Goal: Task Accomplishment & Management: Complete application form

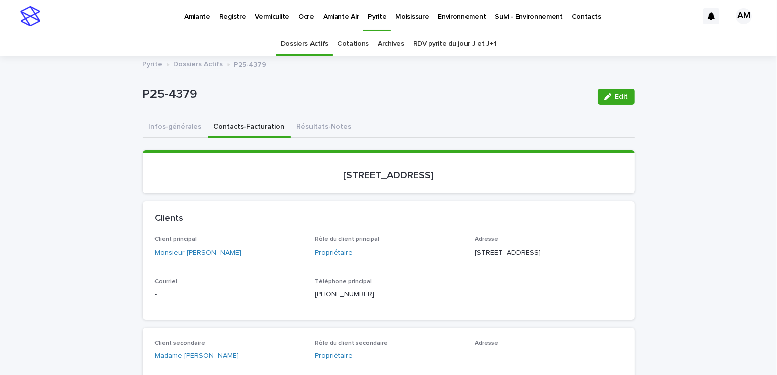
click at [178, 62] on link "Dossiers Actifs" at bounding box center [198, 64] width 50 height 12
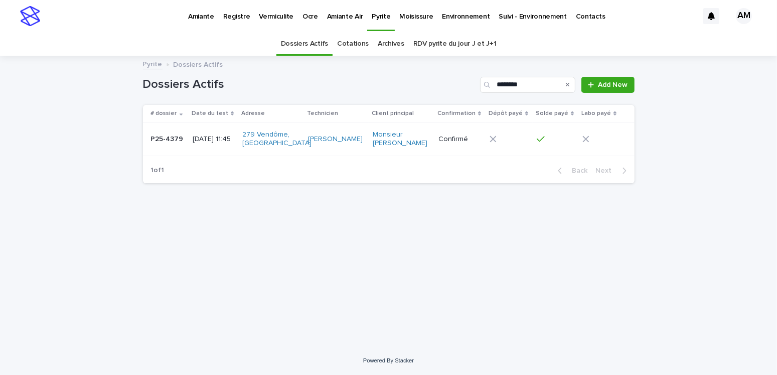
click at [152, 65] on link "Pyrite" at bounding box center [153, 64] width 20 height 12
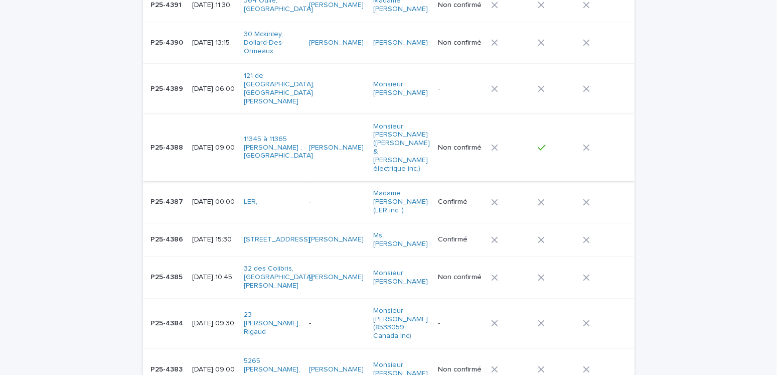
scroll to position [251, 0]
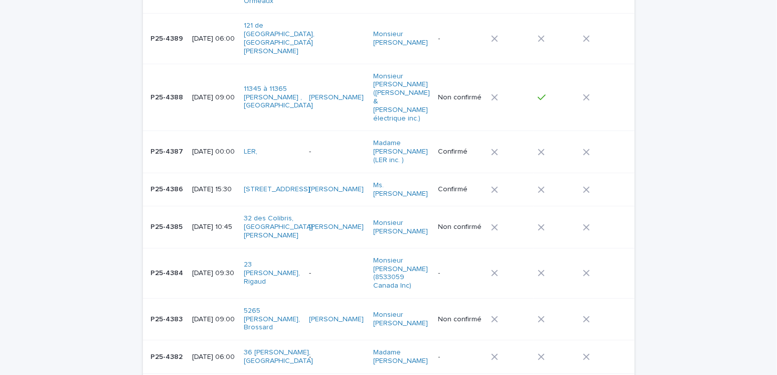
click at [202, 223] on p "[DATE] 10:45" at bounding box center [214, 227] width 44 height 9
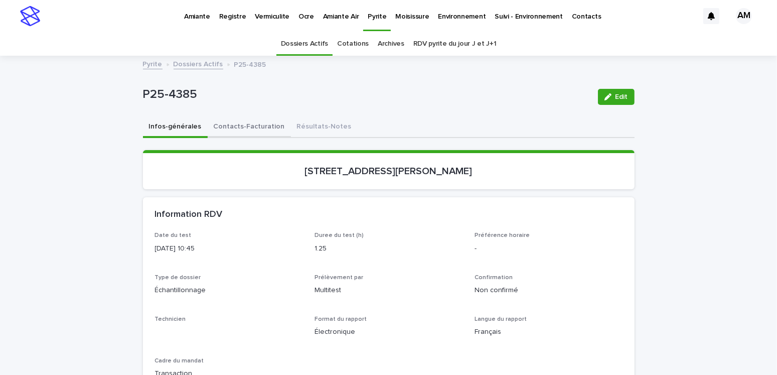
click at [241, 128] on button "Contacts-Facturation" at bounding box center [249, 127] width 83 height 21
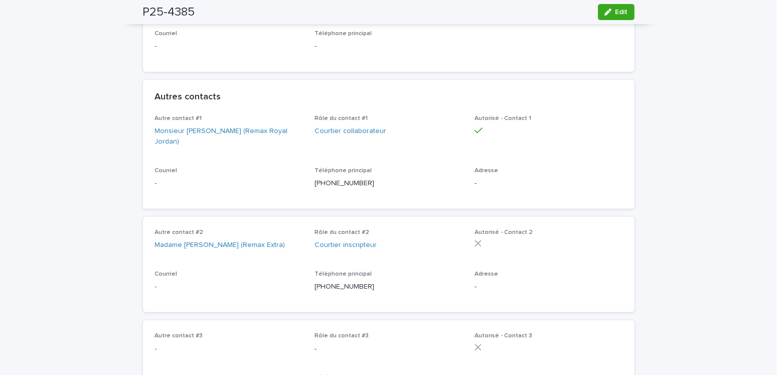
scroll to position [501, 0]
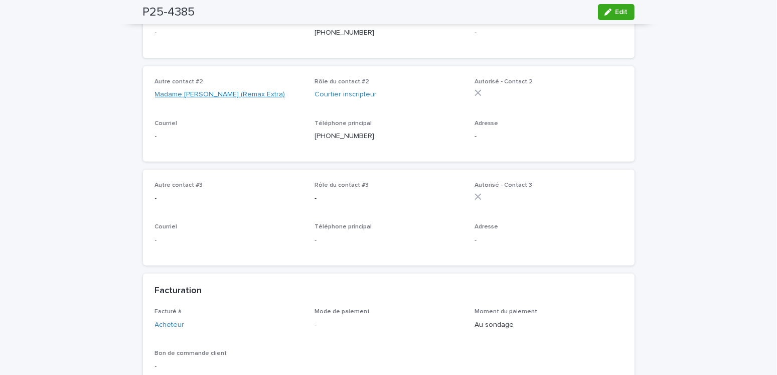
click at [228, 100] on link "Madame [PERSON_NAME] (Remax Extra)" at bounding box center [220, 94] width 130 height 11
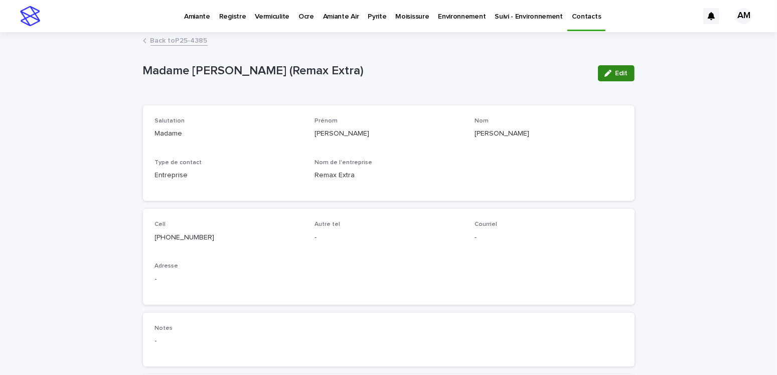
click at [619, 79] on button "Edit" at bounding box center [616, 73] width 37 height 16
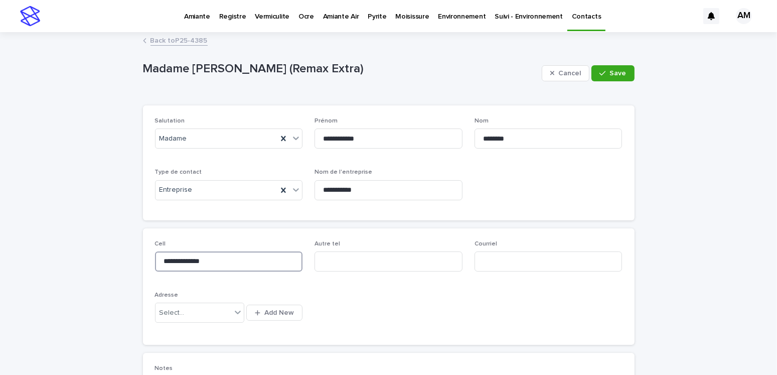
drag, startPoint x: 231, startPoint y: 261, endPoint x: -92, endPoint y: 261, distance: 322.9
click at [0, 261] on html "**********" at bounding box center [388, 187] width 777 height 375
type input "**********"
click at [489, 259] on input at bounding box center [548, 261] width 148 height 20
type input "**********"
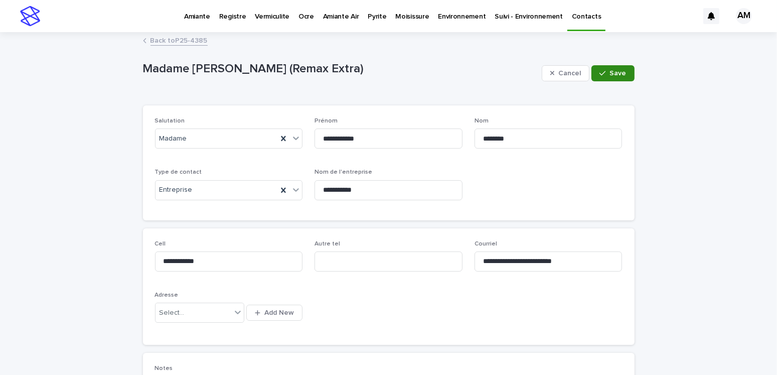
click at [624, 70] on button "Save" at bounding box center [612, 73] width 43 height 16
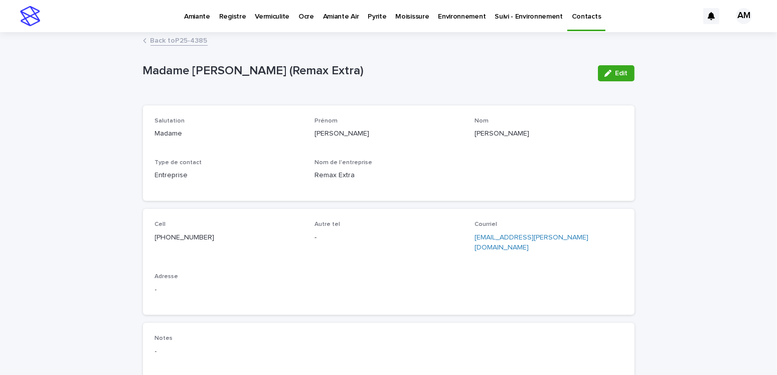
click at [185, 35] on link "Back to P25-4385" at bounding box center [178, 40] width 57 height 12
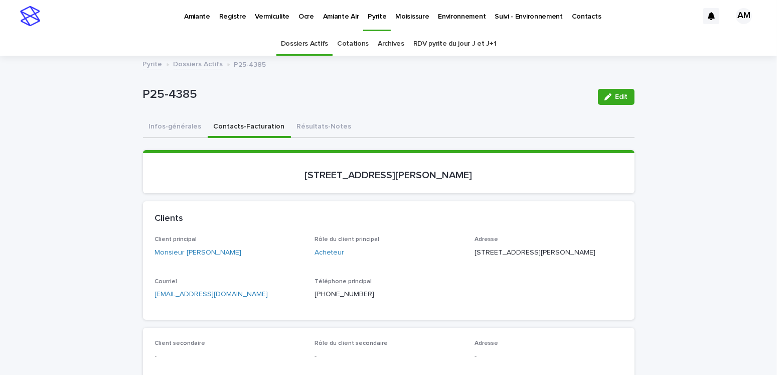
scroll to position [32, 0]
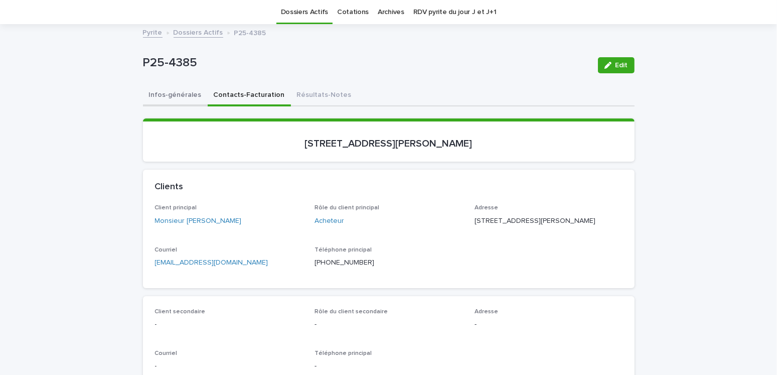
click at [178, 92] on button "Infos-générales" at bounding box center [175, 95] width 65 height 21
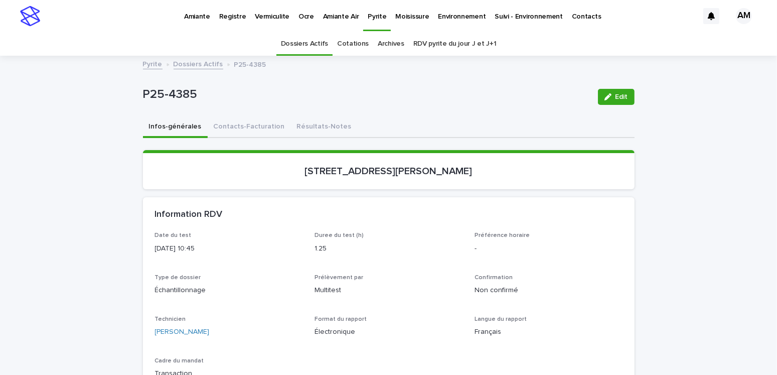
click at [193, 10] on p "Amiante" at bounding box center [197, 10] width 26 height 21
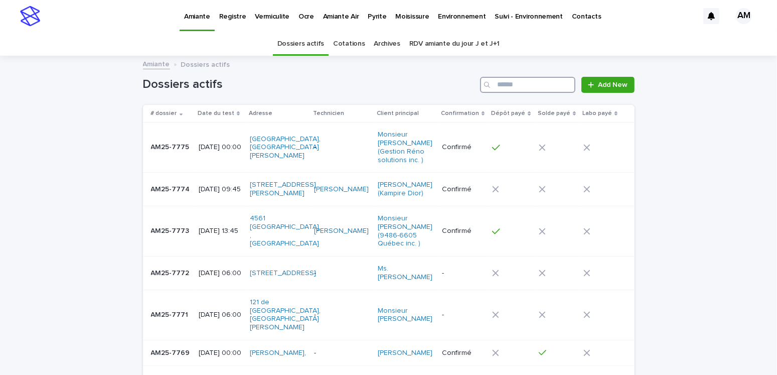
click at [507, 86] on input "Search" at bounding box center [527, 85] width 95 height 16
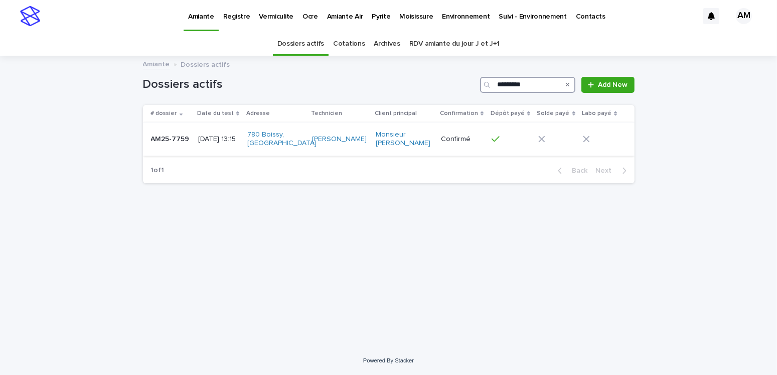
type input "*********"
click at [223, 137] on p "[DATE] 13:15" at bounding box center [218, 139] width 41 height 9
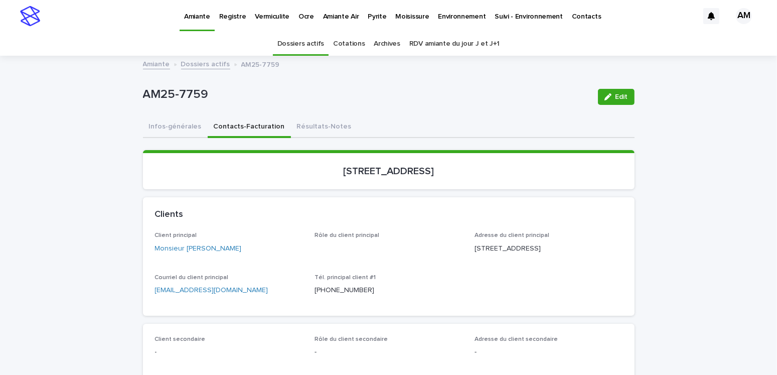
click at [250, 125] on button "Contacts-Facturation" at bounding box center [249, 127] width 83 height 21
click at [313, 116] on div "AM25-7759 Edit" at bounding box center [388, 97] width 491 height 40
click at [308, 123] on button "Résultats-Notes" at bounding box center [324, 127] width 67 height 21
click at [306, 125] on button "Résultats-Notes" at bounding box center [324, 127] width 67 height 21
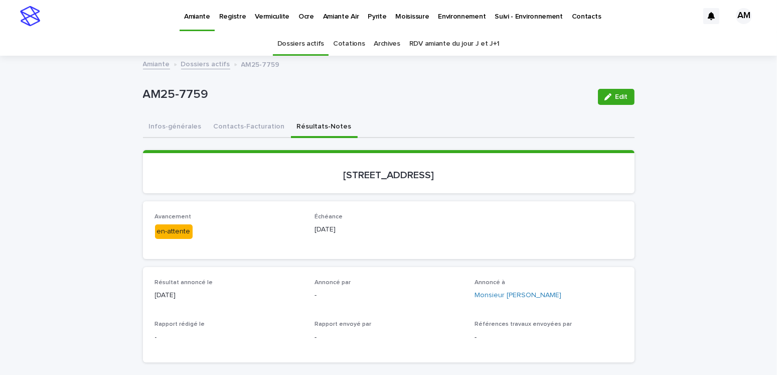
click at [193, 65] on link "Dossiers actifs" at bounding box center [205, 64] width 49 height 12
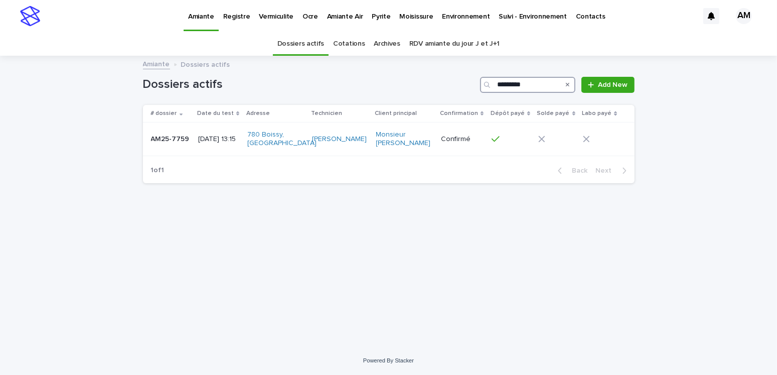
click at [547, 82] on input "*********" at bounding box center [527, 85] width 95 height 16
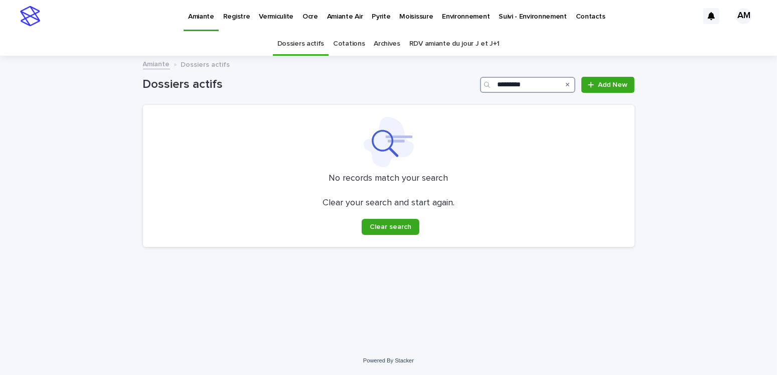
type input "*********"
click at [382, 13] on p "Pyrite" at bounding box center [381, 10] width 19 height 21
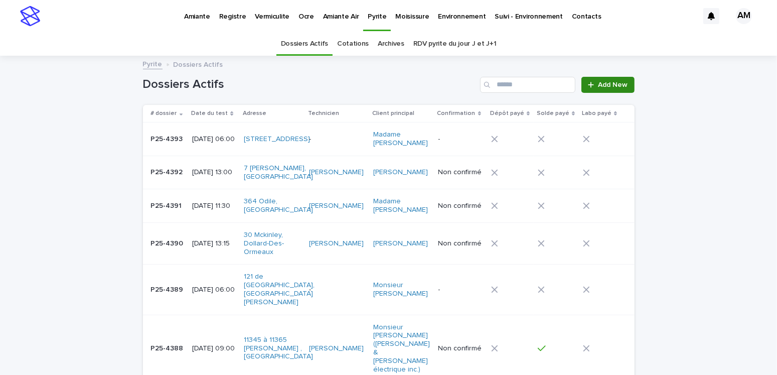
click at [609, 80] on link "Add New" at bounding box center [607, 85] width 53 height 16
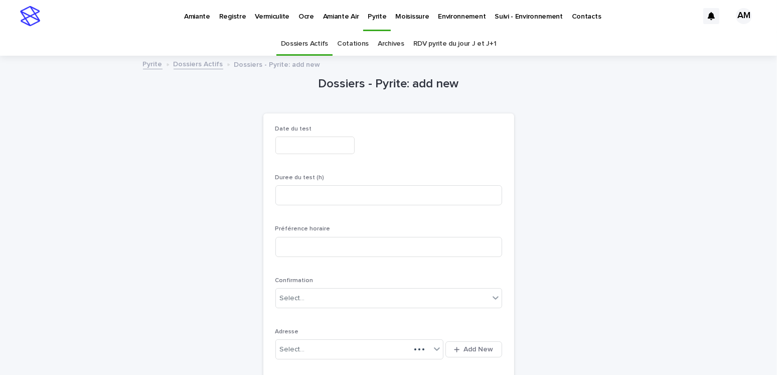
scroll to position [32, 0]
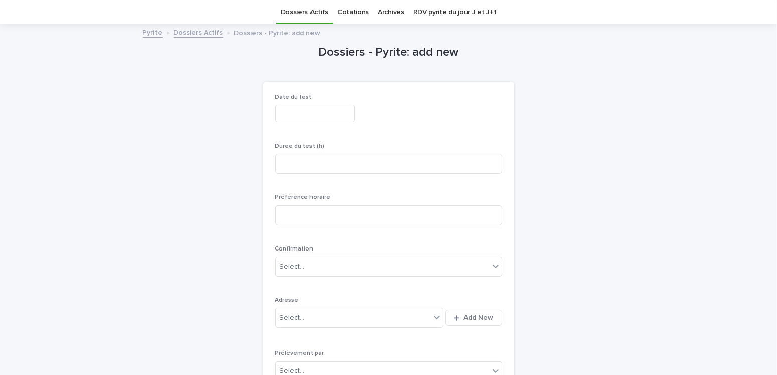
click at [287, 106] on input "text" at bounding box center [314, 114] width 79 height 18
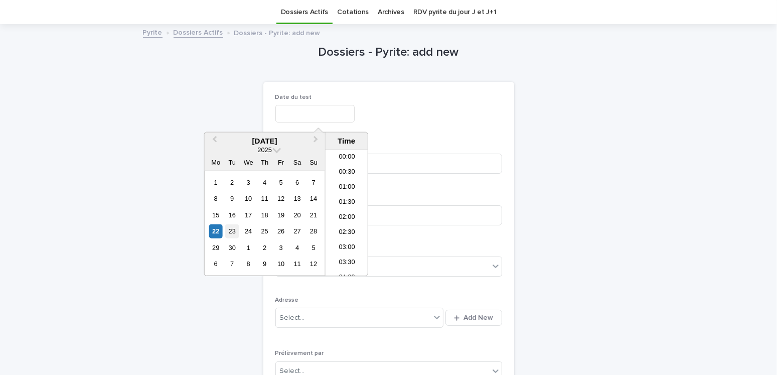
scroll to position [201, 0]
drag, startPoint x: 230, startPoint y: 230, endPoint x: 250, endPoint y: 220, distance: 22.2
click at [231, 230] on div "23" at bounding box center [232, 231] width 14 height 14
type input "**********"
click at [432, 102] on div "**********" at bounding box center [388, 112] width 227 height 37
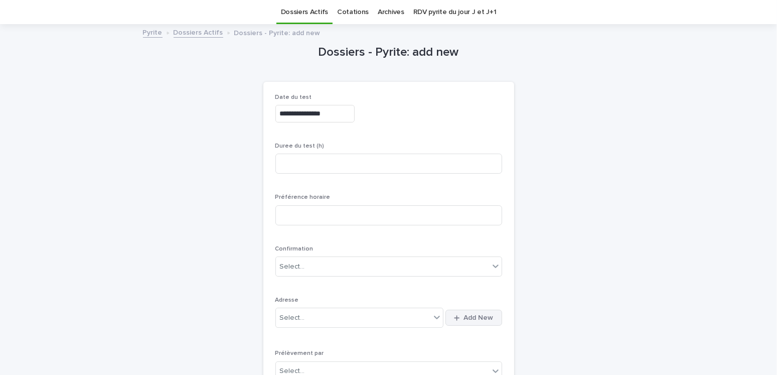
click at [459, 317] on div "button" at bounding box center [459, 317] width 10 height 7
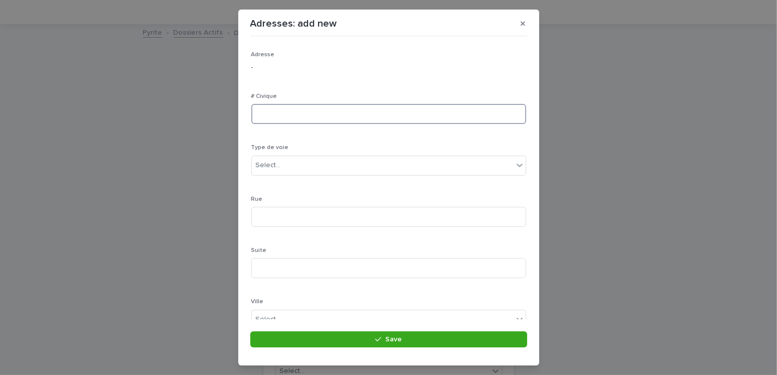
click at [299, 107] on input at bounding box center [388, 114] width 275 height 20
type input "***"
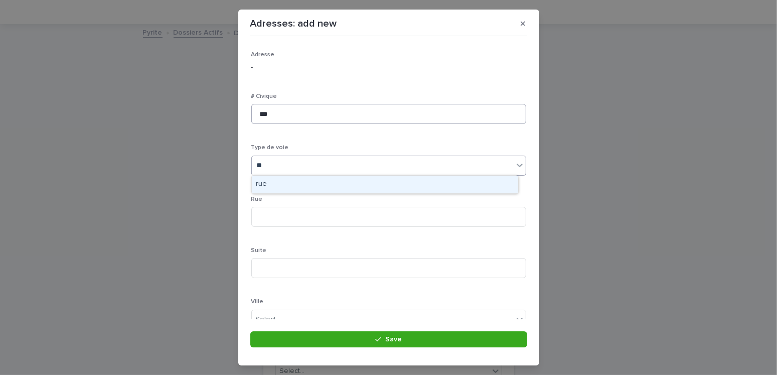
type input "***"
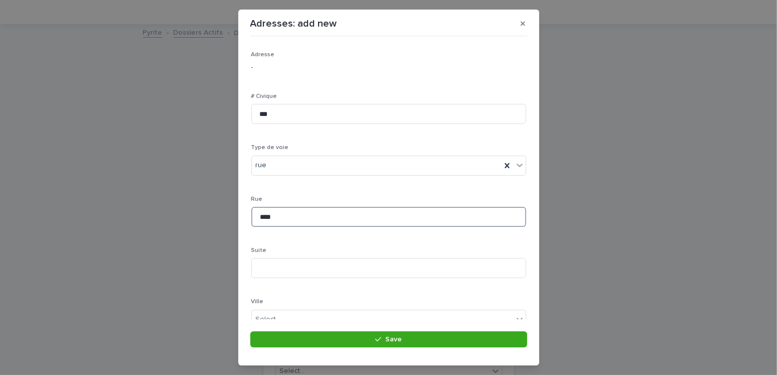
click at [263, 219] on input "****" at bounding box center [388, 217] width 275 height 20
type input "*****"
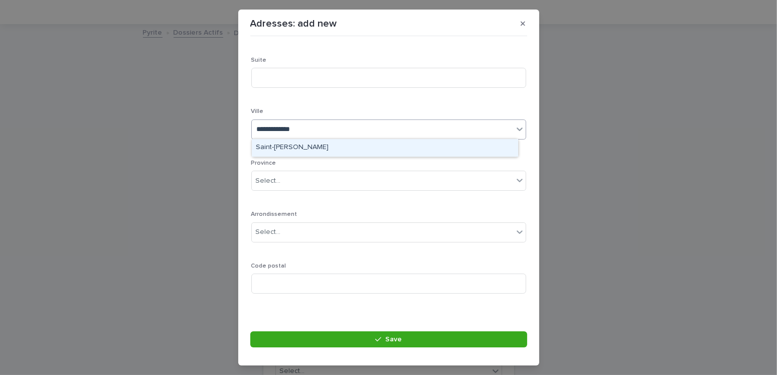
type input "**********"
click at [311, 144] on div "Saint-[PERSON_NAME]" at bounding box center [385, 148] width 266 height 18
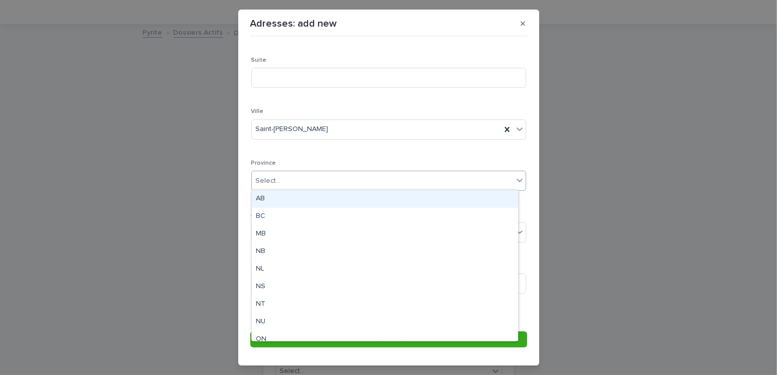
click at [281, 175] on div "Select..." at bounding box center [382, 180] width 261 height 17
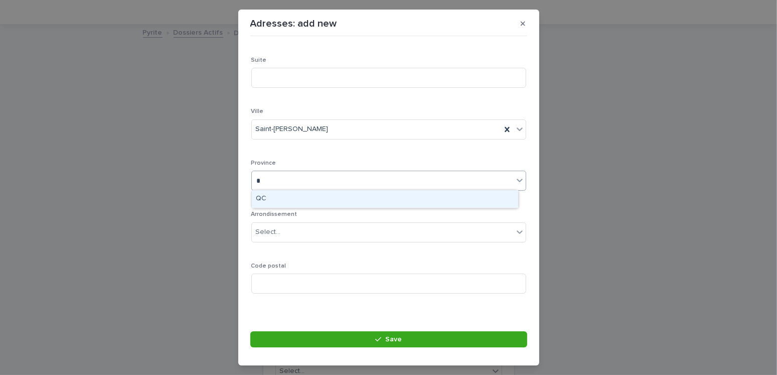
type input "**"
click at [289, 198] on div "QC" at bounding box center [385, 199] width 266 height 18
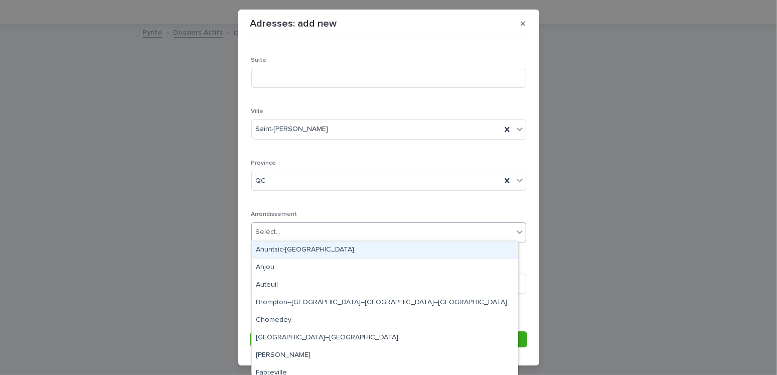
click at [259, 239] on div "Select..." at bounding box center [388, 232] width 275 height 20
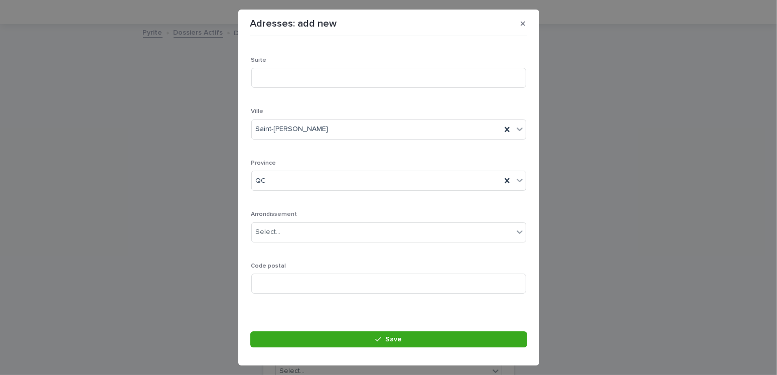
click at [330, 207] on div "Adresse - # Civique *** Type de [GEOGRAPHIC_DATA] ***** [GEOGRAPHIC_DATA][PERSO…" at bounding box center [388, 81] width 275 height 440
click at [273, 284] on input at bounding box center [388, 283] width 275 height 20
click at [300, 273] on input at bounding box center [388, 283] width 275 height 20
click at [292, 277] on input "*****" at bounding box center [388, 283] width 275 height 20
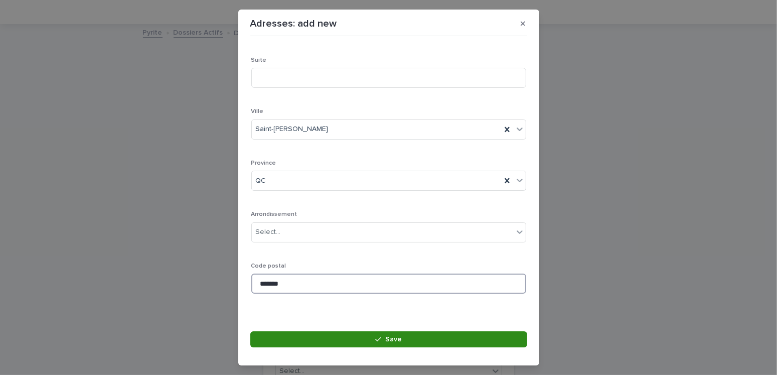
type input "*******"
click at [399, 337] on span "Save" at bounding box center [393, 338] width 17 height 7
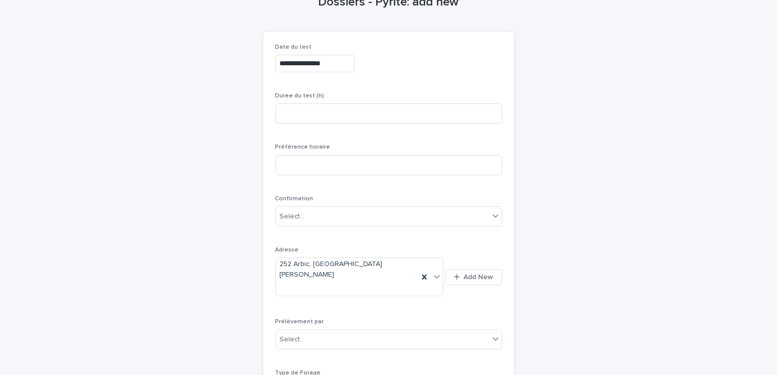
scroll to position [232, 0]
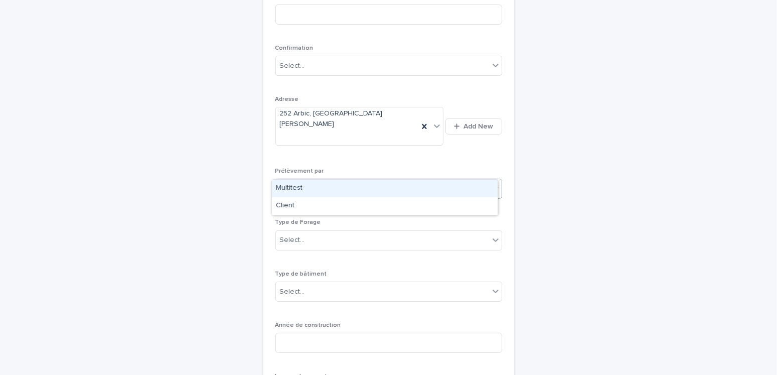
click at [295, 184] on div "Select..." at bounding box center [292, 189] width 25 height 11
click at [299, 190] on div "Multitest" at bounding box center [385, 189] width 226 height 18
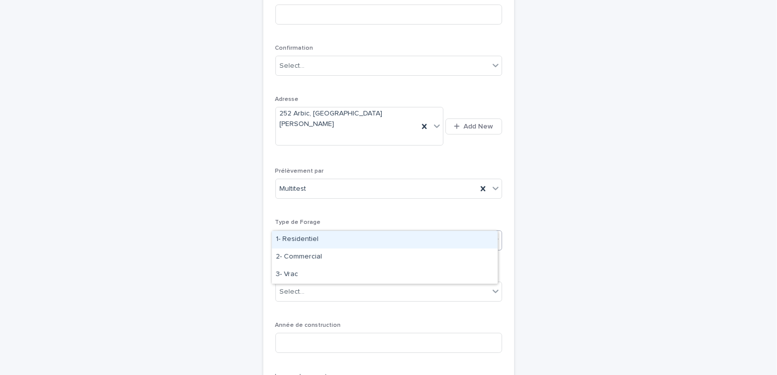
click at [304, 232] on div "Select..." at bounding box center [382, 240] width 213 height 17
click at [295, 240] on div "1- Residentiel" at bounding box center [385, 240] width 226 height 18
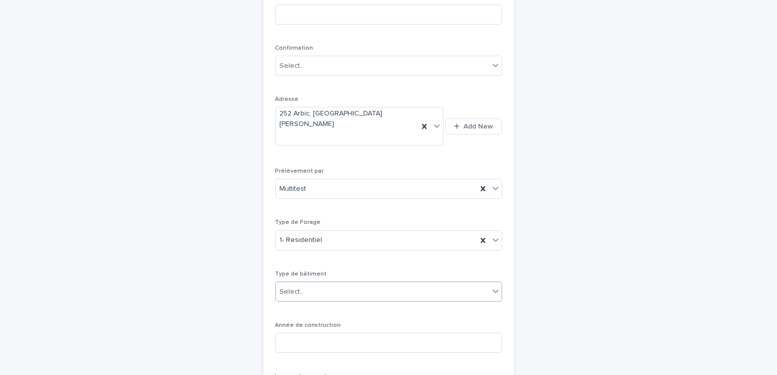
click at [296, 281] on div "Select..." at bounding box center [388, 291] width 227 height 20
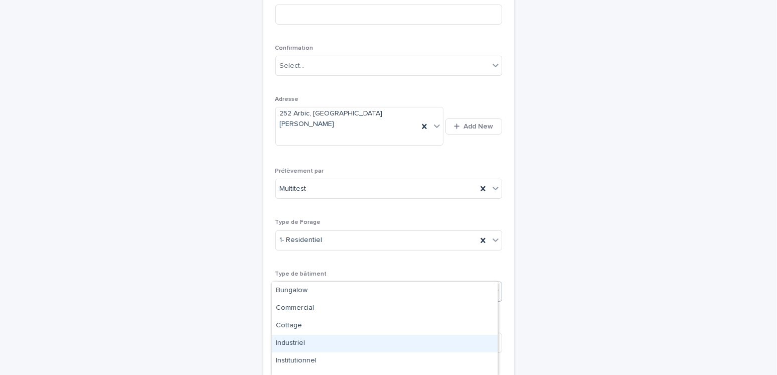
scroll to position [65, 0]
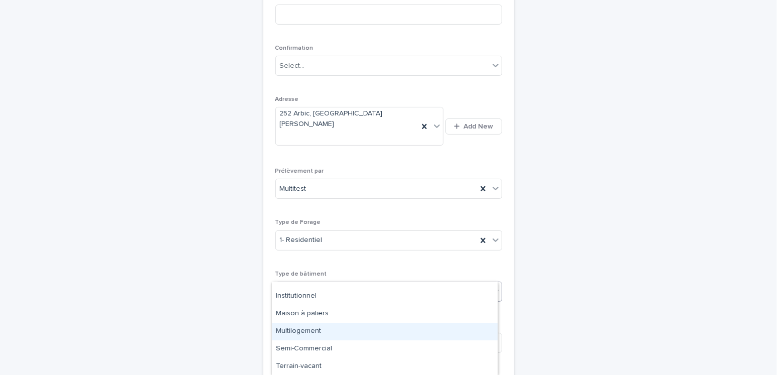
click at [307, 326] on div "Multilogement" at bounding box center [385, 331] width 226 height 18
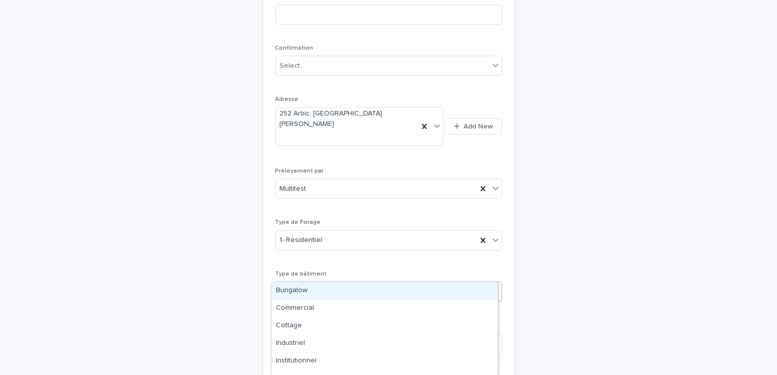
click at [305, 286] on span "Multilogement" at bounding box center [302, 291] width 45 height 11
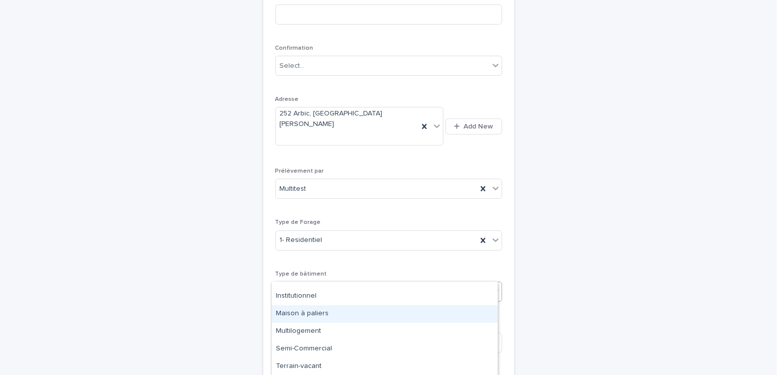
click at [308, 314] on div "Maison à paliers" at bounding box center [385, 314] width 226 height 18
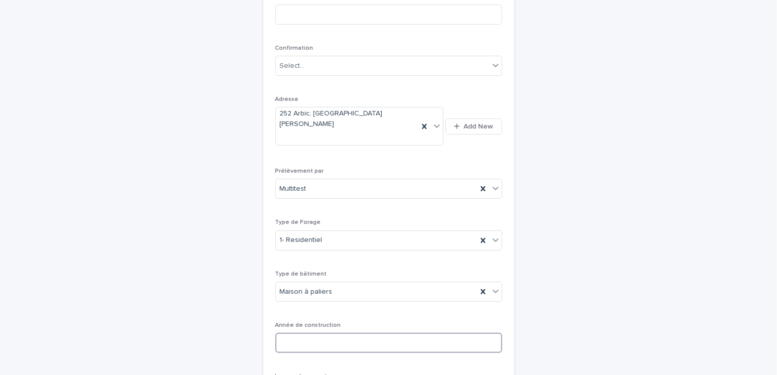
click at [313, 332] on input at bounding box center [388, 342] width 227 height 20
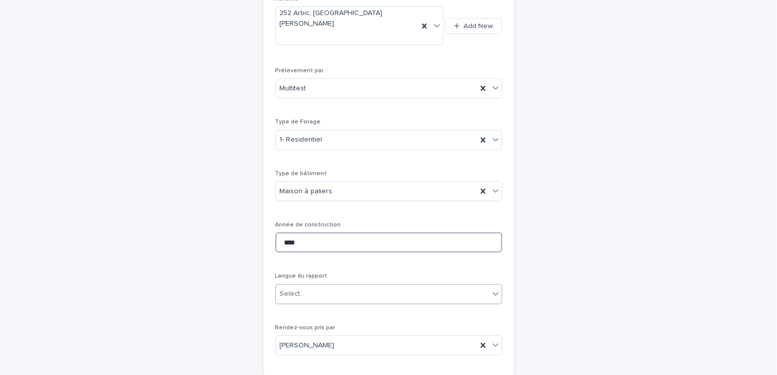
scroll to position [433, 0]
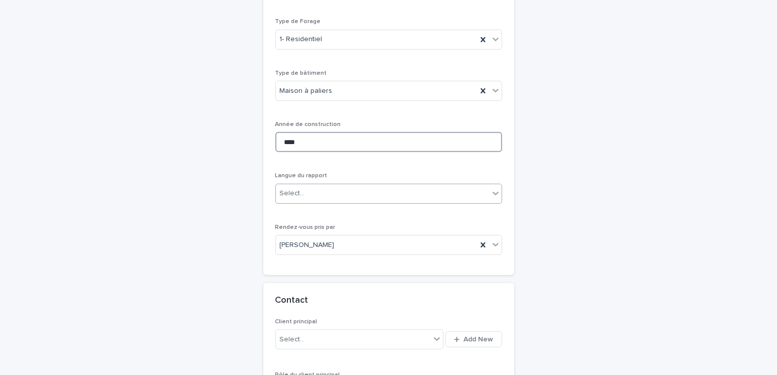
type input "****"
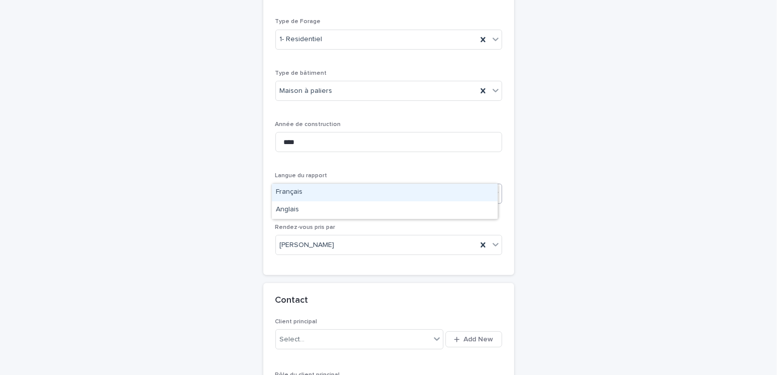
click at [310, 185] on div "Select..." at bounding box center [382, 193] width 213 height 17
click at [301, 193] on div "Français" at bounding box center [385, 193] width 226 height 18
click at [475, 335] on span "Add New" at bounding box center [479, 338] width 30 height 7
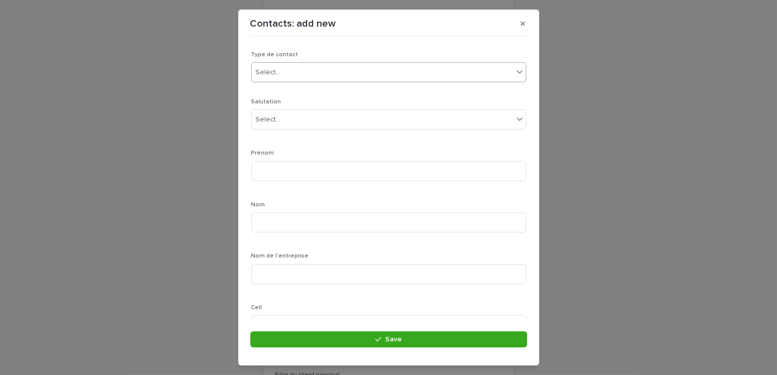
click at [286, 73] on div "Select..." at bounding box center [382, 72] width 261 height 17
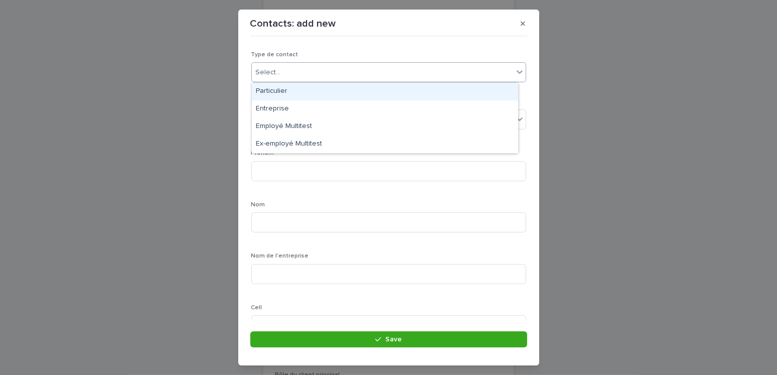
click at [268, 89] on div "Particulier" at bounding box center [385, 92] width 266 height 18
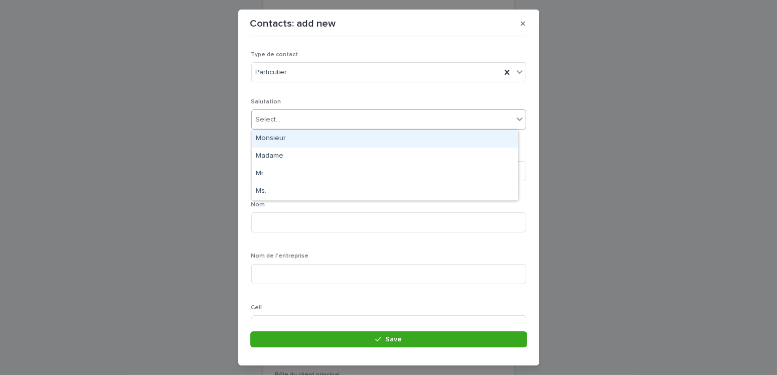
click at [274, 123] on div "Select..." at bounding box center [268, 119] width 25 height 11
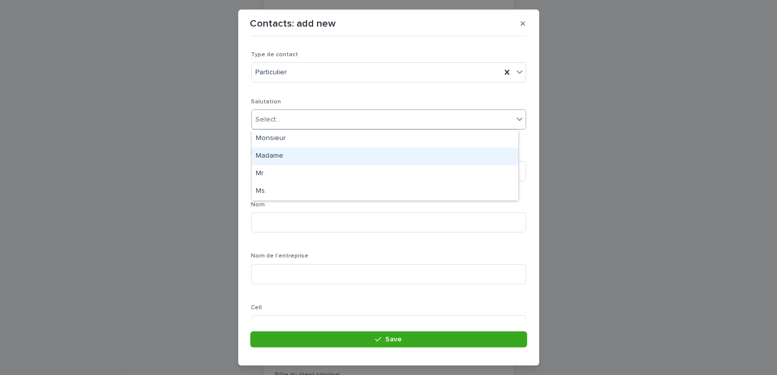
click at [265, 159] on div "Madame" at bounding box center [385, 156] width 266 height 18
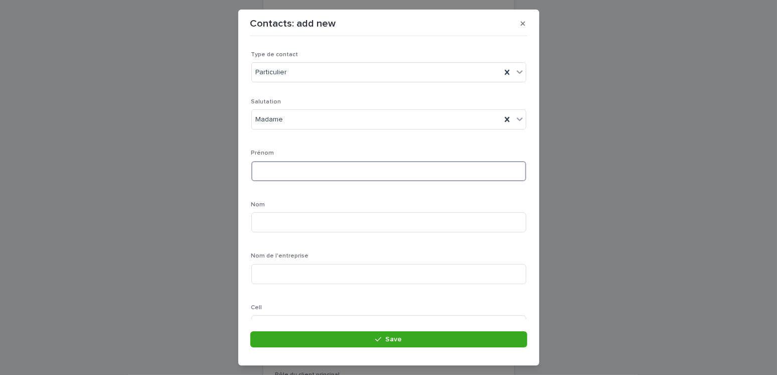
click at [280, 169] on input at bounding box center [388, 171] width 275 height 20
type input "*"
type input "*****"
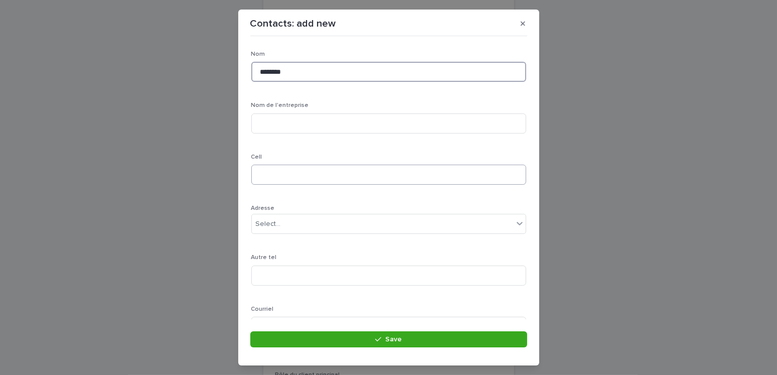
type input "********"
click at [271, 172] on input at bounding box center [388, 174] width 275 height 20
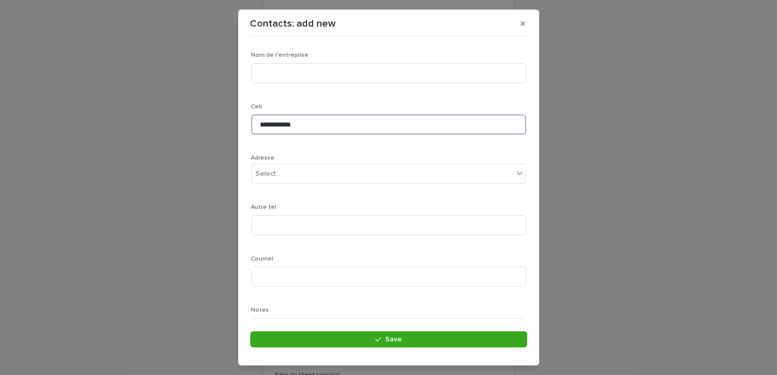
scroll to position [249, 0]
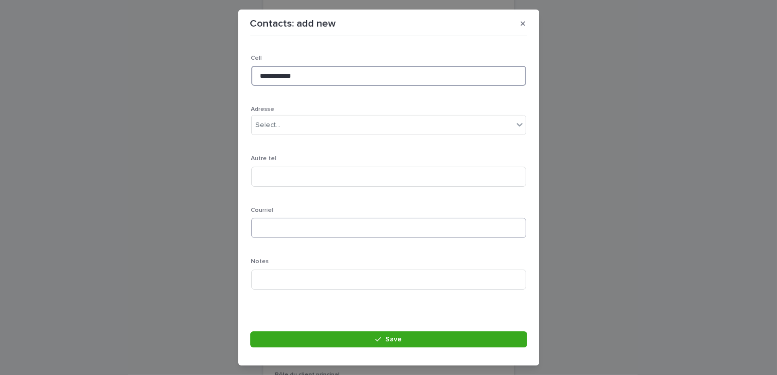
type input "**********"
click at [284, 230] on input at bounding box center [388, 228] width 275 height 20
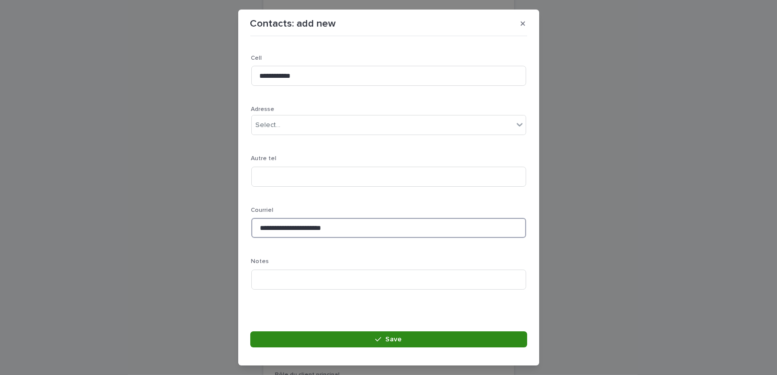
type input "**********"
click at [367, 334] on button "Save" at bounding box center [388, 339] width 277 height 16
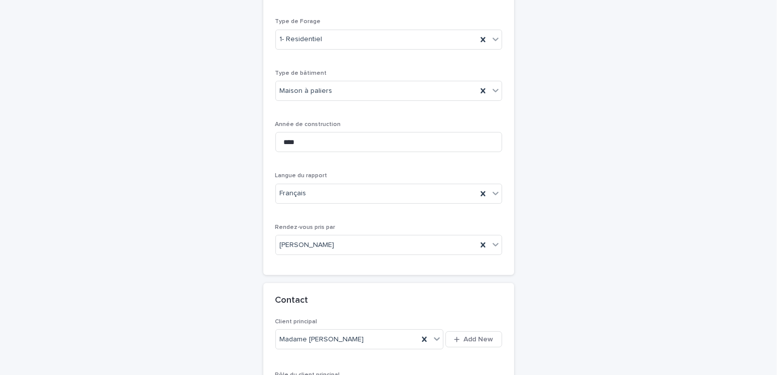
scroll to position [533, 0]
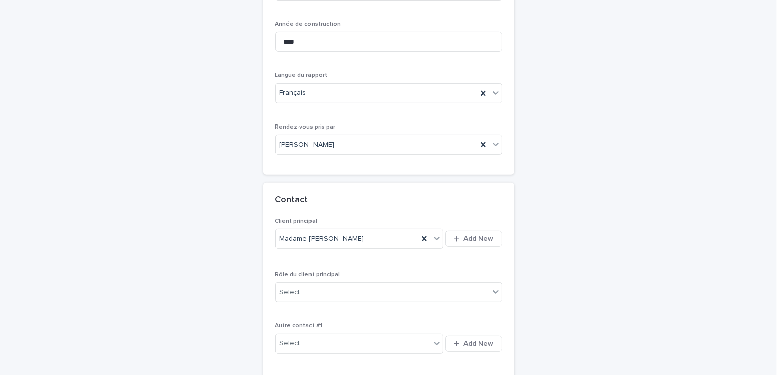
click at [315, 271] on div "Rôle du client principal Select..." at bounding box center [388, 290] width 227 height 39
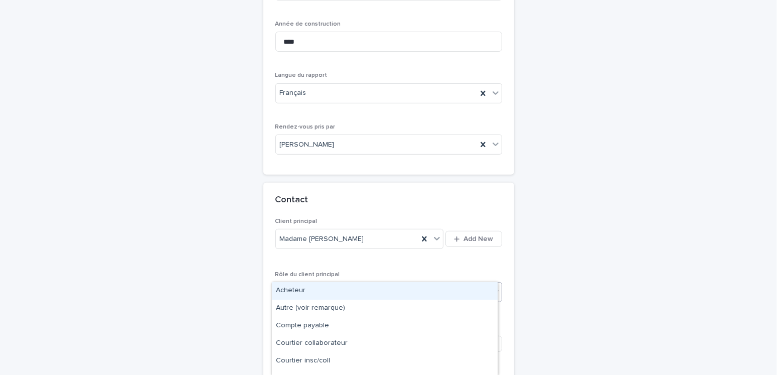
click at [313, 284] on div "Select..." at bounding box center [382, 292] width 213 height 17
click at [293, 290] on div "Acheteur" at bounding box center [385, 291] width 226 height 18
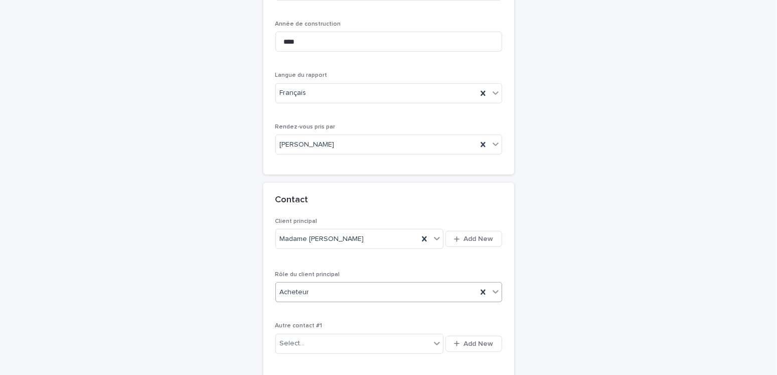
scroll to position [683, 0]
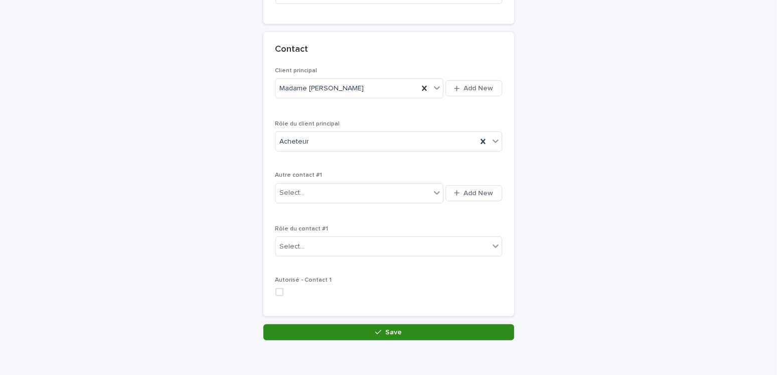
click at [360, 324] on button "Save" at bounding box center [388, 332] width 251 height 16
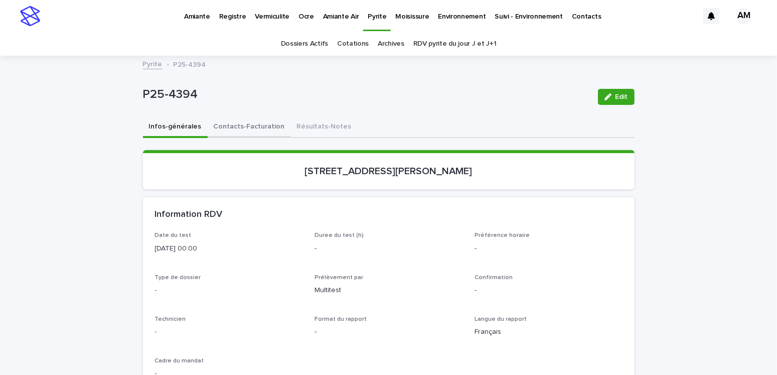
click at [226, 121] on button "Contacts-Facturation" at bounding box center [249, 127] width 83 height 21
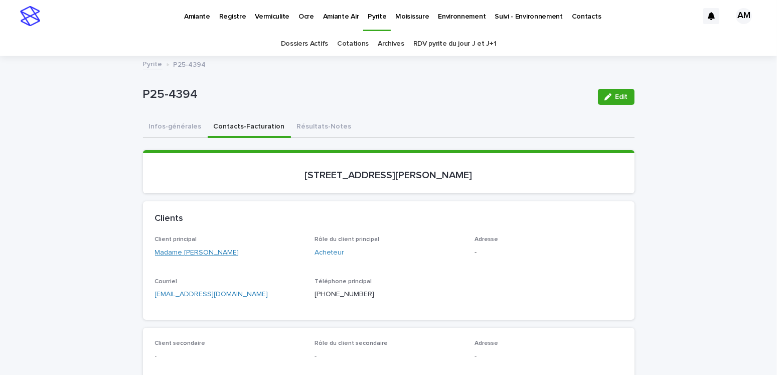
click at [180, 248] on link "Madame [PERSON_NAME]" at bounding box center [197, 252] width 84 height 11
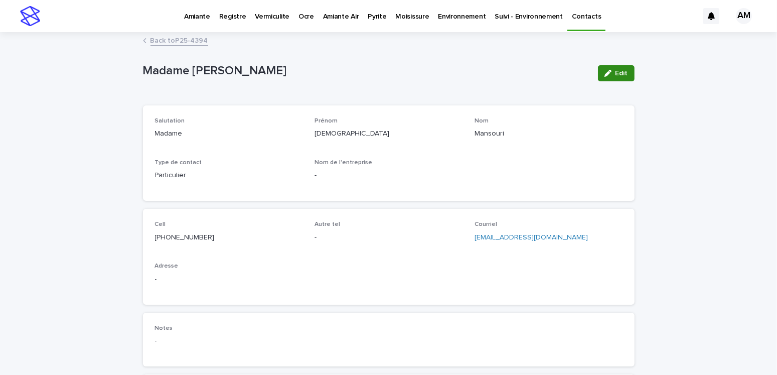
click at [609, 70] on div "button" at bounding box center [609, 73] width 11 height 7
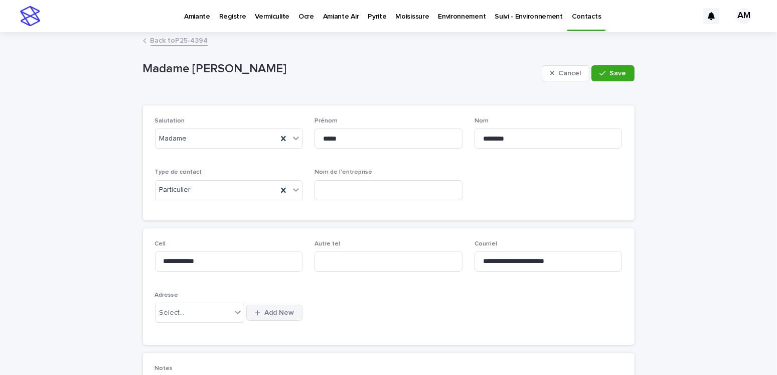
click at [270, 310] on span "Add New" at bounding box center [279, 312] width 30 height 7
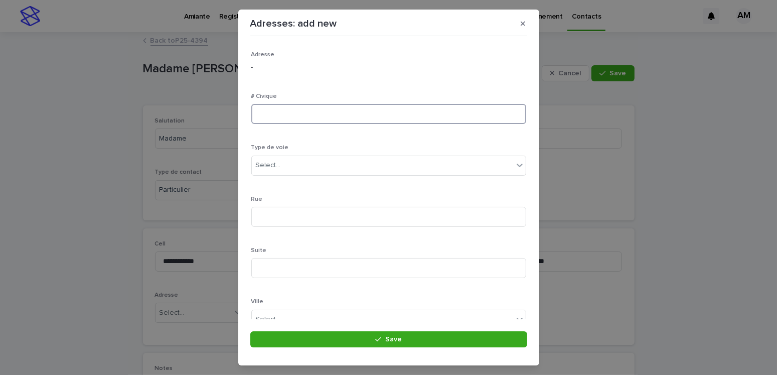
click at [348, 109] on input at bounding box center [388, 114] width 275 height 20
type input "****"
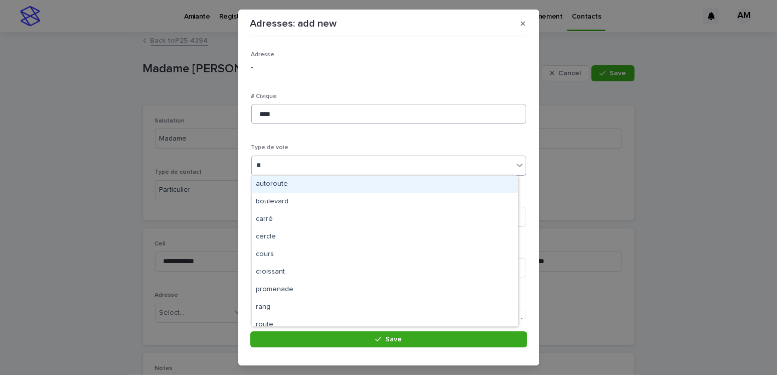
type input "***"
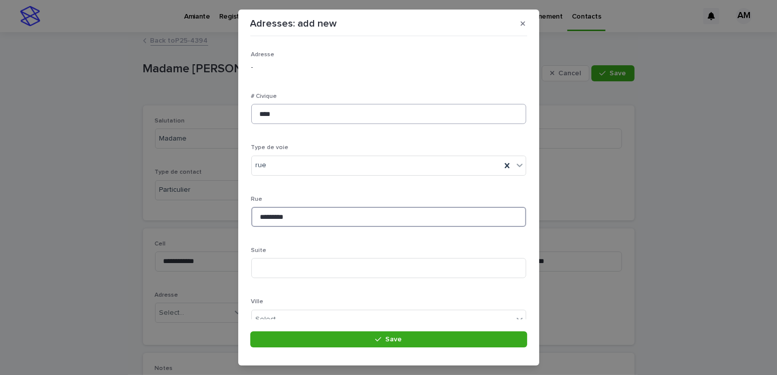
type input "*********"
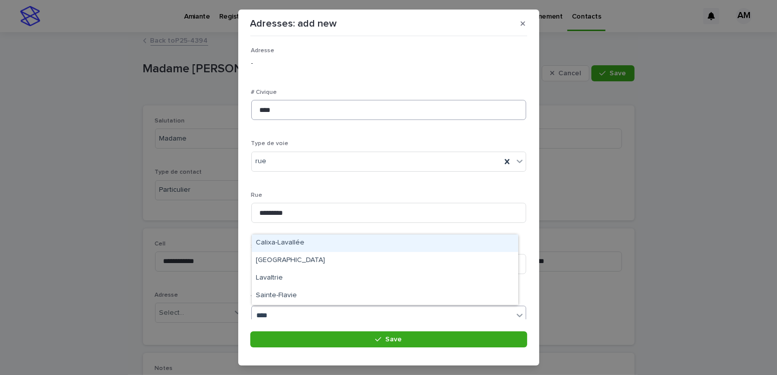
type input "*****"
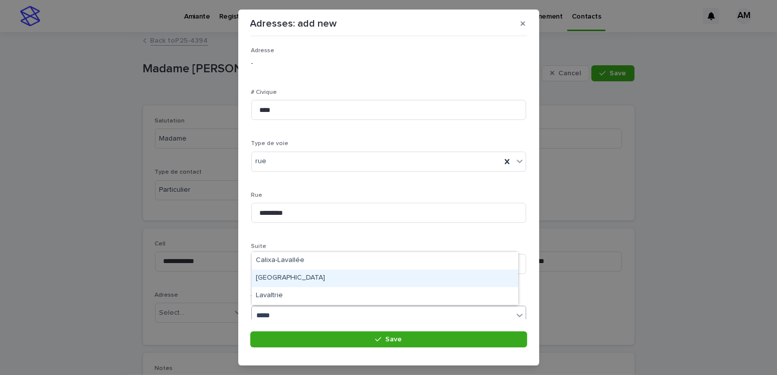
click at [260, 283] on div "[GEOGRAPHIC_DATA]" at bounding box center [385, 278] width 266 height 18
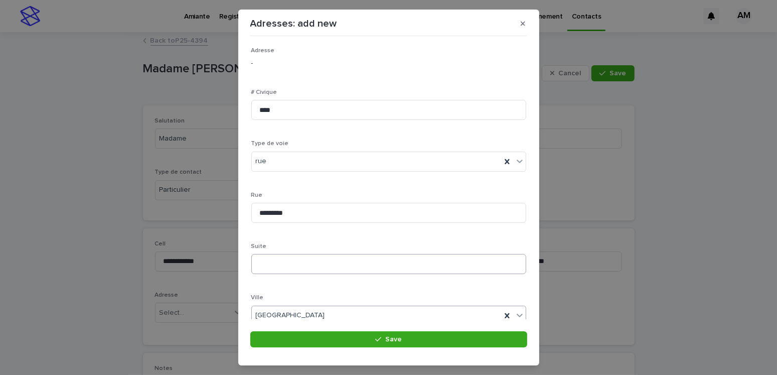
scroll to position [154, 0]
click at [294, 211] on div "Select..." at bounding box center [382, 216] width 261 height 17
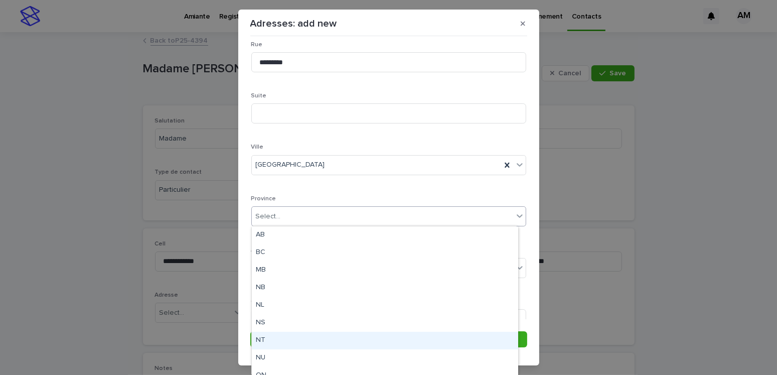
scroll to position [79, 0]
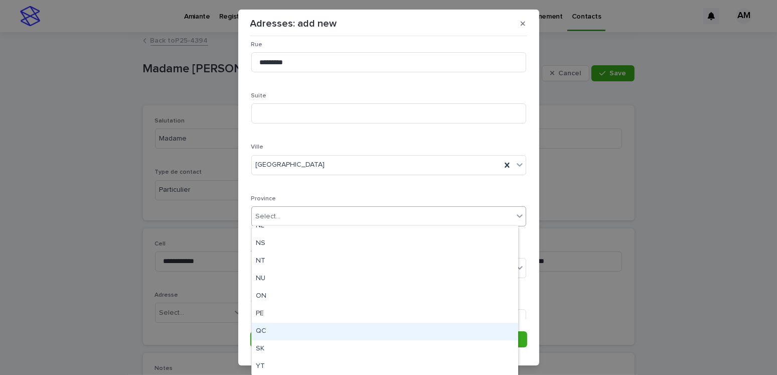
click at [265, 334] on div "QC" at bounding box center [385, 331] width 266 height 18
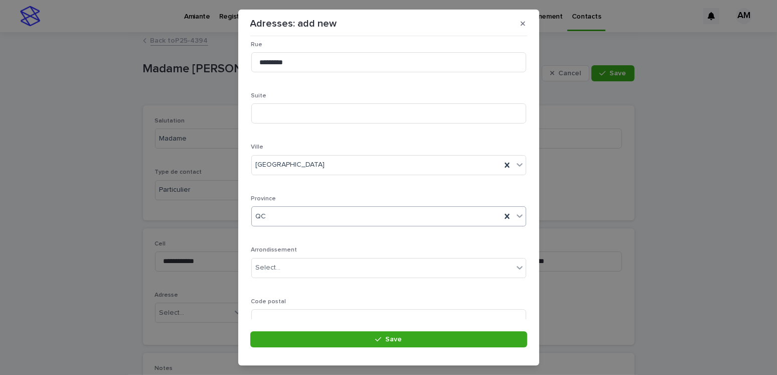
scroll to position [194, 0]
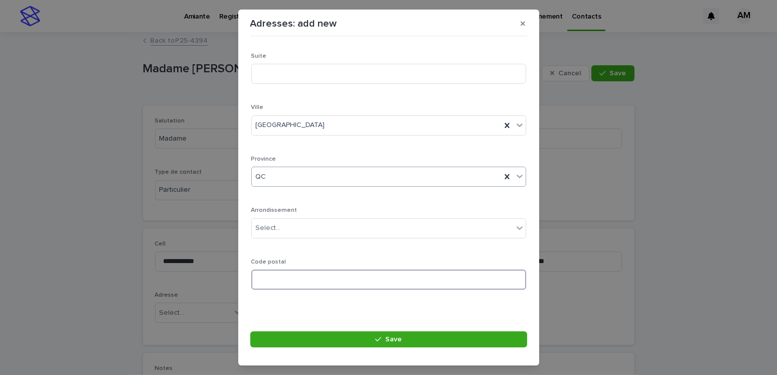
click at [272, 280] on input at bounding box center [388, 279] width 275 height 20
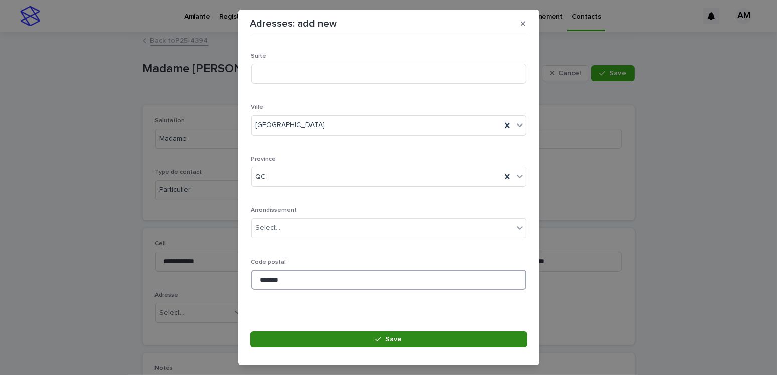
type input "*******"
click at [397, 333] on button "Save" at bounding box center [388, 339] width 277 height 16
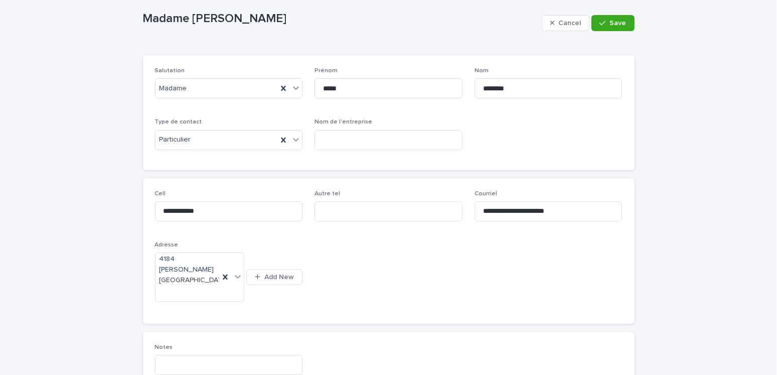
scroll to position [0, 0]
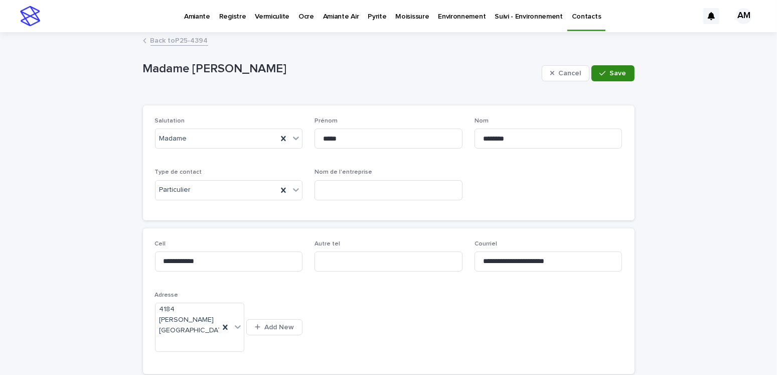
click at [616, 72] on span "Save" at bounding box center [618, 73] width 17 height 7
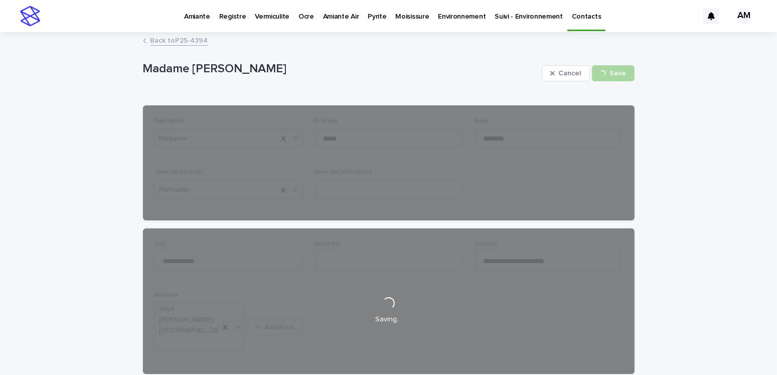
click at [160, 38] on link "Back to P25-4394" at bounding box center [179, 40] width 58 height 12
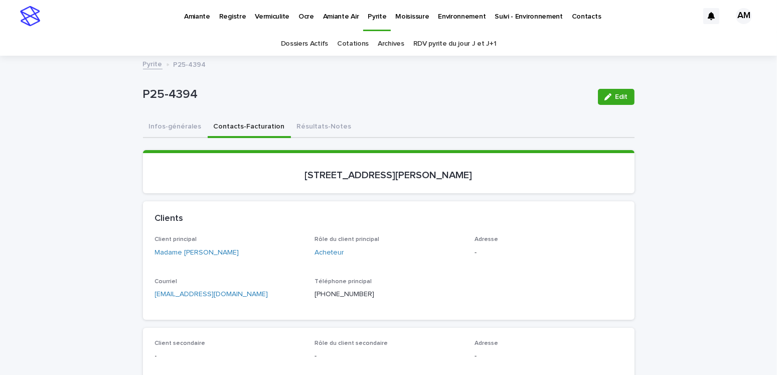
click at [608, 92] on button "Edit" at bounding box center [616, 97] width 37 height 16
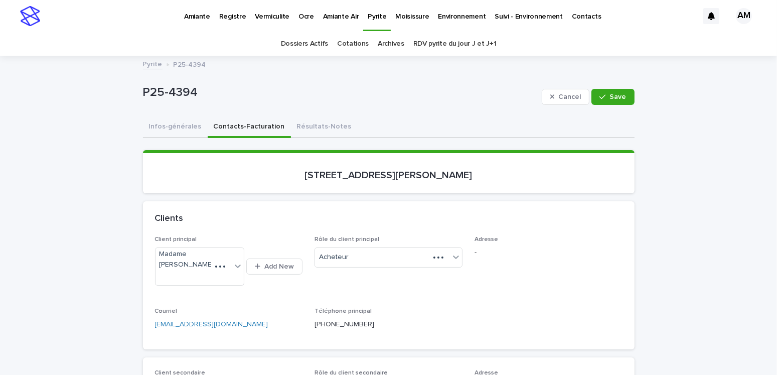
scroll to position [150, 0]
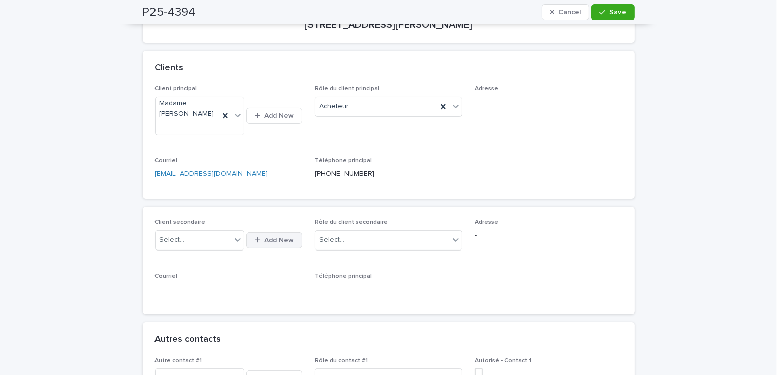
click at [277, 232] on button "Add New" at bounding box center [274, 240] width 56 height 16
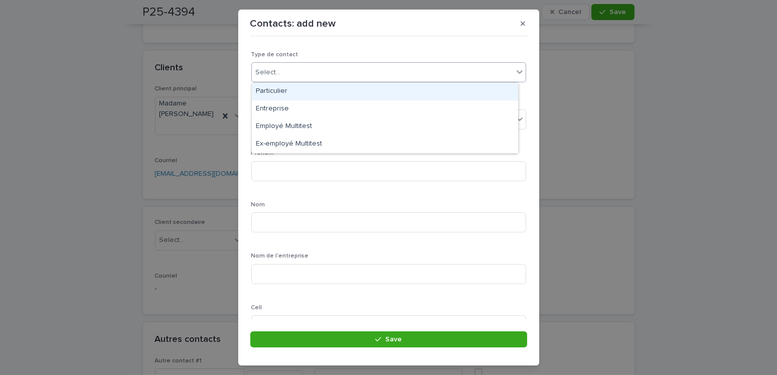
click at [276, 75] on div "Select..." at bounding box center [268, 72] width 25 height 11
click at [273, 91] on div "Particulier" at bounding box center [385, 92] width 266 height 18
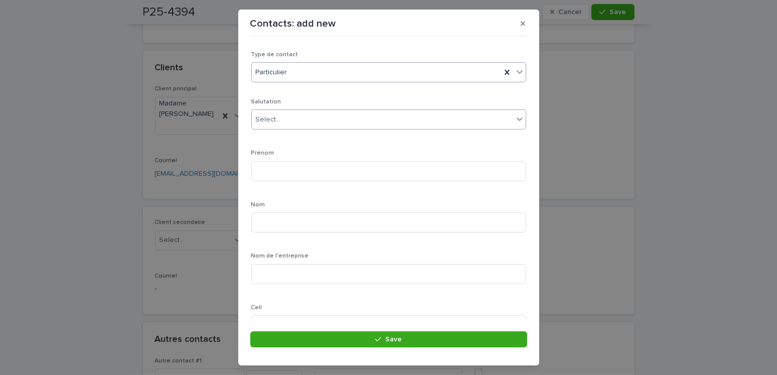
click at [269, 116] on div "Select..." at bounding box center [268, 119] width 25 height 11
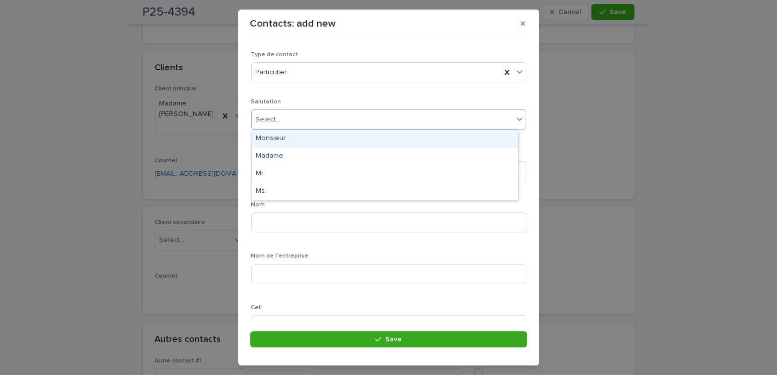
click at [270, 145] on div "Monsieur" at bounding box center [385, 139] width 266 height 18
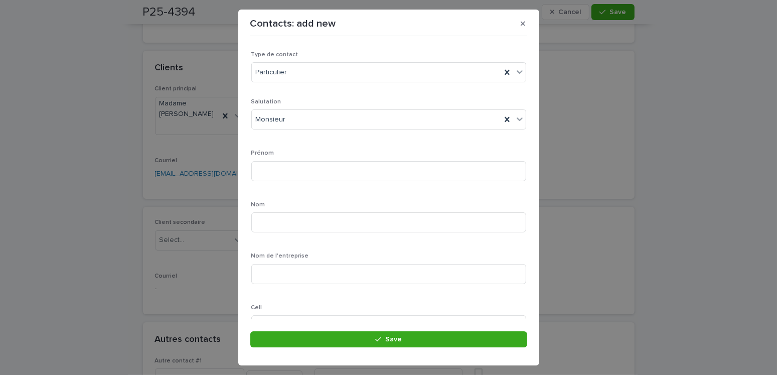
click at [277, 189] on div "Salutation Monsieur [PERSON_NAME] Nom Nom de l'entreprise Cell Adresse Select..…" at bounding box center [388, 322] width 275 height 448
click at [274, 171] on input at bounding box center [388, 171] width 275 height 20
type input "*****"
click at [279, 224] on input at bounding box center [388, 222] width 275 height 20
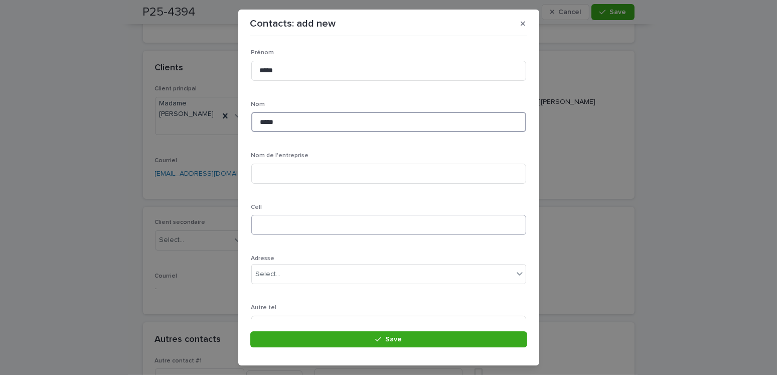
type input "*****"
click at [271, 217] on input at bounding box center [388, 225] width 275 height 20
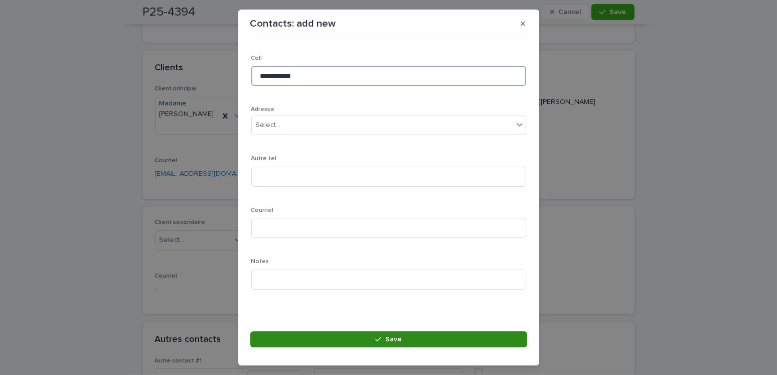
type input "**********"
click at [380, 342] on button "Save" at bounding box center [388, 339] width 277 height 16
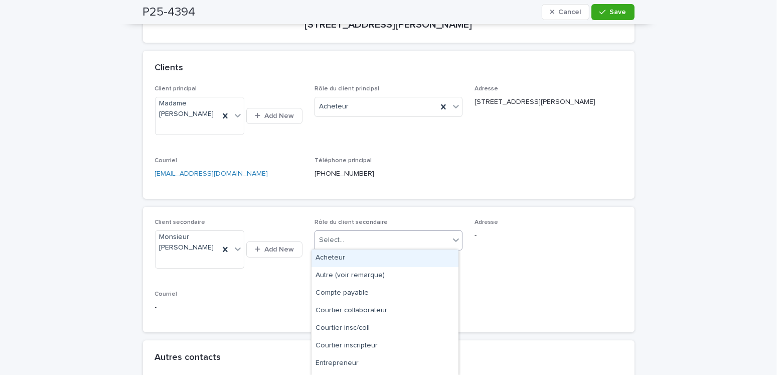
click at [339, 241] on div "Select..." at bounding box center [382, 240] width 134 height 17
click at [342, 263] on div "Acheteur" at bounding box center [384, 258] width 147 height 18
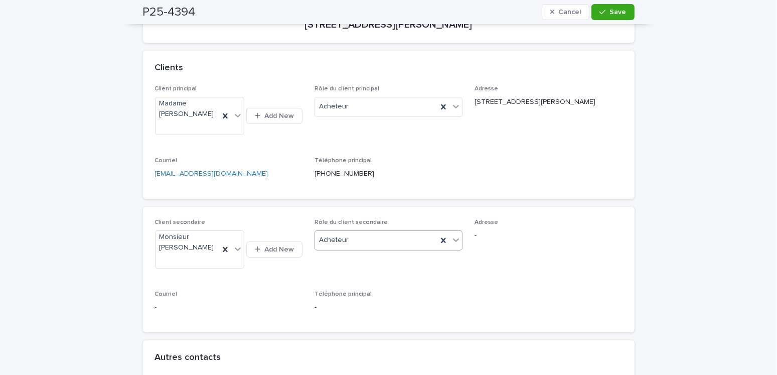
scroll to position [351, 0]
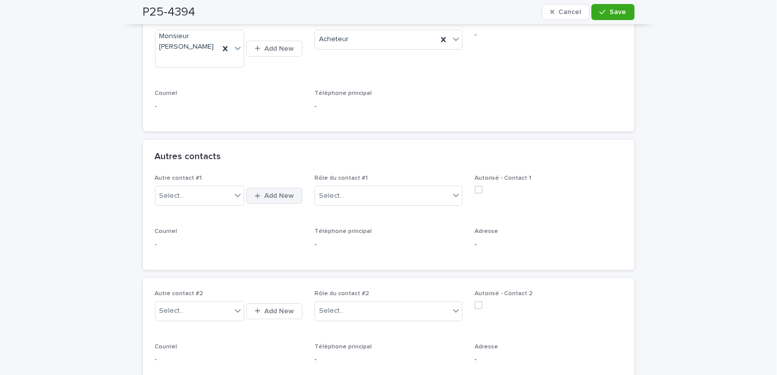
click at [275, 193] on span "Add New" at bounding box center [279, 195] width 30 height 7
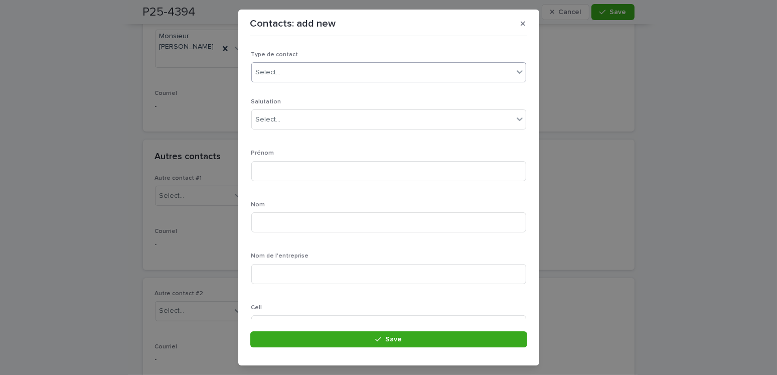
click at [316, 78] on div "Select..." at bounding box center [382, 72] width 261 height 17
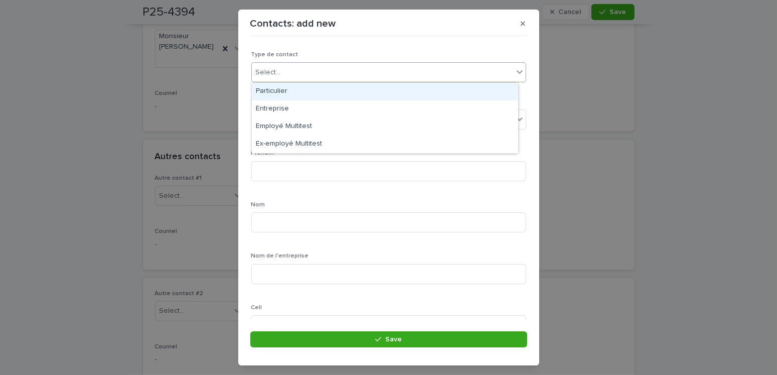
click at [283, 93] on div "Particulier" at bounding box center [385, 92] width 266 height 18
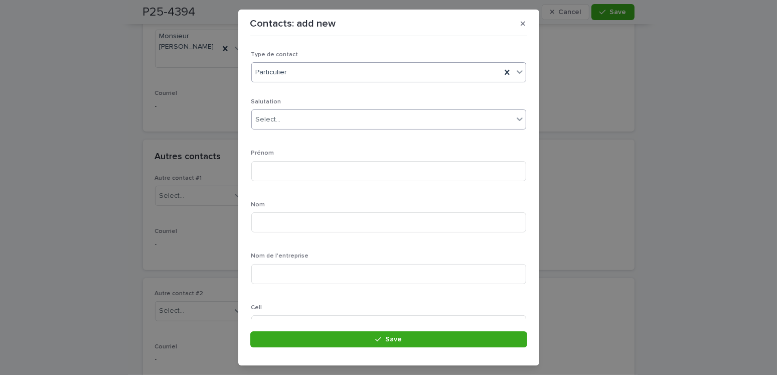
click at [278, 122] on div "Select..." at bounding box center [268, 119] width 25 height 11
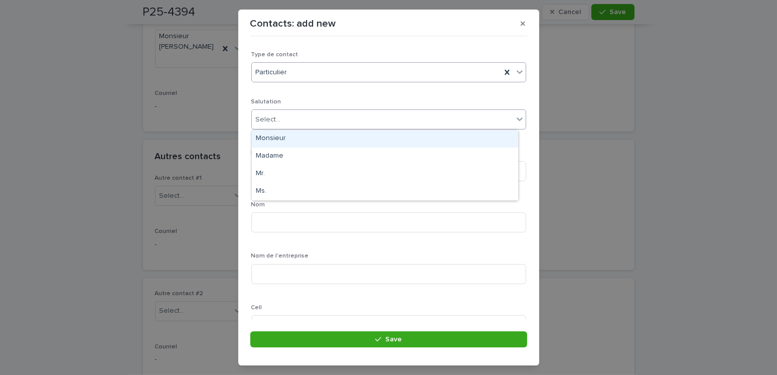
click at [290, 68] on div "Particulier" at bounding box center [376, 72] width 249 height 17
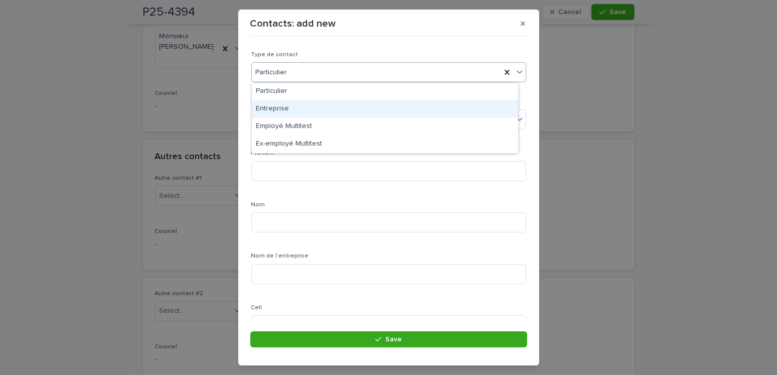
drag, startPoint x: 206, startPoint y: 115, endPoint x: 219, endPoint y: 127, distance: 18.1
click at [208, 117] on div "Contacts: add new Loading... Saving… Loading... Saving… Loading... Saving… Type…" at bounding box center [388, 187] width 777 height 375
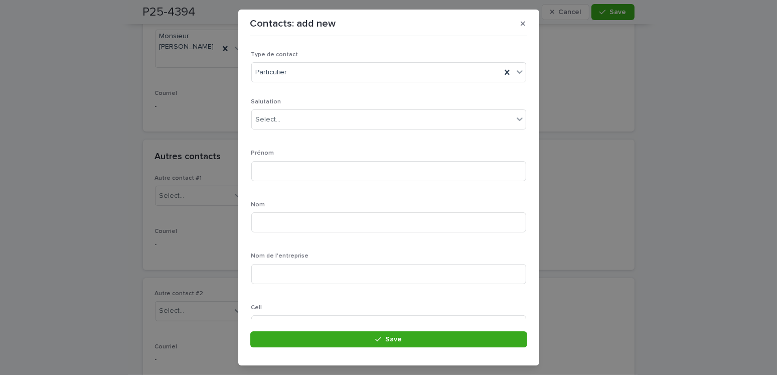
click at [524, 23] on button "button" at bounding box center [522, 24] width 17 height 16
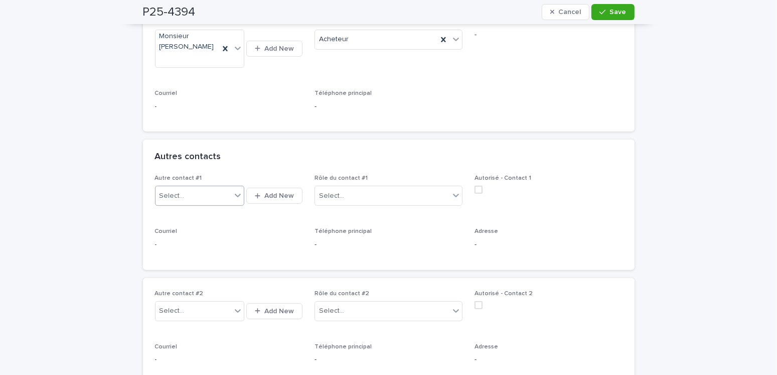
click at [174, 191] on div "Select..." at bounding box center [171, 196] width 25 height 11
type input "**********"
click at [264, 193] on span "Add New" at bounding box center [279, 195] width 30 height 7
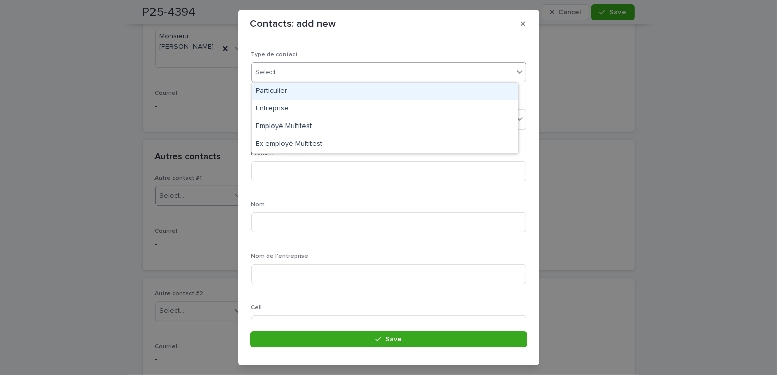
click at [310, 66] on div "Select..." at bounding box center [382, 72] width 261 height 17
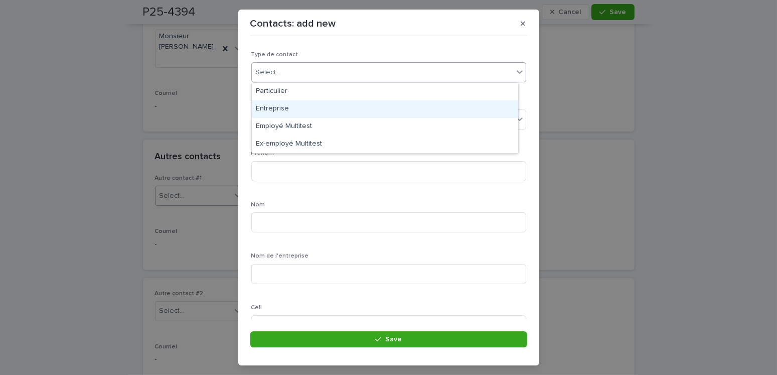
click at [273, 106] on div "Entreprise" at bounding box center [385, 109] width 266 height 18
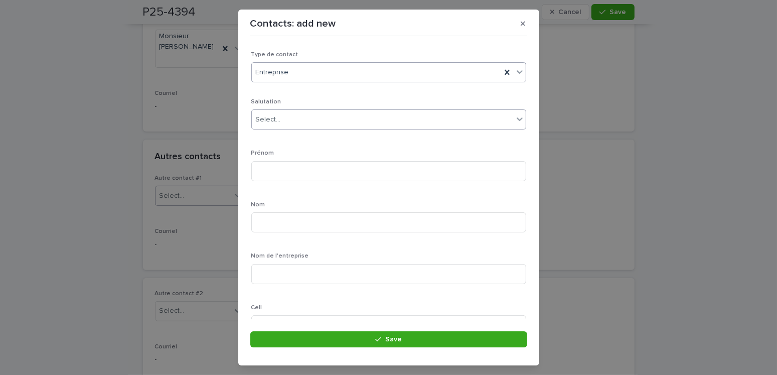
click at [282, 117] on input "text" at bounding box center [282, 119] width 1 height 9
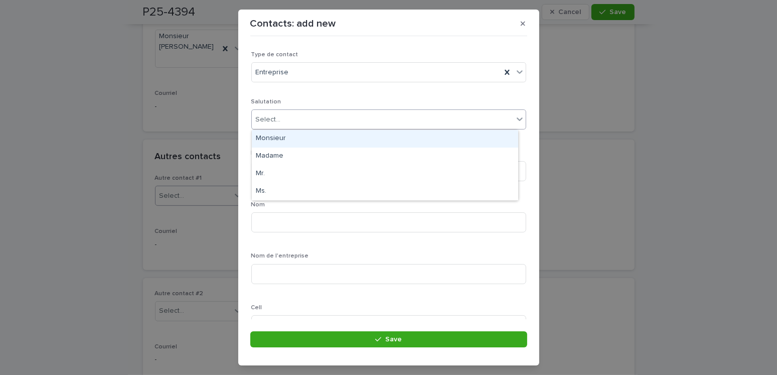
click at [272, 135] on div "Monsieur" at bounding box center [385, 139] width 266 height 18
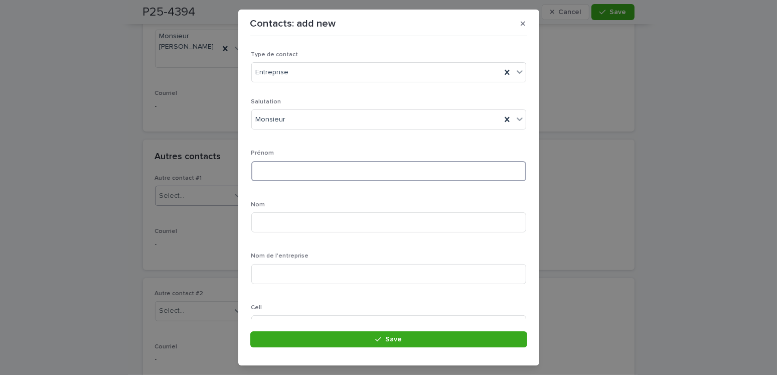
click at [273, 175] on input at bounding box center [388, 171] width 275 height 20
type input "****"
type input "*****"
click at [266, 277] on input at bounding box center [388, 274] width 275 height 20
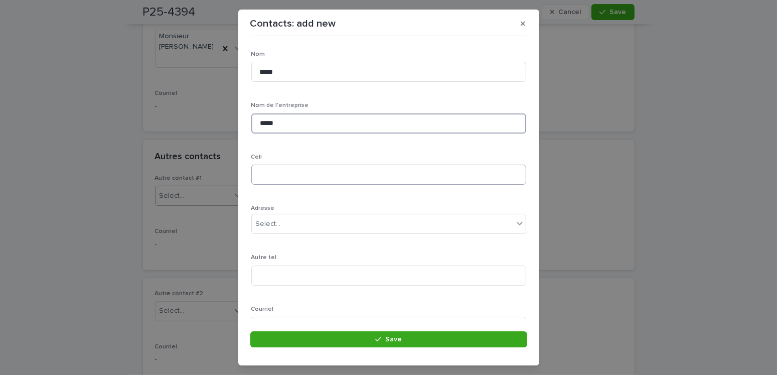
type input "*****"
click at [270, 168] on input at bounding box center [388, 174] width 275 height 20
click at [271, 181] on input at bounding box center [388, 174] width 275 height 20
type input "**********"
click at [294, 127] on input "*****" at bounding box center [388, 123] width 275 height 20
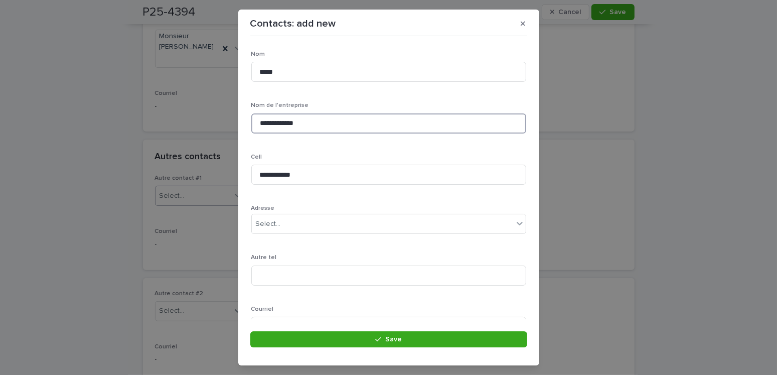
type input "**********"
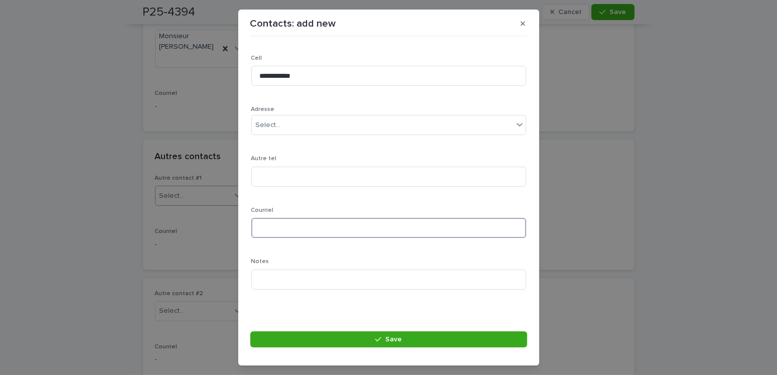
click at [266, 230] on input at bounding box center [388, 228] width 275 height 20
click at [279, 226] on input at bounding box center [388, 228] width 275 height 20
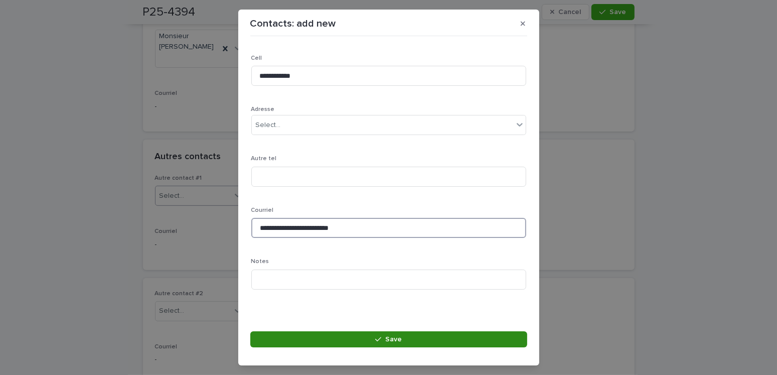
type input "**********"
click at [382, 343] on button "Save" at bounding box center [388, 339] width 277 height 16
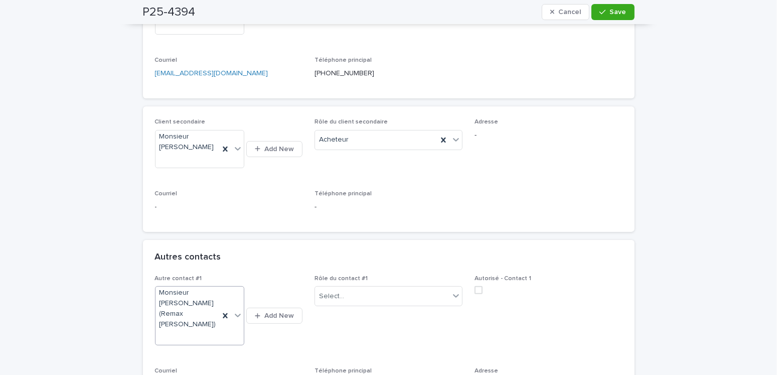
scroll to position [351, 0]
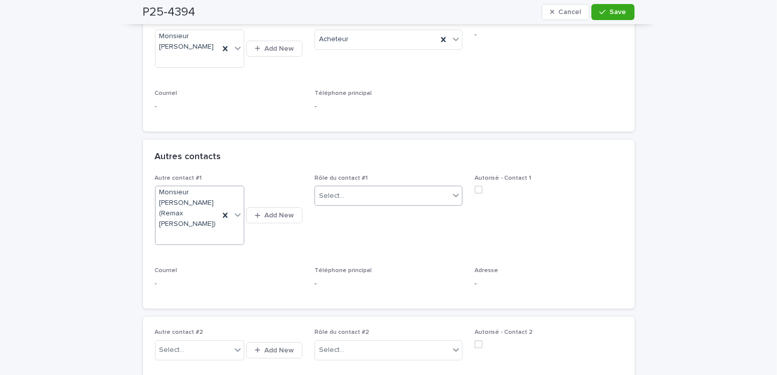
click at [333, 195] on div "Select..." at bounding box center [331, 196] width 25 height 11
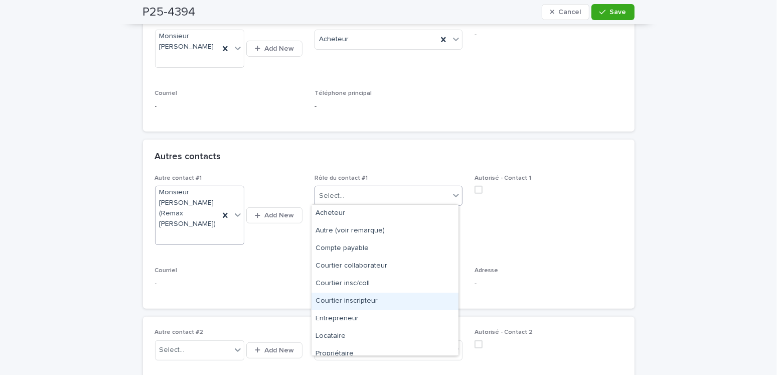
click at [359, 300] on div "Courtier inscripteur" at bounding box center [384, 301] width 147 height 18
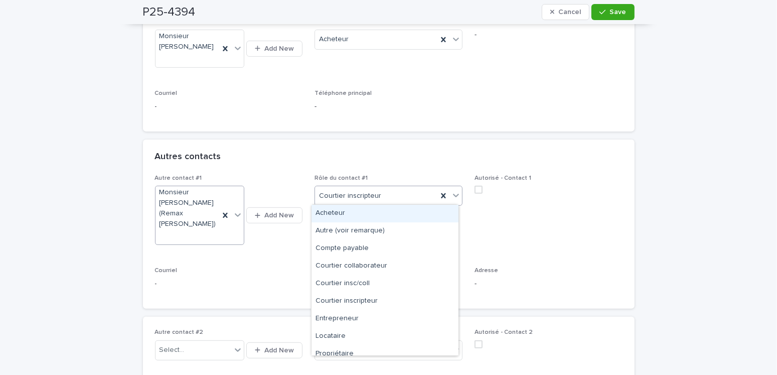
click at [345, 201] on div "Courtier inscripteur" at bounding box center [376, 196] width 122 height 17
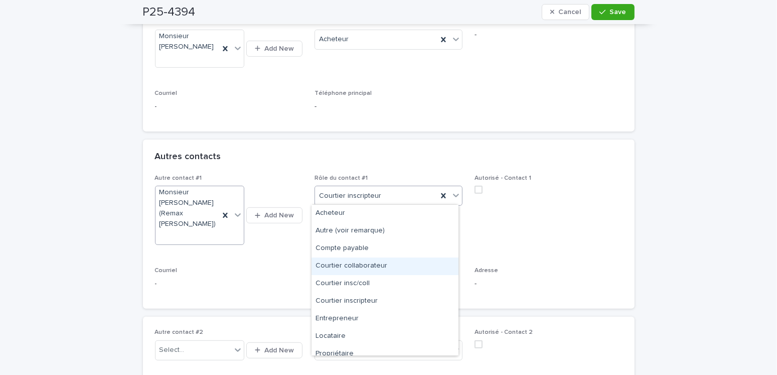
drag, startPoint x: 360, startPoint y: 269, endPoint x: 399, endPoint y: 241, distance: 47.7
click at [361, 268] on div "Courtier collaborateur" at bounding box center [384, 266] width 147 height 18
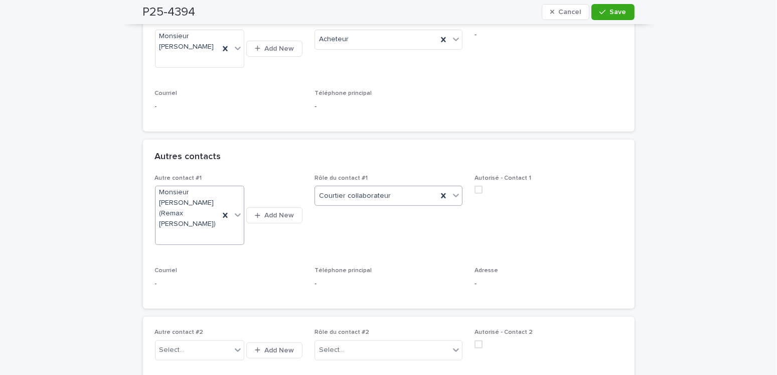
click at [474, 192] on div "Autorisé - Contact 1" at bounding box center [548, 187] width 148 height 27
click at [474, 191] on span at bounding box center [478, 190] width 8 height 8
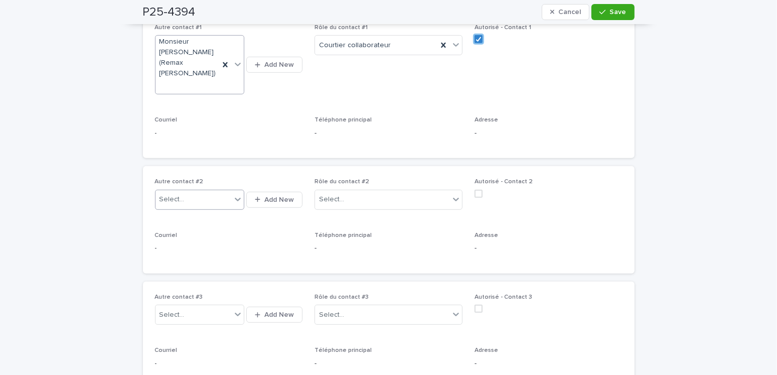
click at [182, 191] on div "Select..." at bounding box center [193, 199] width 76 height 17
type input "**********"
click at [279, 196] on span "Add New" at bounding box center [279, 199] width 30 height 7
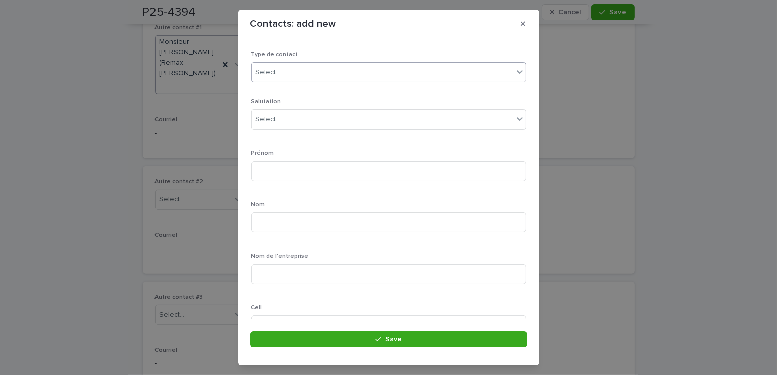
click at [285, 70] on div "Select..." at bounding box center [382, 72] width 261 height 17
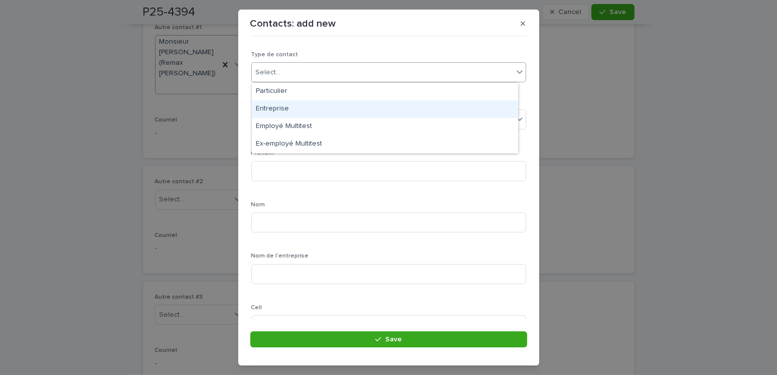
click at [277, 105] on div "Entreprise" at bounding box center [385, 109] width 266 height 18
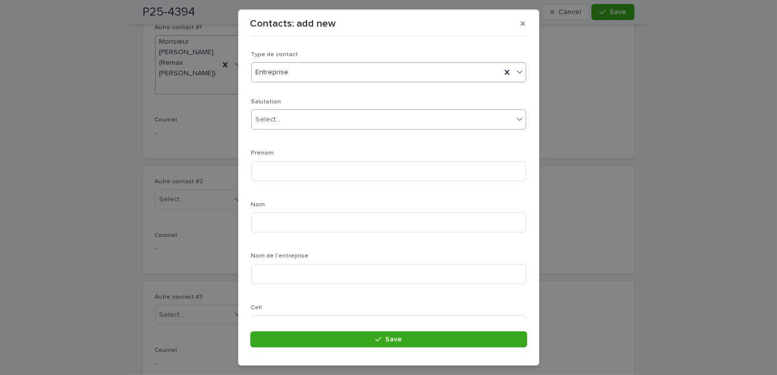
click at [279, 124] on div "Select..." at bounding box center [382, 119] width 261 height 17
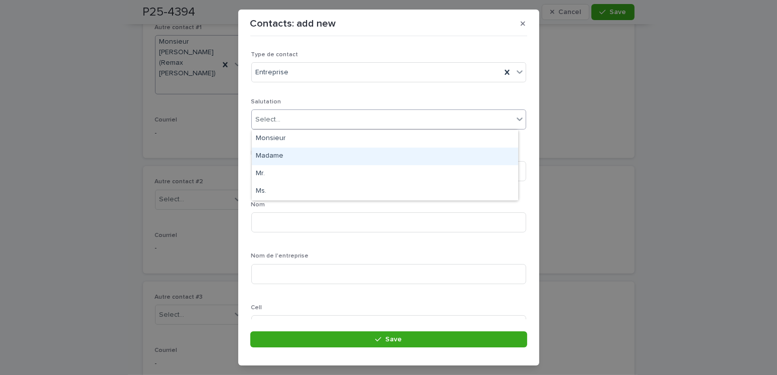
click at [277, 154] on div "Madame" at bounding box center [385, 156] width 266 height 18
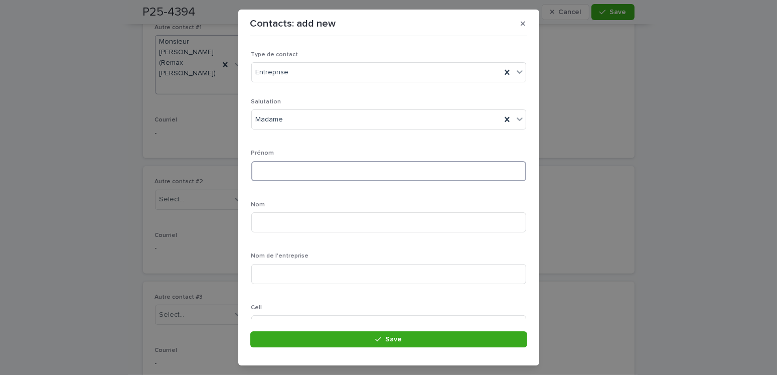
click at [270, 177] on input at bounding box center [388, 171] width 275 height 20
type input "*****"
type input "**********"
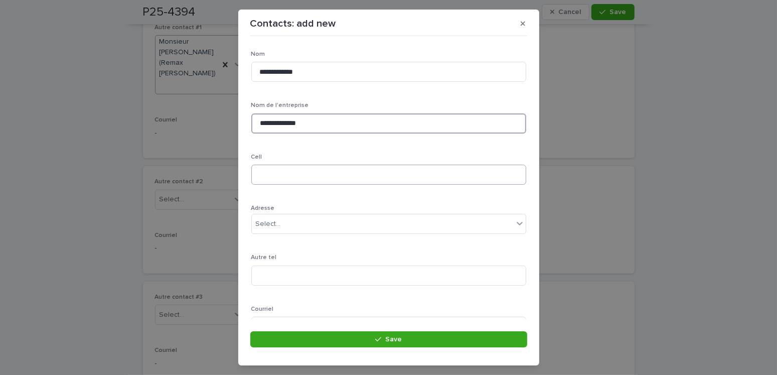
type input "**********"
click at [271, 172] on input at bounding box center [388, 174] width 275 height 20
click at [274, 177] on input at bounding box center [388, 174] width 275 height 20
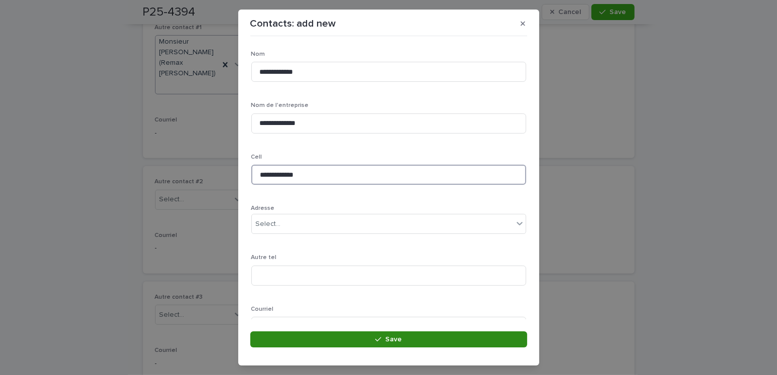
type input "**********"
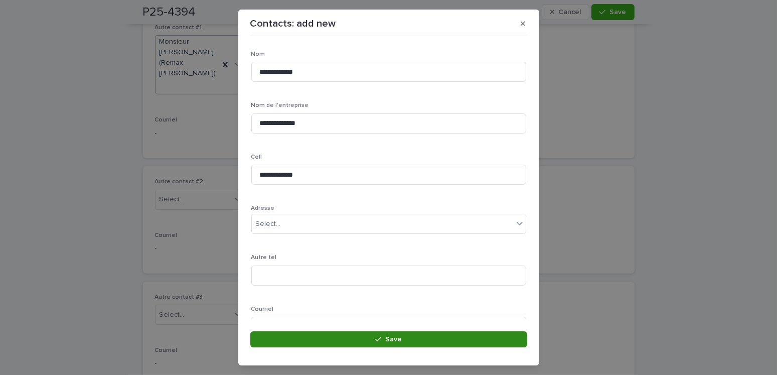
click at [385, 346] on button "Save" at bounding box center [388, 339] width 277 height 16
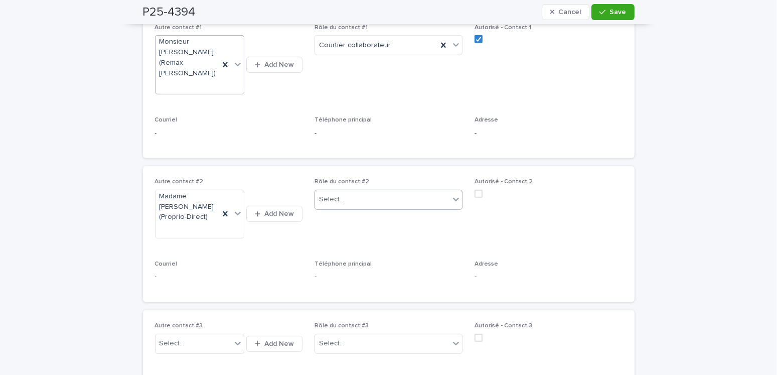
click at [335, 194] on div "Select..." at bounding box center [331, 199] width 25 height 11
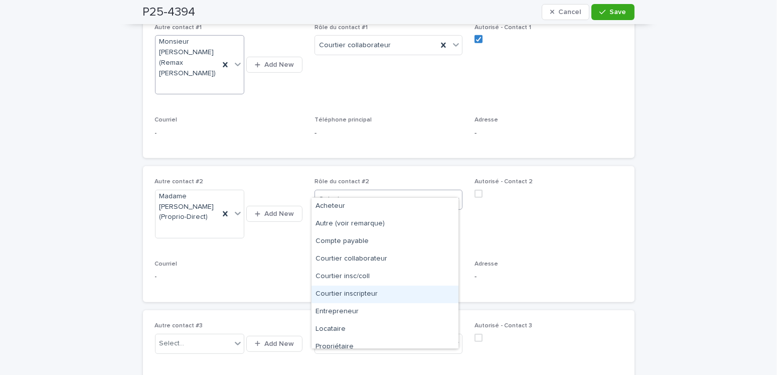
click at [359, 291] on div "Courtier inscripteur" at bounding box center [384, 294] width 147 height 18
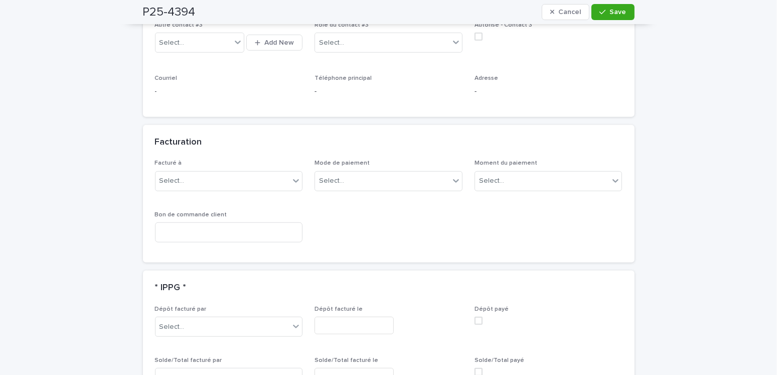
scroll to position [878, 0]
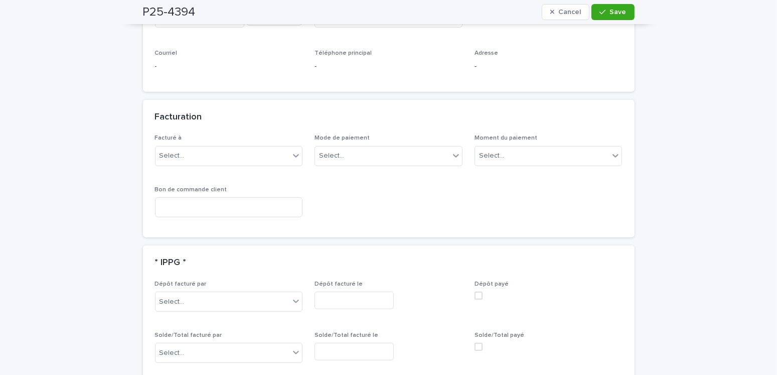
drag, startPoint x: 174, startPoint y: 109, endPoint x: 183, endPoint y: 129, distance: 21.6
click at [174, 109] on div "Facturation" at bounding box center [388, 117] width 491 height 35
click at [186, 147] on div "Select..." at bounding box center [222, 155] width 134 height 17
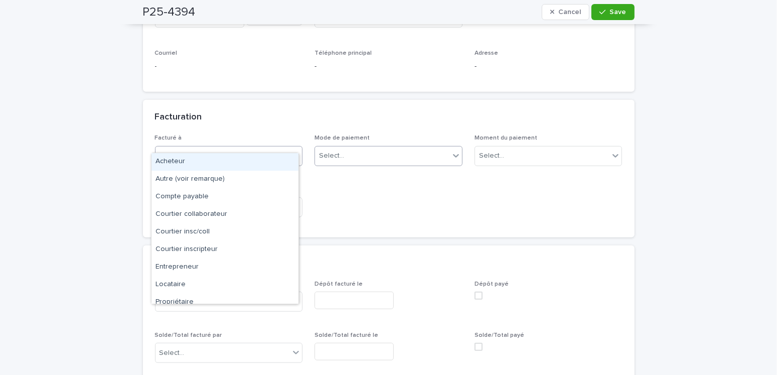
drag, startPoint x: 176, startPoint y: 299, endPoint x: 366, endPoint y: 147, distance: 243.7
click at [186, 160] on div "Acheteur" at bounding box center [224, 162] width 147 height 18
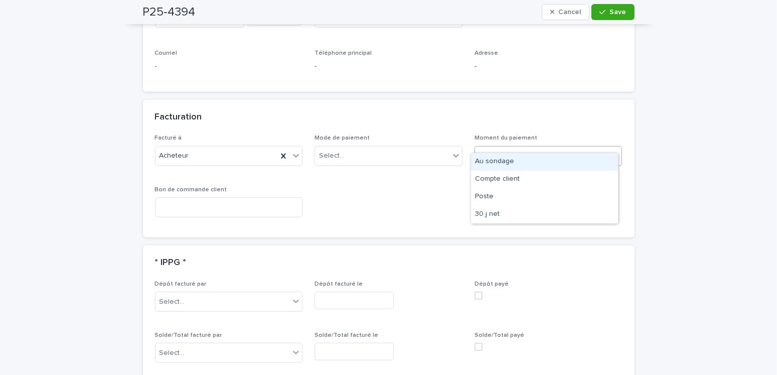
click at [499, 147] on div "Select..." at bounding box center [542, 155] width 134 height 17
click at [499, 163] on div "Au sondage" at bounding box center [544, 162] width 147 height 18
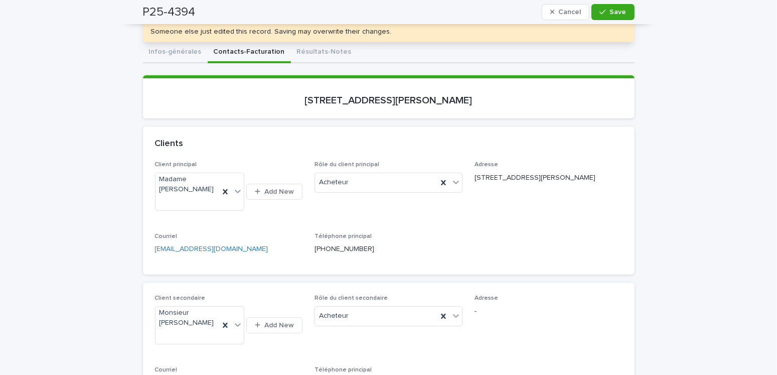
scroll to position [0, 0]
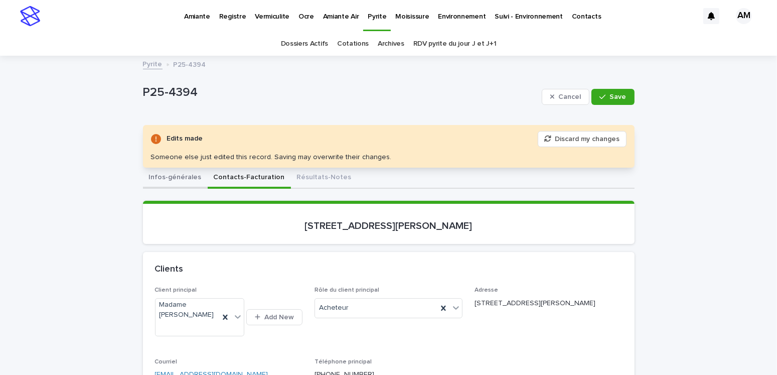
click at [163, 177] on button "Infos-générales" at bounding box center [175, 177] width 65 height 21
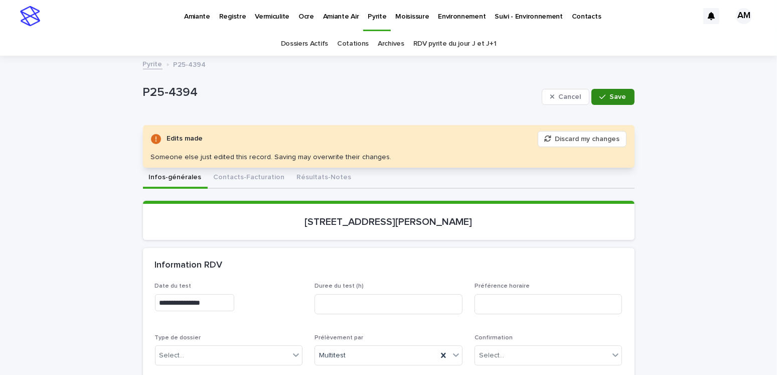
click at [620, 97] on span "Save" at bounding box center [618, 96] width 17 height 7
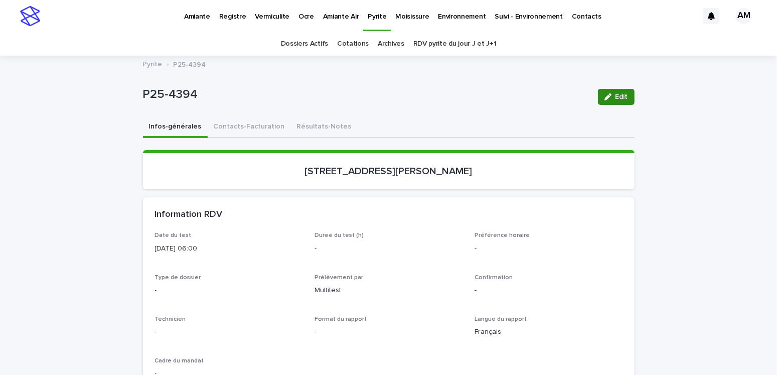
click at [615, 94] on span "Edit" at bounding box center [621, 96] width 13 height 7
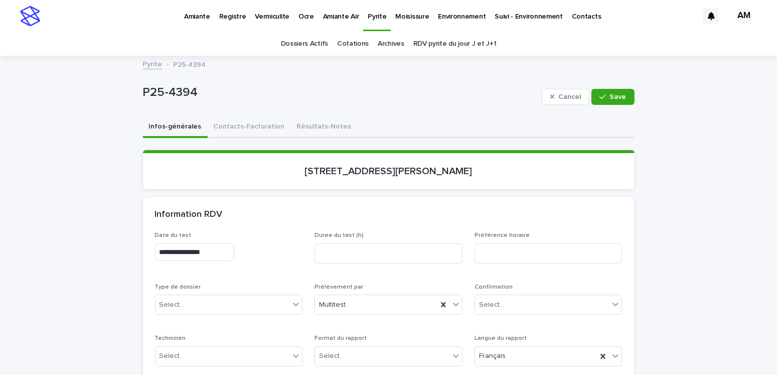
scroll to position [100, 0]
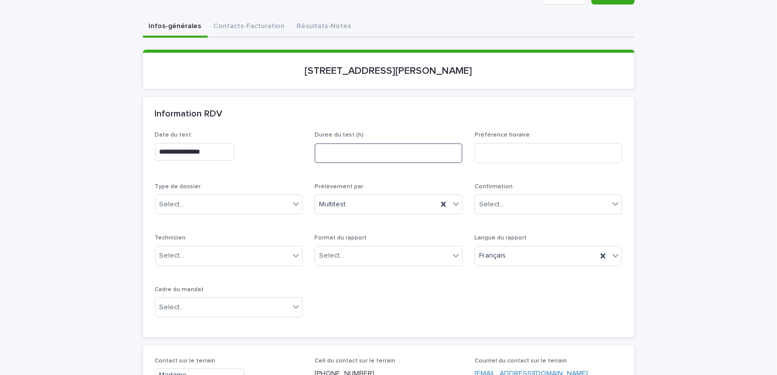
click at [333, 149] on input at bounding box center [388, 153] width 148 height 20
type input "***"
click at [196, 302] on div "Select..." at bounding box center [222, 307] width 134 height 17
click at [176, 339] on div "Transaction" at bounding box center [224, 342] width 147 height 18
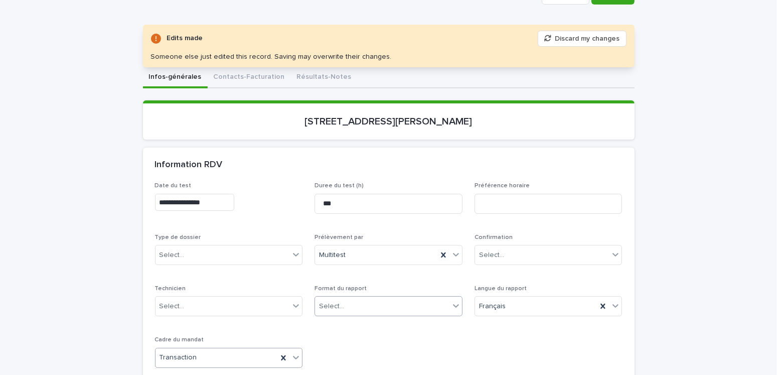
click at [326, 309] on div "Select..." at bounding box center [331, 306] width 25 height 11
click at [335, 324] on div "Électronique" at bounding box center [384, 324] width 147 height 18
click at [190, 253] on div "Select..." at bounding box center [222, 255] width 134 height 17
click at [188, 266] on div "Échantillonnage" at bounding box center [224, 273] width 147 height 18
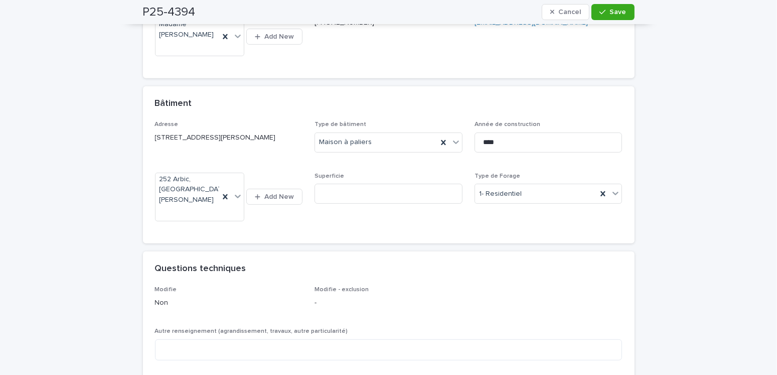
scroll to position [652, 0]
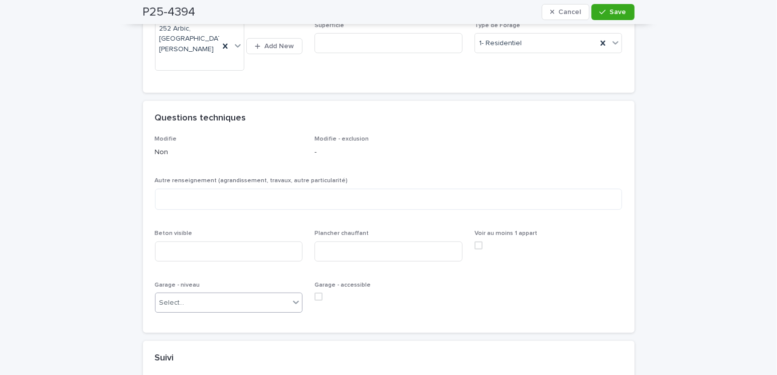
click at [166, 297] on div "Select..." at bounding box center [171, 302] width 25 height 11
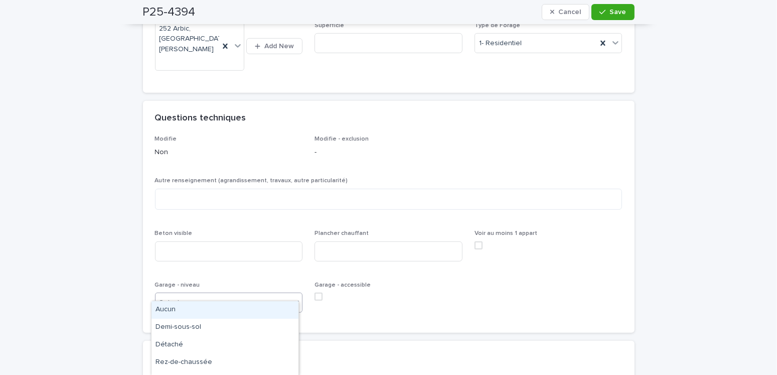
drag, startPoint x: 168, startPoint y: 311, endPoint x: 191, endPoint y: 307, distance: 22.9
click at [169, 311] on div "Aucun" at bounding box center [224, 310] width 147 height 18
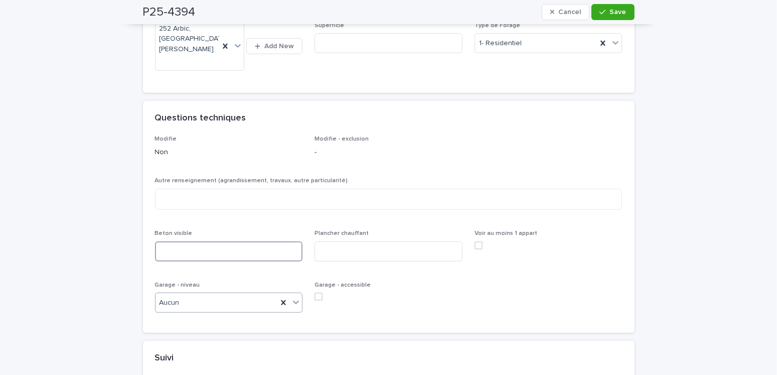
click at [168, 241] on input at bounding box center [229, 251] width 148 height 20
type input "***"
click at [223, 189] on textarea at bounding box center [388, 200] width 467 height 22
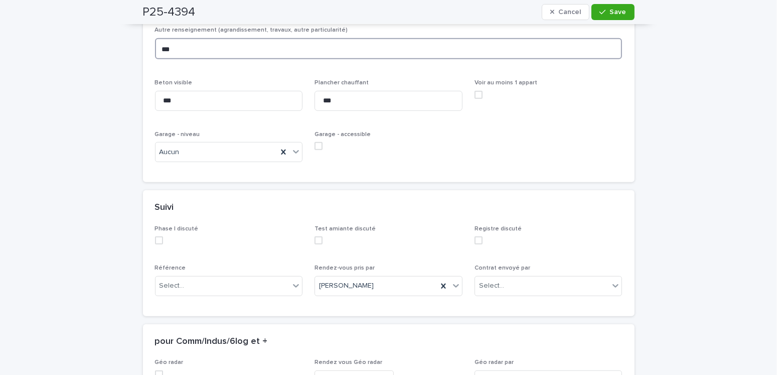
scroll to position [852, 0]
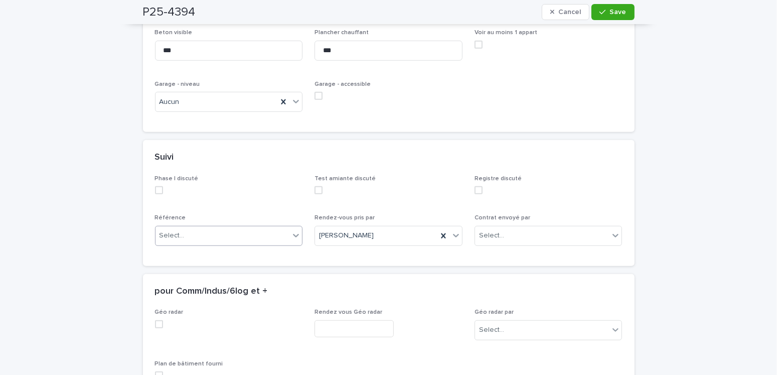
type textarea "***"
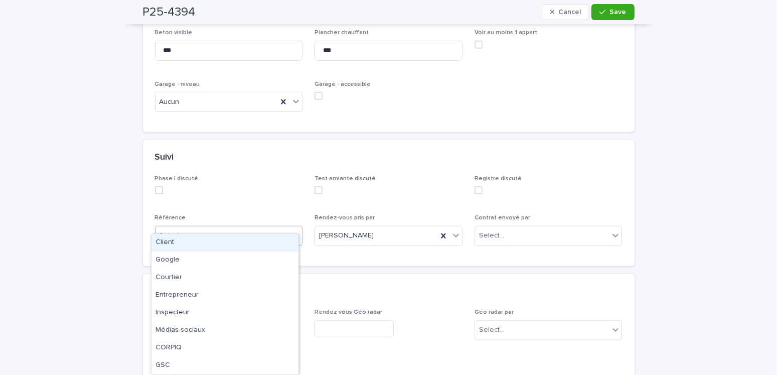
click at [168, 230] on div "Select..." at bounding box center [171, 235] width 25 height 11
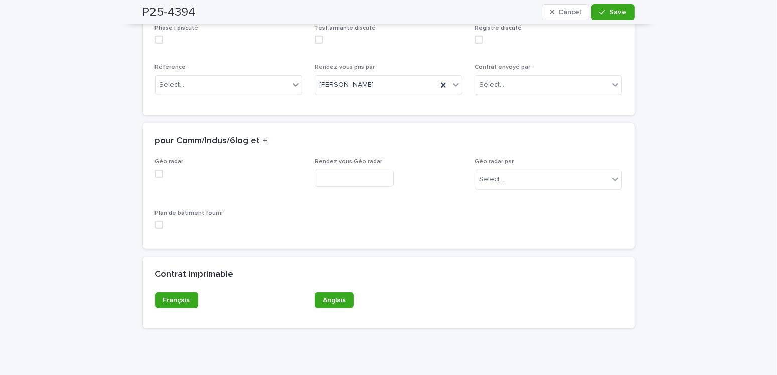
scroll to position [903, 0]
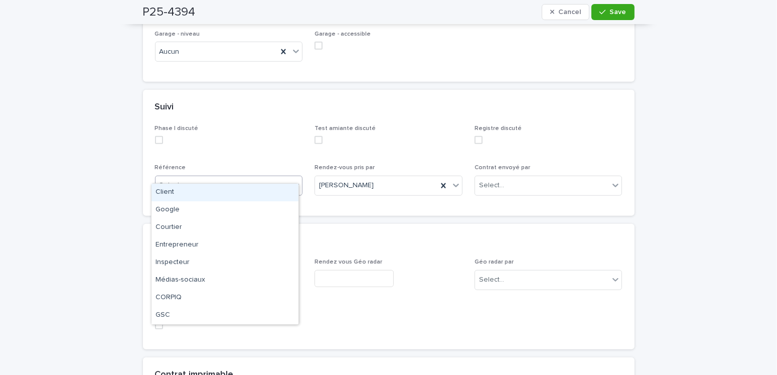
click at [186, 177] on div "Select..." at bounding box center [222, 185] width 134 height 17
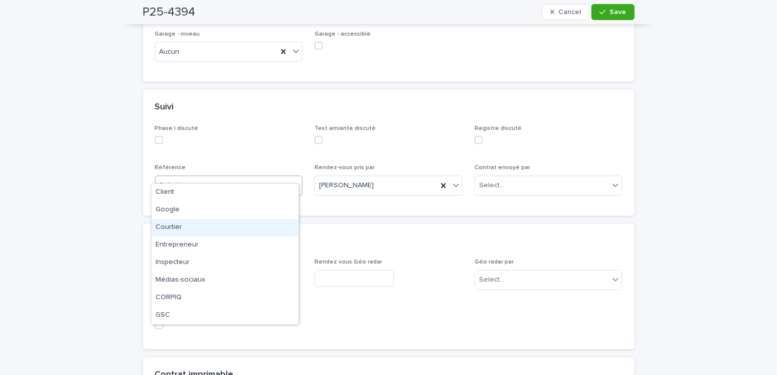
click at [162, 227] on div "Courtier" at bounding box center [224, 228] width 147 height 18
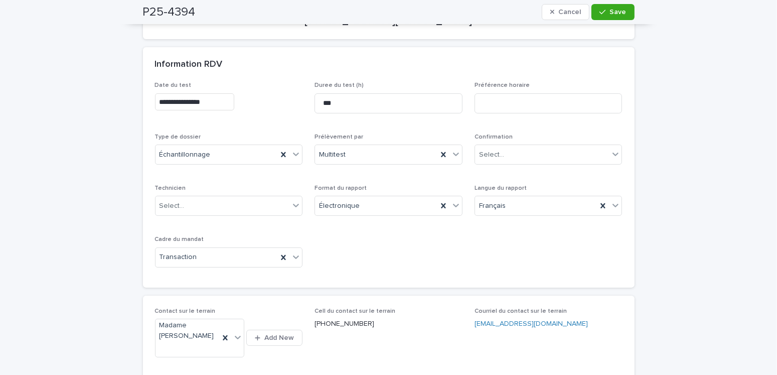
scroll to position [0, 0]
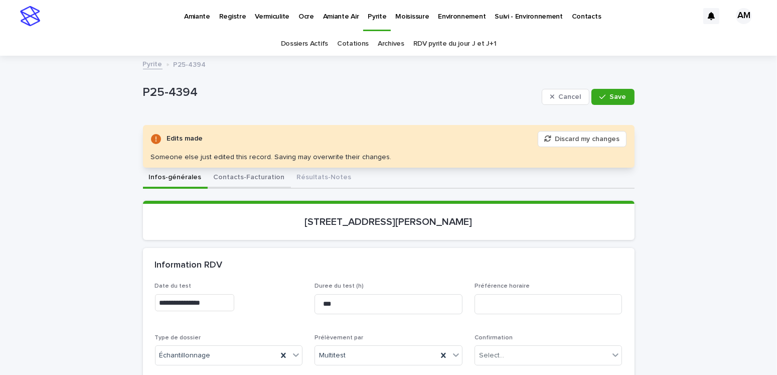
drag, startPoint x: 251, startPoint y: 176, endPoint x: 370, endPoint y: 188, distance: 119.4
click at [251, 176] on button "Contacts-Facturation" at bounding box center [249, 177] width 83 height 21
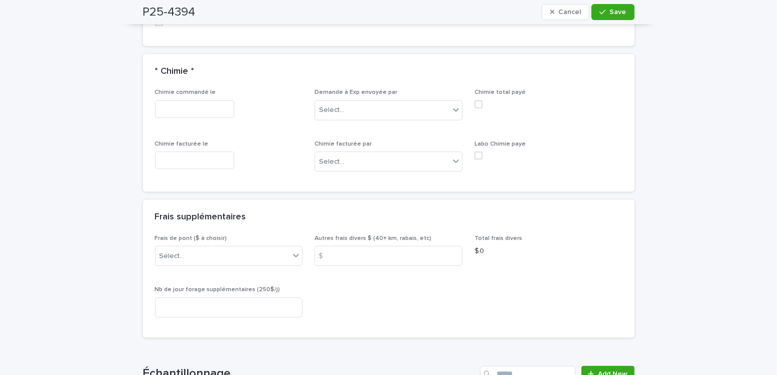
scroll to position [1354, 0]
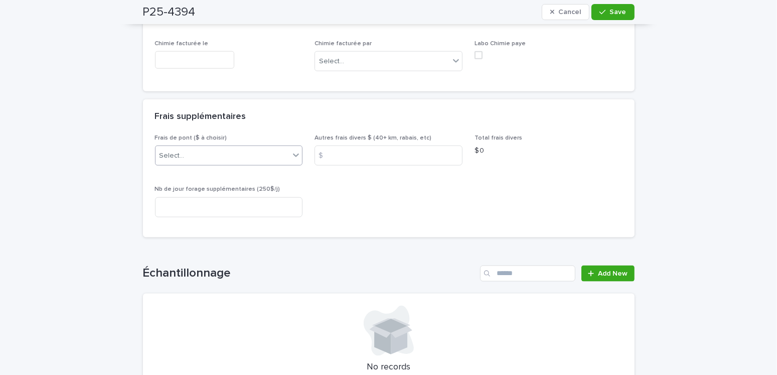
click at [205, 147] on div "Select..." at bounding box center [222, 155] width 134 height 17
click at [209, 180] on div "B) [GEOGRAPHIC_DATA] et Ouest ([GEOGRAPHIC_DATA], etc.) 2024: 25$" at bounding box center [224, 178] width 147 height 18
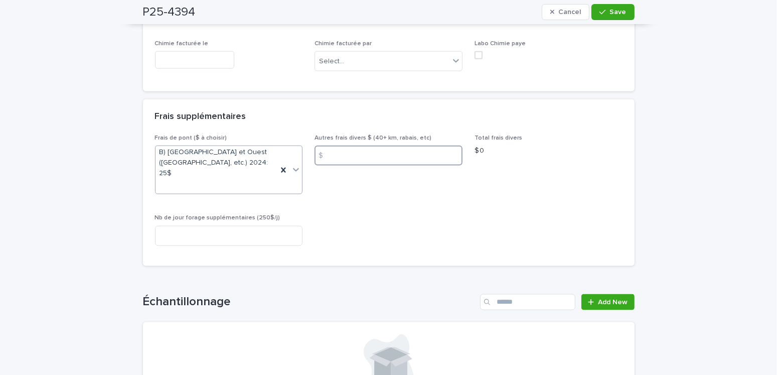
click at [334, 145] on input at bounding box center [388, 155] width 148 height 20
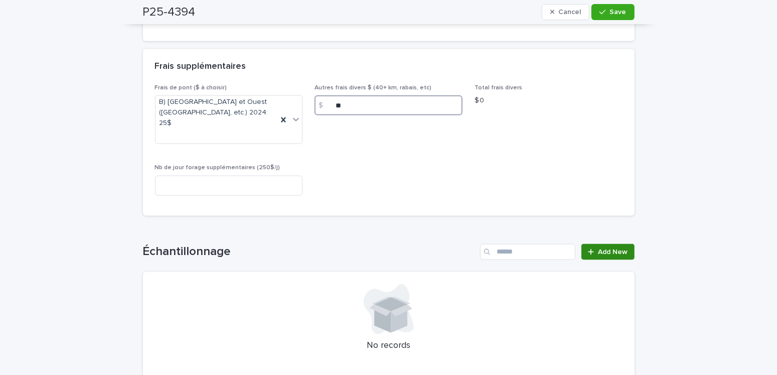
type input "**"
click at [606, 244] on link "Add New" at bounding box center [607, 252] width 53 height 16
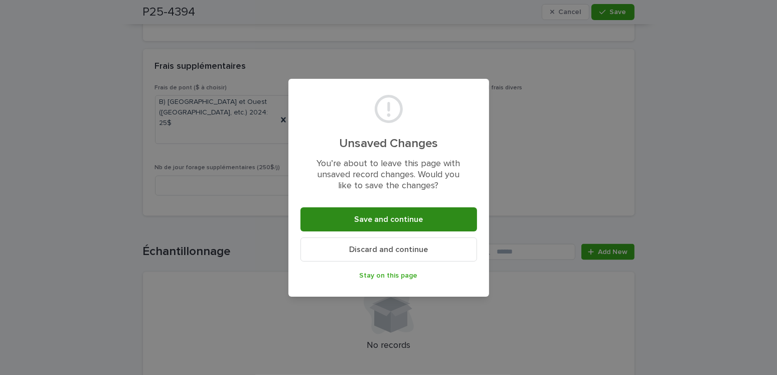
click at [342, 229] on button "Save and continue" at bounding box center [388, 219] width 177 height 24
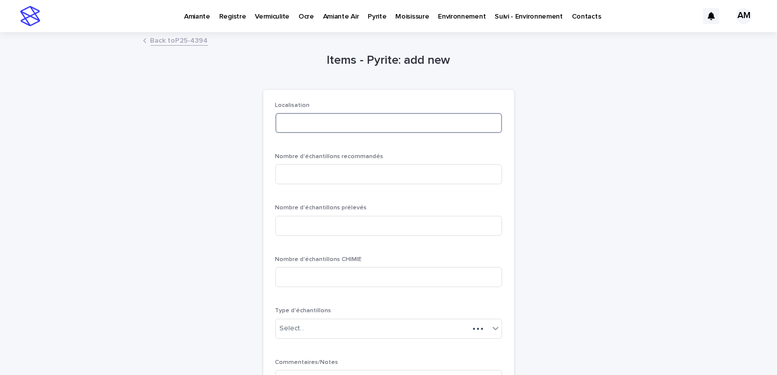
click at [303, 125] on input at bounding box center [388, 123] width 227 height 20
type input "********"
type input "*"
click at [286, 323] on div "Select..." at bounding box center [292, 328] width 25 height 11
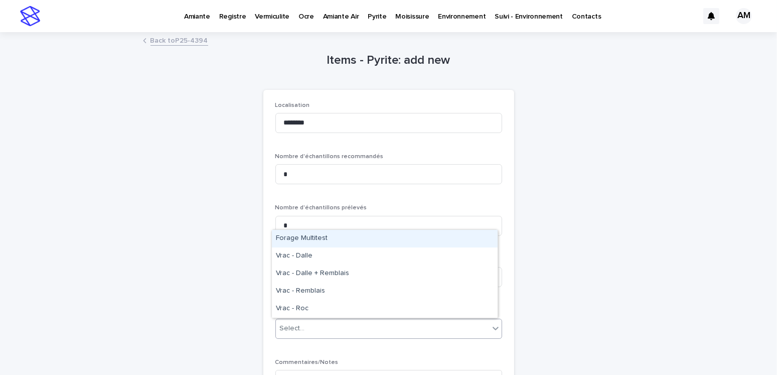
click at [317, 243] on div "Forage Multitest" at bounding box center [385, 239] width 226 height 18
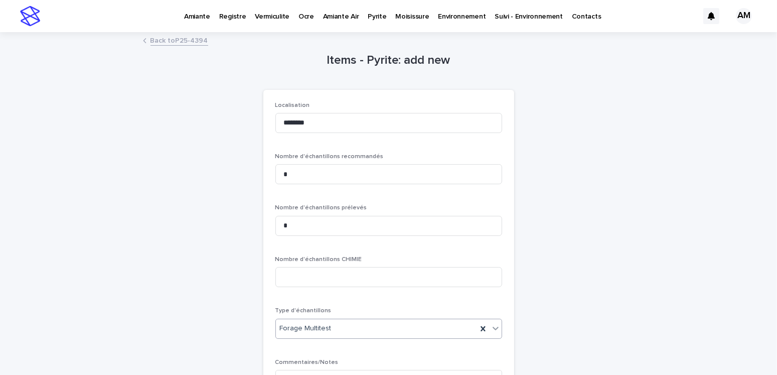
scroll to position [137, 0]
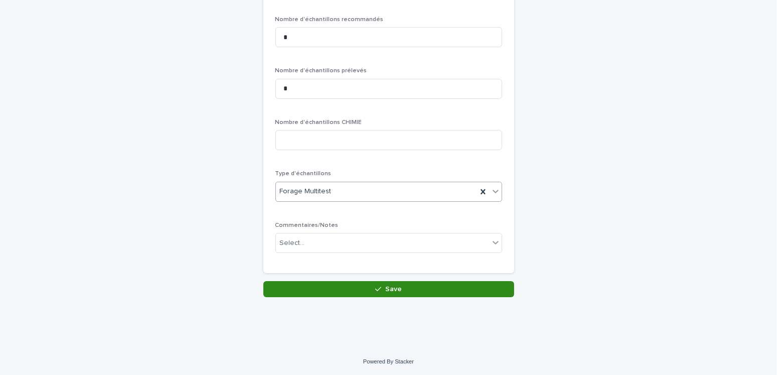
click at [380, 289] on div "button" at bounding box center [380, 288] width 10 height 7
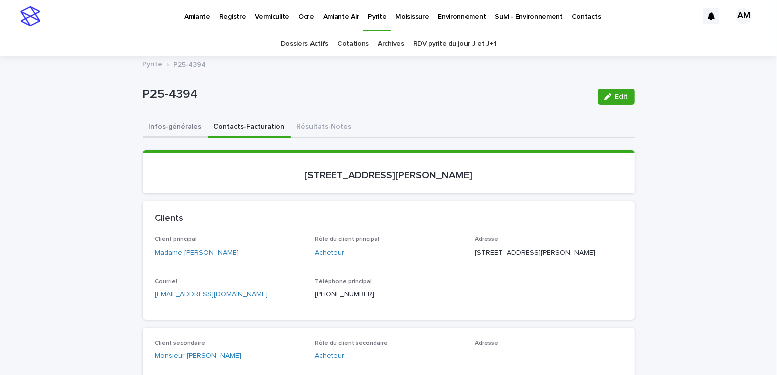
click at [176, 123] on button "Infos-générales" at bounding box center [175, 127] width 65 height 21
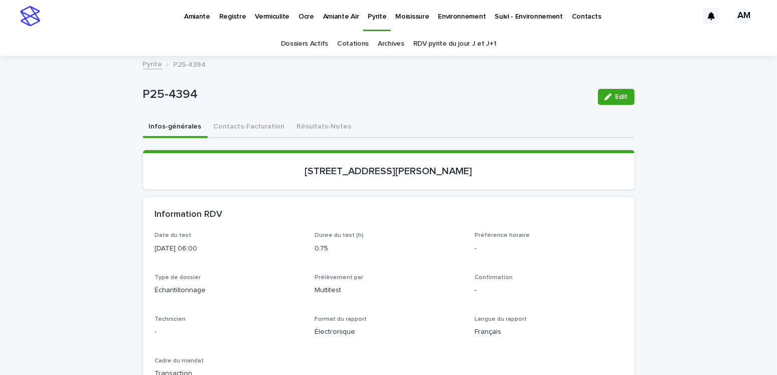
click at [414, 20] on p "Moisissure" at bounding box center [412, 10] width 34 height 21
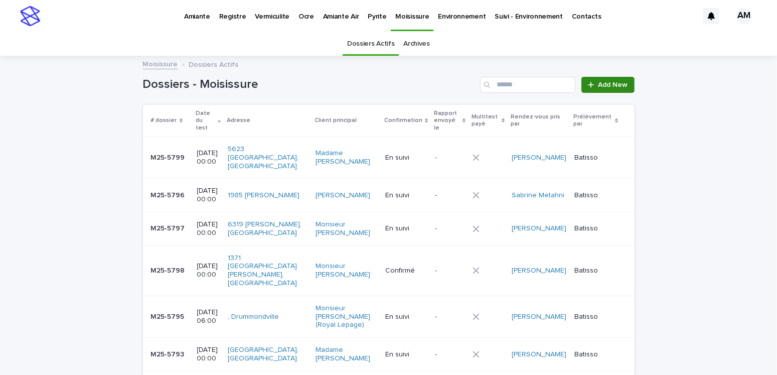
click at [608, 82] on span "Add New" at bounding box center [613, 84] width 30 height 7
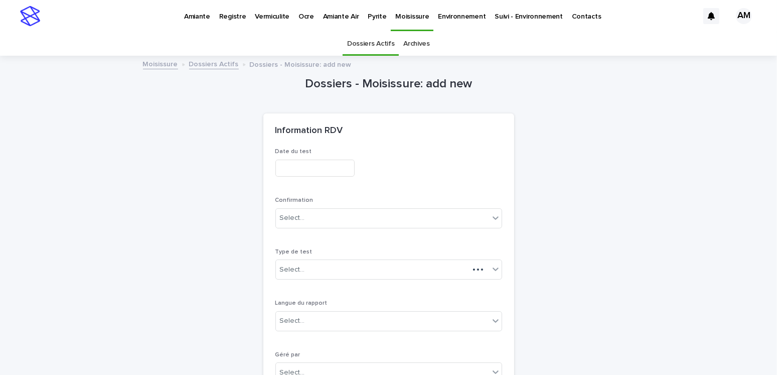
scroll to position [32, 0]
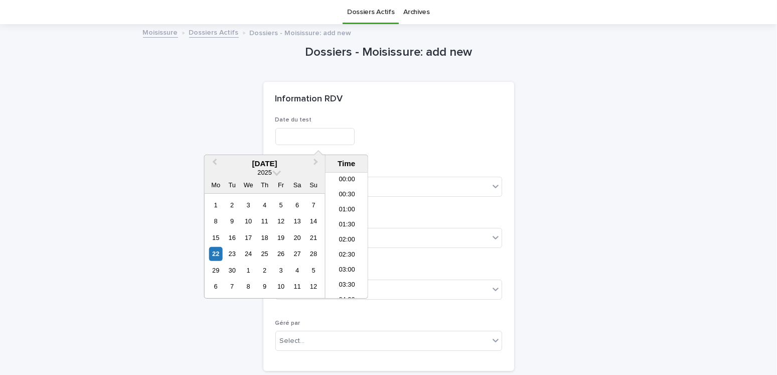
click at [276, 134] on input "text" at bounding box center [314, 137] width 79 height 18
click at [217, 253] on div "22" at bounding box center [216, 254] width 14 height 14
type input "**********"
click at [492, 124] on div "**********" at bounding box center [388, 134] width 227 height 37
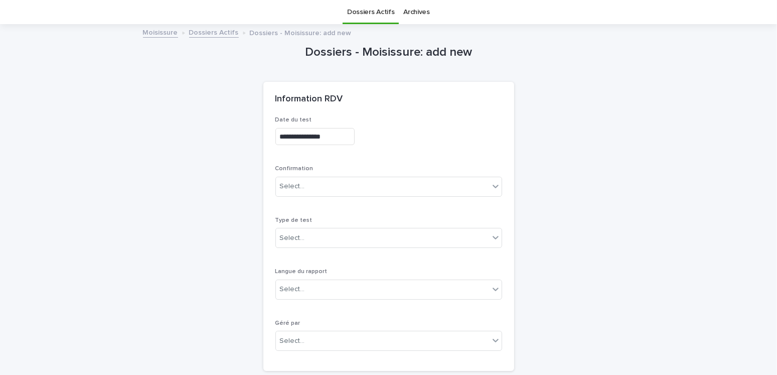
scroll to position [182, 0]
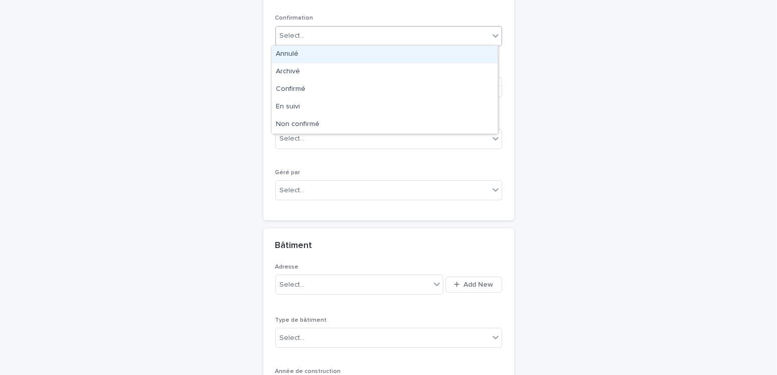
click at [298, 35] on div "Select..." at bounding box center [292, 36] width 25 height 11
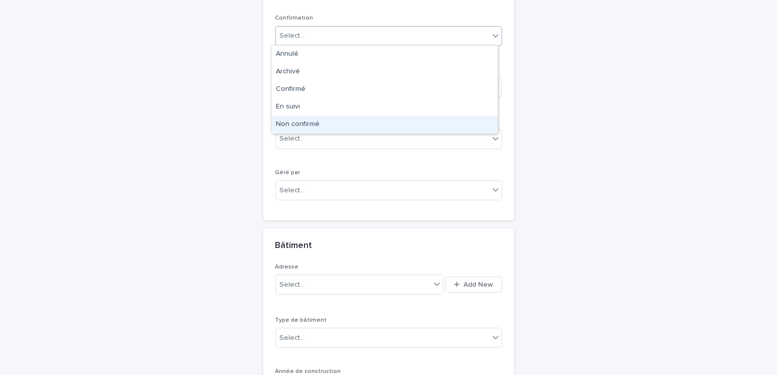
click at [302, 125] on div "Non confirmé" at bounding box center [385, 125] width 226 height 18
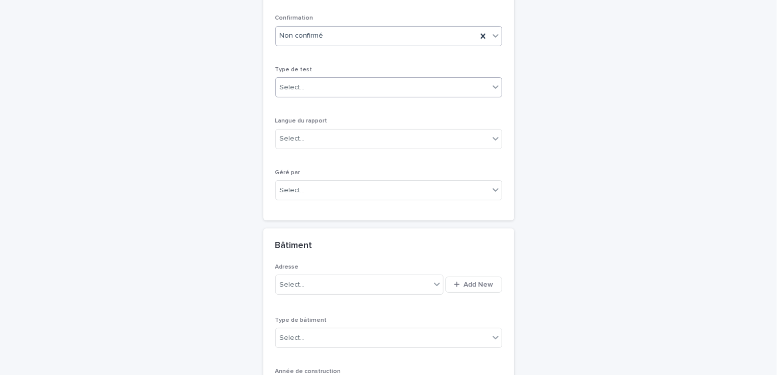
click at [302, 88] on div "Select..." at bounding box center [382, 87] width 213 height 17
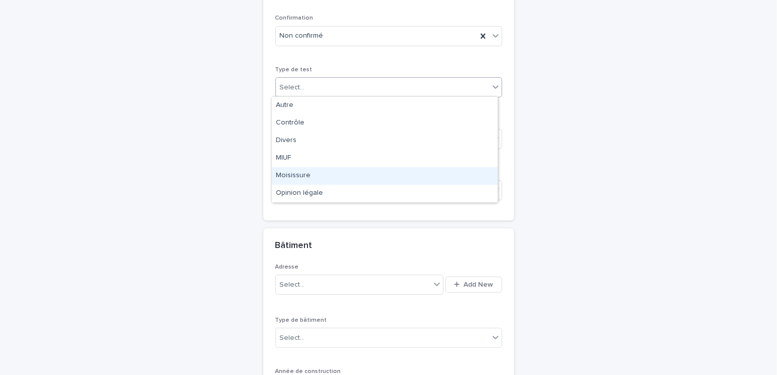
click at [295, 175] on div "Moisissure" at bounding box center [385, 176] width 226 height 18
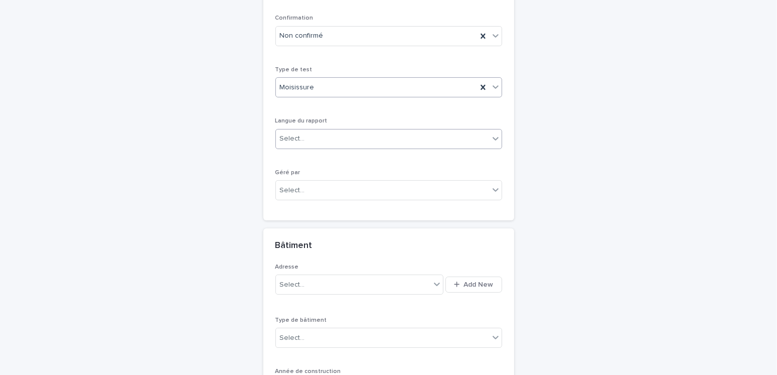
click at [294, 139] on div "Select..." at bounding box center [292, 138] width 25 height 11
drag, startPoint x: 292, startPoint y: 155, endPoint x: 307, endPoint y: 178, distance: 26.4
click at [292, 157] on div "Français" at bounding box center [385, 157] width 226 height 18
click at [302, 188] on div "Select..." at bounding box center [382, 190] width 213 height 17
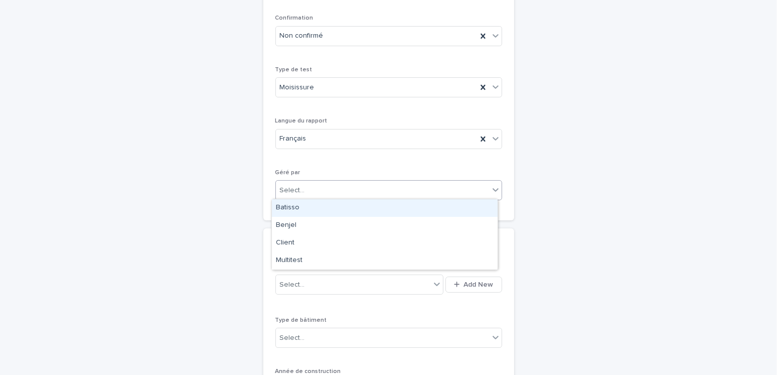
drag, startPoint x: 290, startPoint y: 205, endPoint x: 338, endPoint y: 201, distance: 48.8
click at [291, 205] on div "Batisso" at bounding box center [385, 208] width 226 height 18
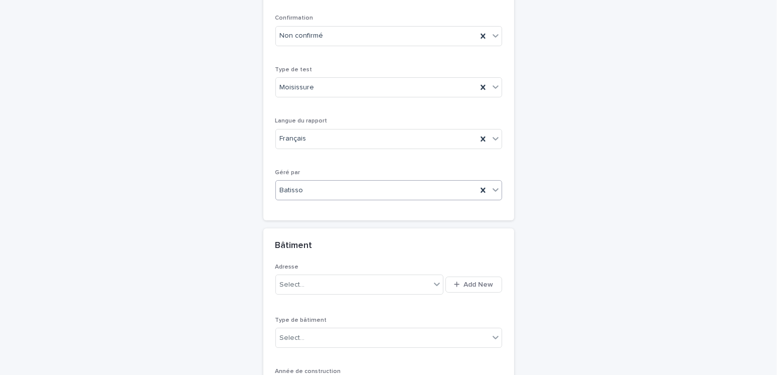
scroll to position [282, 0]
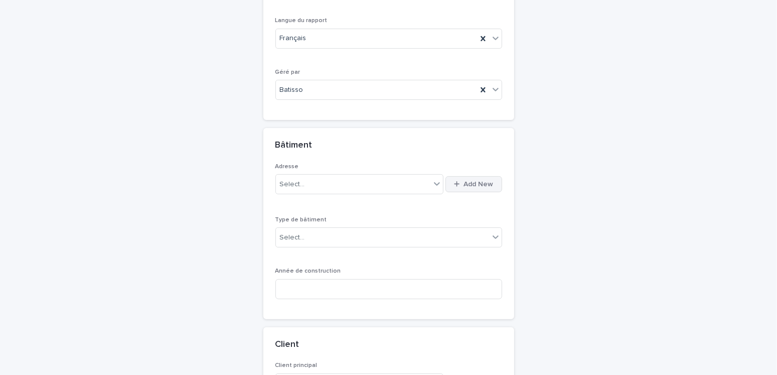
click at [468, 181] on span "Add New" at bounding box center [479, 184] width 30 height 7
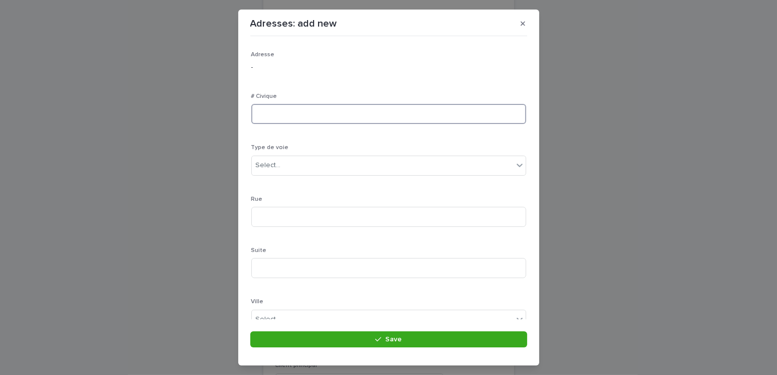
click at [283, 116] on input at bounding box center [388, 114] width 275 height 20
type input "****"
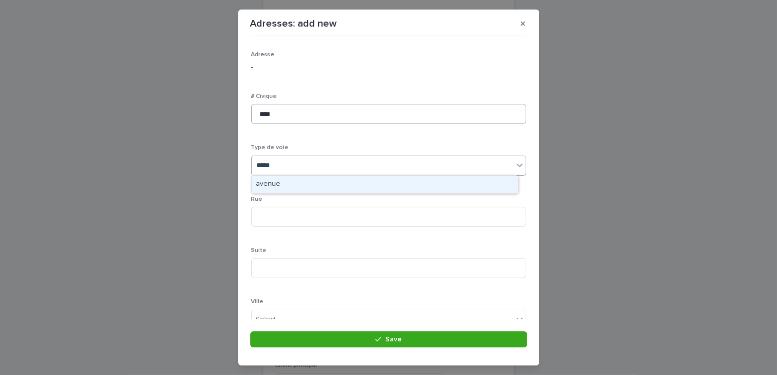
type input "******"
click at [290, 181] on div "avenue" at bounding box center [385, 185] width 266 height 18
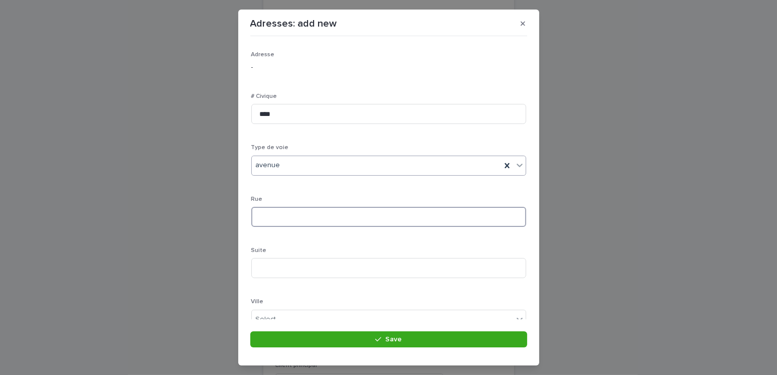
click at [273, 223] on input at bounding box center [388, 217] width 275 height 20
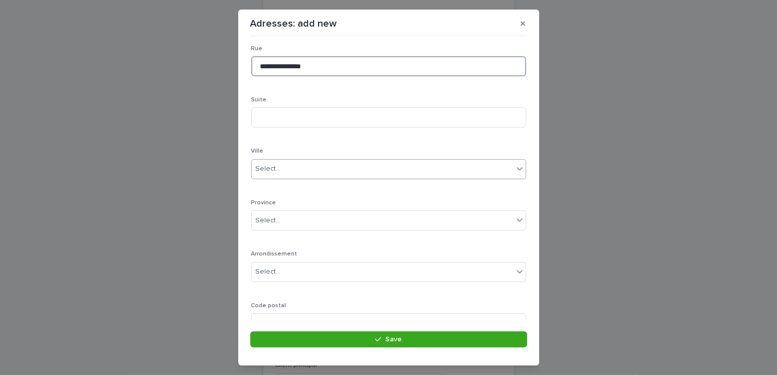
type input "**********"
click at [288, 163] on div "Select..." at bounding box center [382, 168] width 261 height 17
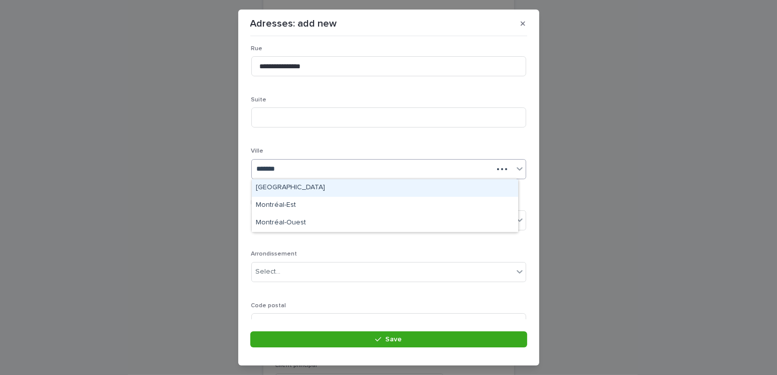
type input "********"
click at [278, 185] on div "[GEOGRAPHIC_DATA]" at bounding box center [385, 188] width 266 height 18
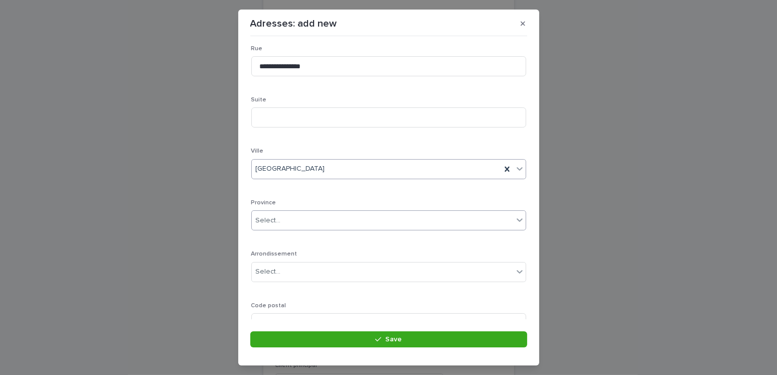
click at [271, 215] on div "Select..." at bounding box center [268, 220] width 25 height 11
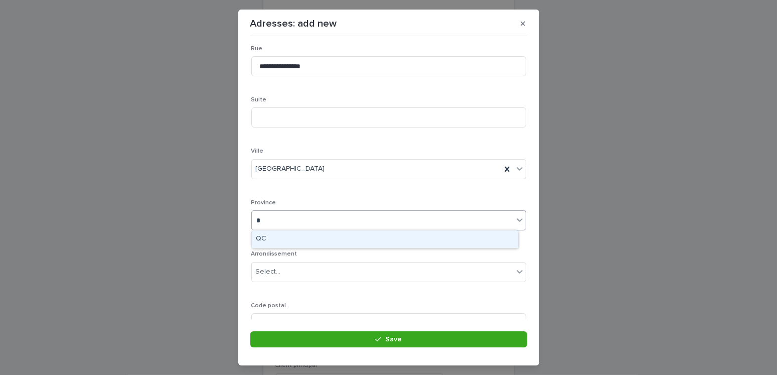
type input "**"
click at [262, 235] on div "QC" at bounding box center [385, 239] width 266 height 18
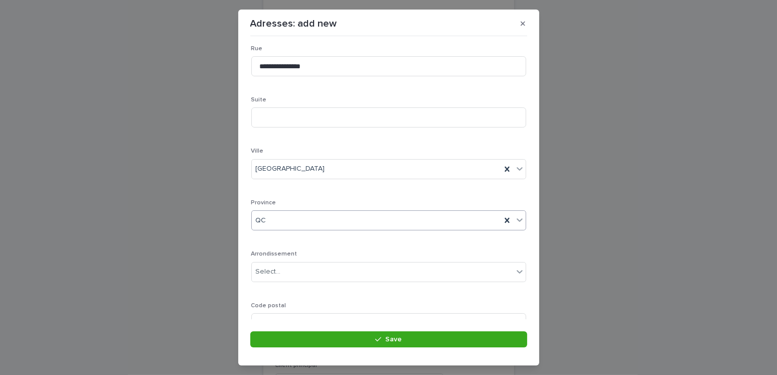
scroll to position [194, 0]
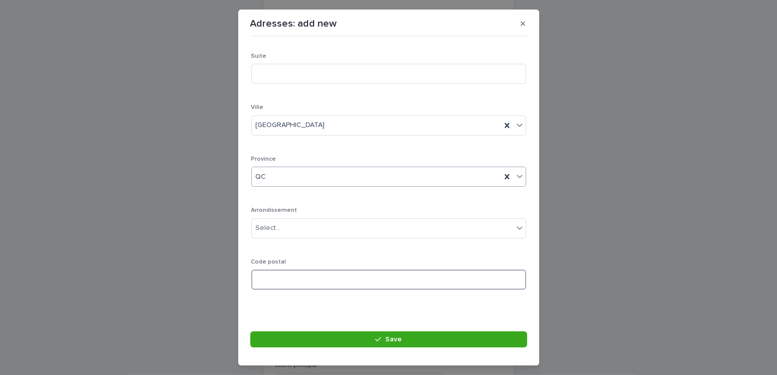
click at [265, 277] on input at bounding box center [388, 279] width 275 height 20
click at [275, 272] on input at bounding box center [388, 279] width 275 height 20
click at [278, 277] on input "***" at bounding box center [388, 279] width 275 height 20
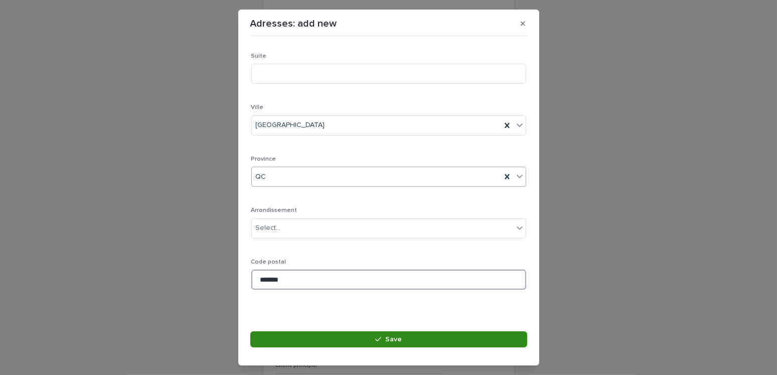
type input "*******"
click at [389, 338] on span "Save" at bounding box center [393, 338] width 17 height 7
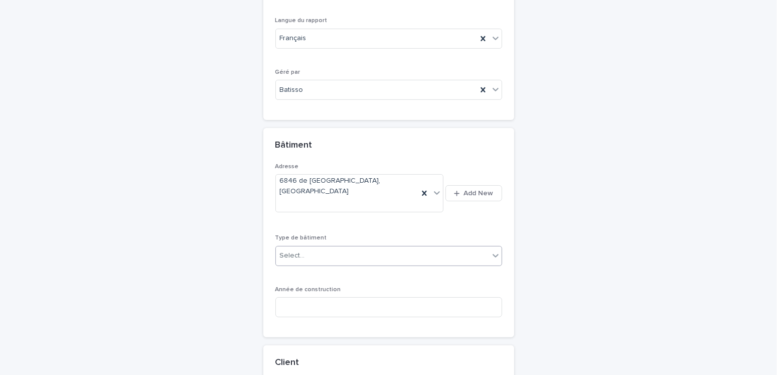
click at [327, 247] on div "Select..." at bounding box center [382, 255] width 213 height 17
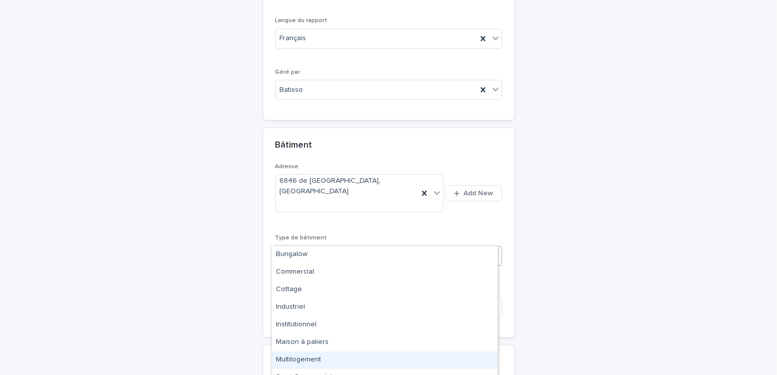
scroll to position [29, 0]
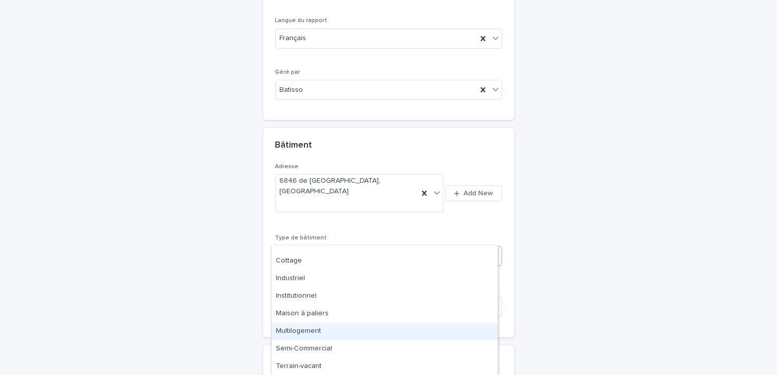
click at [315, 330] on div "Multilogement" at bounding box center [385, 331] width 226 height 18
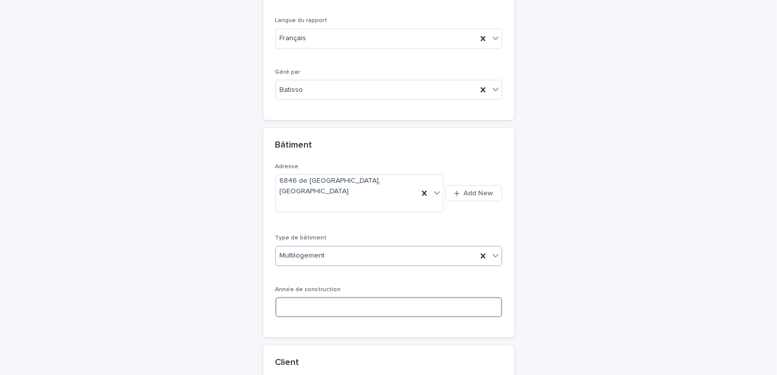
click at [315, 297] on input at bounding box center [388, 307] width 227 height 20
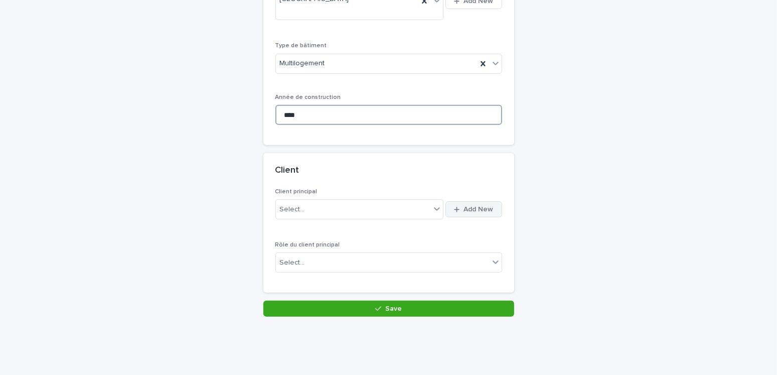
type input "****"
click at [477, 206] on span "Add New" at bounding box center [479, 209] width 30 height 7
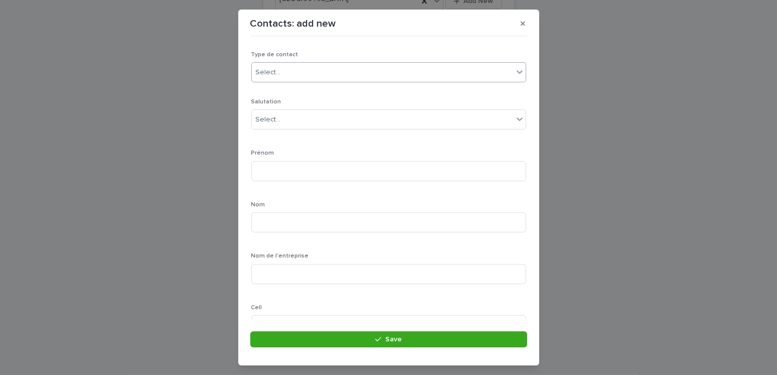
click at [283, 74] on div "Select..." at bounding box center [382, 72] width 261 height 17
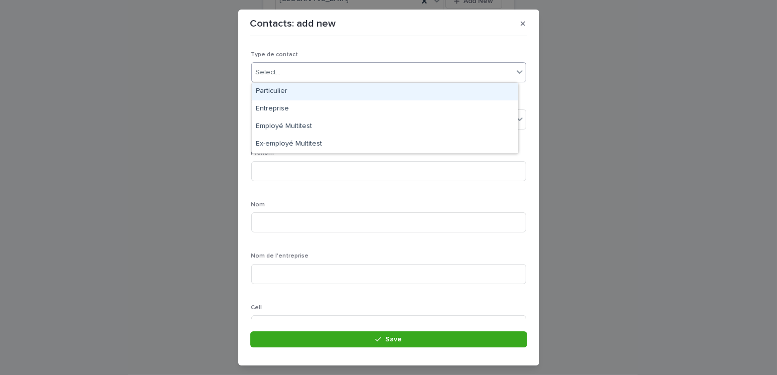
click at [277, 90] on div "Particulier" at bounding box center [385, 92] width 266 height 18
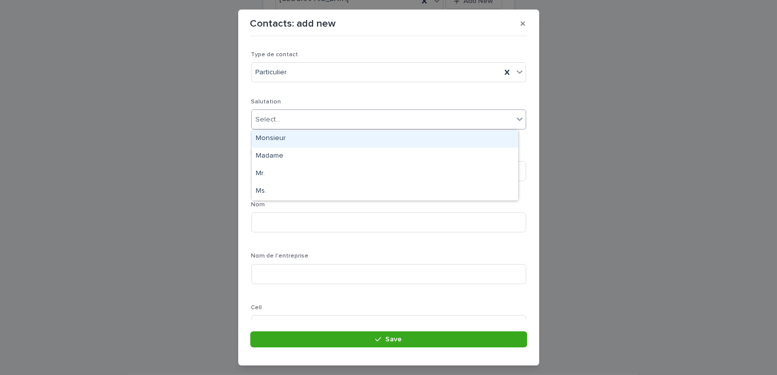
click at [276, 122] on div "Select..." at bounding box center [268, 119] width 25 height 11
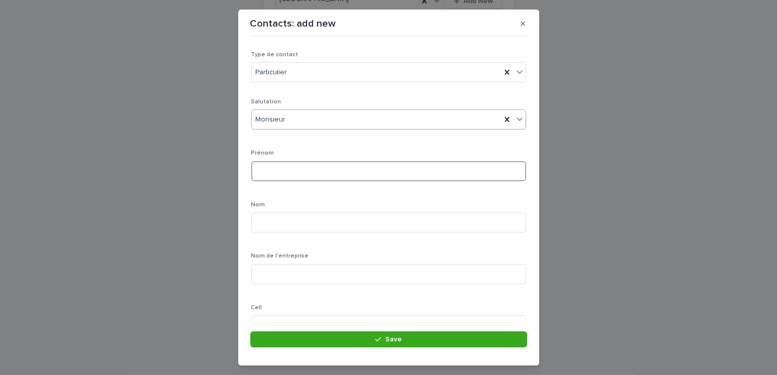
click at [286, 167] on input at bounding box center [388, 171] width 275 height 20
type input "*******"
type input "*"
type input "******"
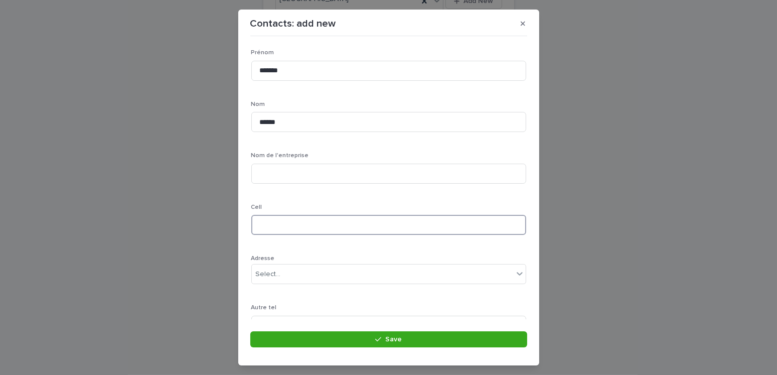
click at [283, 224] on input at bounding box center [388, 225] width 275 height 20
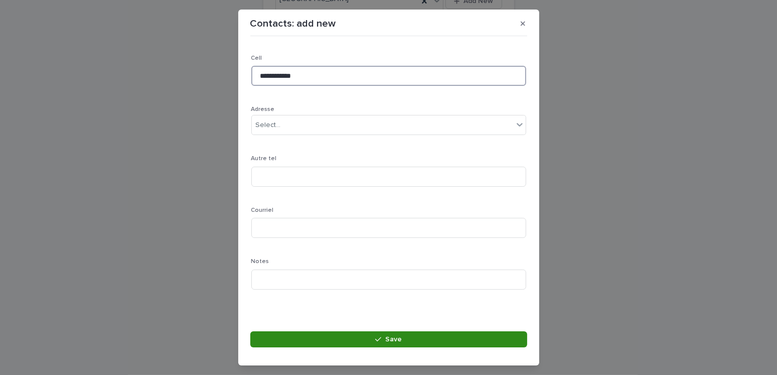
type input "**********"
click at [411, 337] on button "Save" at bounding box center [388, 339] width 277 height 16
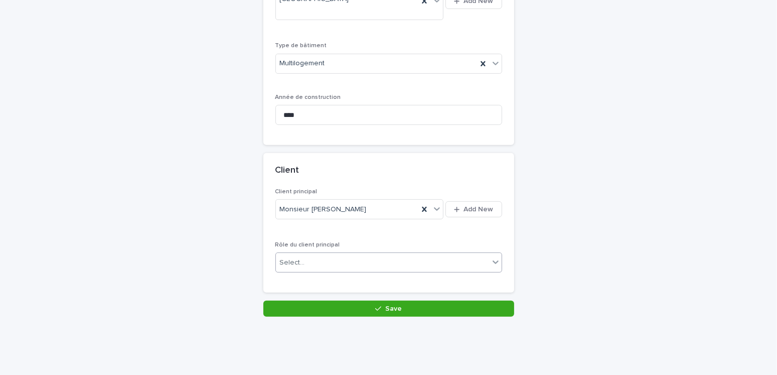
click at [350, 254] on div "Select..." at bounding box center [382, 262] width 213 height 17
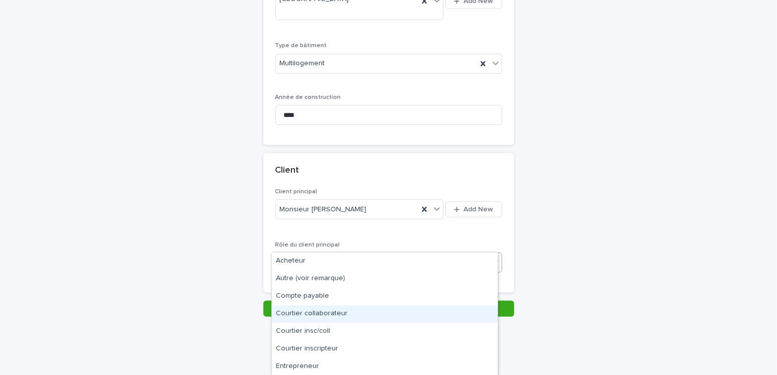
scroll to position [52, 0]
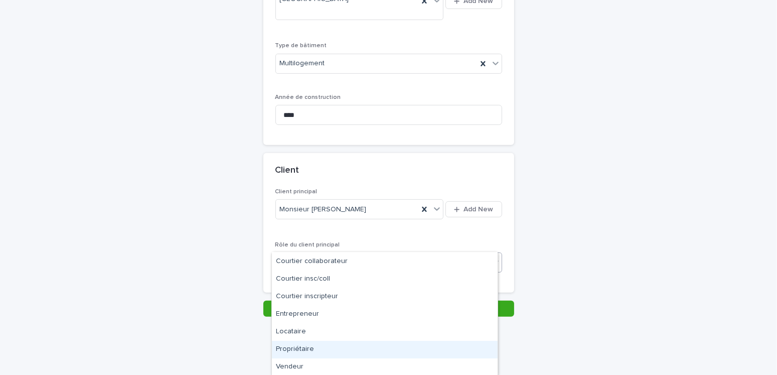
click at [302, 349] on div "Propriétaire" at bounding box center [385, 349] width 226 height 18
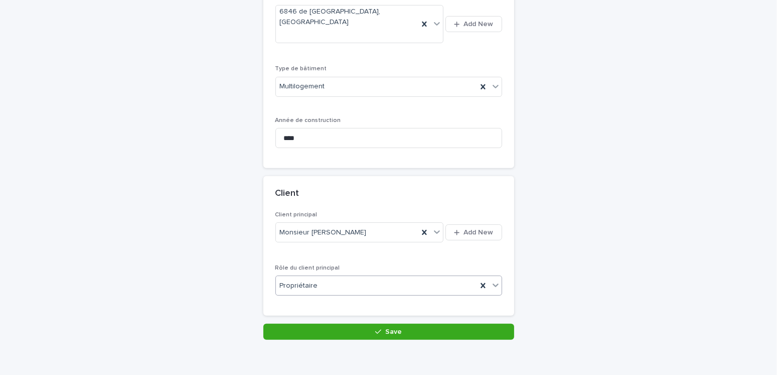
scroll to position [474, 0]
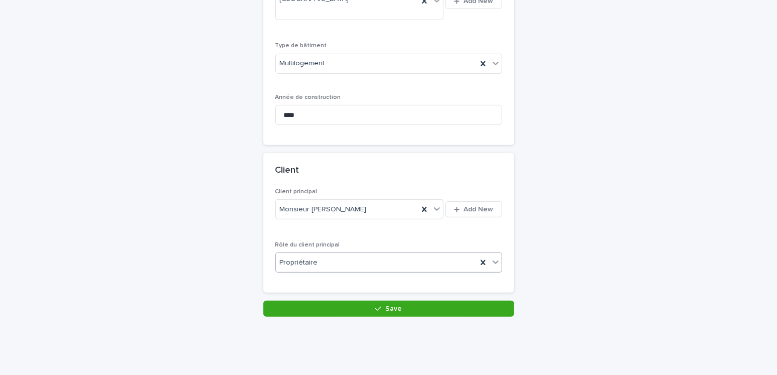
click at [384, 300] on button "Save" at bounding box center [388, 308] width 251 height 16
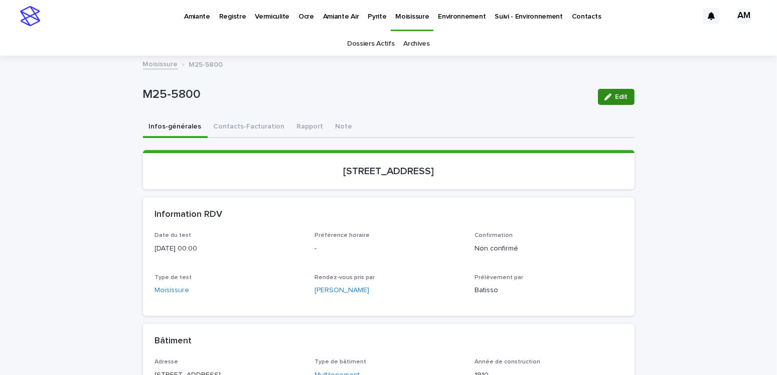
click at [611, 100] on button "Edit" at bounding box center [616, 97] width 37 height 16
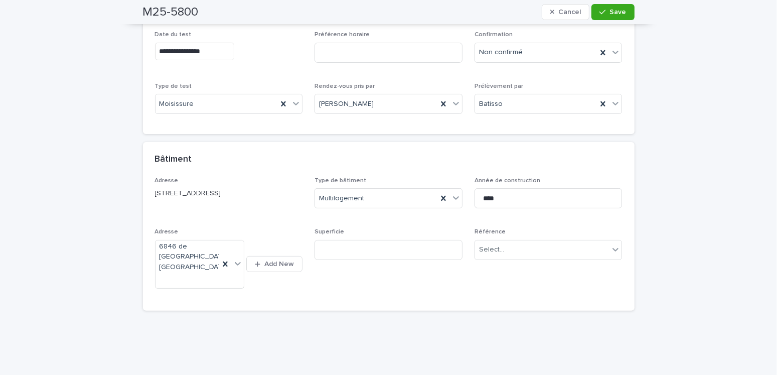
scroll to position [222, 0]
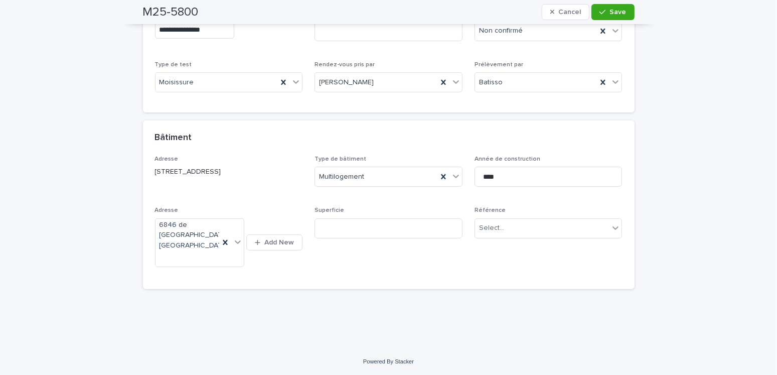
click at [513, 238] on div "Référence Select..." at bounding box center [548, 226] width 148 height 39
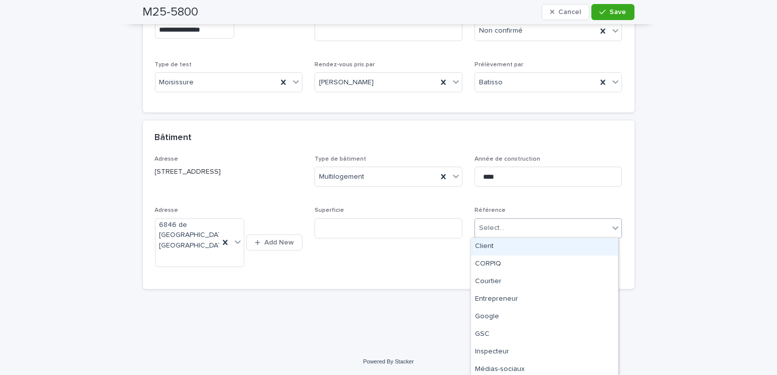
click at [518, 224] on div "Select..." at bounding box center [542, 228] width 134 height 17
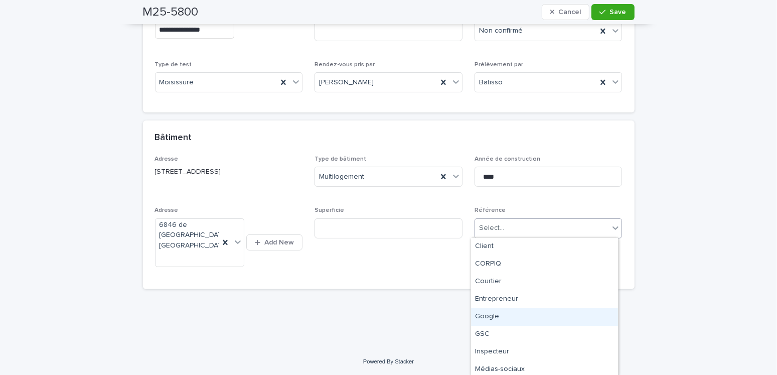
scroll to position [3, 0]
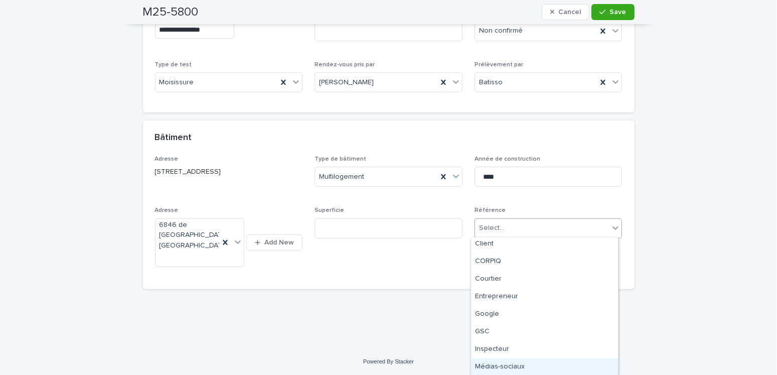
click at [529, 370] on div "Médias-sociaux" at bounding box center [544, 367] width 147 height 18
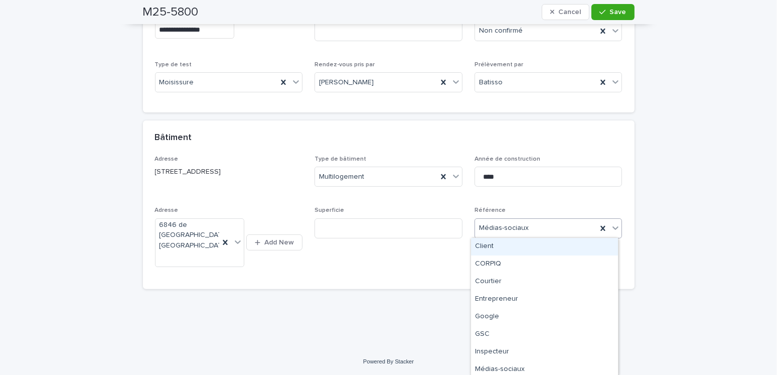
click at [509, 234] on div "Médias-sociaux" at bounding box center [536, 228] width 122 height 17
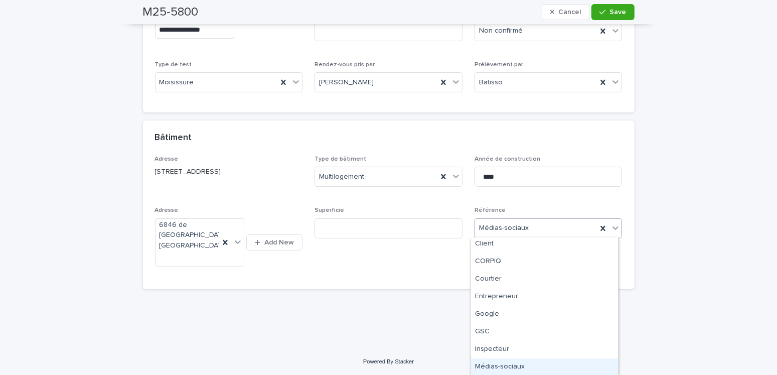
click at [523, 359] on div "Médias-sociaux" at bounding box center [544, 367] width 147 height 18
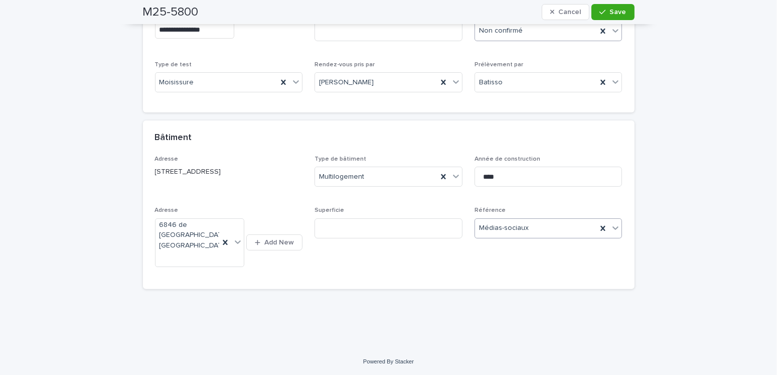
scroll to position [0, 0]
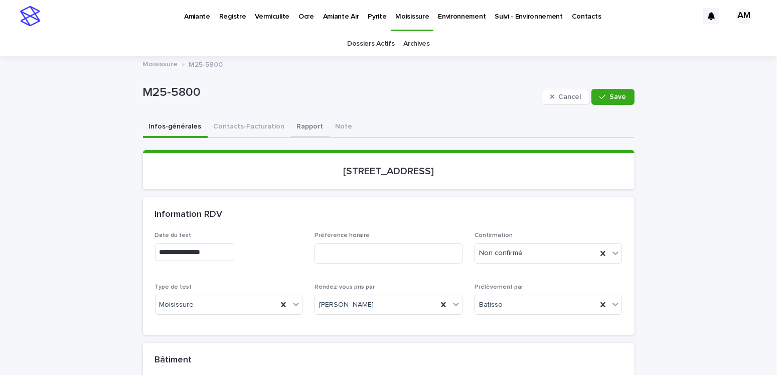
click at [295, 124] on button "Rapport" at bounding box center [310, 127] width 39 height 21
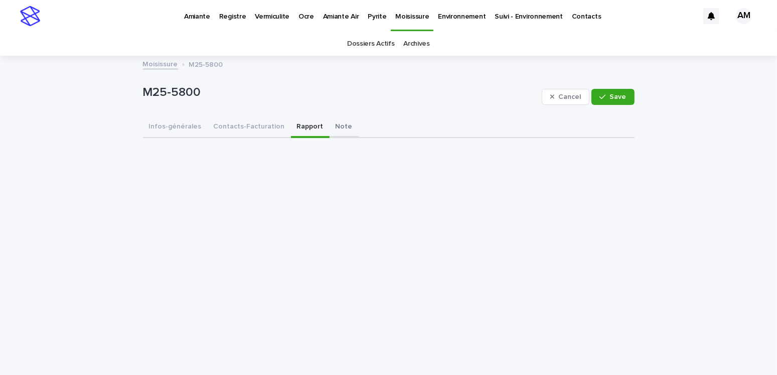
click at [329, 123] on button "Note" at bounding box center [343, 127] width 29 height 21
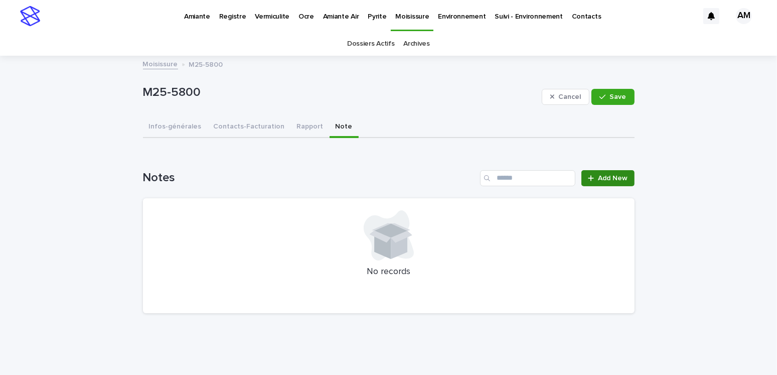
click at [598, 177] on span "Add New" at bounding box center [613, 177] width 30 height 7
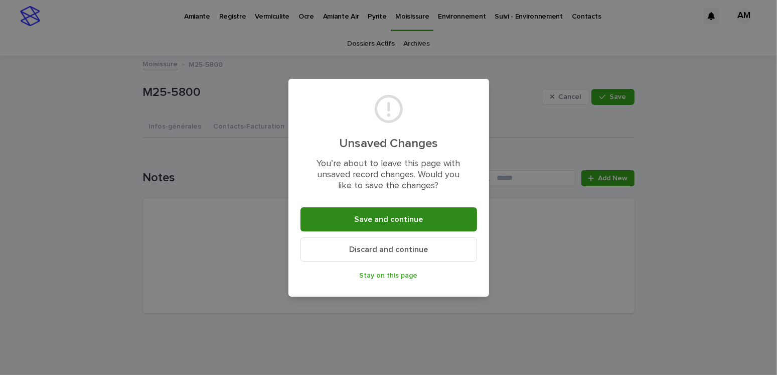
click at [364, 211] on button "Save and continue" at bounding box center [388, 219] width 177 height 24
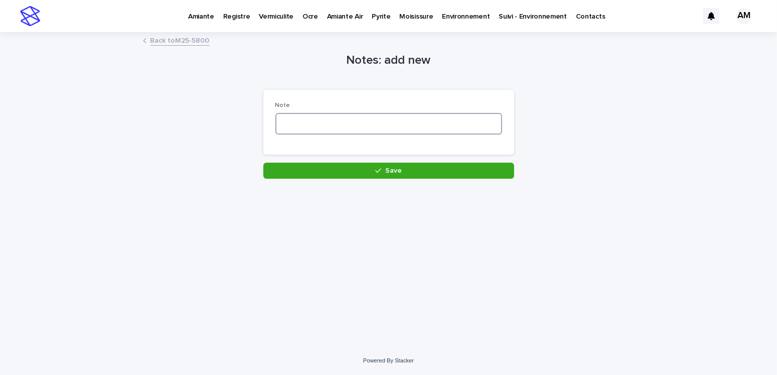
click at [310, 125] on textarea at bounding box center [388, 124] width 227 height 22
type textarea "**********"
click at [386, 158] on div "**********" at bounding box center [388, 126] width 251 height 73
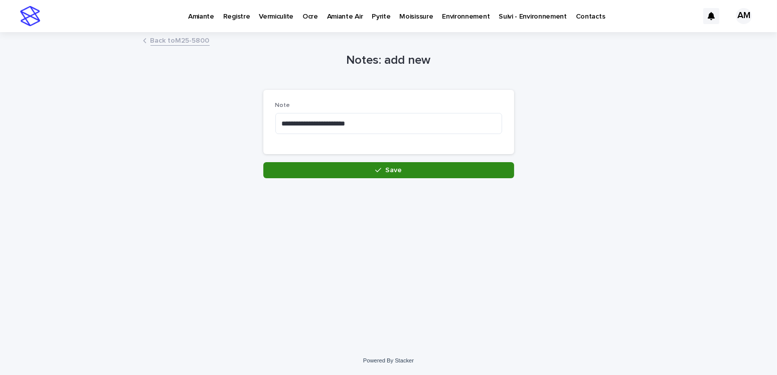
click at [397, 163] on button "Save" at bounding box center [388, 170] width 251 height 16
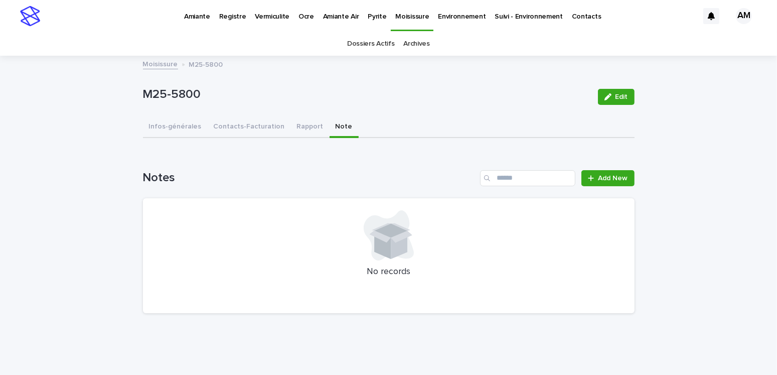
click at [149, 65] on link "Moisissure" at bounding box center [160, 64] width 35 height 12
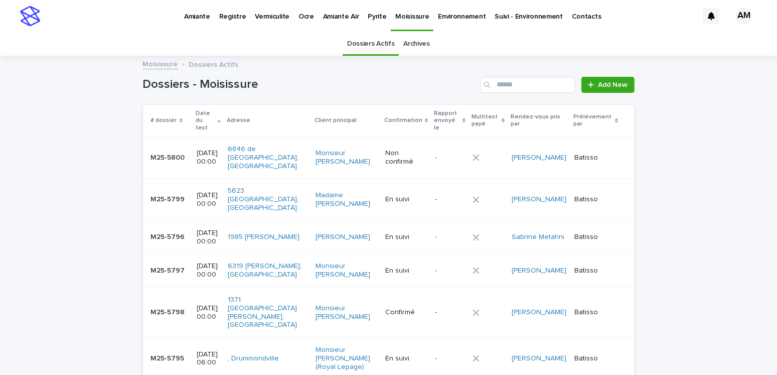
click at [270, 14] on p "Vermiculite" at bounding box center [272, 10] width 35 height 21
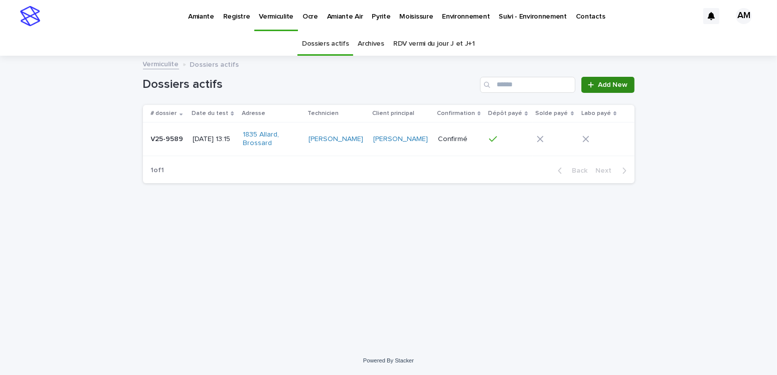
click at [612, 83] on span "Add New" at bounding box center [613, 84] width 30 height 7
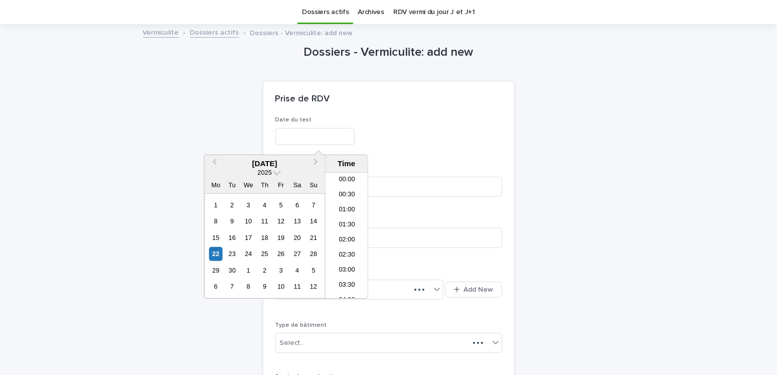
click at [306, 135] on input "text" at bounding box center [314, 137] width 79 height 18
click at [279, 253] on div "26" at bounding box center [281, 254] width 14 height 14
type input "**********"
click at [480, 148] on div "**********" at bounding box center [388, 134] width 227 height 37
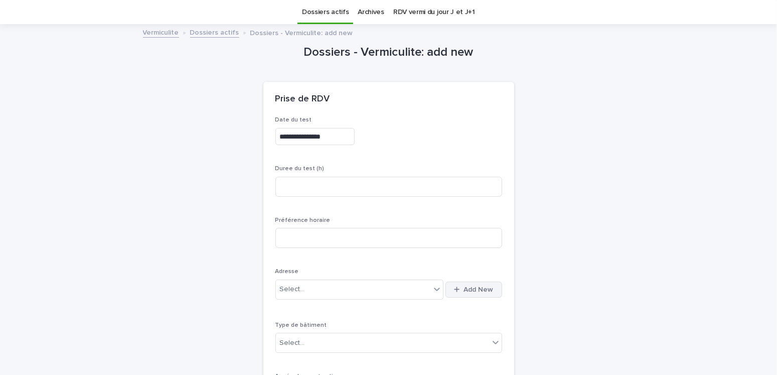
click at [470, 289] on span "Add New" at bounding box center [479, 289] width 30 height 7
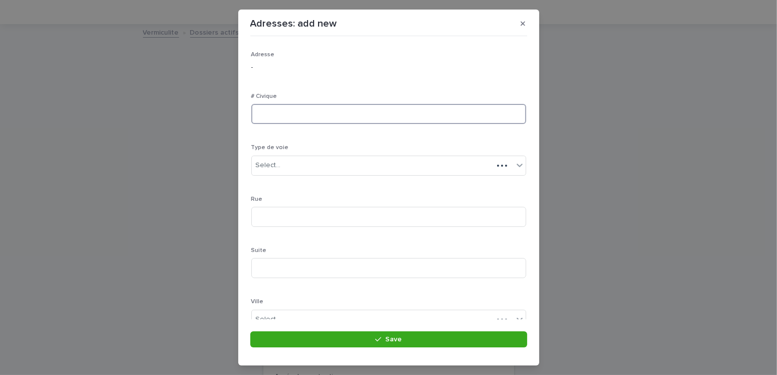
click at [285, 116] on input at bounding box center [388, 114] width 275 height 20
type input "***"
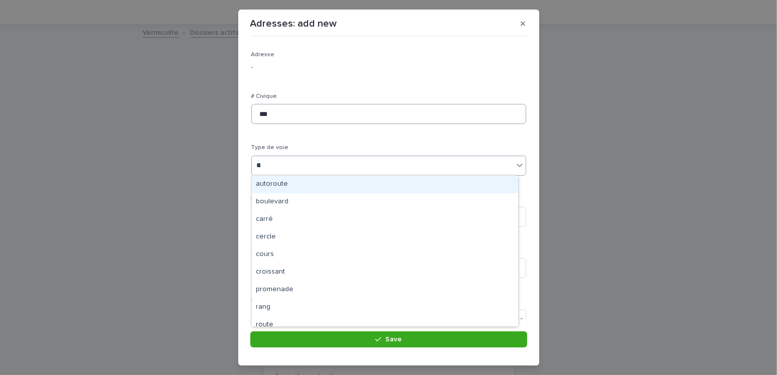
type input "***"
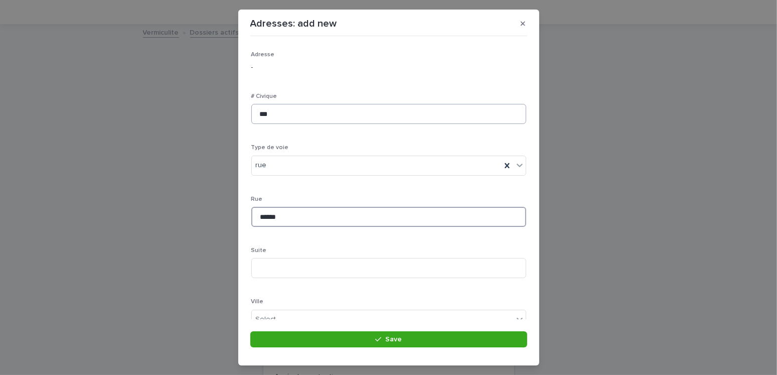
type input "******"
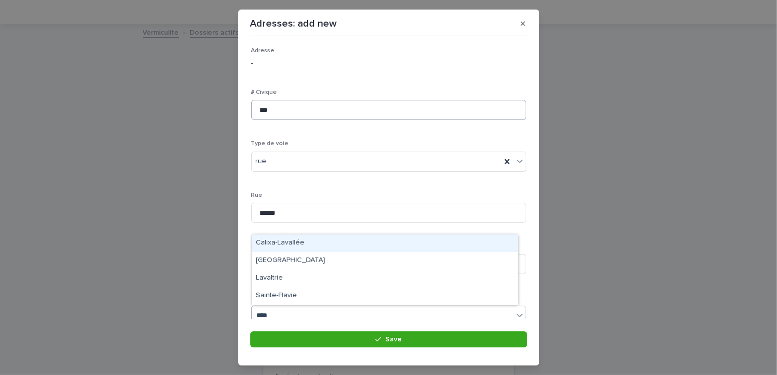
type input "*****"
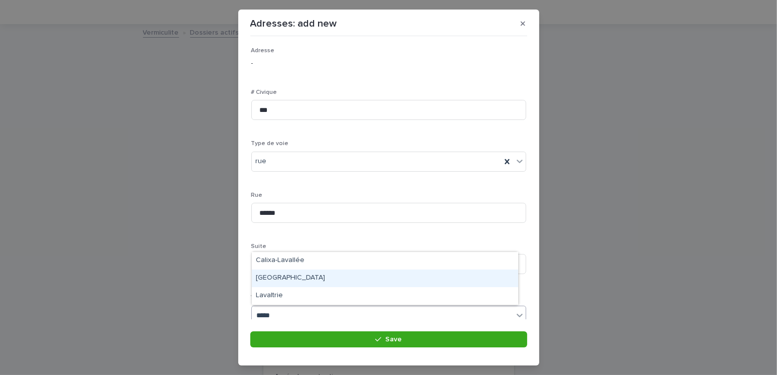
click at [270, 283] on div "[GEOGRAPHIC_DATA]" at bounding box center [385, 278] width 266 height 18
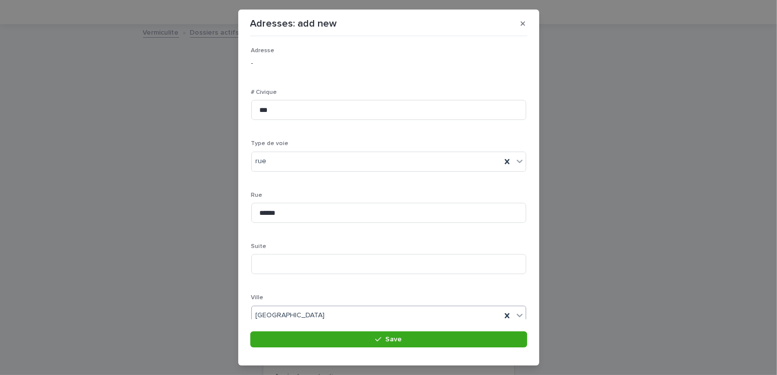
scroll to position [154, 0]
click at [272, 215] on div "Select..." at bounding box center [268, 216] width 25 height 11
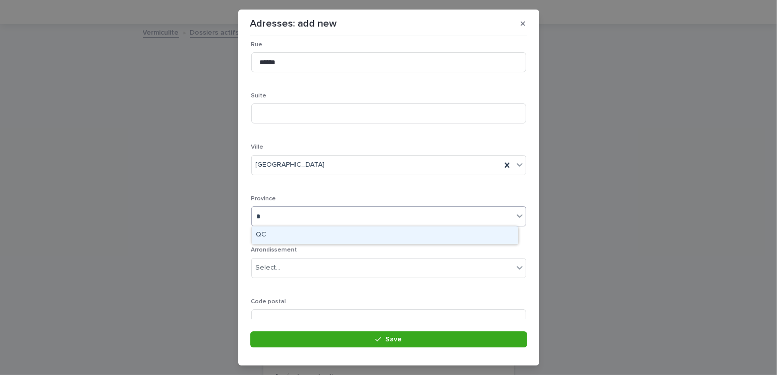
type input "**"
click at [269, 235] on div "QC" at bounding box center [385, 235] width 266 height 18
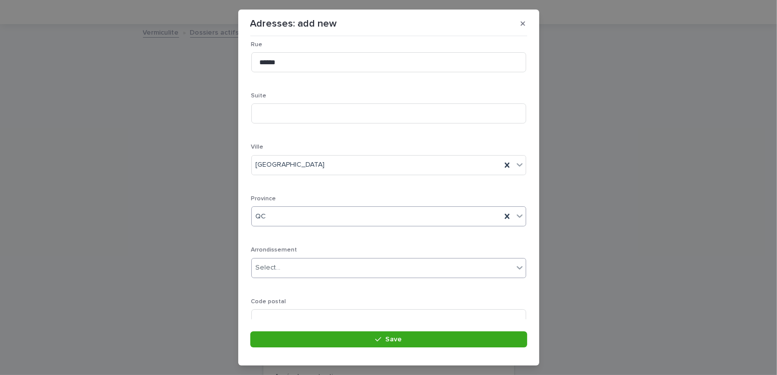
scroll to position [194, 0]
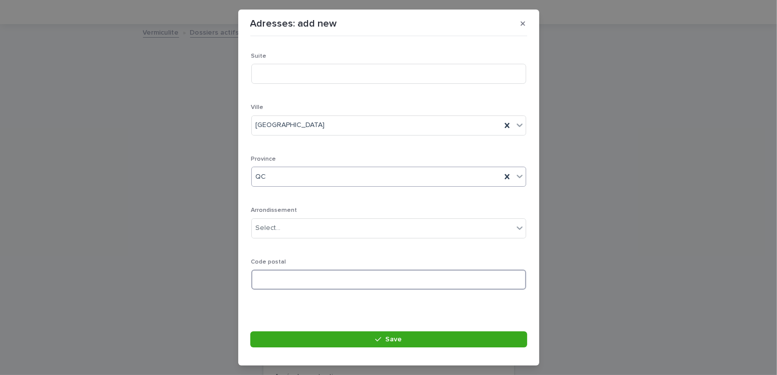
click at [284, 280] on input at bounding box center [388, 279] width 275 height 20
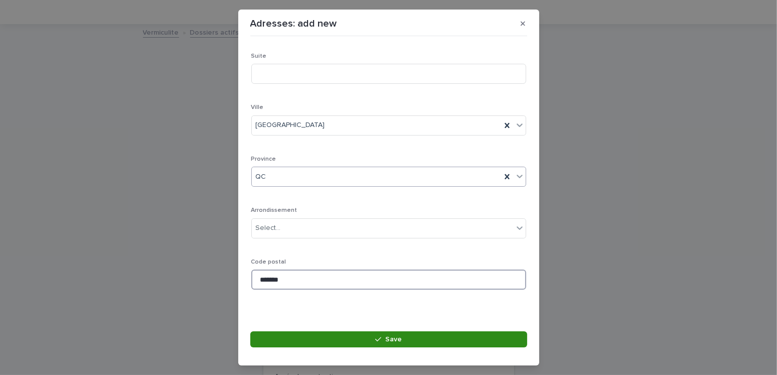
type input "*******"
click at [416, 337] on button "Save" at bounding box center [388, 339] width 277 height 16
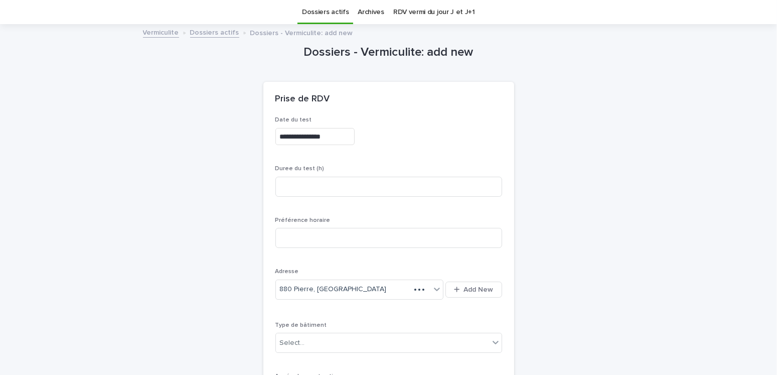
scroll to position [132, 0]
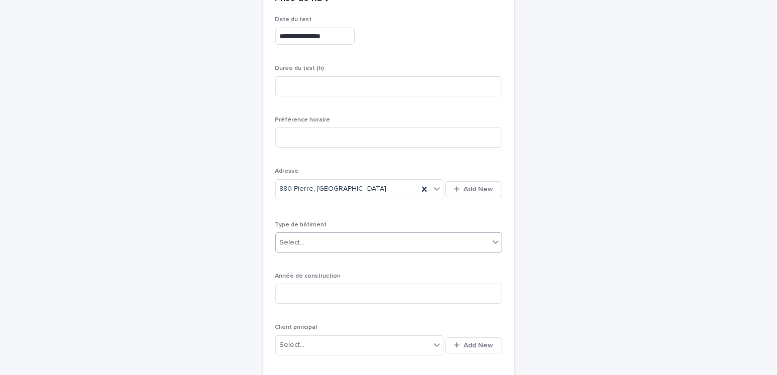
click at [304, 238] on div "Select..." at bounding box center [382, 242] width 213 height 17
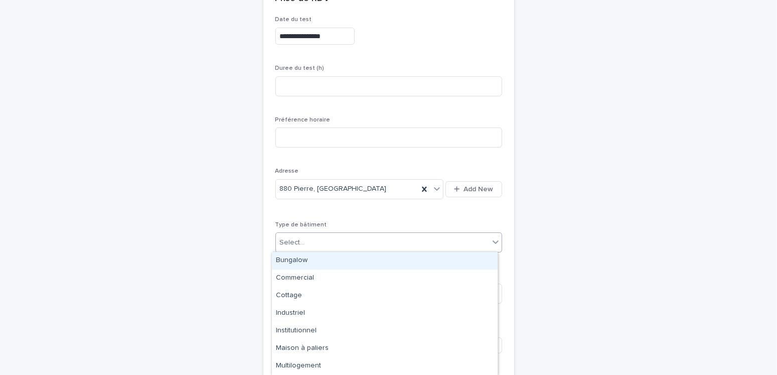
click at [303, 238] on div "Select..." at bounding box center [382, 242] width 213 height 17
click at [301, 263] on div "Bungalow" at bounding box center [385, 261] width 226 height 18
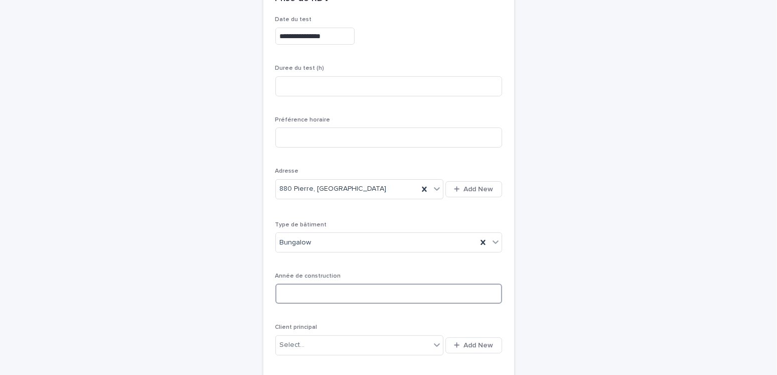
click at [314, 300] on input at bounding box center [388, 293] width 227 height 20
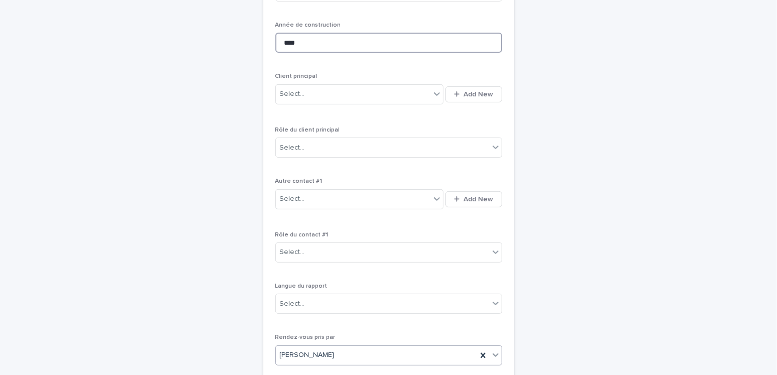
scroll to position [483, 0]
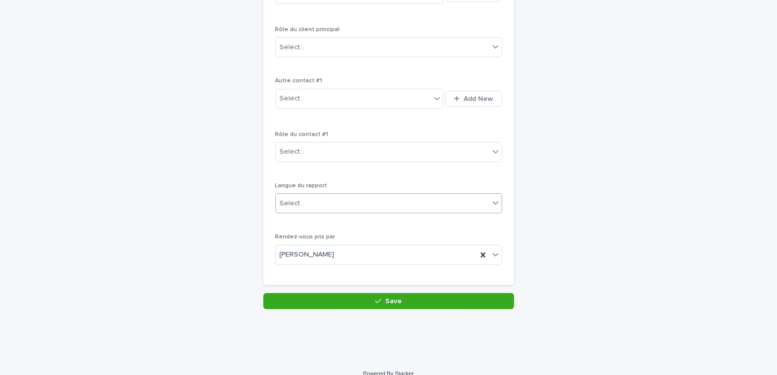
type input "****"
click at [314, 201] on div "Select..." at bounding box center [382, 203] width 213 height 17
click at [298, 222] on div "Français" at bounding box center [385, 221] width 226 height 18
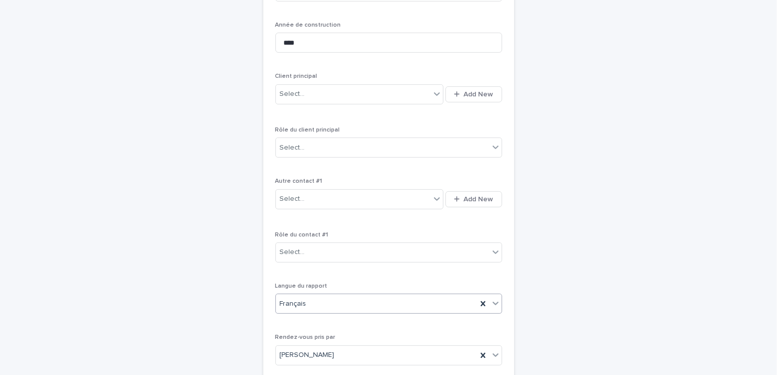
scroll to position [332, 0]
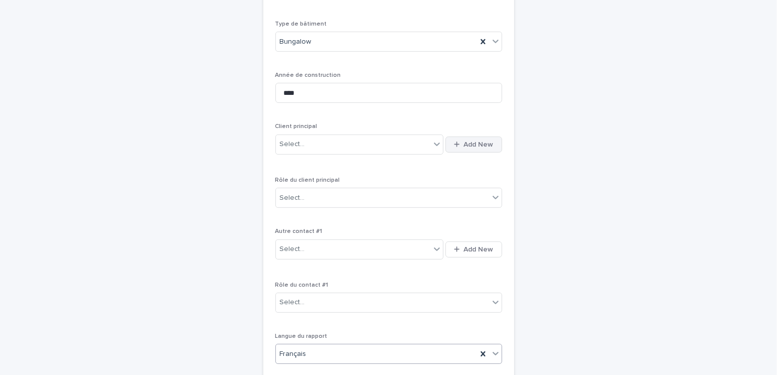
click at [478, 143] on span "Add New" at bounding box center [479, 144] width 30 height 7
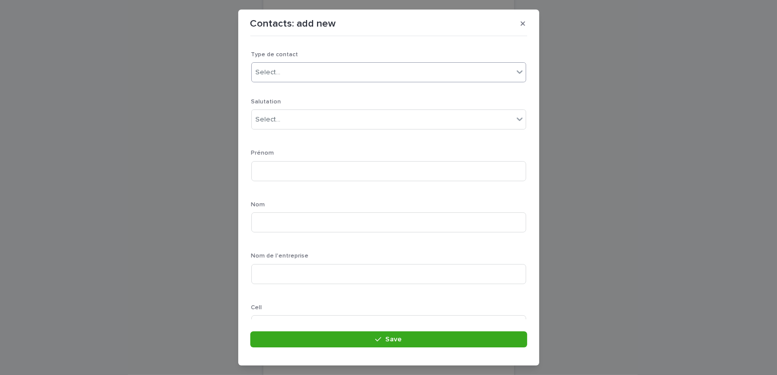
click at [282, 68] on div "Select..." at bounding box center [382, 72] width 261 height 17
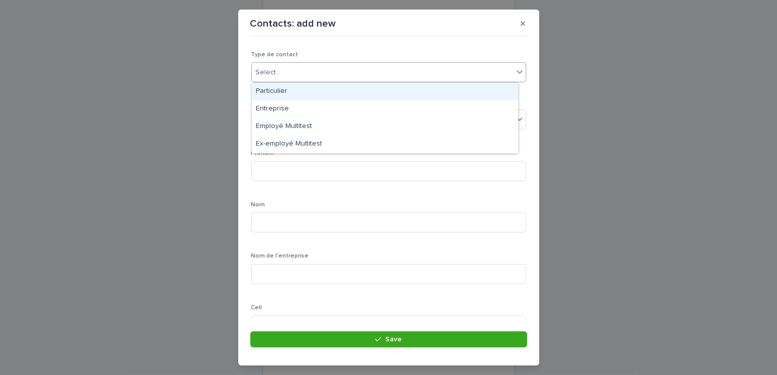
click at [272, 94] on div "Particulier" at bounding box center [385, 92] width 266 height 18
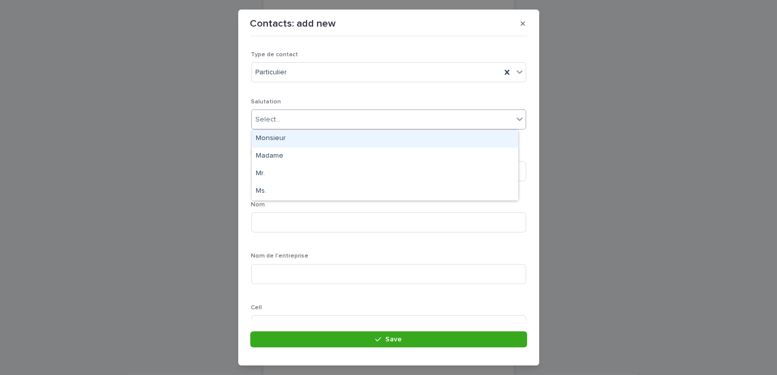
click at [279, 121] on div "Select..." at bounding box center [382, 119] width 261 height 17
click at [272, 137] on div "Monsieur" at bounding box center [385, 139] width 266 height 18
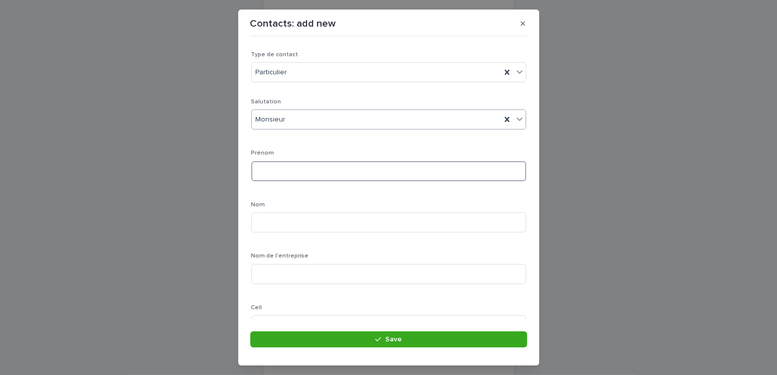
click at [277, 172] on input at bounding box center [388, 171] width 275 height 20
type input "*******"
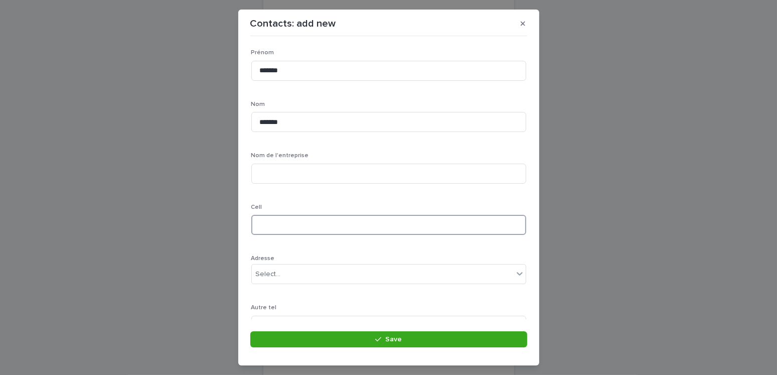
click at [266, 222] on input at bounding box center [388, 225] width 275 height 20
type input "**********"
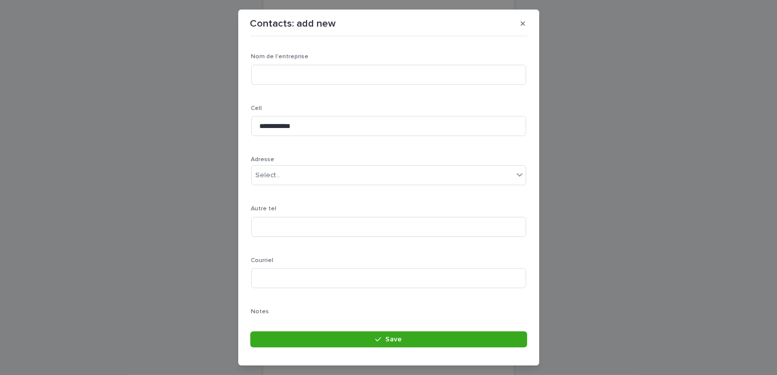
scroll to position [249, 0]
click at [281, 225] on input at bounding box center [388, 228] width 275 height 20
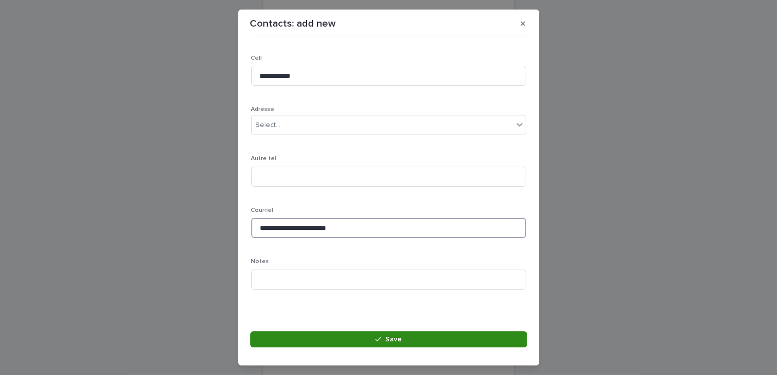
type input "**********"
click at [395, 342] on button "Save" at bounding box center [388, 339] width 277 height 16
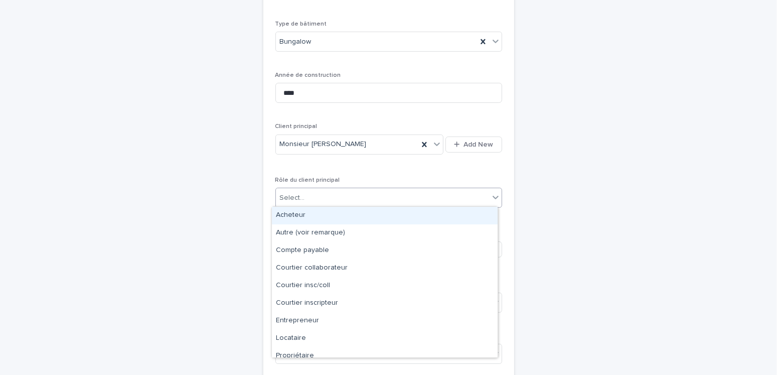
click at [329, 190] on div "Select..." at bounding box center [382, 198] width 213 height 17
click at [305, 214] on div "Acheteur" at bounding box center [385, 216] width 226 height 18
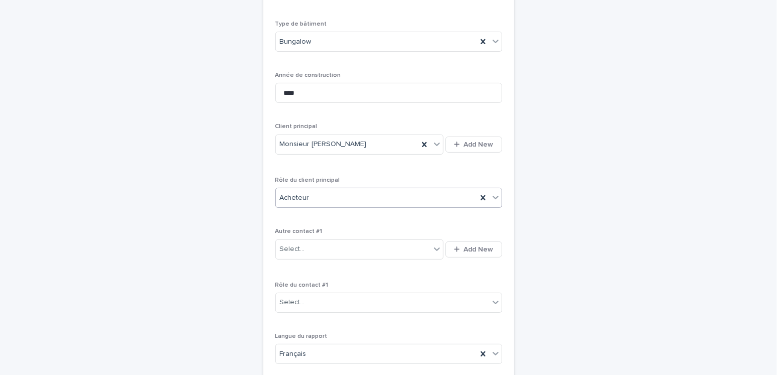
scroll to position [483, 0]
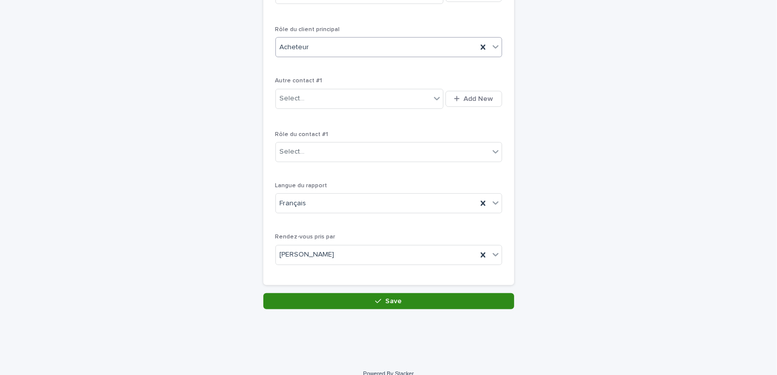
click at [386, 293] on button "Save" at bounding box center [388, 301] width 251 height 16
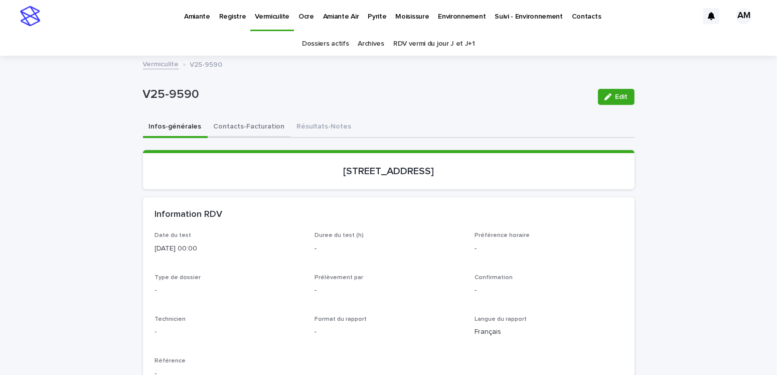
click at [247, 127] on button "Contacts-Facturation" at bounding box center [249, 127] width 83 height 21
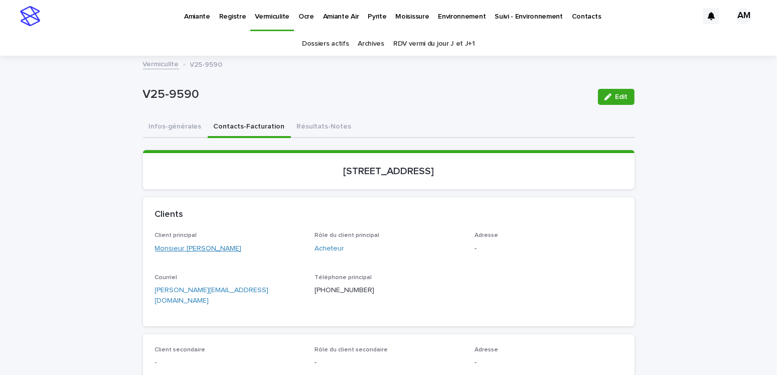
click at [218, 249] on link "Monsieur [PERSON_NAME]" at bounding box center [198, 248] width 87 height 11
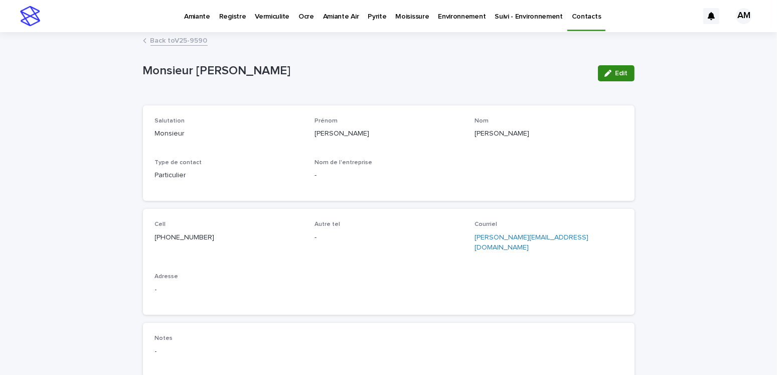
click at [605, 78] on button "Edit" at bounding box center [616, 73] width 37 height 16
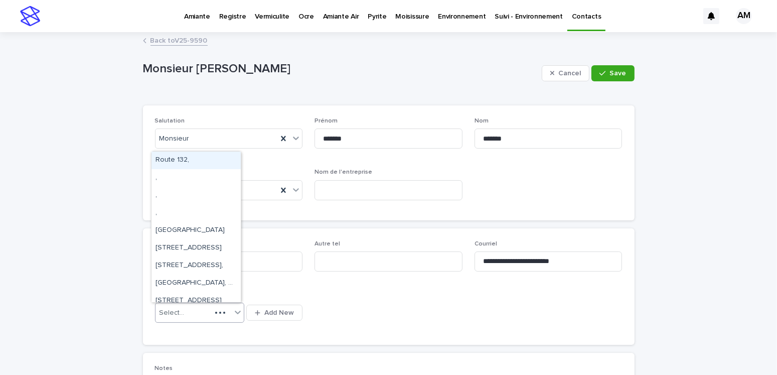
click at [189, 311] on div "Select..." at bounding box center [183, 312] width 56 height 17
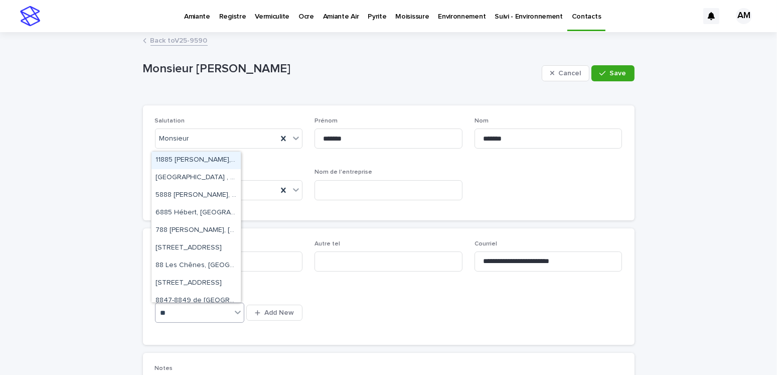
type input "***"
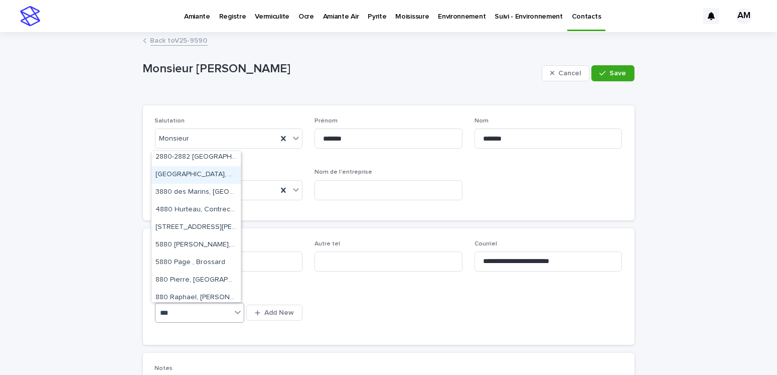
scroll to position [69, 0]
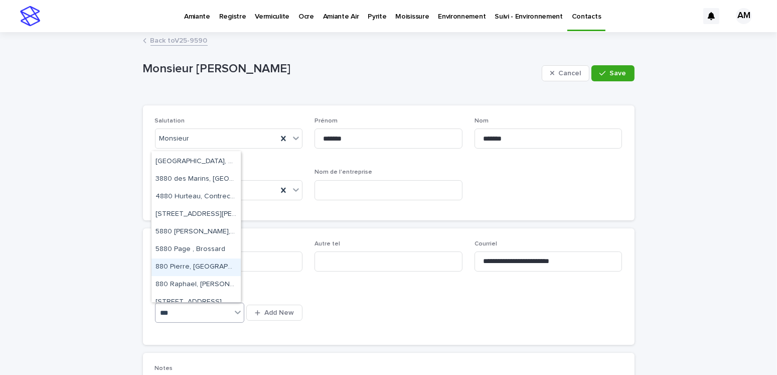
click at [192, 267] on div "880 Pierre, [GEOGRAPHIC_DATA]" at bounding box center [195, 267] width 89 height 18
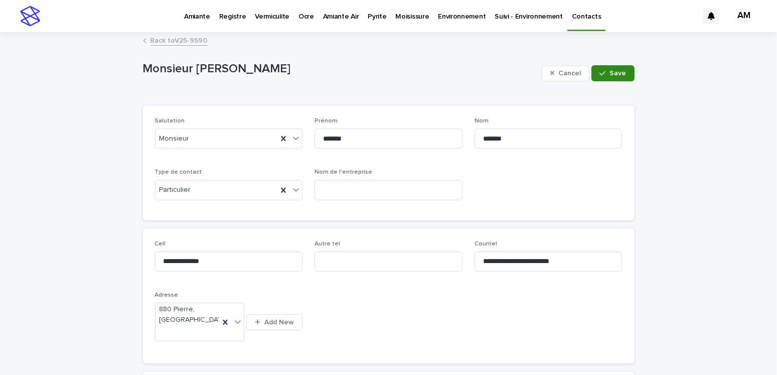
click at [620, 67] on button "Save" at bounding box center [612, 73] width 43 height 16
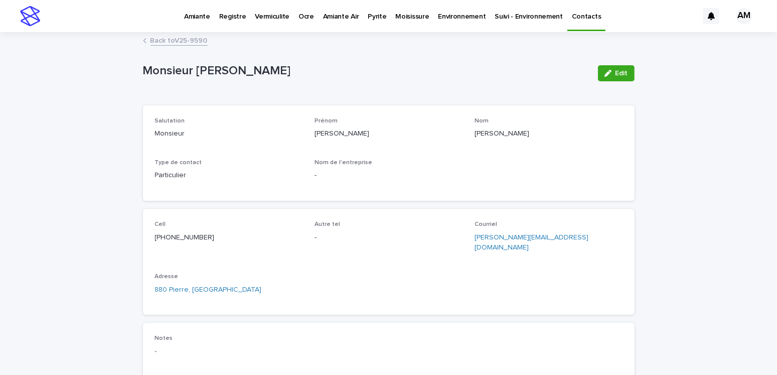
click at [182, 41] on link "Back to V25-9590" at bounding box center [178, 40] width 57 height 12
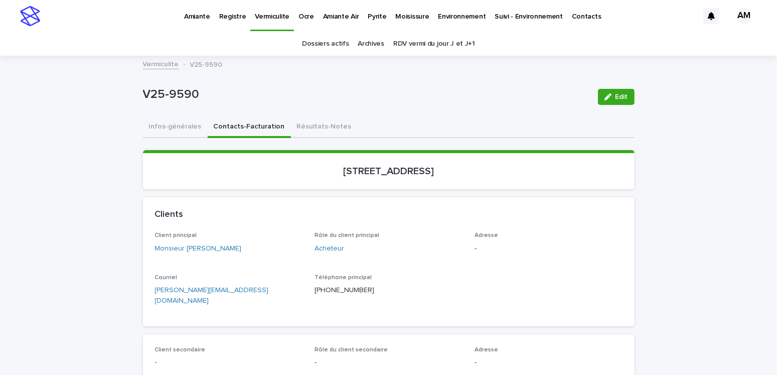
scroll to position [50, 0]
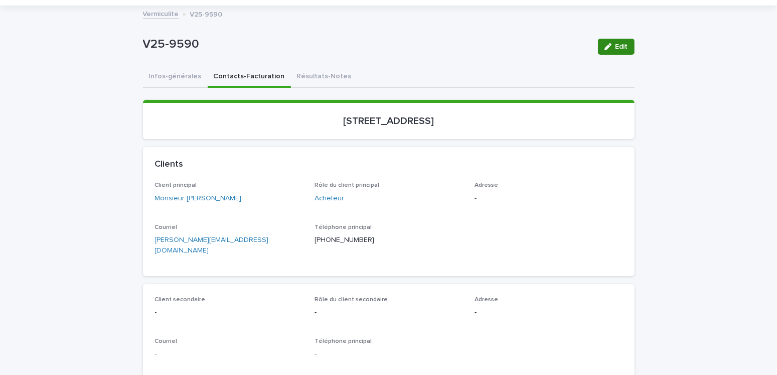
click at [622, 44] on span "Edit" at bounding box center [621, 46] width 13 height 7
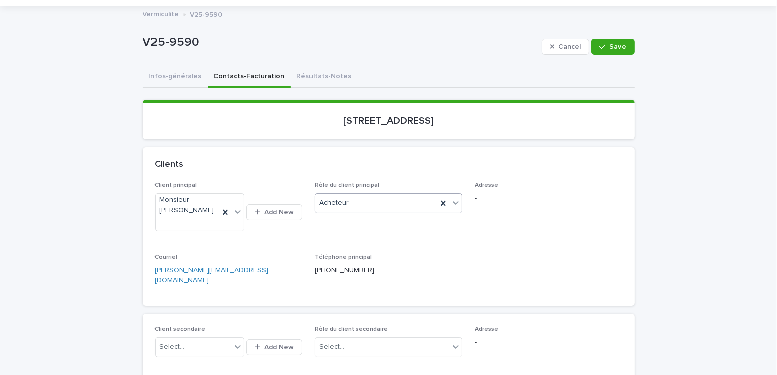
click at [354, 203] on div "Acheteur" at bounding box center [376, 203] width 122 height 17
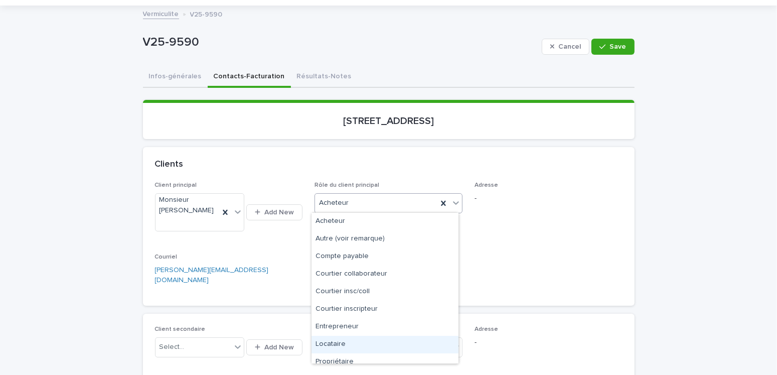
scroll to position [25, 0]
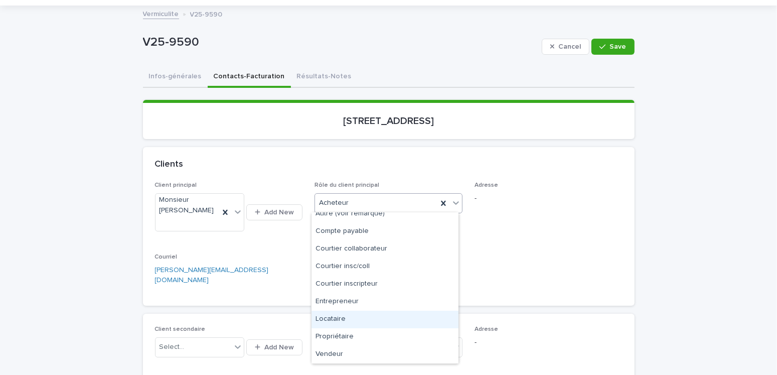
click at [336, 322] on div "Locataire" at bounding box center [384, 319] width 147 height 18
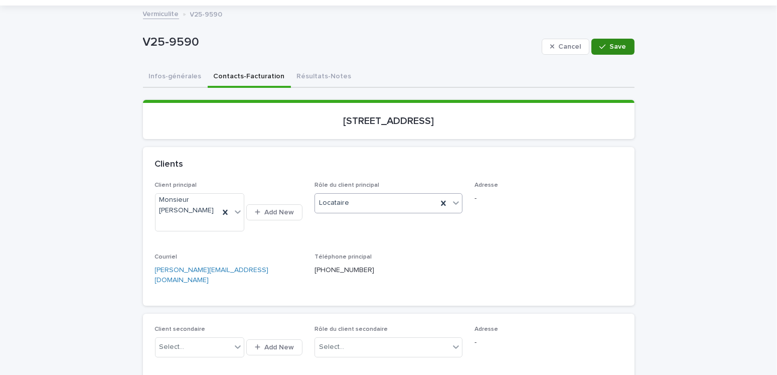
click at [612, 45] on span "Save" at bounding box center [618, 46] width 17 height 7
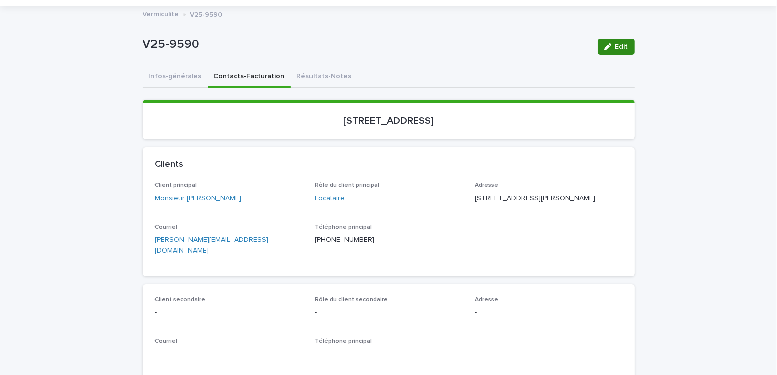
click at [622, 51] on button "Edit" at bounding box center [616, 47] width 37 height 16
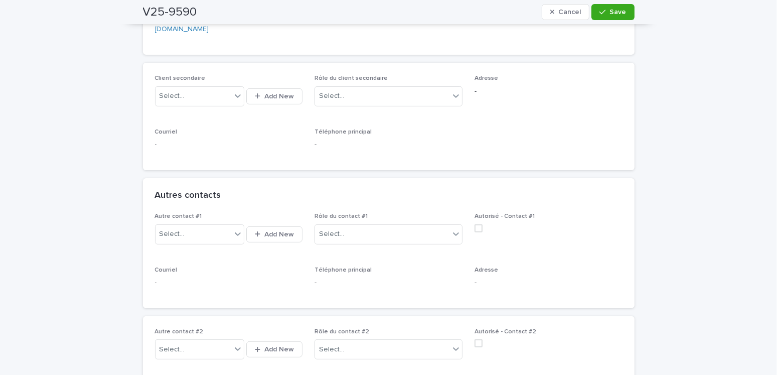
scroll to position [401, 0]
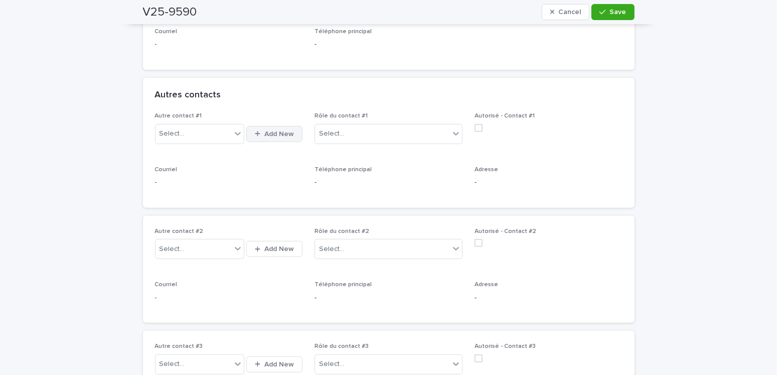
click at [264, 130] on span "Add New" at bounding box center [279, 133] width 30 height 7
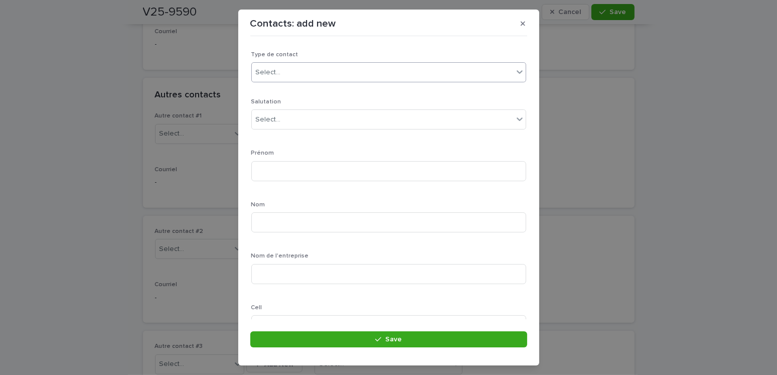
click at [281, 69] on div "Select..." at bounding box center [382, 72] width 261 height 17
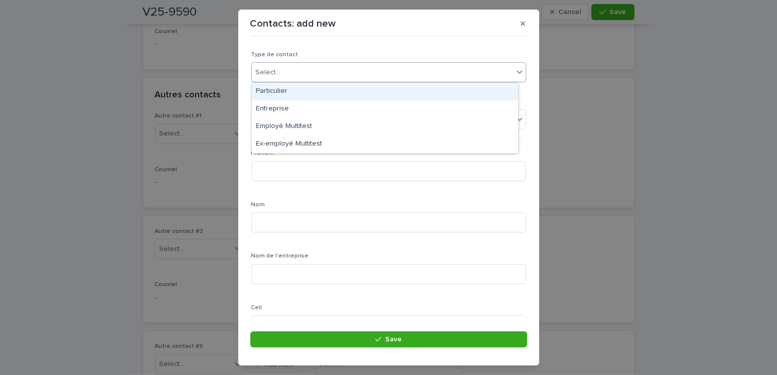
click at [274, 89] on div "Particulier" at bounding box center [385, 92] width 266 height 18
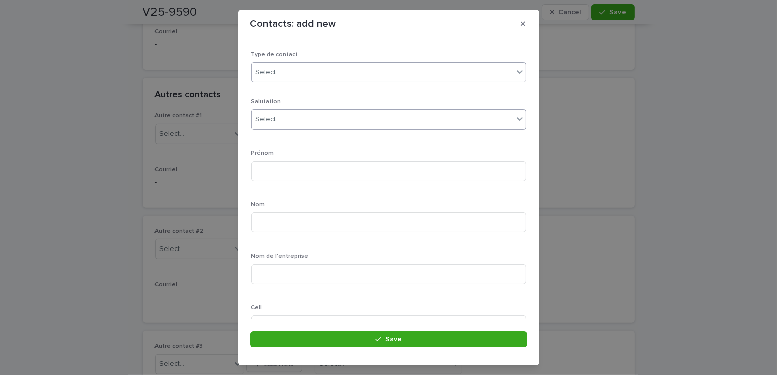
click at [276, 115] on div "Select..." at bounding box center [268, 119] width 25 height 11
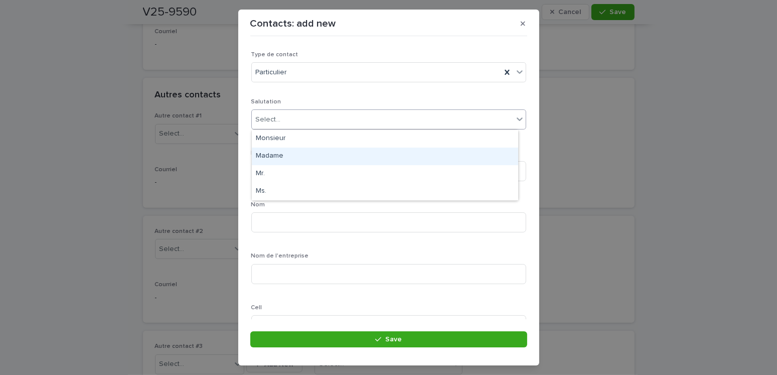
click at [271, 156] on div "Madame" at bounding box center [385, 156] width 266 height 18
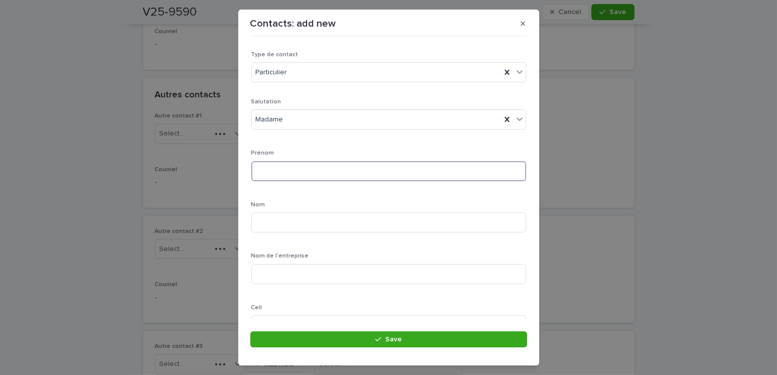
click at [272, 169] on input at bounding box center [388, 171] width 275 height 20
type input "******"
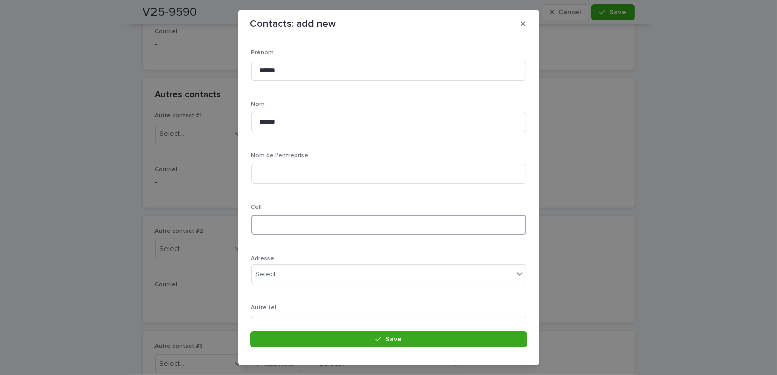
click at [270, 221] on input at bounding box center [388, 225] width 275 height 20
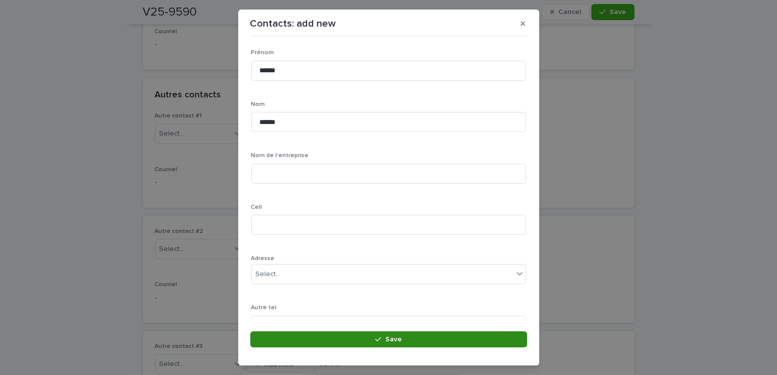
click at [354, 337] on button "Save" at bounding box center [388, 339] width 277 height 16
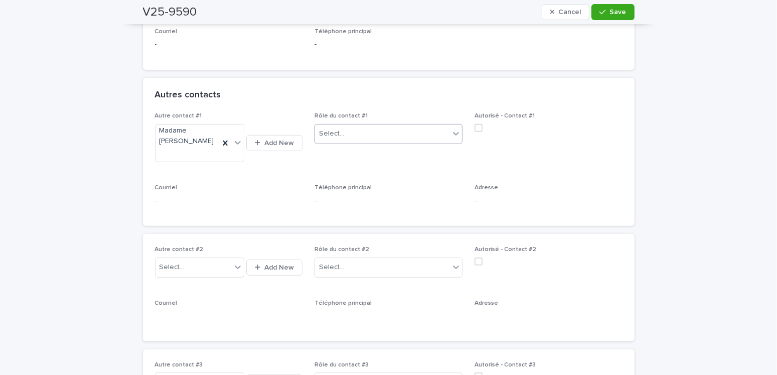
click at [351, 125] on div "Select..." at bounding box center [382, 133] width 134 height 17
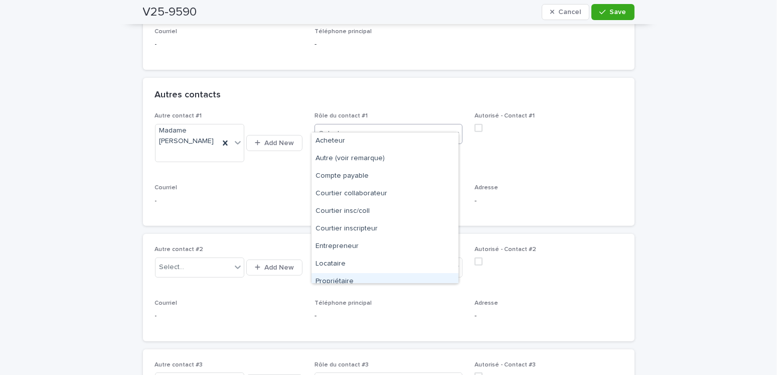
click at [338, 280] on div "Propriétaire" at bounding box center [384, 282] width 147 height 18
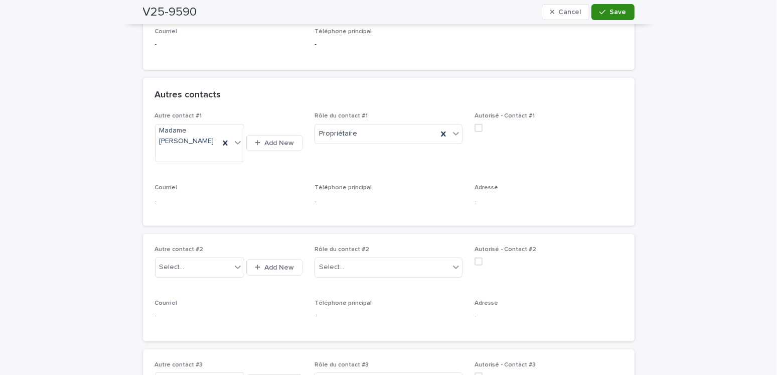
click at [610, 13] on span "Save" at bounding box center [618, 12] width 17 height 7
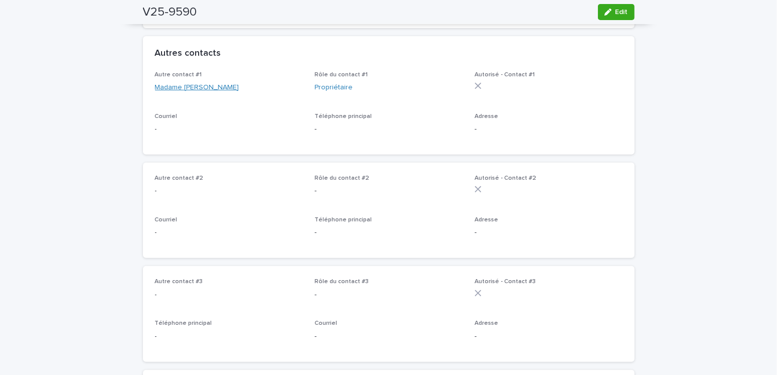
click at [194, 89] on link "Madame [PERSON_NAME]" at bounding box center [197, 87] width 84 height 11
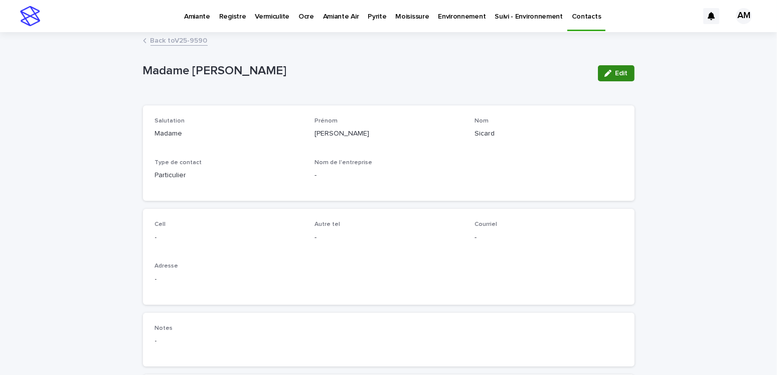
click at [603, 68] on button "Edit" at bounding box center [616, 73] width 37 height 16
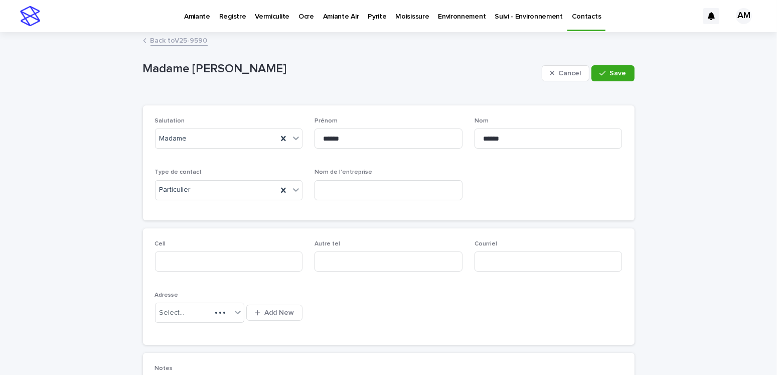
scroll to position [201, 0]
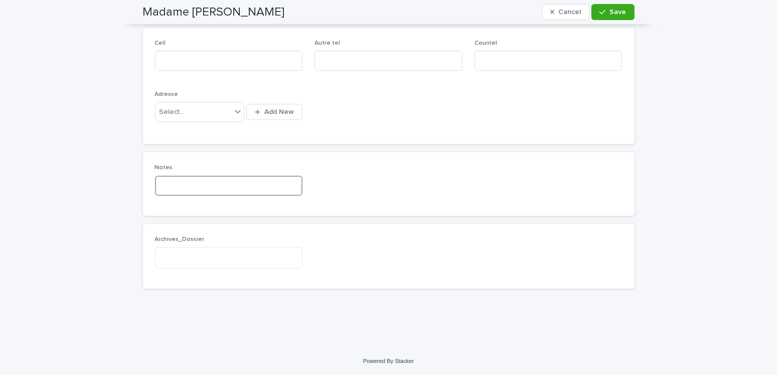
click at [193, 182] on input at bounding box center [229, 186] width 148 height 20
type input "**********"
click at [606, 13] on div "button" at bounding box center [604, 12] width 10 height 7
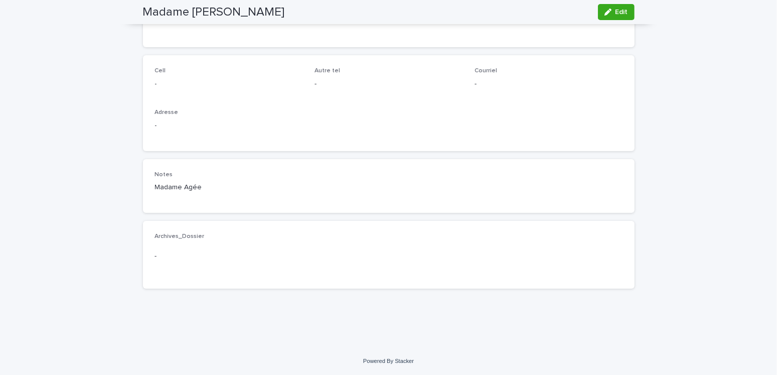
scroll to position [0, 0]
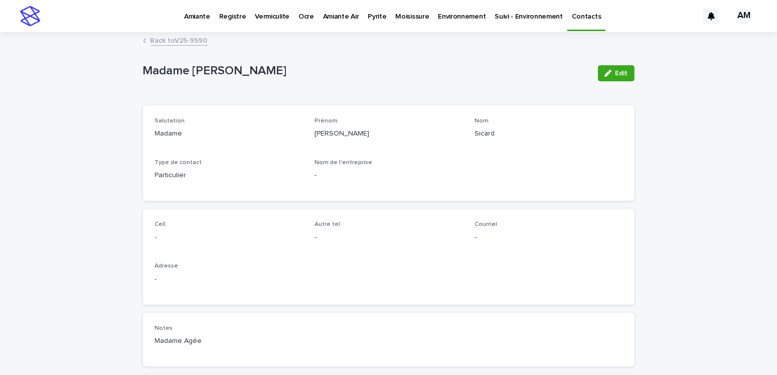
click at [165, 32] on div "Amiante Registre Vermiculite Ocre Amiante Air Pyrite Moisissure Environnement S…" at bounding box center [371, 16] width 653 height 32
click at [173, 42] on link "Back to V25-9590" at bounding box center [178, 40] width 57 height 12
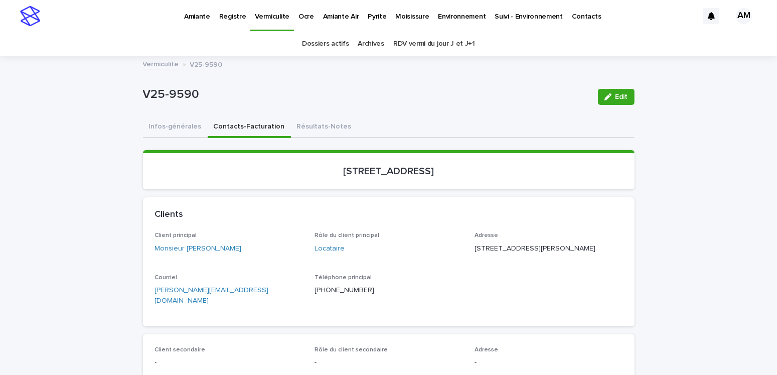
drag, startPoint x: 604, startPoint y: 91, endPoint x: 487, endPoint y: 179, distance: 145.4
click at [604, 91] on button "Edit" at bounding box center [616, 97] width 37 height 16
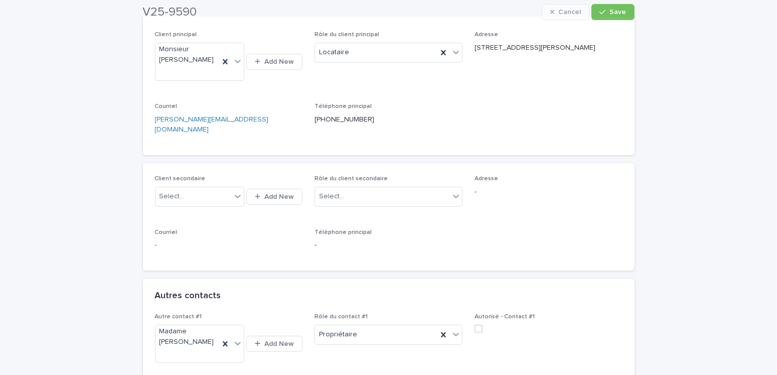
scroll to position [351, 0]
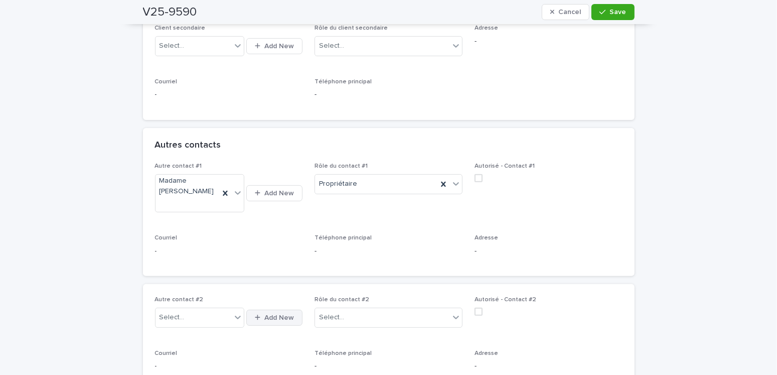
click at [247, 309] on button "Add New" at bounding box center [274, 317] width 56 height 16
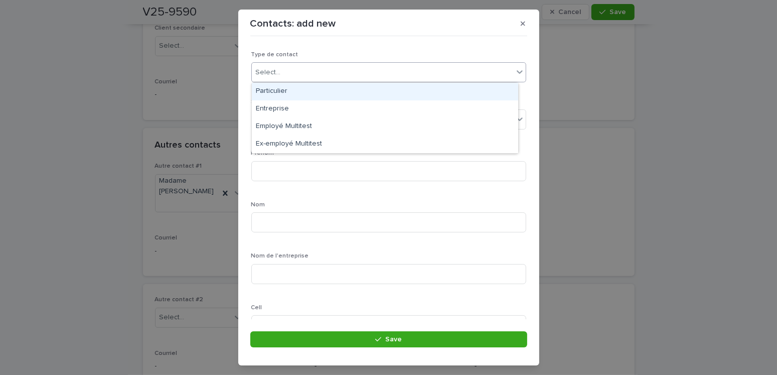
click at [281, 63] on div "Select..." at bounding box center [388, 72] width 275 height 20
click at [266, 96] on div "Particulier" at bounding box center [385, 92] width 266 height 18
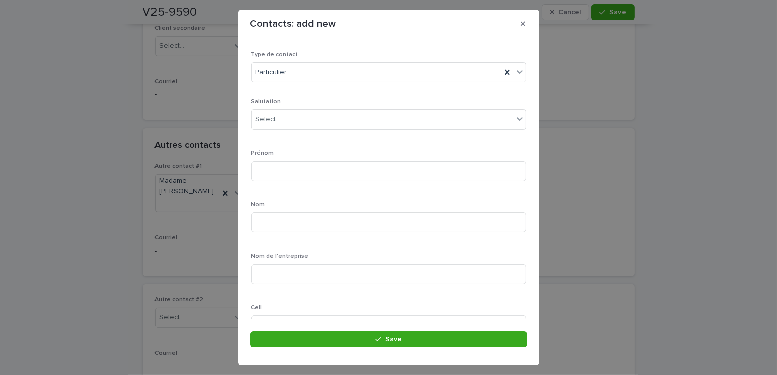
click at [276, 130] on div "Salutation Select..." at bounding box center [388, 117] width 275 height 39
click at [275, 127] on div "Select..." at bounding box center [382, 119] width 261 height 17
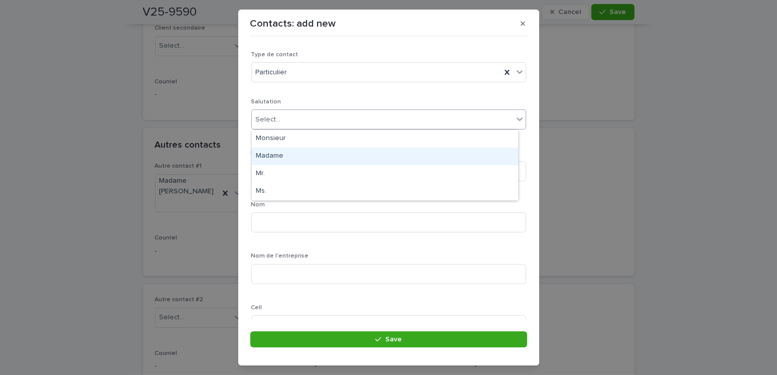
click at [275, 156] on div "Madame" at bounding box center [385, 156] width 266 height 18
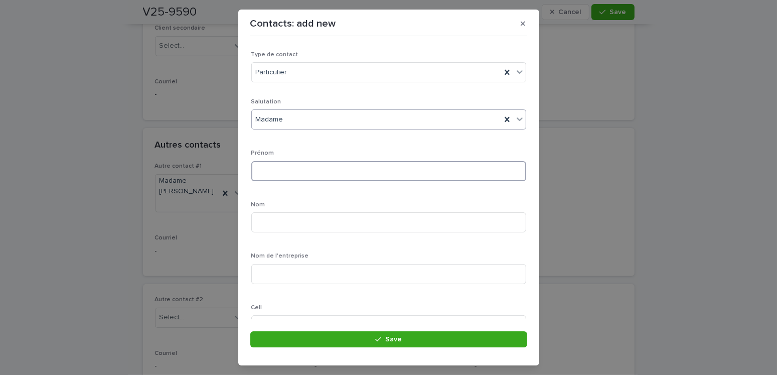
click at [278, 170] on input at bounding box center [388, 171] width 275 height 20
type input "********"
type input "******"
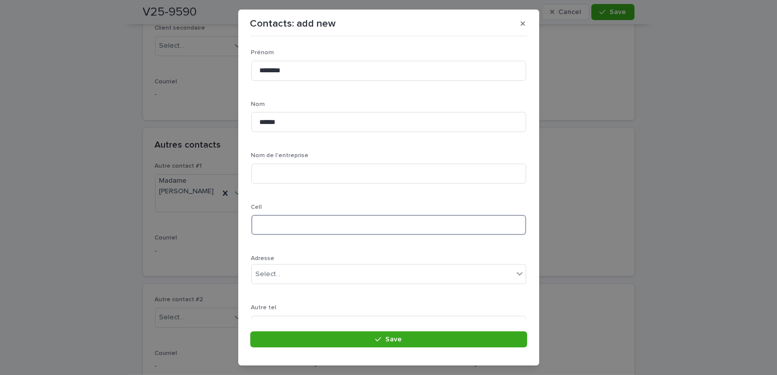
drag, startPoint x: 275, startPoint y: 222, endPoint x: 422, endPoint y: 240, distance: 148.0
click at [274, 222] on input at bounding box center [388, 225] width 275 height 20
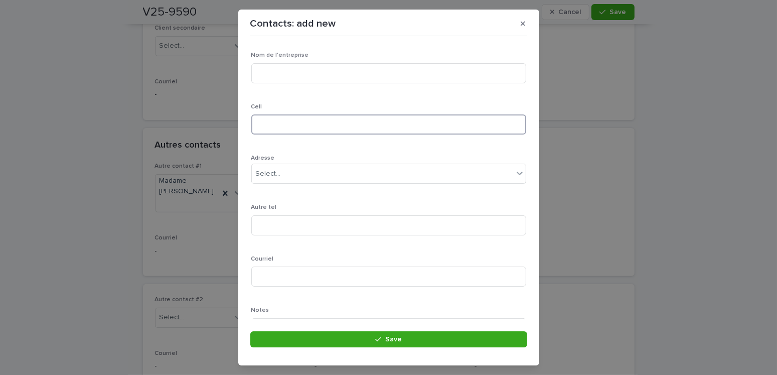
scroll to position [249, 0]
click at [271, 274] on input at bounding box center [388, 279] width 275 height 20
type input "**********"
click at [268, 225] on input at bounding box center [388, 226] width 275 height 20
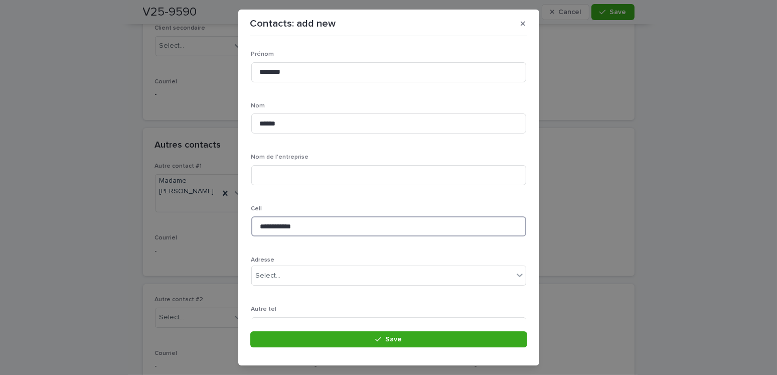
scroll to position [249, 0]
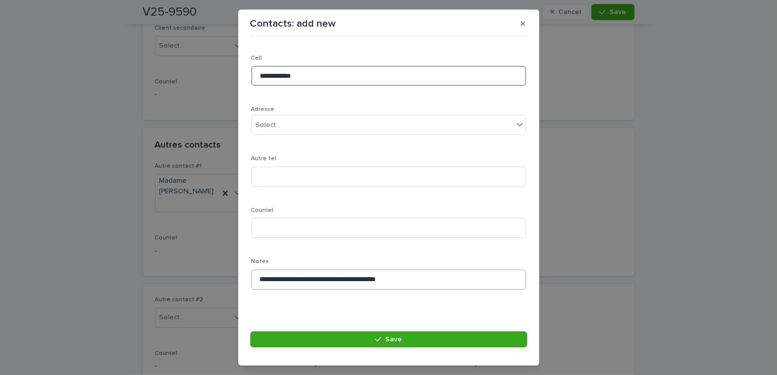
type input "**********"
click at [422, 279] on input "**********" at bounding box center [388, 279] width 275 height 20
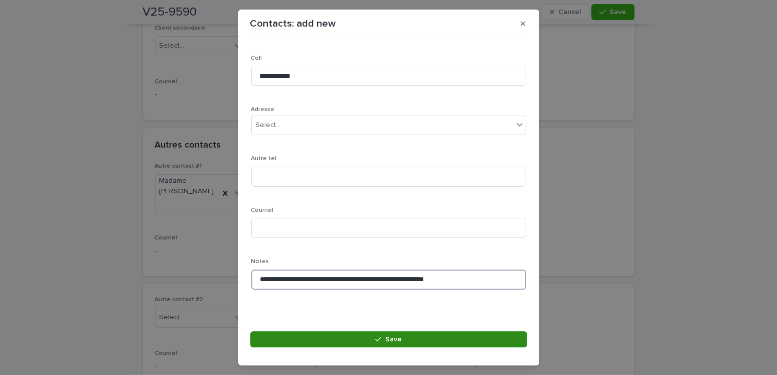
type input "**********"
click at [428, 334] on button "Save" at bounding box center [388, 339] width 277 height 16
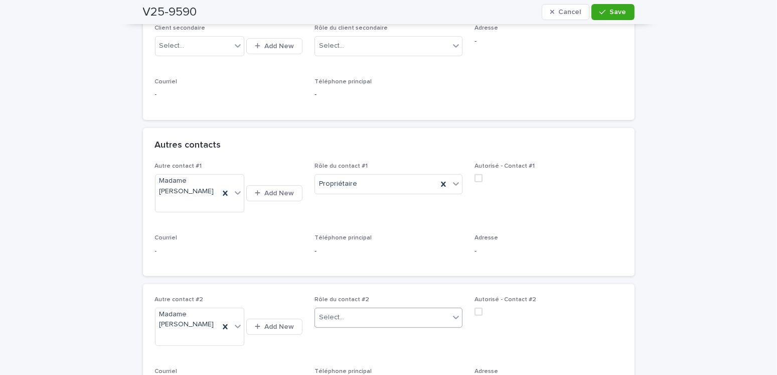
click at [335, 309] on div "Select..." at bounding box center [382, 317] width 134 height 17
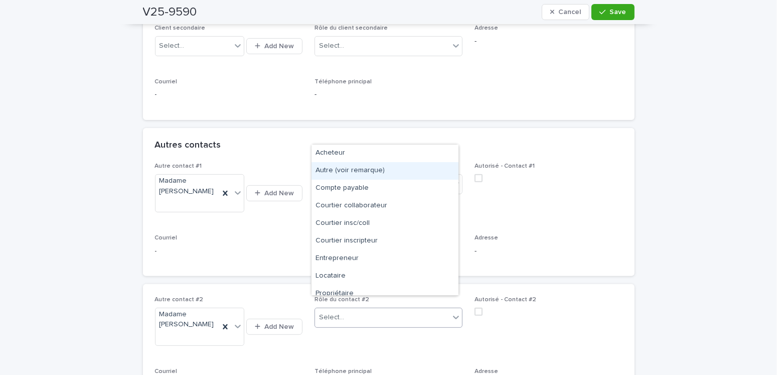
click at [361, 171] on div "Autre (voir remarque)" at bounding box center [384, 171] width 147 height 18
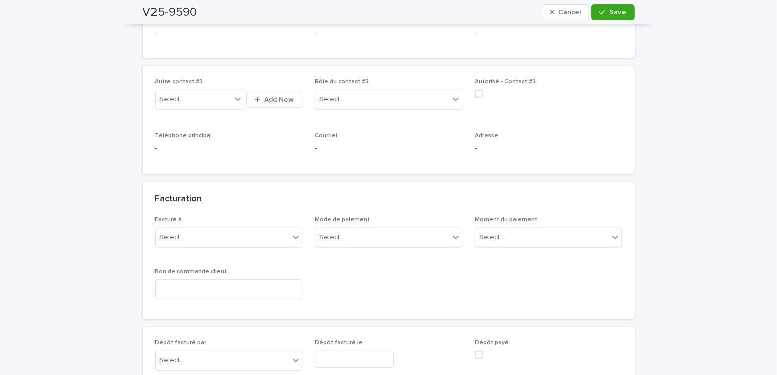
scroll to position [852, 0]
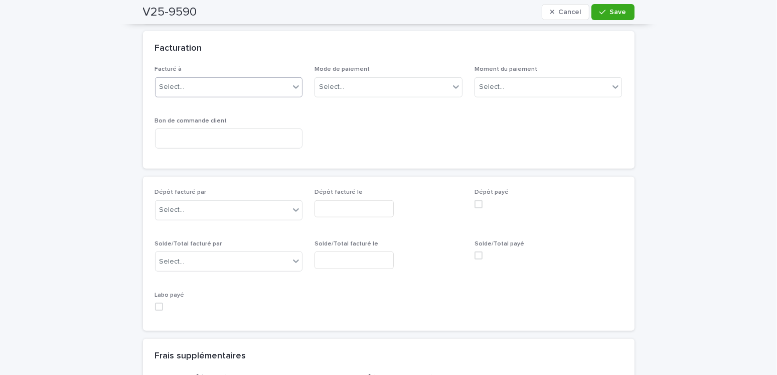
click at [208, 79] on div "Select..." at bounding box center [222, 87] width 134 height 17
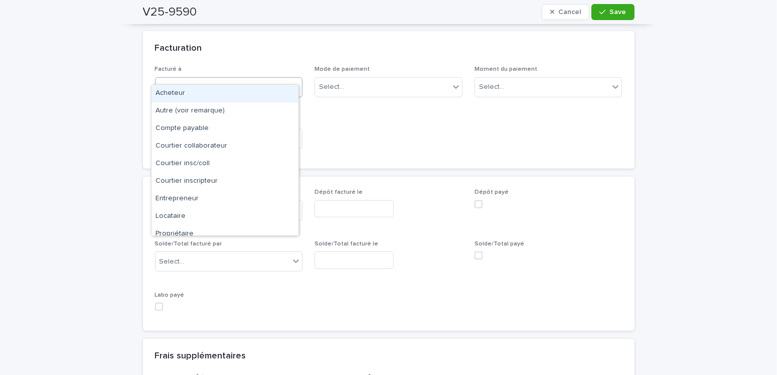
click at [185, 92] on div "Acheteur" at bounding box center [224, 94] width 147 height 18
click at [197, 79] on div "Acheteur" at bounding box center [216, 87] width 122 height 17
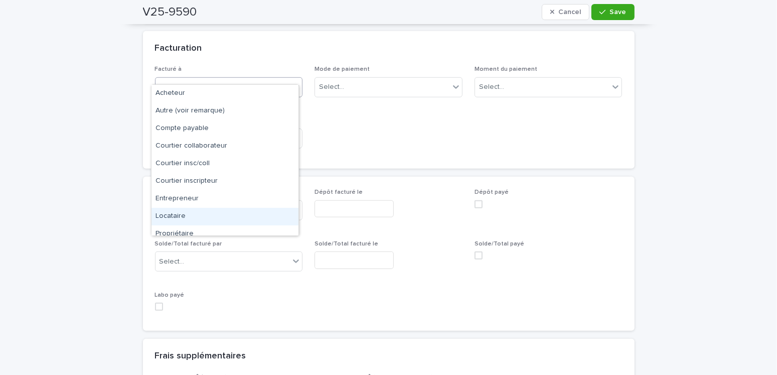
click at [190, 213] on div "Locataire" at bounding box center [224, 217] width 147 height 18
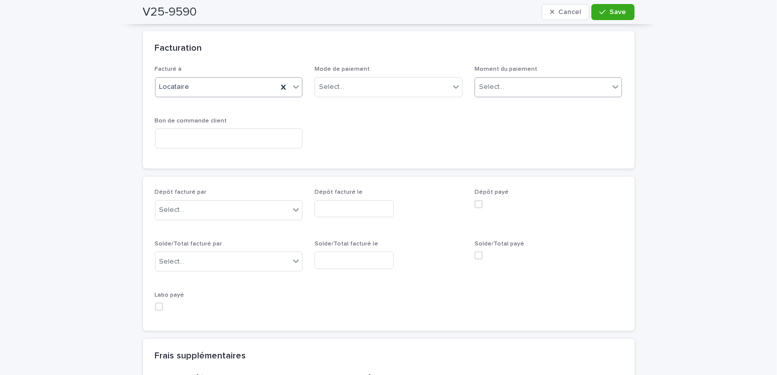
click at [549, 79] on div "Select..." at bounding box center [542, 87] width 134 height 17
click at [511, 94] on div "Au sondage" at bounding box center [544, 94] width 147 height 18
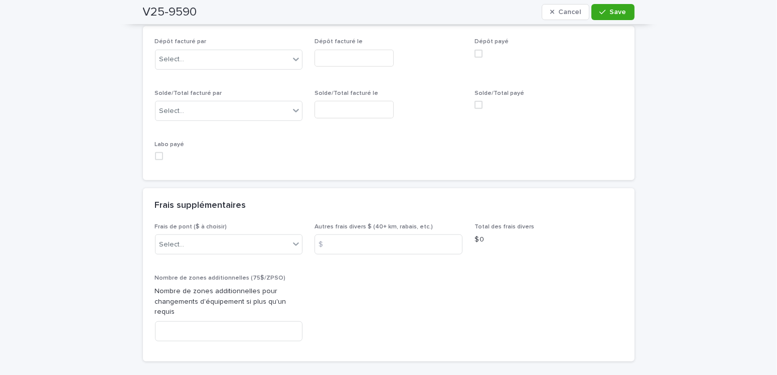
scroll to position [1103, 0]
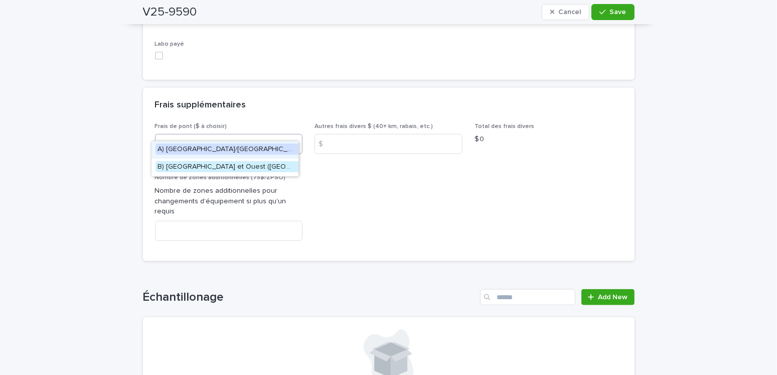
click at [209, 136] on div "Select..." at bounding box center [222, 144] width 134 height 17
click at [217, 148] on span "A) [GEOGRAPHIC_DATA]/[GEOGRAPHIC_DATA] 2024: 15$" at bounding box center [248, 148] width 187 height 11
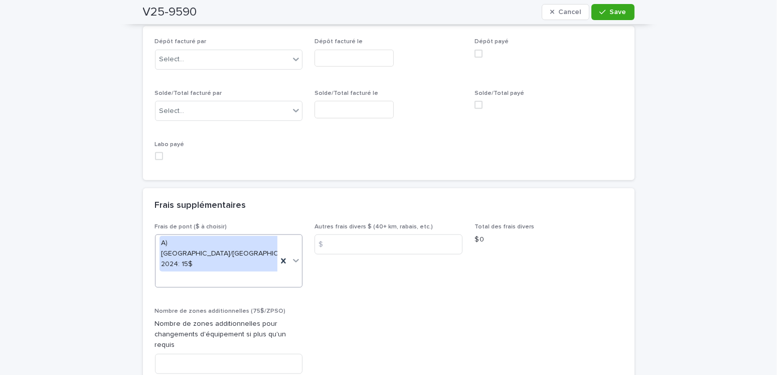
scroll to position [1153, 0]
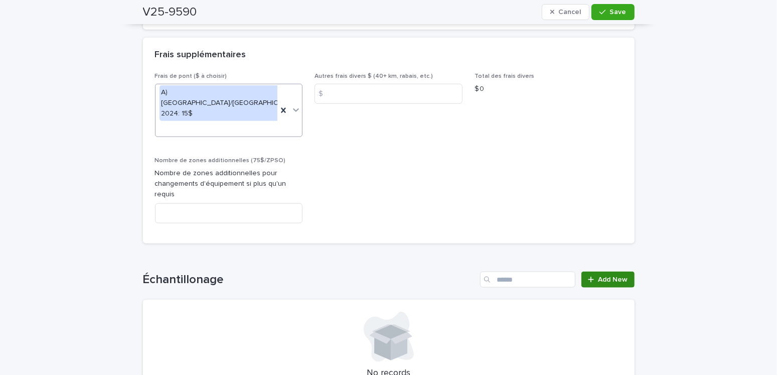
click at [602, 276] on span "Add New" at bounding box center [613, 279] width 30 height 7
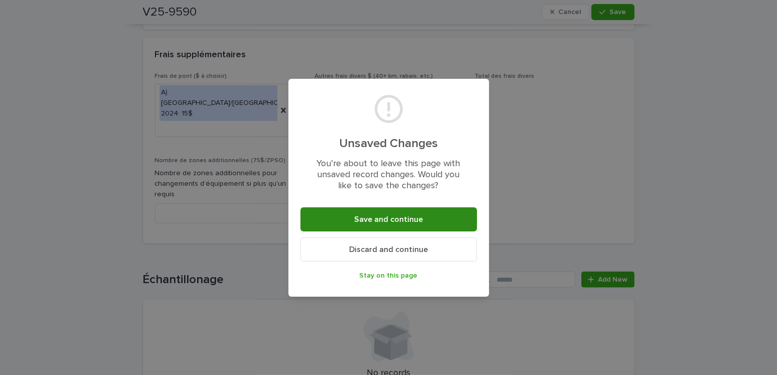
click at [359, 224] on button "Save and continue" at bounding box center [388, 219] width 177 height 24
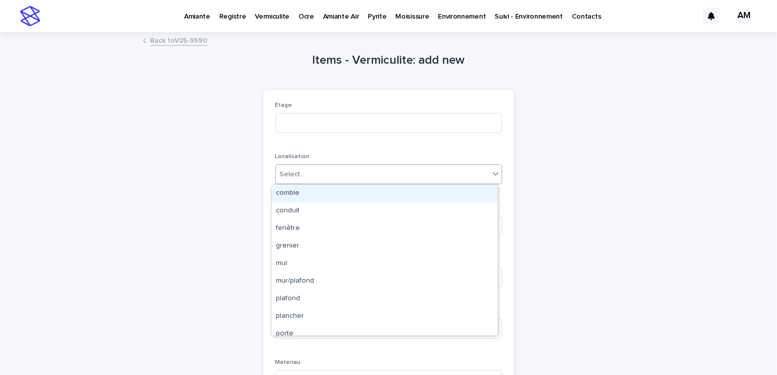
click at [306, 176] on input "text" at bounding box center [306, 174] width 1 height 9
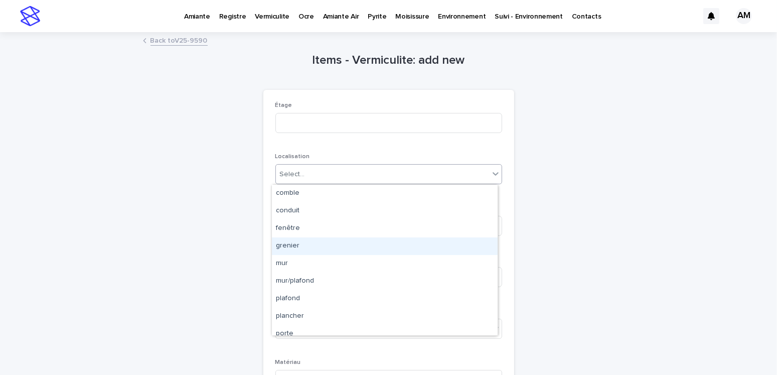
click at [288, 244] on div "grenier" at bounding box center [385, 246] width 226 height 18
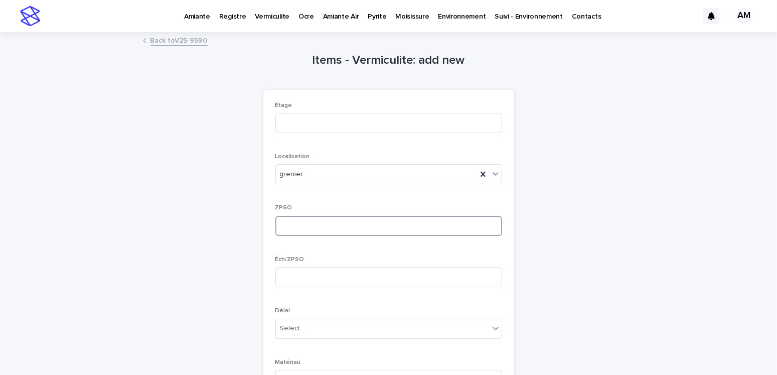
drag, startPoint x: 279, startPoint y: 220, endPoint x: 341, endPoint y: 236, distance: 64.2
click at [280, 220] on input at bounding box center [388, 226] width 227 height 20
type input "*"
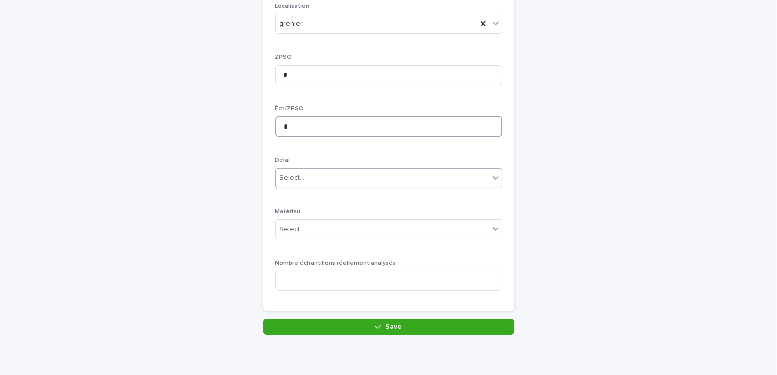
type input "*"
click at [319, 174] on div "Select..." at bounding box center [382, 177] width 213 height 17
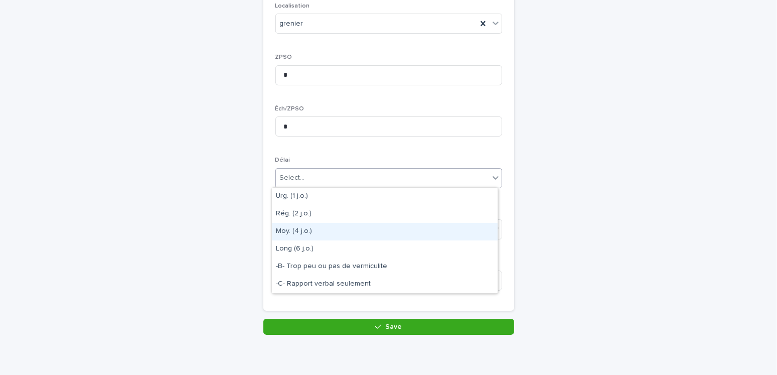
click at [298, 236] on div "Moy. (4 j.o.)" at bounding box center [385, 232] width 226 height 18
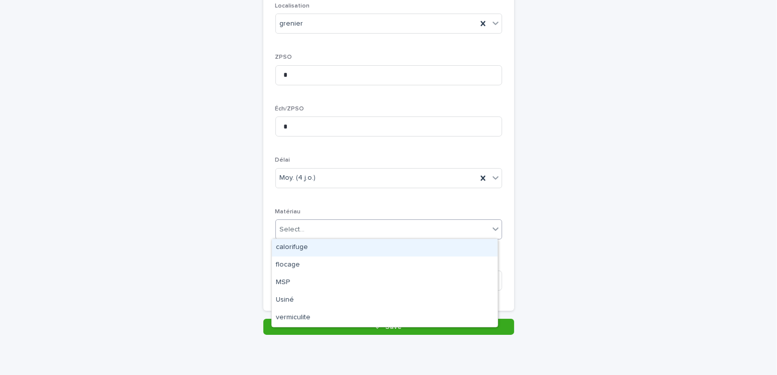
click at [280, 222] on div "Select..." at bounding box center [382, 229] width 213 height 17
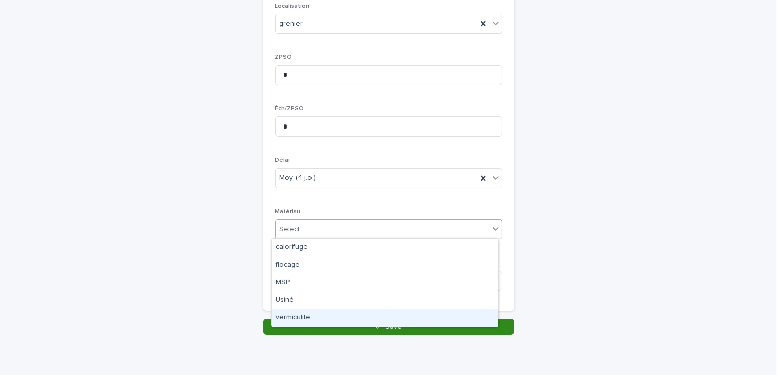
drag, startPoint x: 289, startPoint y: 318, endPoint x: 296, endPoint y: 318, distance: 7.5
click at [290, 318] on div "vermiculite" at bounding box center [385, 318] width 226 height 18
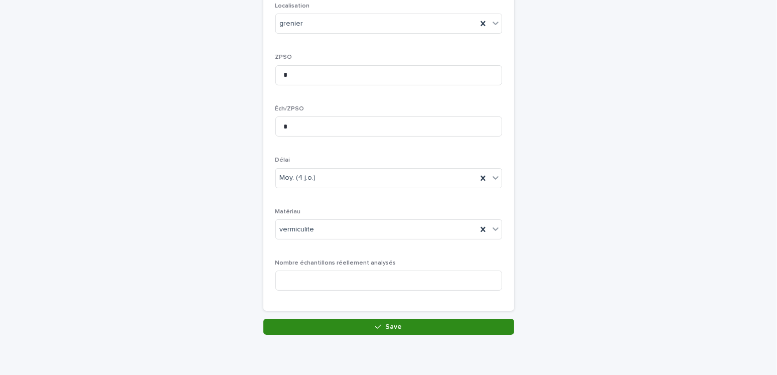
click at [385, 324] on span "Save" at bounding box center [393, 326] width 17 height 7
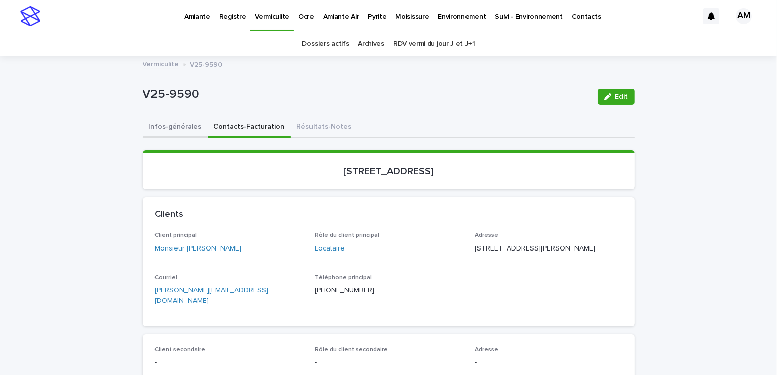
click at [173, 125] on button "Infos-générales" at bounding box center [175, 127] width 65 height 21
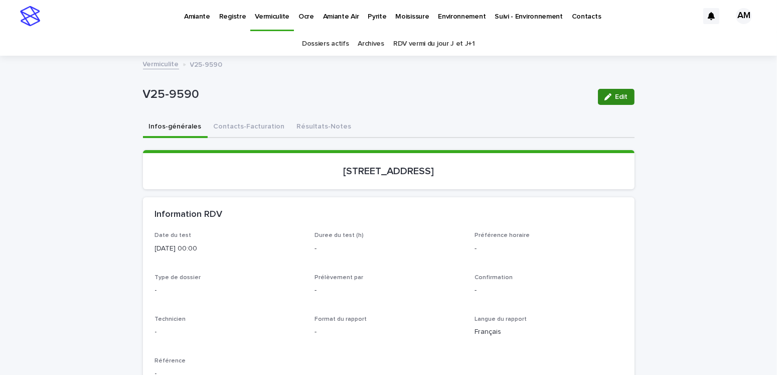
click at [606, 97] on icon "button" at bounding box center [607, 96] width 7 height 7
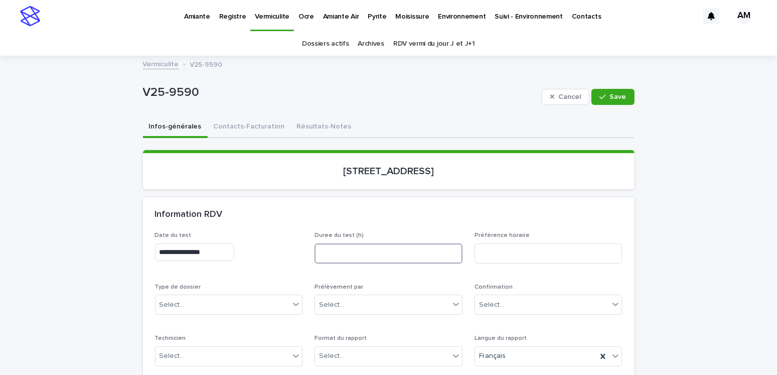
click at [356, 244] on input at bounding box center [388, 253] width 148 height 20
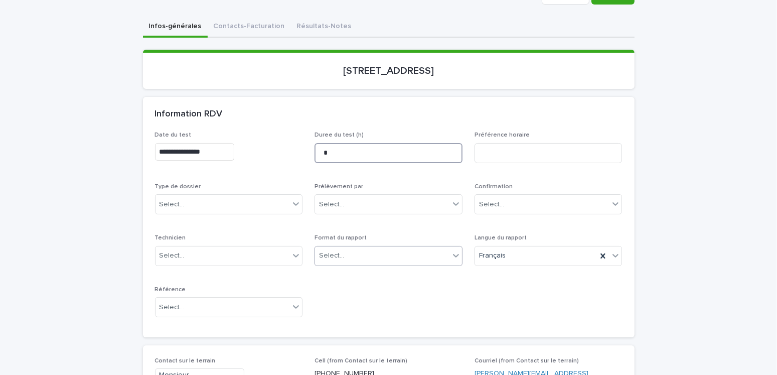
type input "*"
click at [343, 257] on div "Select..." at bounding box center [382, 255] width 134 height 17
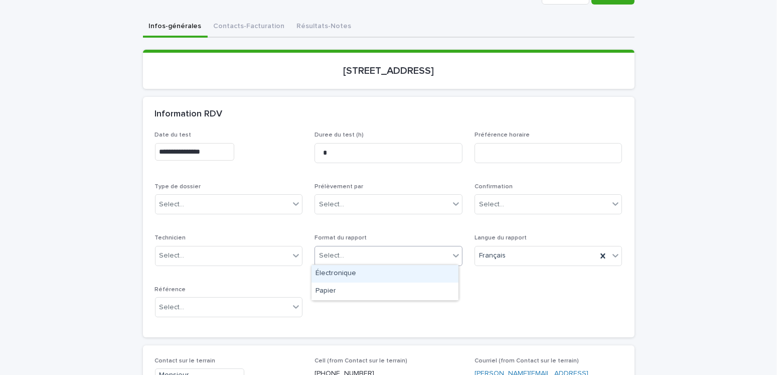
click at [344, 273] on div "Électronique" at bounding box center [384, 274] width 147 height 18
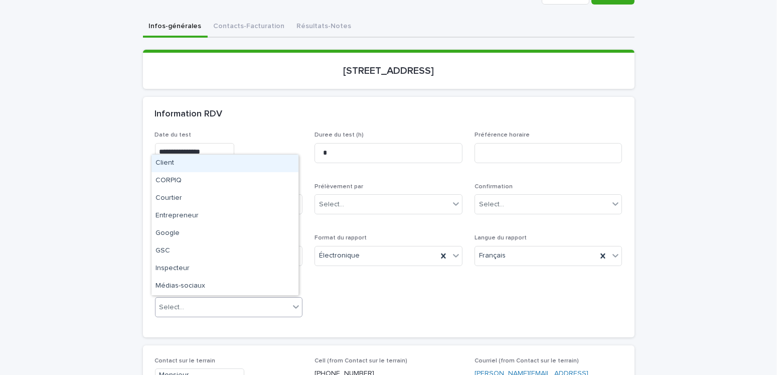
click at [206, 299] on div "Select..." at bounding box center [222, 307] width 134 height 17
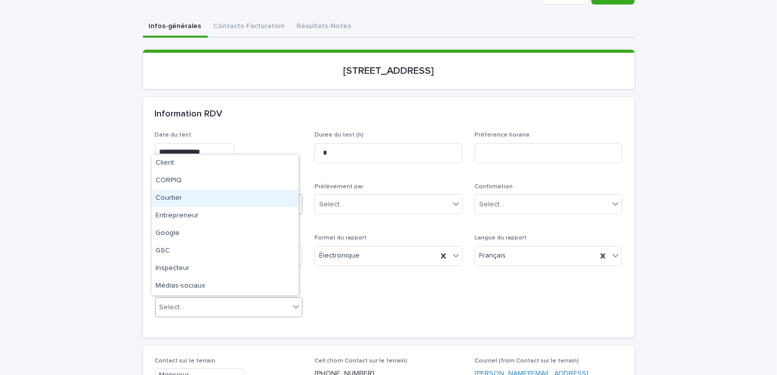
drag, startPoint x: 171, startPoint y: 196, endPoint x: 184, endPoint y: 204, distance: 14.6
click at [171, 196] on div "Courtier" at bounding box center [224, 199] width 147 height 18
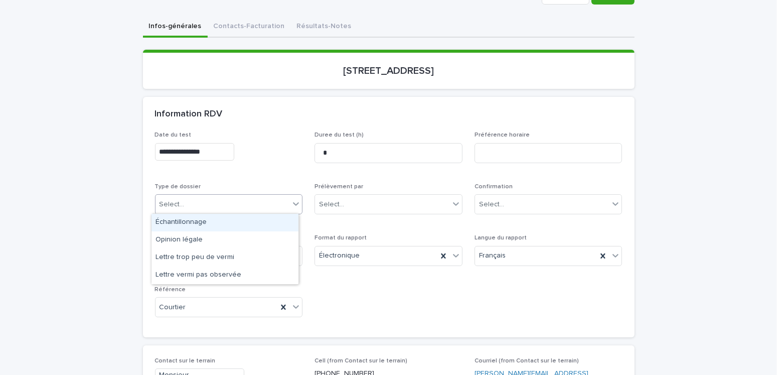
click at [192, 196] on div "Select..." at bounding box center [222, 204] width 134 height 17
click at [190, 223] on div "Échantillonnage" at bounding box center [224, 223] width 147 height 18
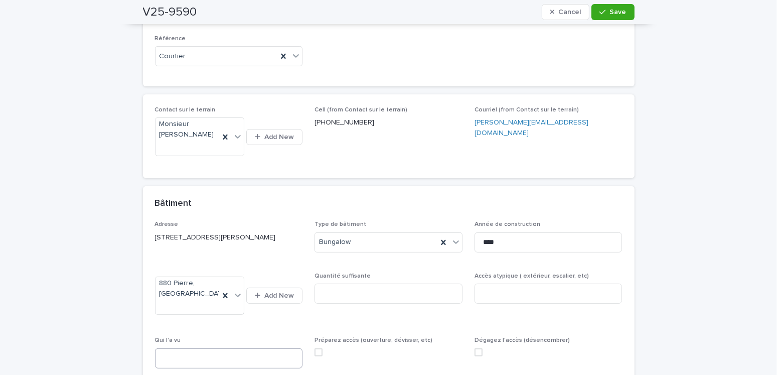
scroll to position [401, 0]
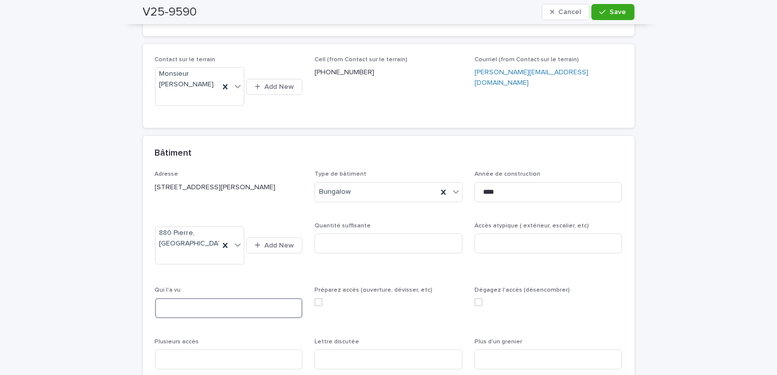
click at [180, 298] on input at bounding box center [229, 308] width 148 height 20
type input "**********"
click at [199, 349] on input at bounding box center [229, 359] width 148 height 20
type input "***"
click at [520, 349] on input at bounding box center [548, 359] width 148 height 20
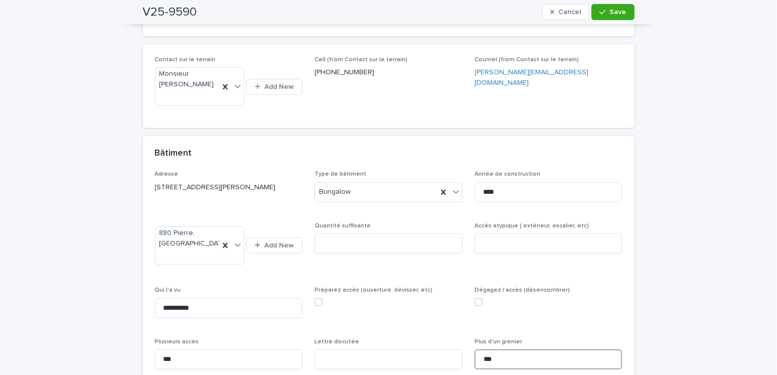
click at [317, 298] on span at bounding box center [318, 302] width 8 height 8
type input "***"
click at [474, 298] on span at bounding box center [478, 302] width 8 height 8
click at [368, 247] on input at bounding box center [388, 243] width 148 height 20
type input "*"
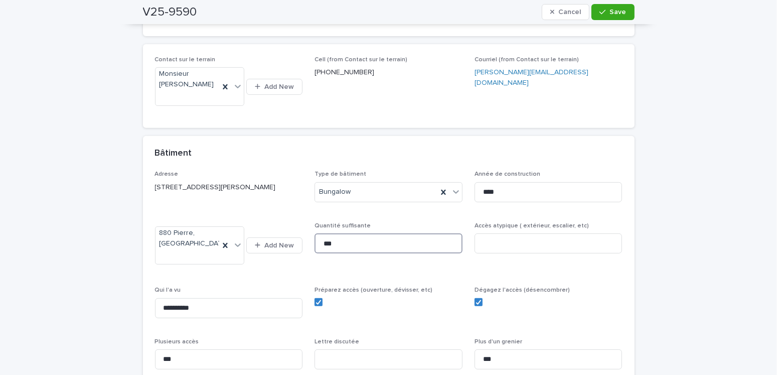
type input "***"
drag, startPoint x: 497, startPoint y: 246, endPoint x: 419, endPoint y: 245, distance: 77.7
click at [420, 245] on div "**********" at bounding box center [388, 273] width 467 height 207
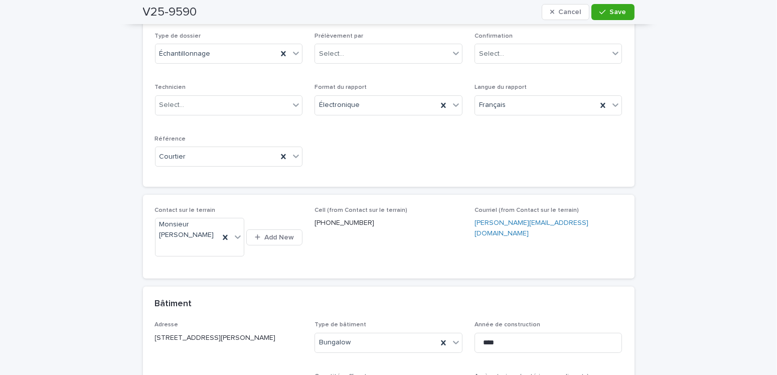
scroll to position [50, 0]
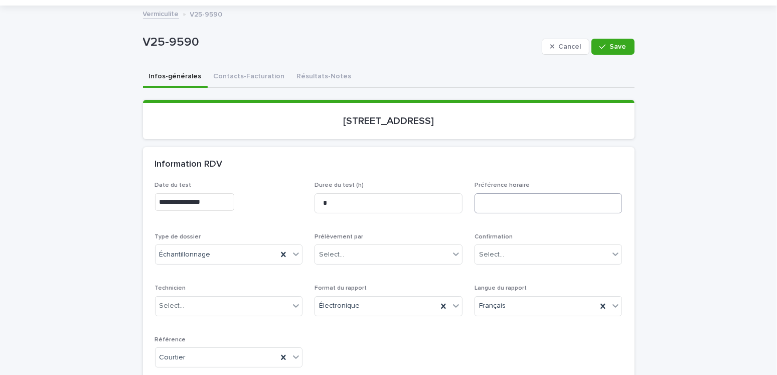
type input "**********"
click at [513, 208] on input at bounding box center [548, 203] width 148 height 20
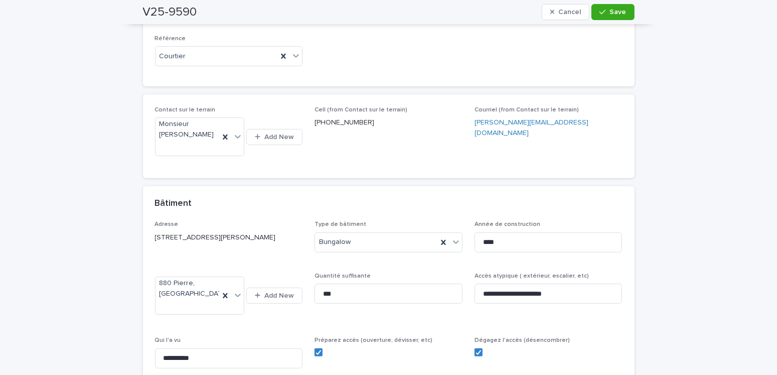
scroll to position [552, 0]
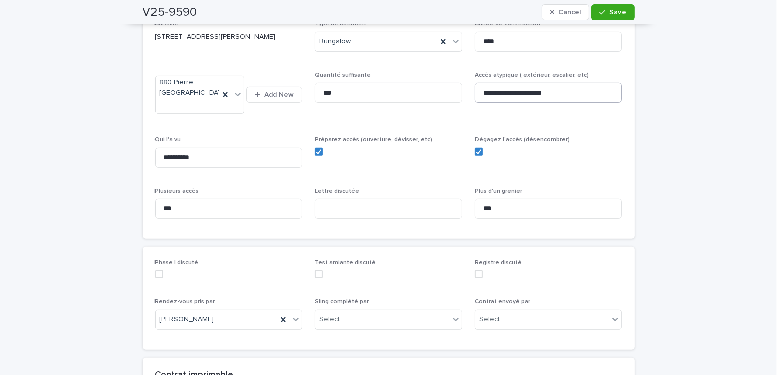
type input "**********"
click at [564, 92] on input "**********" at bounding box center [548, 93] width 148 height 20
type input "**********"
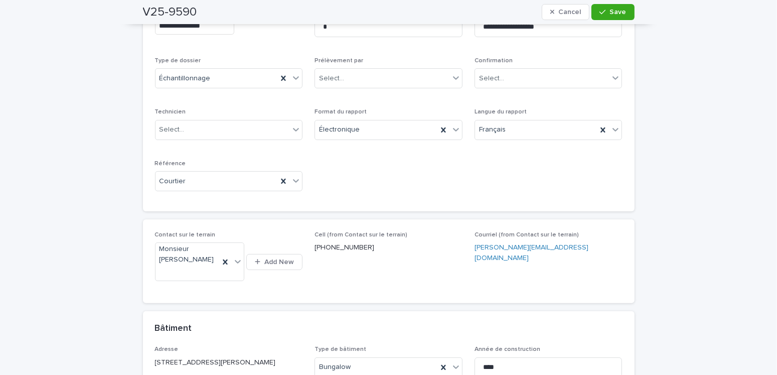
scroll to position [76, 0]
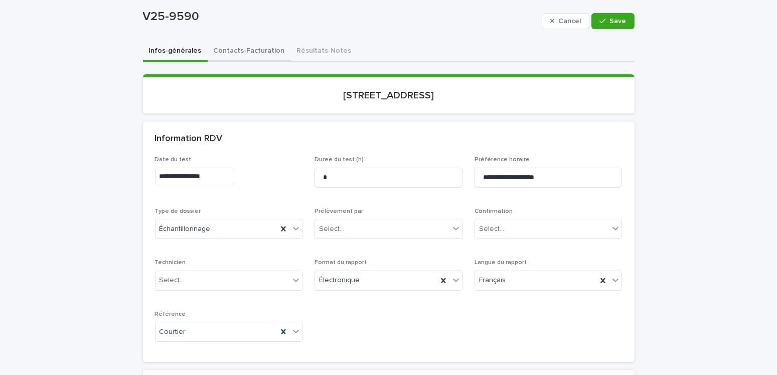
click at [246, 46] on button "Contacts-Facturation" at bounding box center [249, 51] width 83 height 21
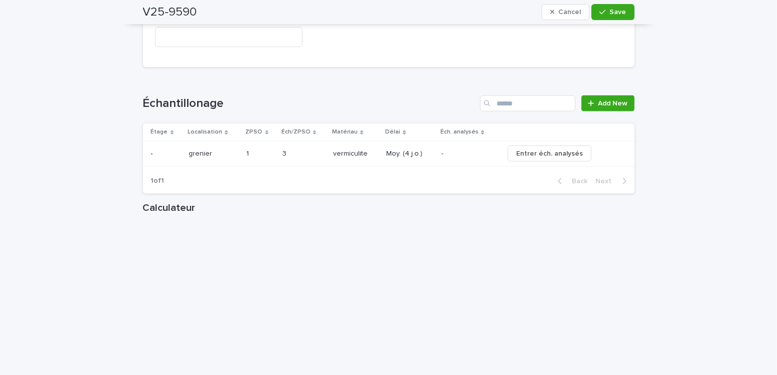
scroll to position [1129, 0]
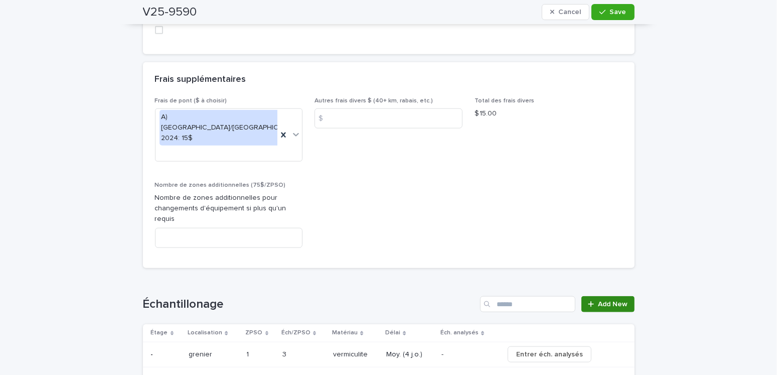
click at [602, 300] on span "Add New" at bounding box center [613, 303] width 30 height 7
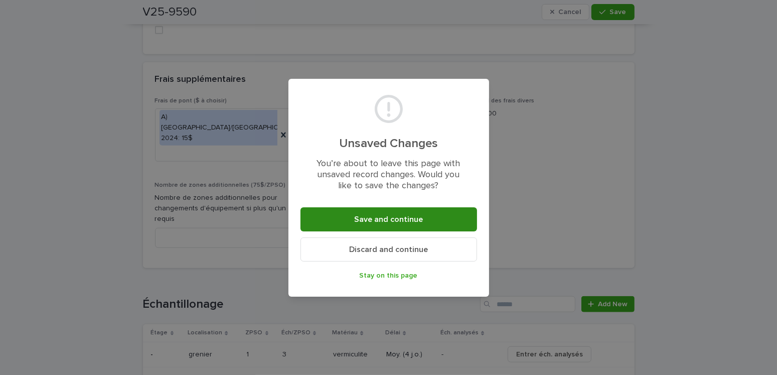
click at [400, 221] on span "Save and continue" at bounding box center [388, 219] width 69 height 8
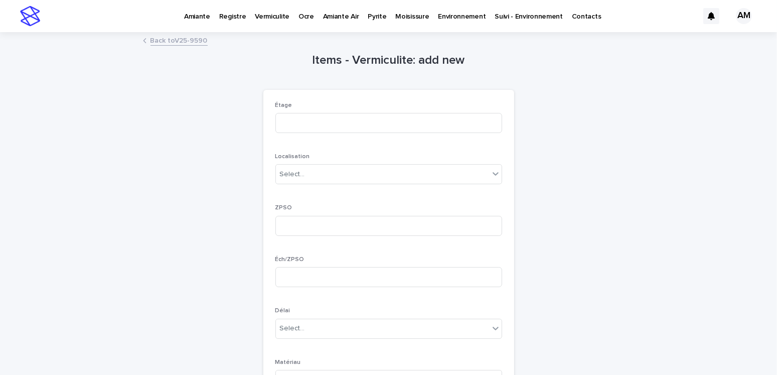
click at [174, 42] on link "Back to V25-9590" at bounding box center [178, 40] width 57 height 12
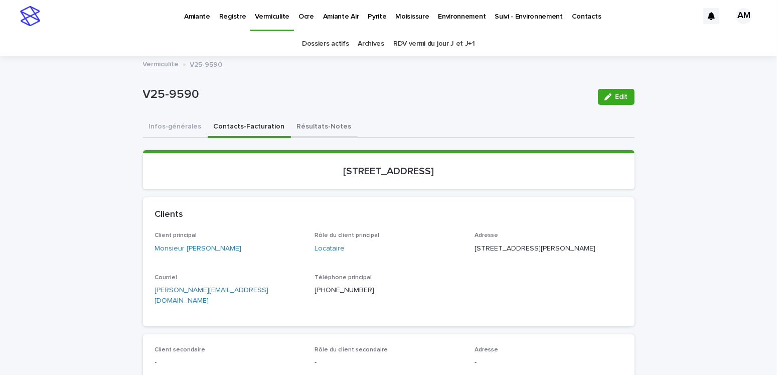
click at [319, 120] on button "Résultats-Notes" at bounding box center [324, 127] width 67 height 21
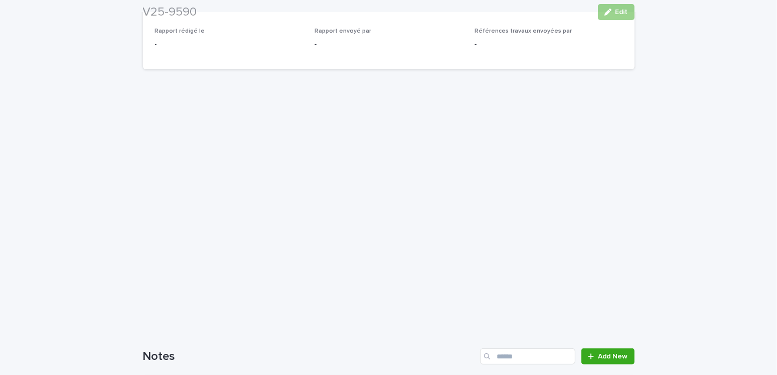
scroll to position [503, 0]
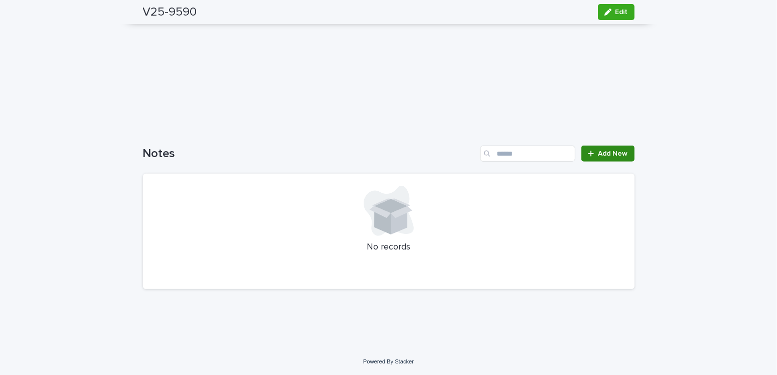
click at [608, 150] on span "Add New" at bounding box center [613, 153] width 30 height 7
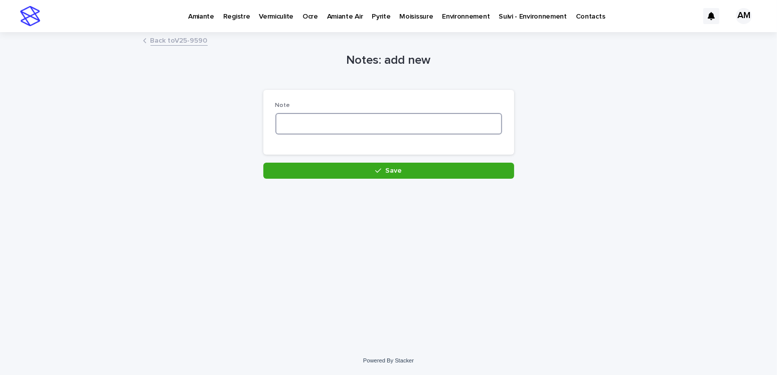
click at [341, 121] on textarea at bounding box center [388, 124] width 227 height 22
click at [439, 127] on textarea "**********" at bounding box center [388, 124] width 227 height 22
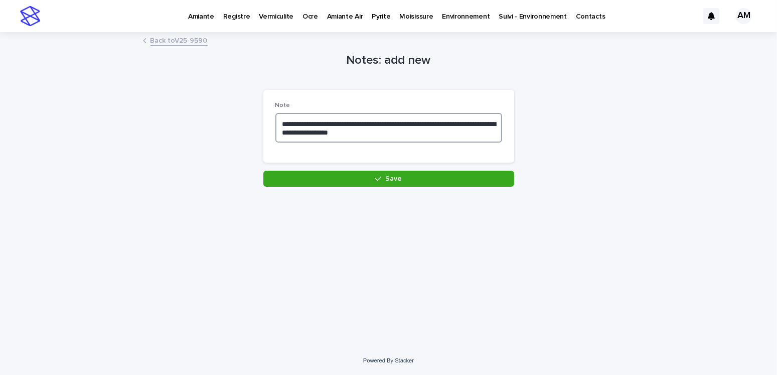
click at [358, 131] on textarea "**********" at bounding box center [388, 128] width 227 height 30
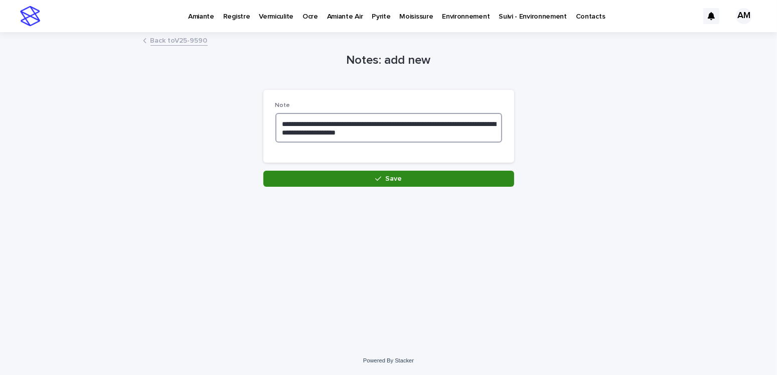
type textarea "**********"
drag, startPoint x: 440, startPoint y: 174, endPoint x: 441, endPoint y: 179, distance: 5.1
click at [440, 176] on button "Save" at bounding box center [388, 178] width 251 height 16
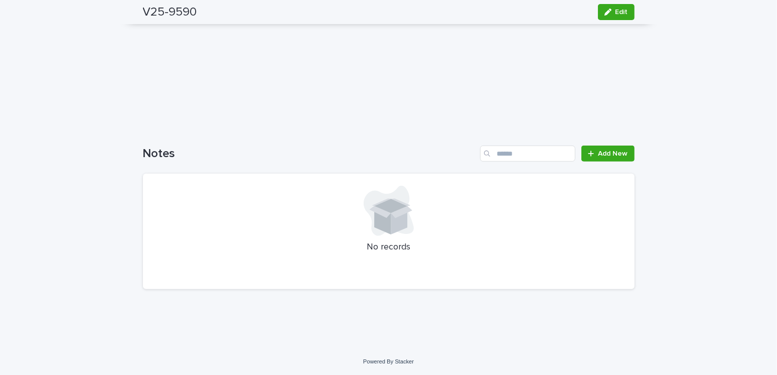
scroll to position [253, 0]
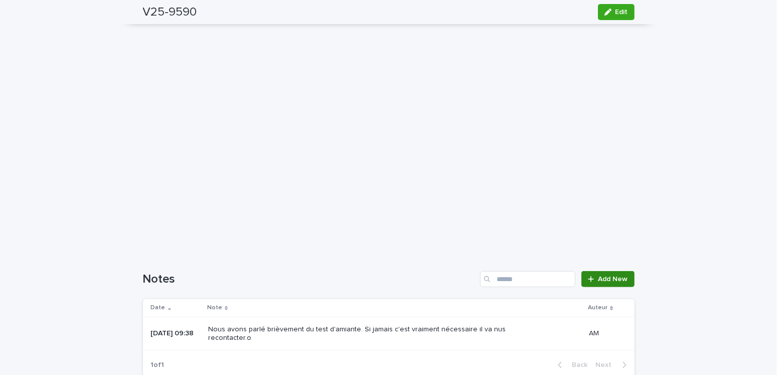
scroll to position [457, 0]
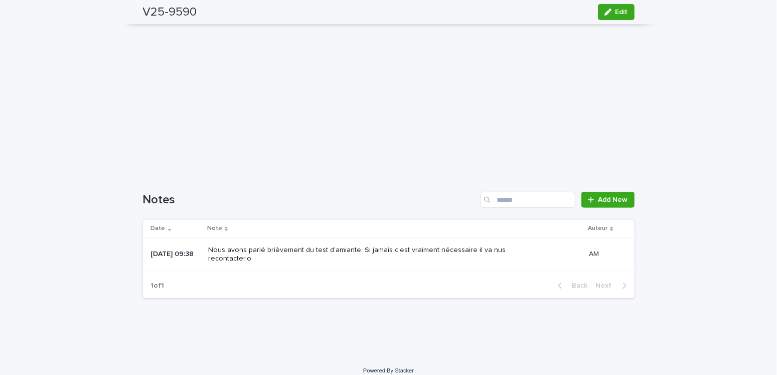
click at [415, 251] on p "Nous avons parlé brièvement du test d'amiante. Si jamais c'est vraiment nécessa…" at bounding box center [375, 254] width 334 height 17
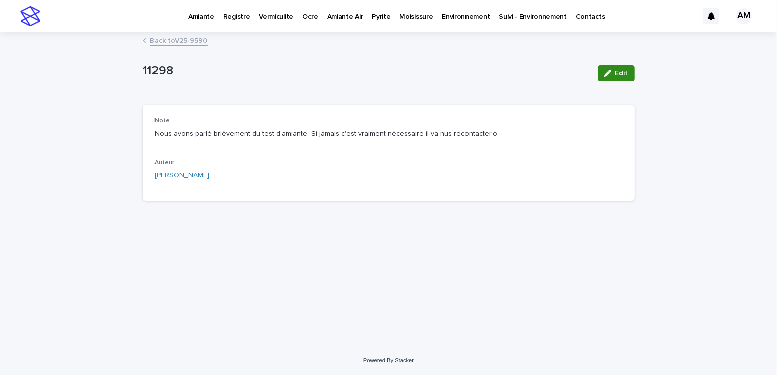
click at [615, 71] on span "Edit" at bounding box center [621, 73] width 13 height 7
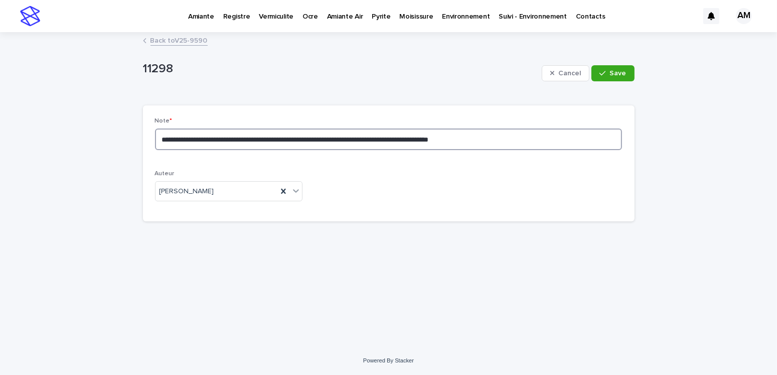
click at [435, 139] on textarea "**********" at bounding box center [388, 139] width 467 height 22
click at [488, 140] on textarea "**********" at bounding box center [388, 139] width 467 height 22
type textarea "**********"
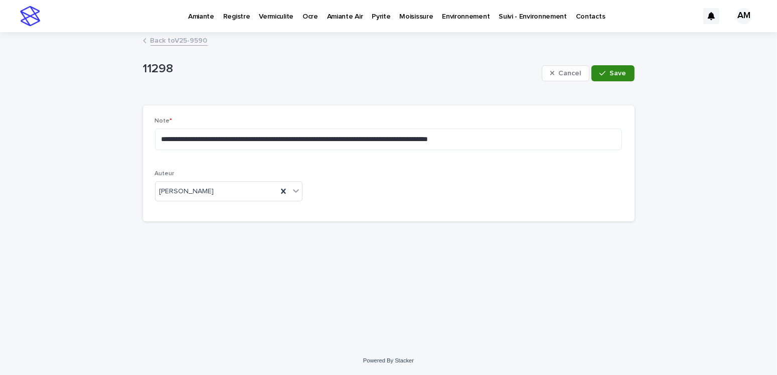
click at [609, 75] on div "button" at bounding box center [604, 73] width 10 height 7
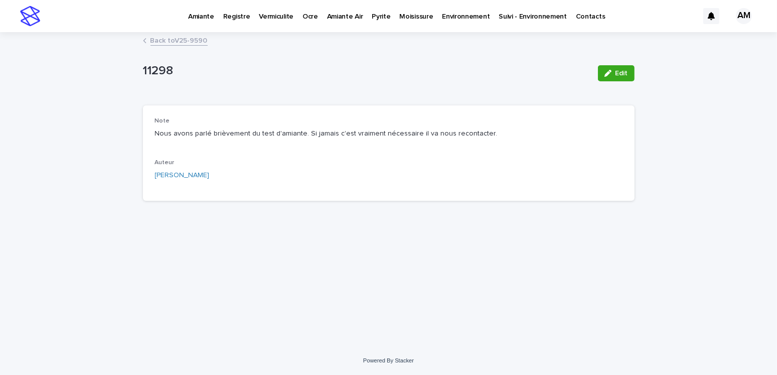
click at [190, 37] on link "Back to V25-9590" at bounding box center [178, 40] width 57 height 12
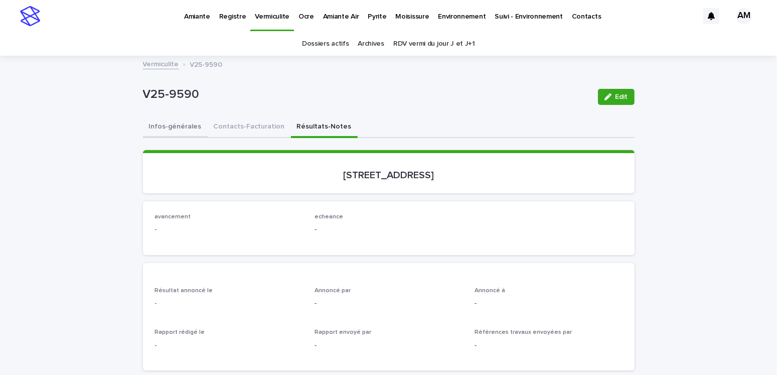
click at [182, 127] on button "Infos-générales" at bounding box center [175, 127] width 65 height 21
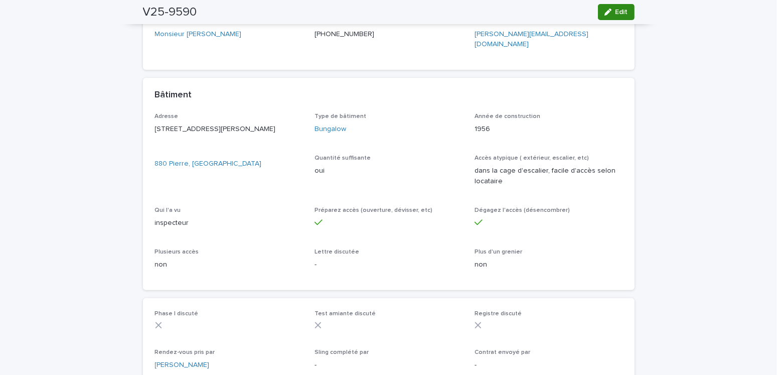
click at [615, 11] on span "Edit" at bounding box center [621, 12] width 13 height 7
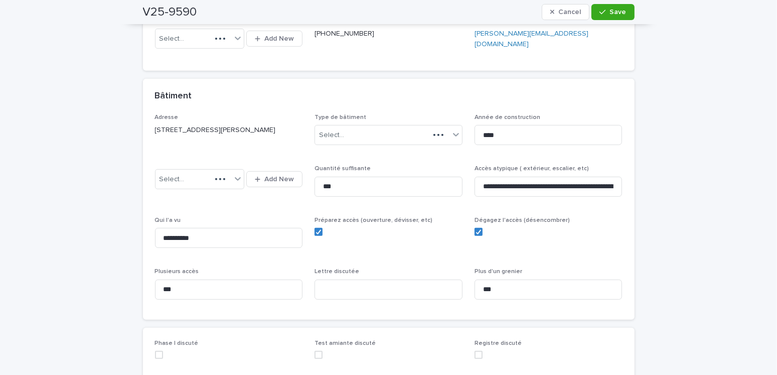
scroll to position [640, 0]
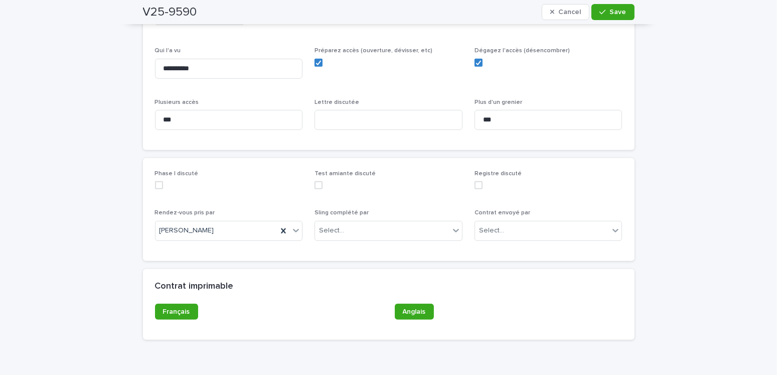
click at [309, 170] on div "Phase I discuté Test amiante discuté Registre discuté Rendez-vous pris par Amil…" at bounding box center [388, 209] width 467 height 79
click at [314, 181] on span at bounding box center [318, 185] width 8 height 8
click at [612, 14] on span "Save" at bounding box center [618, 12] width 17 height 7
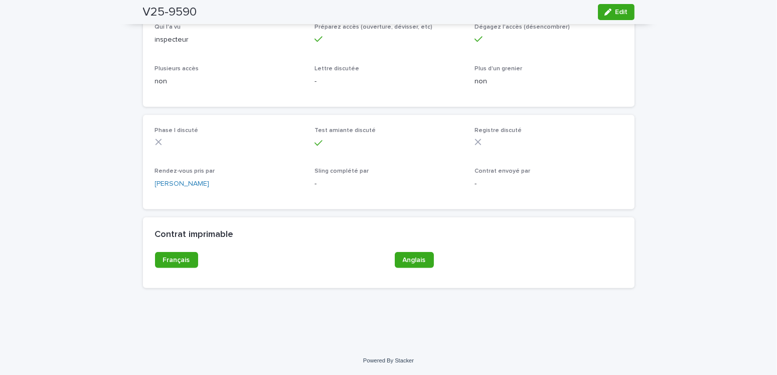
scroll to position [583, 0]
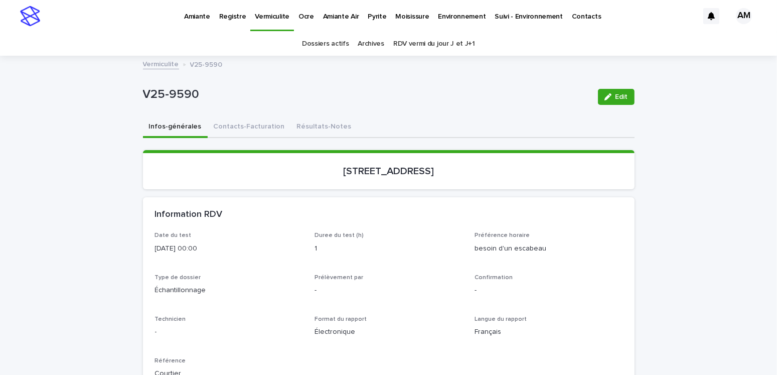
drag, startPoint x: 619, startPoint y: 89, endPoint x: 336, endPoint y: 83, distance: 282.9
click at [619, 89] on button "Edit" at bounding box center [616, 97] width 37 height 16
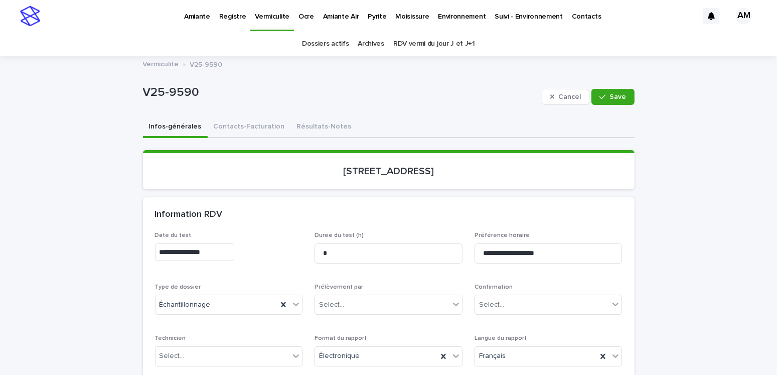
scroll to position [150, 0]
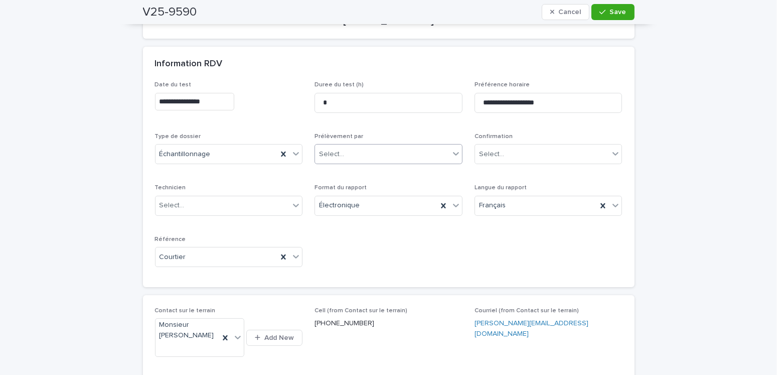
click at [349, 154] on div "Select..." at bounding box center [382, 154] width 134 height 17
click at [325, 171] on div "Multitest" at bounding box center [384, 172] width 147 height 18
drag, startPoint x: 605, startPoint y: 6, endPoint x: 757, endPoint y: 44, distance: 156.2
click at [605, 7] on button "Save" at bounding box center [612, 12] width 43 height 16
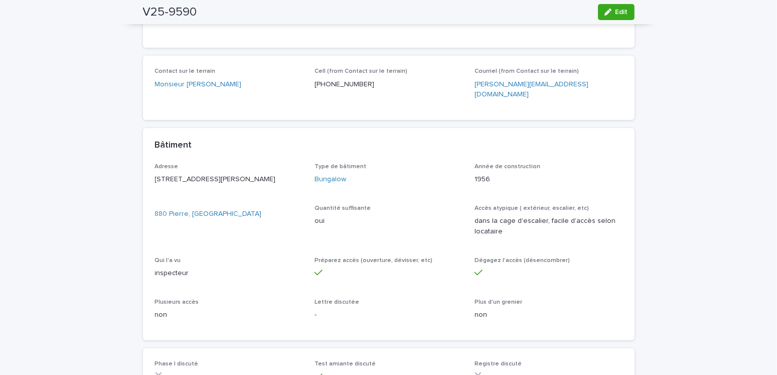
scroll to position [583, 0]
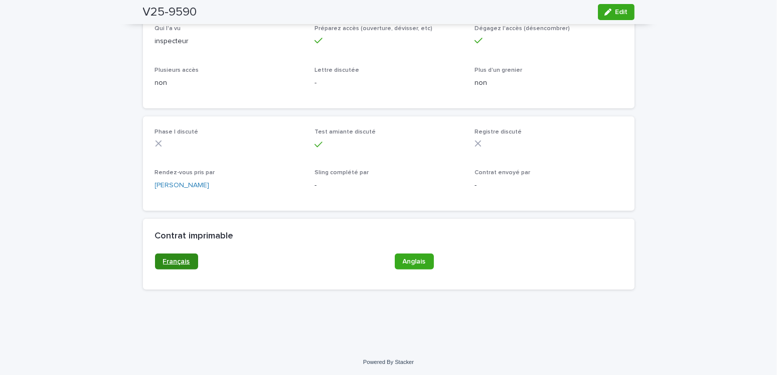
click at [173, 260] on span "Français" at bounding box center [176, 261] width 27 height 7
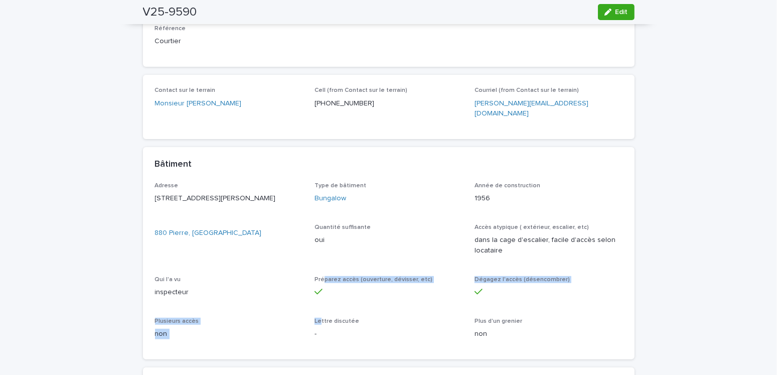
click at [320, 317] on section "Bâtiment Adresse 880, rue Pierre Laval QC H7X 3T2 Type de bâtiment Bungalow Ann…" at bounding box center [388, 253] width 491 height 212
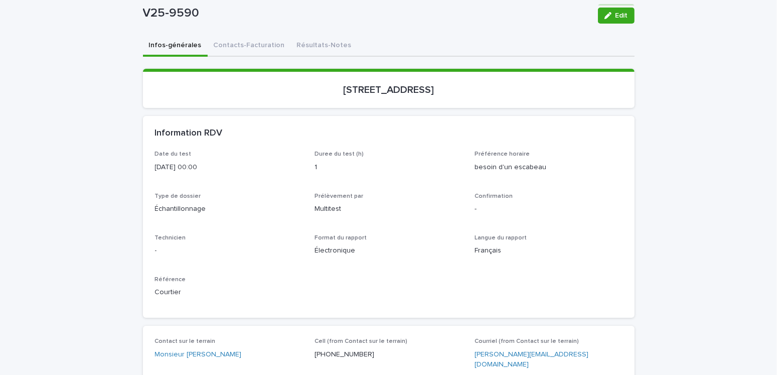
scroll to position [0, 0]
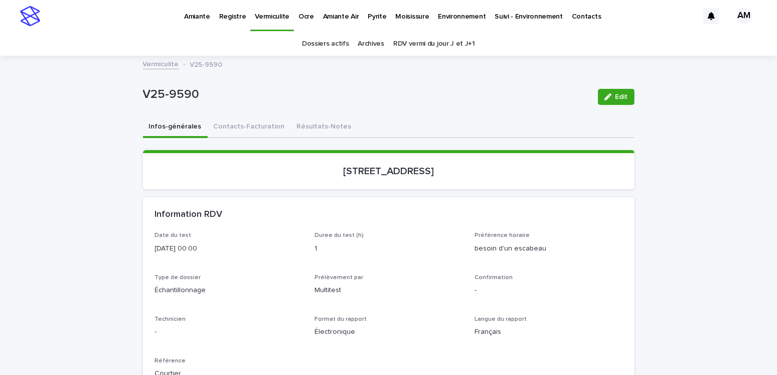
click at [151, 60] on link "Vermiculite" at bounding box center [161, 64] width 36 height 12
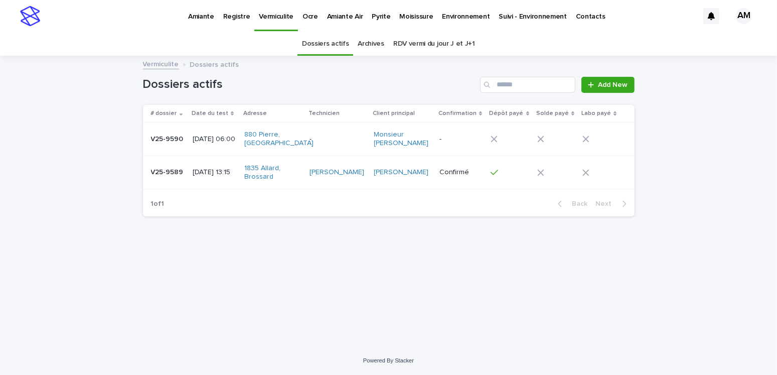
click at [377, 15] on p "Pyrite" at bounding box center [381, 10] width 19 height 21
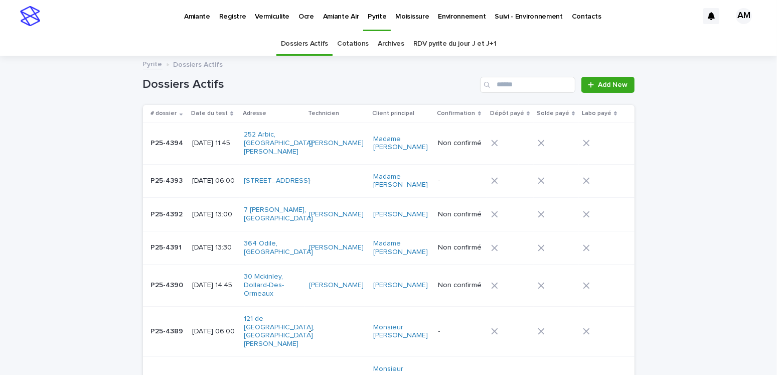
click at [213, 139] on p "2025-09-23 11:45" at bounding box center [214, 143] width 44 height 9
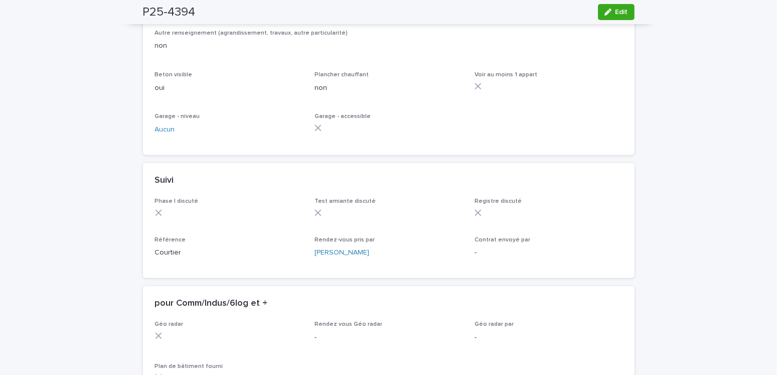
scroll to position [842, 0]
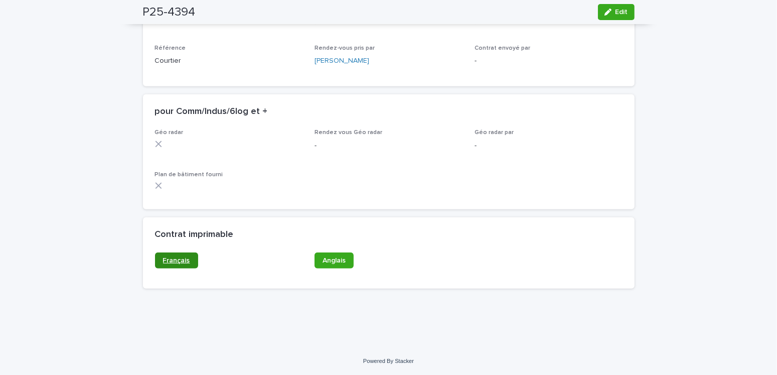
click at [163, 257] on span "Français" at bounding box center [176, 260] width 27 height 7
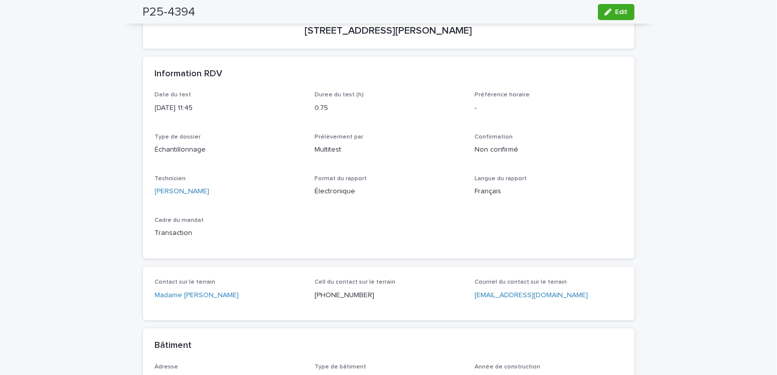
scroll to position [0, 0]
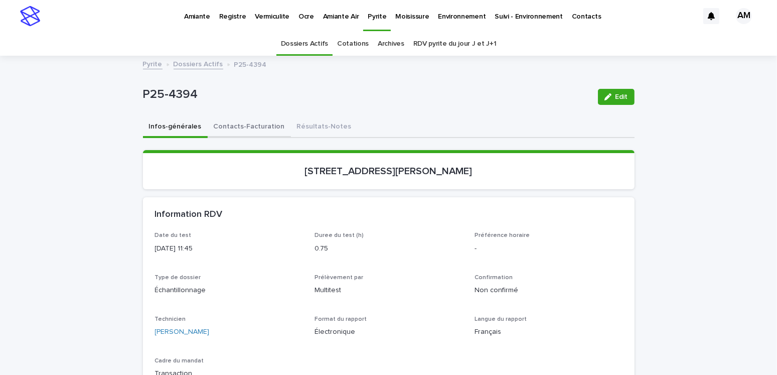
click at [229, 118] on button "Contacts-Facturation" at bounding box center [249, 127] width 83 height 21
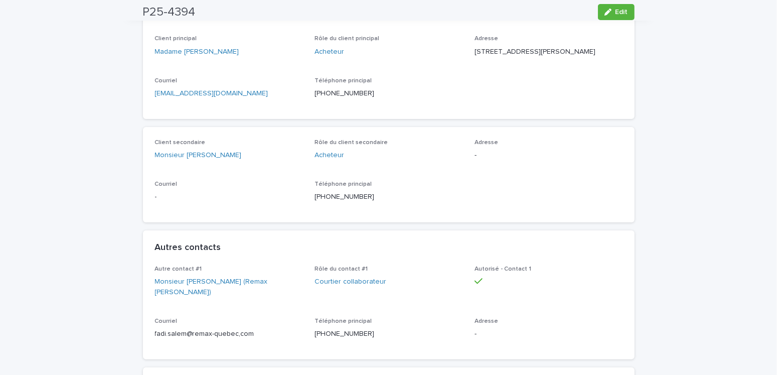
scroll to position [451, 0]
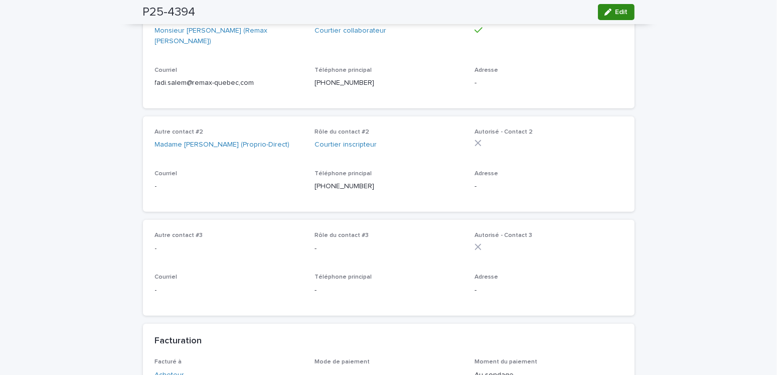
click at [616, 16] on button "Edit" at bounding box center [616, 12] width 37 height 16
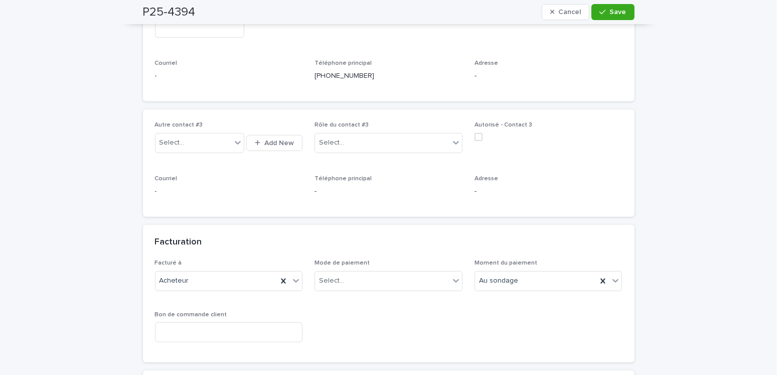
scroll to position [903, 0]
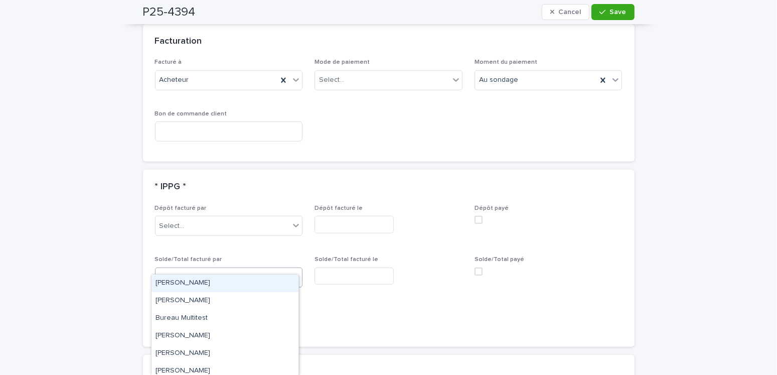
click at [194, 269] on div "Select..." at bounding box center [222, 277] width 134 height 17
click at [176, 280] on div "[PERSON_NAME]" at bounding box center [224, 283] width 147 height 18
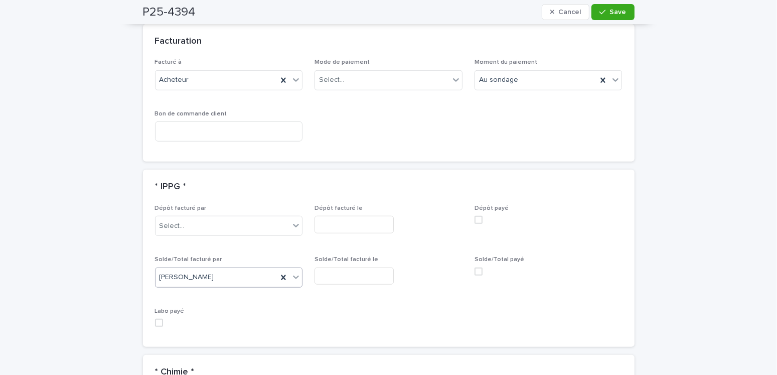
click at [338, 267] on input "text" at bounding box center [353, 276] width 79 height 18
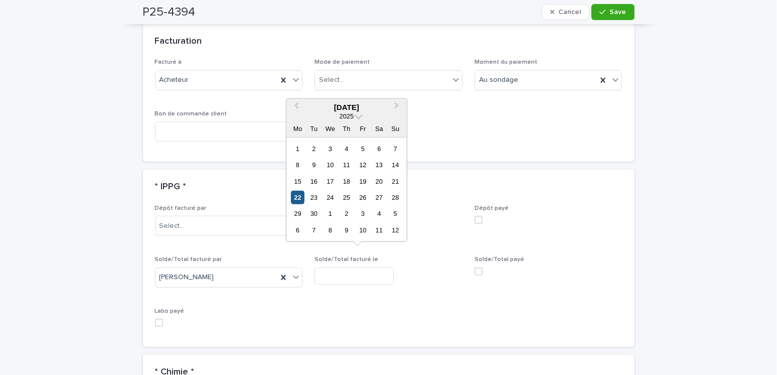
click at [299, 191] on div "22" at bounding box center [298, 198] width 14 height 14
type input "**********"
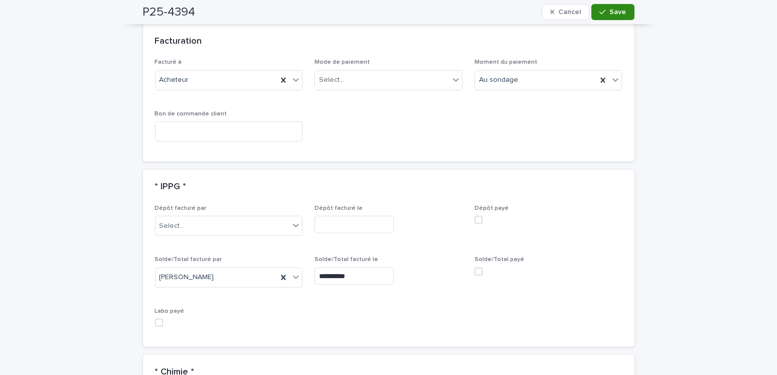
click at [603, 15] on div "button" at bounding box center [604, 12] width 10 height 7
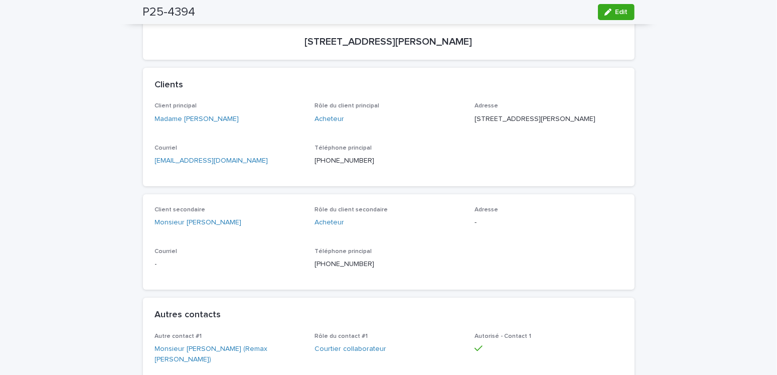
scroll to position [0, 0]
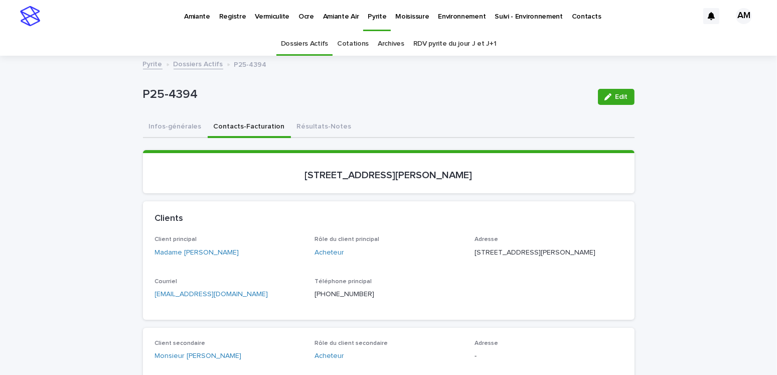
click at [181, 55] on div "Dossiers Actifs Cotations Archives RDV pyrite du jour J et J+1" at bounding box center [388, 44] width 777 height 24
click at [184, 65] on link "Dossiers Actifs" at bounding box center [198, 64] width 50 height 12
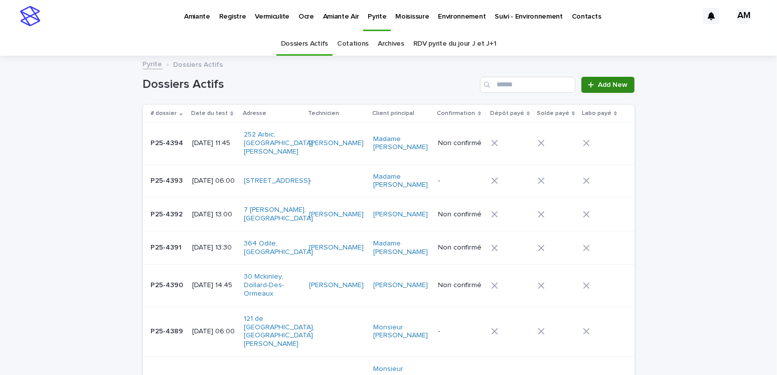
click at [607, 79] on link "Add New" at bounding box center [607, 85] width 53 height 16
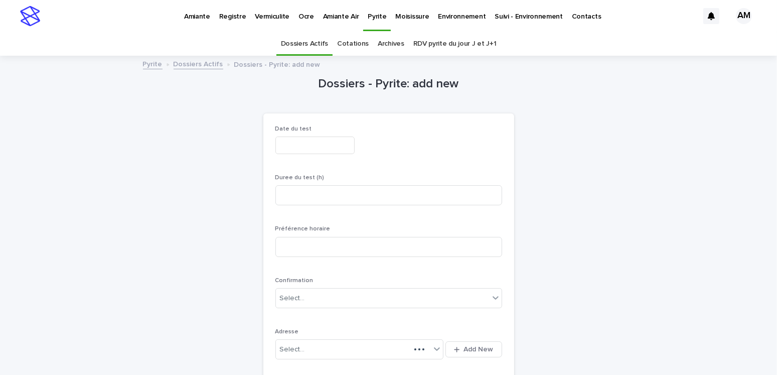
scroll to position [32, 0]
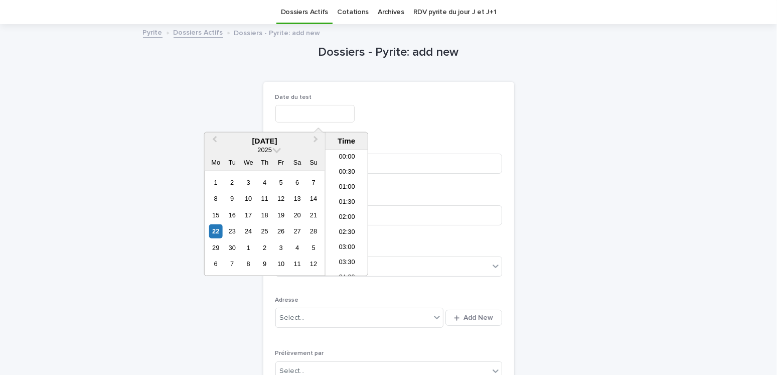
click at [298, 113] on input "text" at bounding box center [314, 114] width 79 height 18
click at [248, 229] on div "24" at bounding box center [249, 231] width 14 height 14
type input "**********"
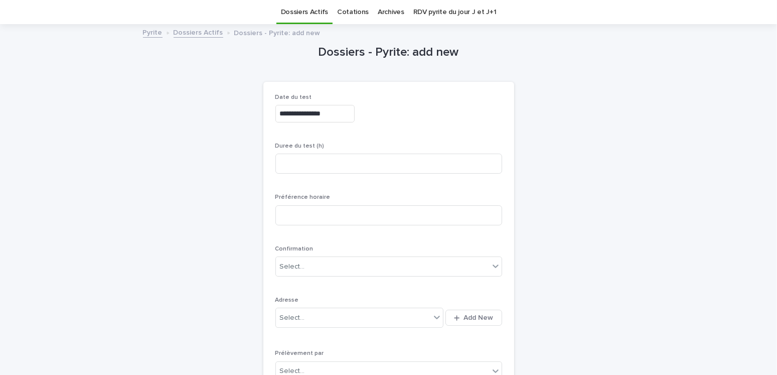
click at [443, 107] on div "**********" at bounding box center [388, 114] width 227 height 18
click at [479, 314] on span "Add New" at bounding box center [479, 317] width 30 height 7
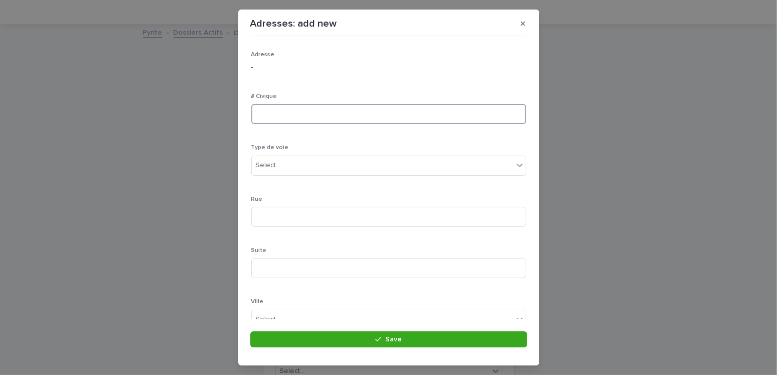
click at [311, 115] on input at bounding box center [388, 114] width 275 height 20
type input "***"
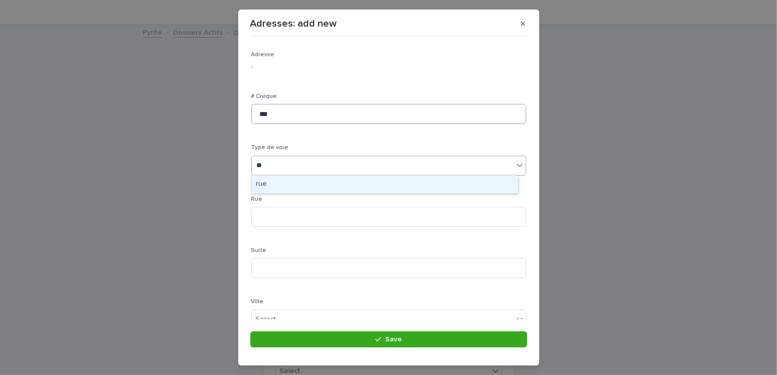
type input "***"
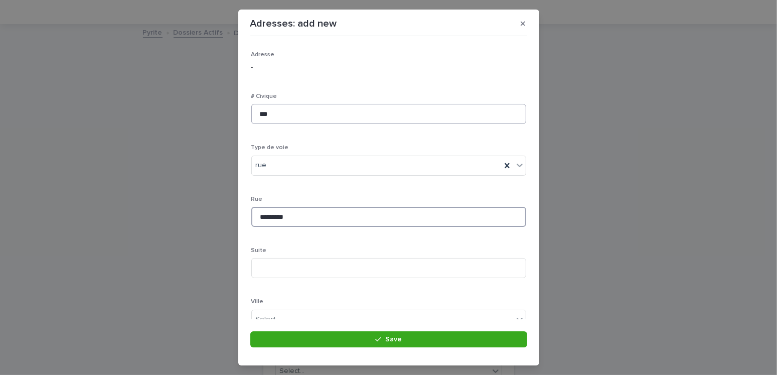
type input "*********"
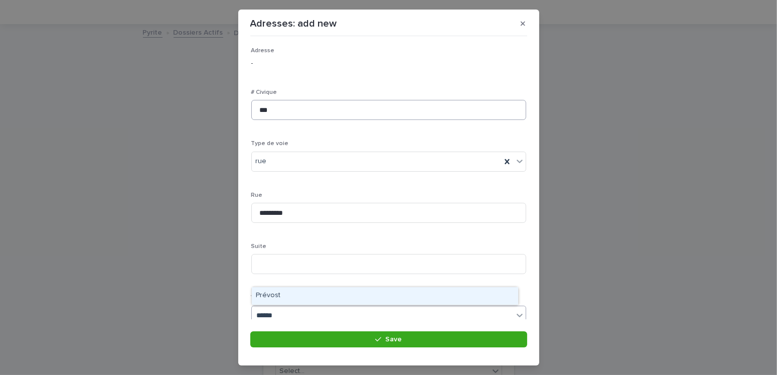
type input "*******"
click at [282, 288] on div "Prévost" at bounding box center [385, 296] width 266 height 18
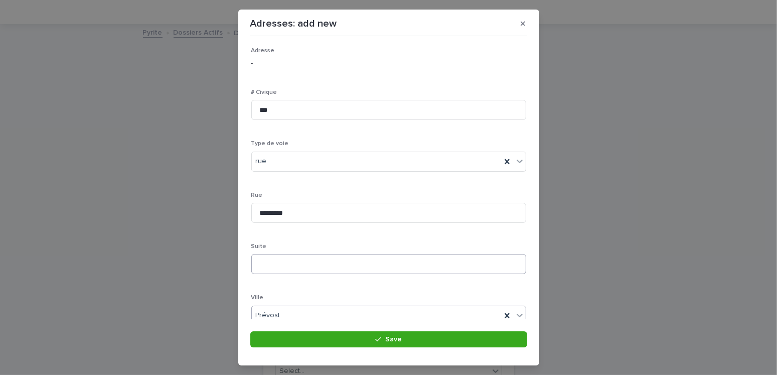
scroll to position [154, 0]
click at [270, 215] on div "Select..." at bounding box center [268, 216] width 25 height 11
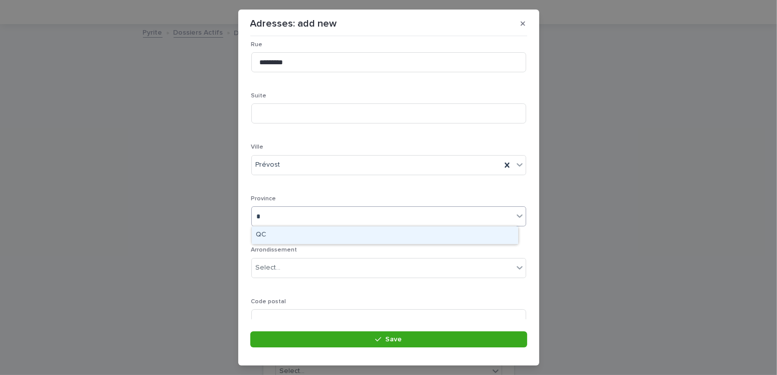
type input "**"
click at [281, 234] on div "QC" at bounding box center [385, 235] width 266 height 18
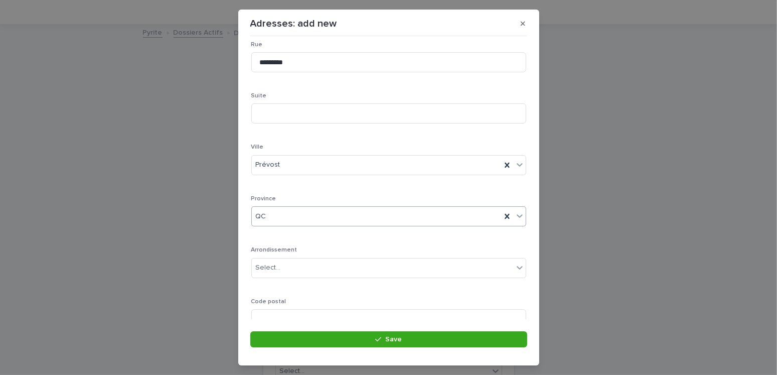
scroll to position [194, 0]
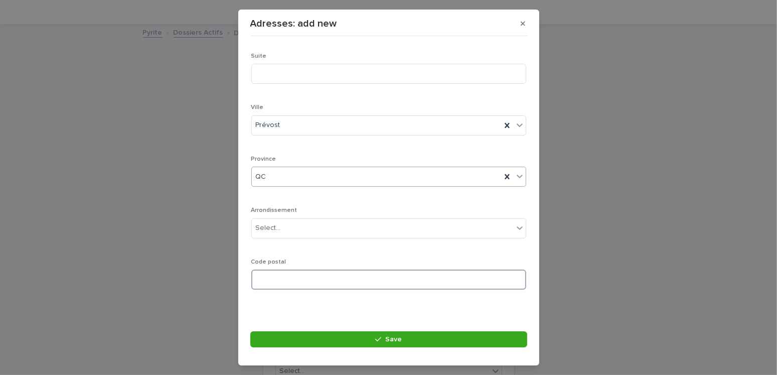
click at [279, 275] on input at bounding box center [388, 279] width 275 height 20
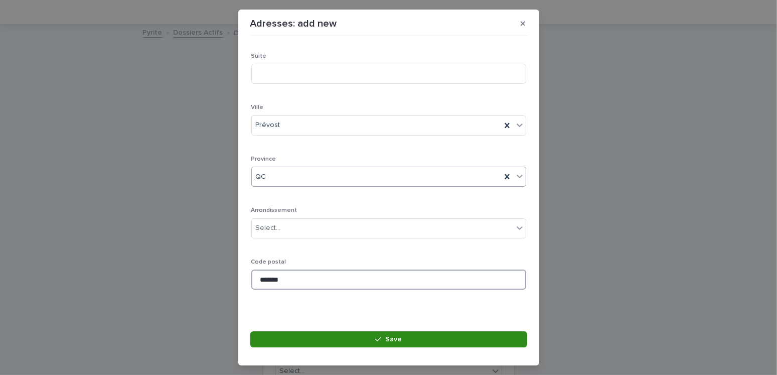
type input "*******"
drag, startPoint x: 374, startPoint y: 334, endPoint x: 396, endPoint y: 336, distance: 22.7
click at [374, 334] on button "Save" at bounding box center [388, 339] width 277 height 16
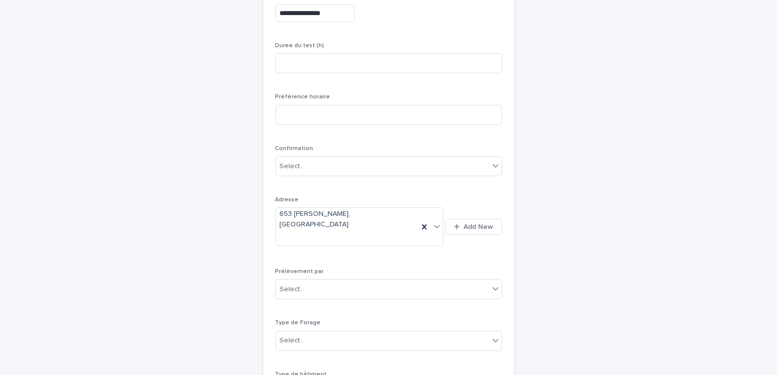
scroll to position [182, 0]
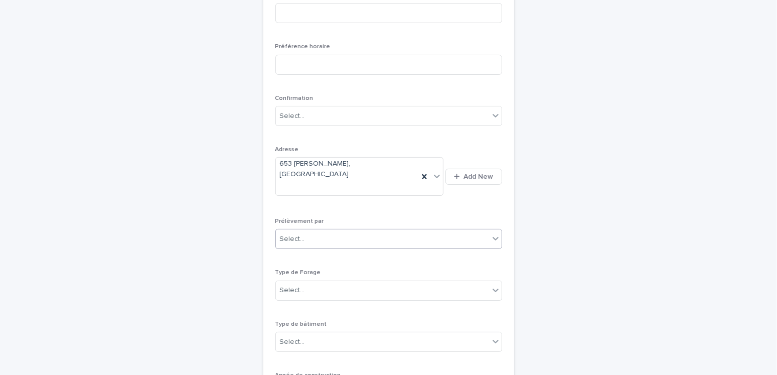
click at [305, 231] on div "Select..." at bounding box center [382, 239] width 213 height 17
click at [288, 245] on div "Multitest" at bounding box center [385, 239] width 226 height 18
click at [303, 282] on div "Select..." at bounding box center [382, 290] width 213 height 17
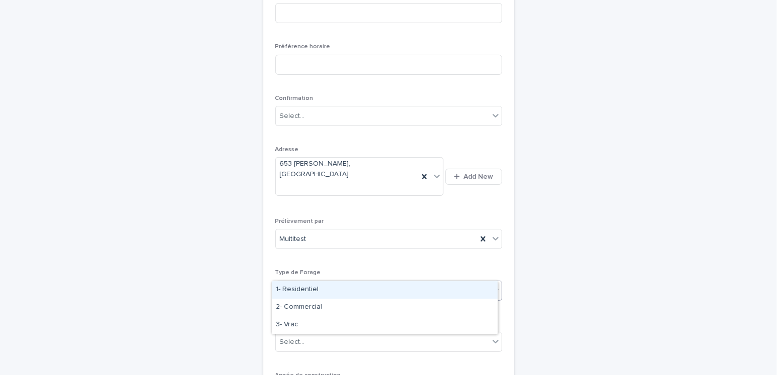
click at [296, 288] on div "1- Residentiel" at bounding box center [385, 290] width 226 height 18
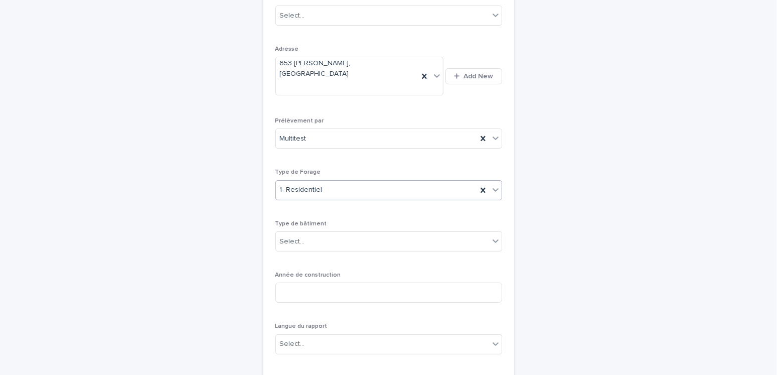
scroll to position [332, 0]
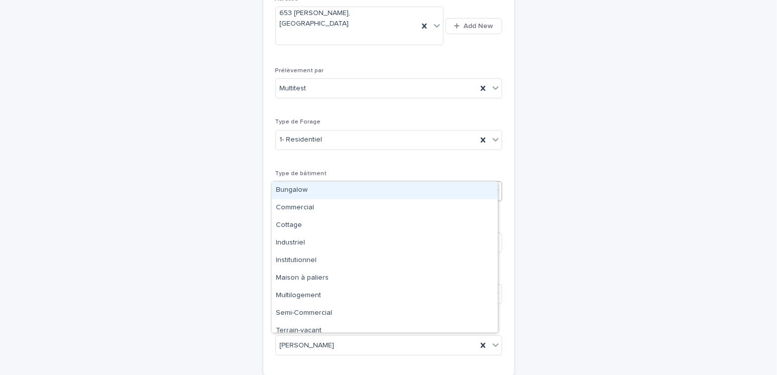
click at [307, 183] on div "Select..." at bounding box center [382, 191] width 213 height 17
click at [299, 189] on div "Bungalow" at bounding box center [385, 191] width 226 height 18
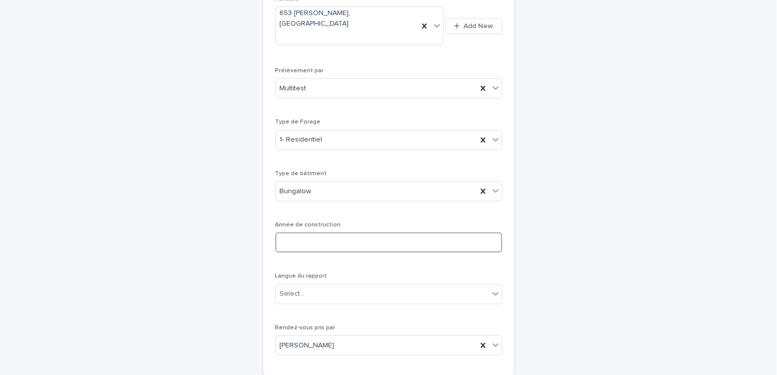
click at [299, 232] on input at bounding box center [388, 242] width 227 height 20
type input "****"
click at [284, 288] on div "Select..." at bounding box center [292, 293] width 25 height 11
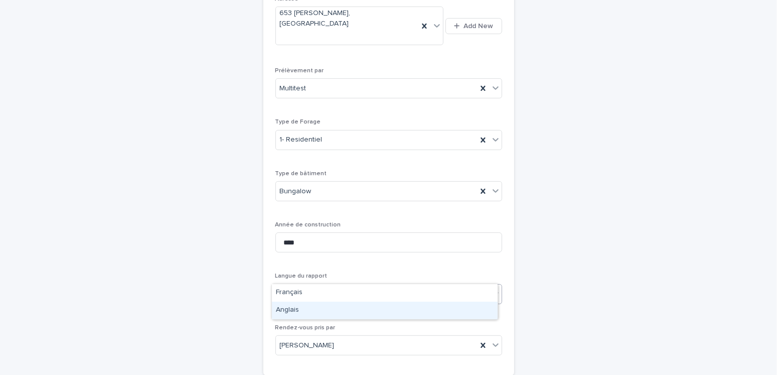
click at [286, 303] on div "Anglais" at bounding box center [385, 310] width 226 height 18
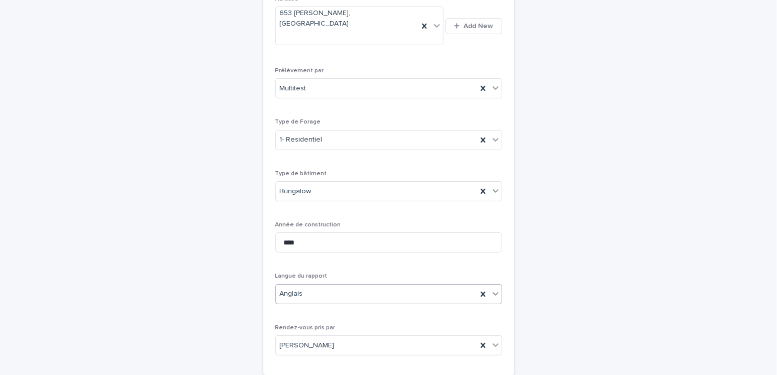
click at [302, 285] on div "Anglais" at bounding box center [376, 293] width 201 height 17
click at [284, 297] on div "Français" at bounding box center [385, 293] width 226 height 18
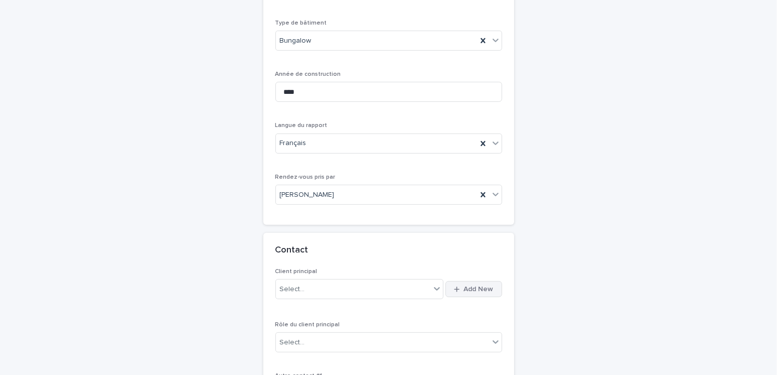
click at [474, 285] on span "Add New" at bounding box center [479, 288] width 30 height 7
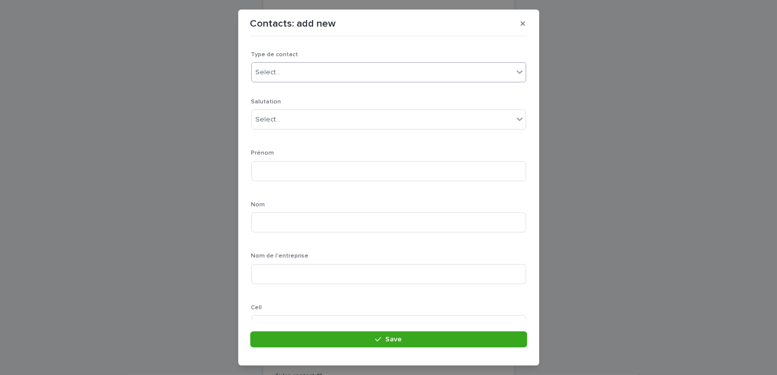
click at [296, 66] on div "Select..." at bounding box center [382, 72] width 261 height 17
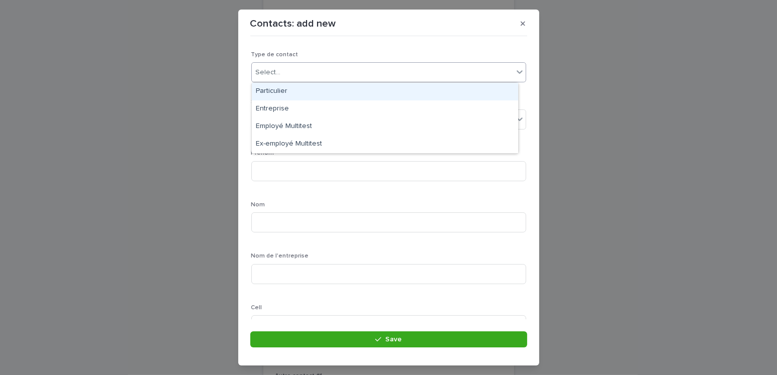
click at [288, 89] on div "Particulier" at bounding box center [385, 92] width 266 height 18
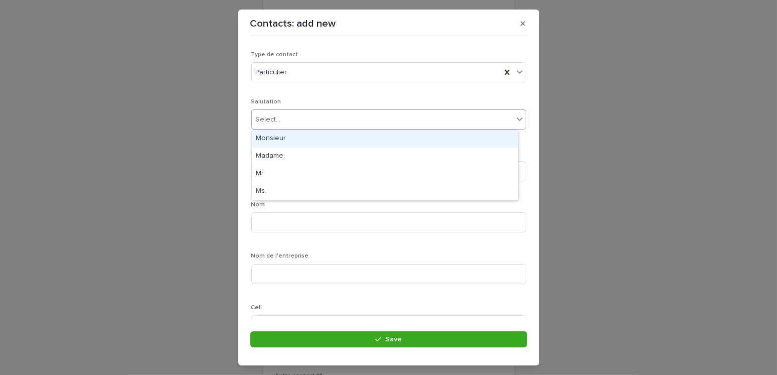
click at [278, 117] on div "Select..." at bounding box center [268, 119] width 25 height 11
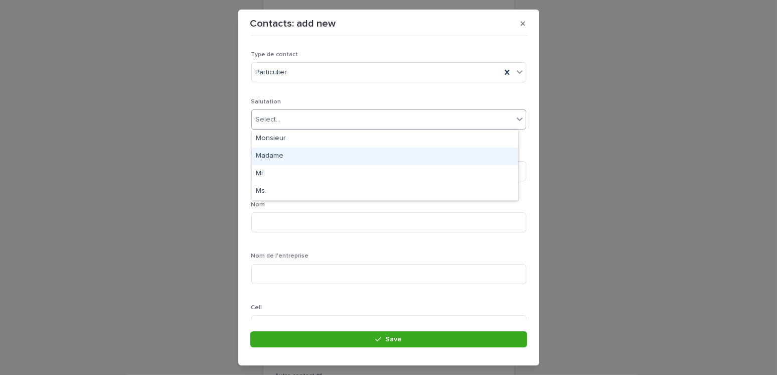
click at [271, 153] on div "Madame" at bounding box center [385, 156] width 266 height 18
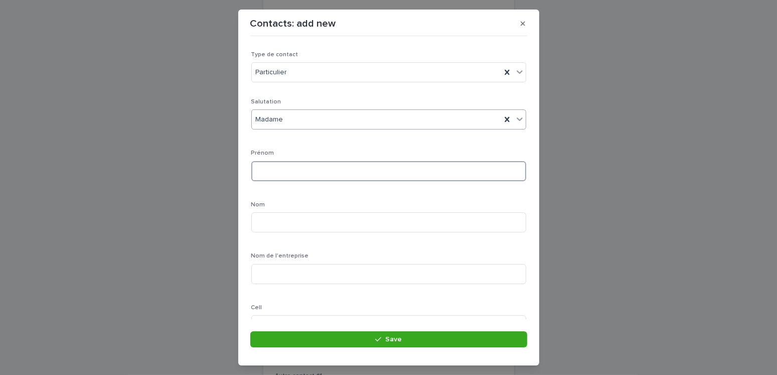
click at [274, 177] on input at bounding box center [388, 171] width 275 height 20
type input "******"
click at [272, 217] on input at bounding box center [388, 222] width 275 height 20
type input "******"
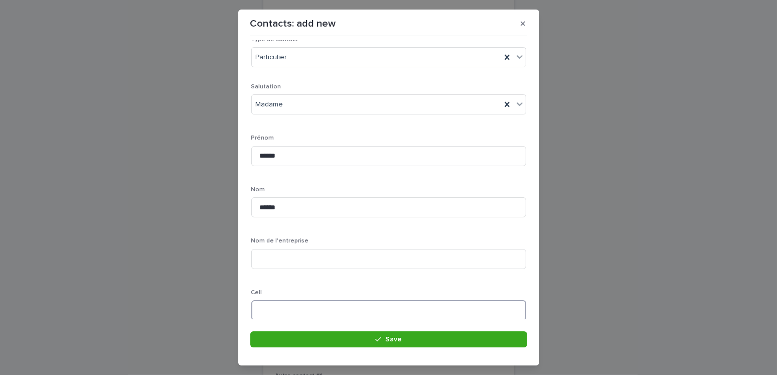
click at [289, 302] on input at bounding box center [388, 310] width 275 height 20
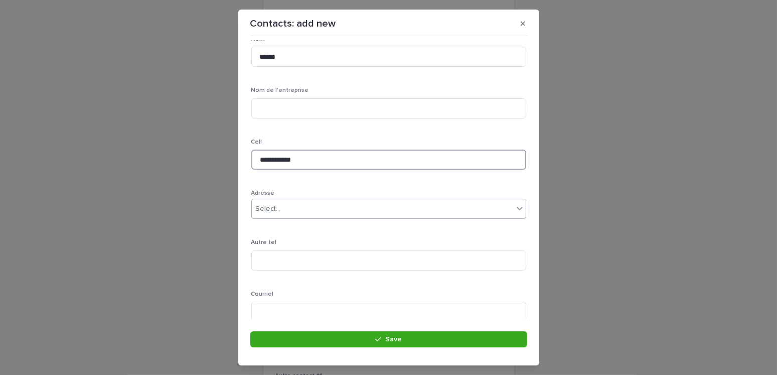
type input "**********"
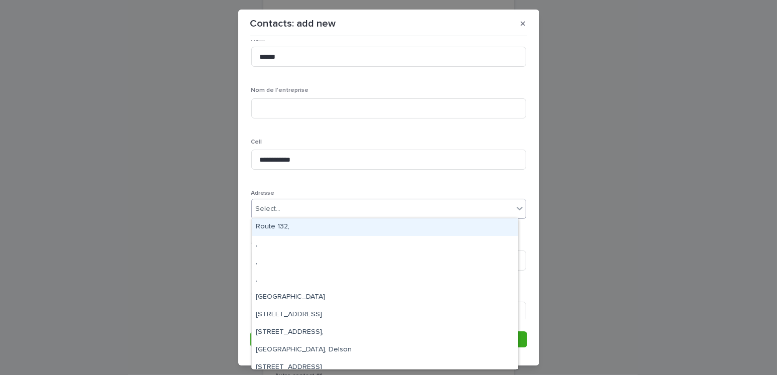
click at [288, 209] on div "Select..." at bounding box center [382, 209] width 261 height 17
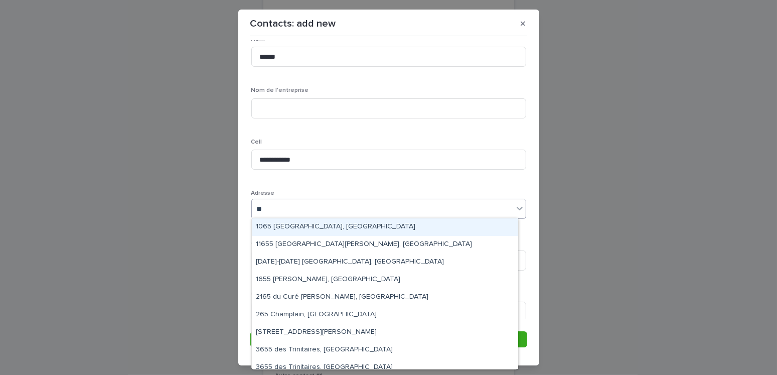
type input "***"
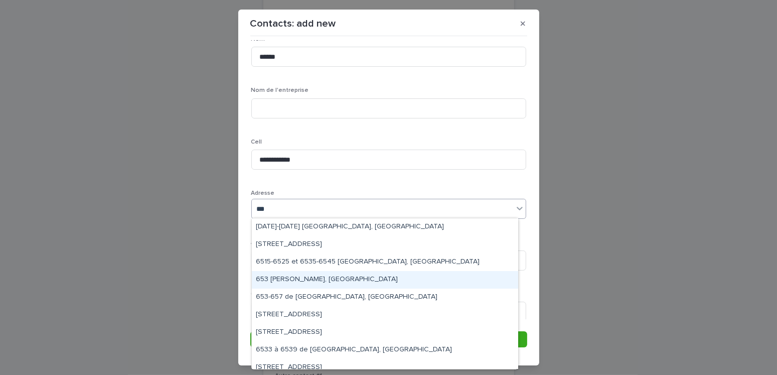
click at [296, 277] on div "653 Joli Bois, Prévost" at bounding box center [385, 280] width 266 height 18
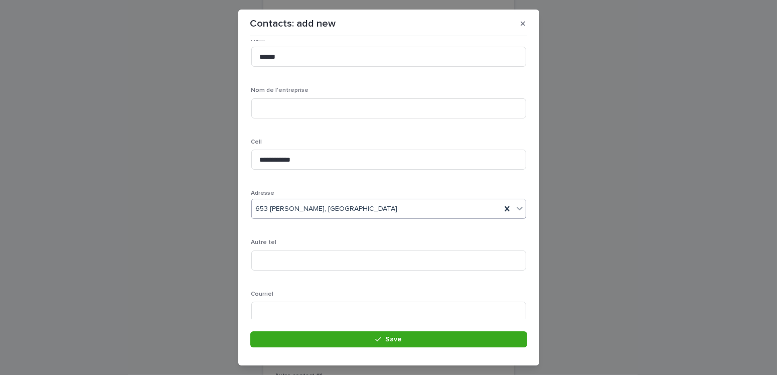
scroll to position [249, 0]
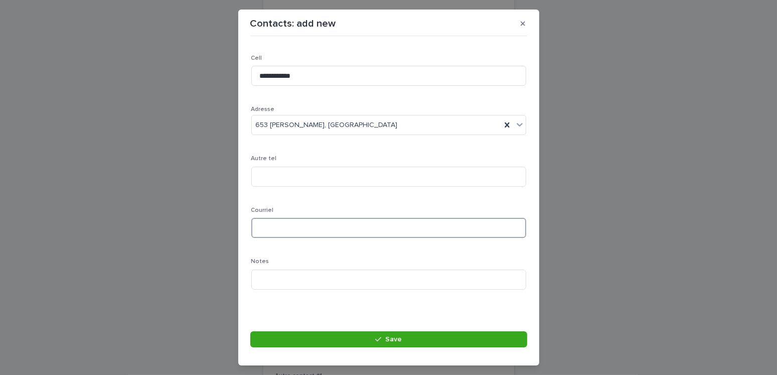
click at [274, 229] on input at bounding box center [388, 228] width 275 height 20
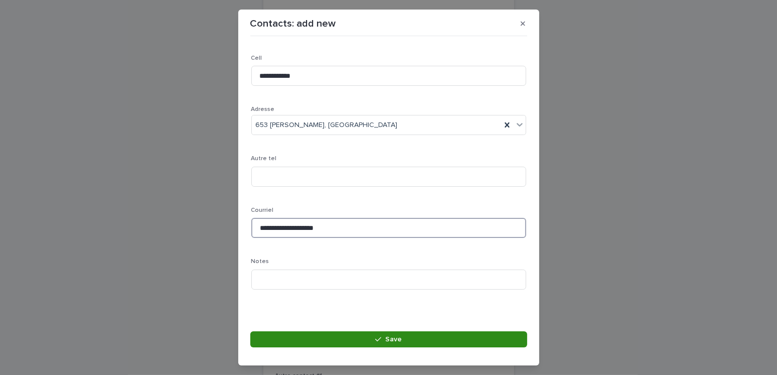
type input "**********"
click at [373, 339] on button "Save" at bounding box center [388, 339] width 277 height 16
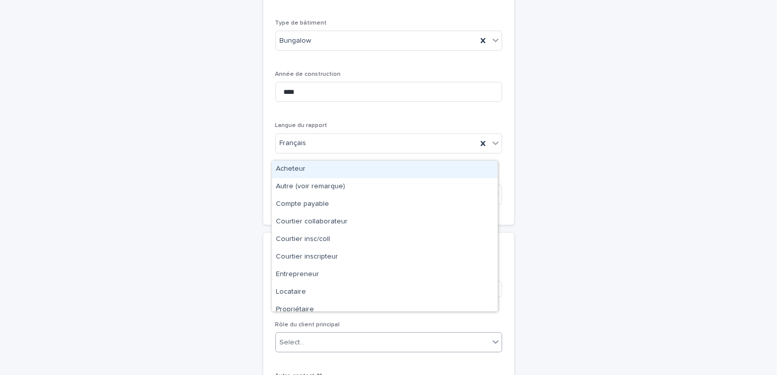
click at [308, 334] on div "Select..." at bounding box center [382, 342] width 213 height 17
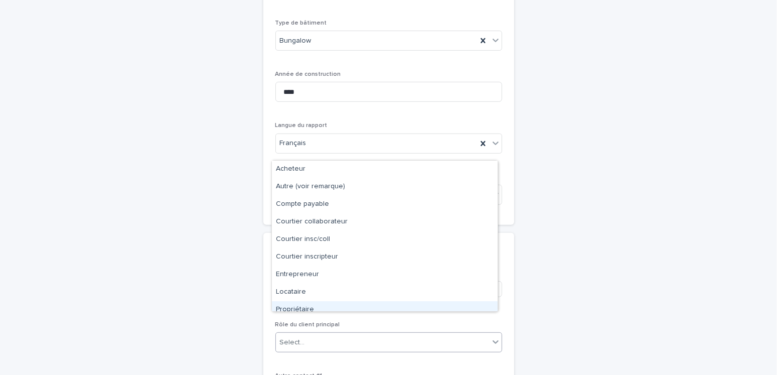
click at [305, 307] on div "Propriétaire" at bounding box center [385, 310] width 226 height 18
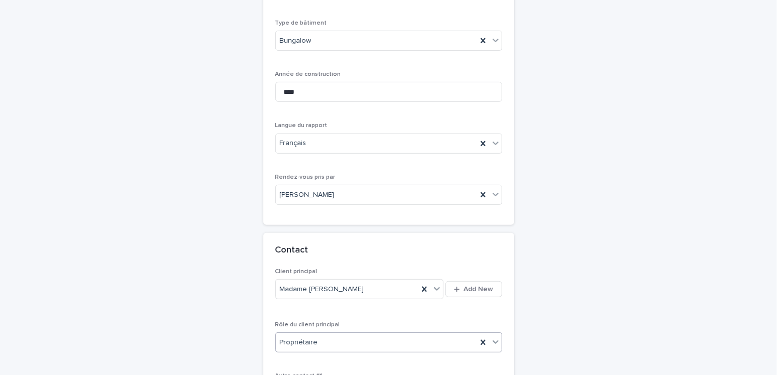
scroll to position [683, 0]
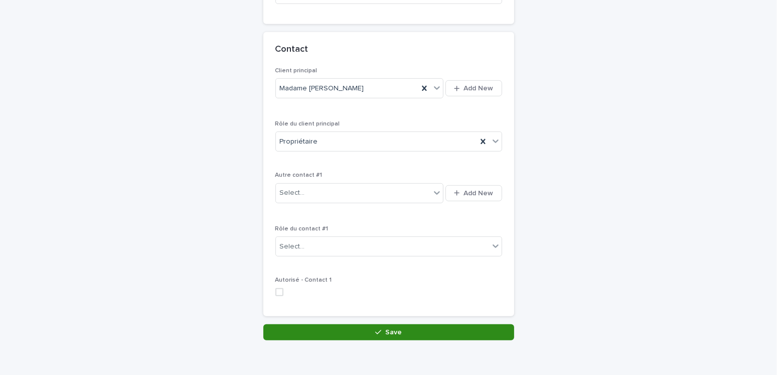
click at [376, 328] on icon "button" at bounding box center [378, 331] width 6 height 7
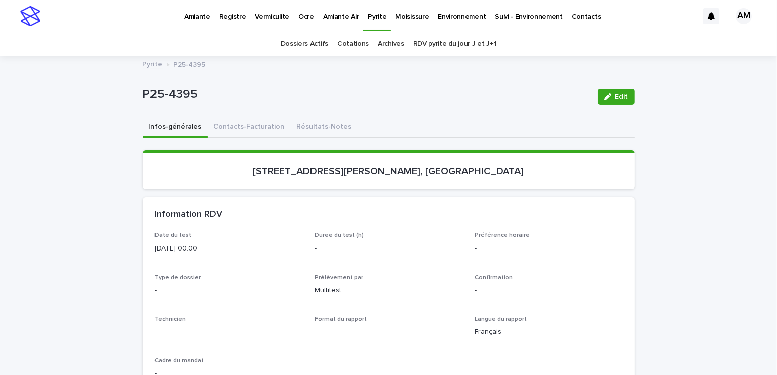
click at [243, 124] on button "Contacts-Facturation" at bounding box center [249, 127] width 83 height 21
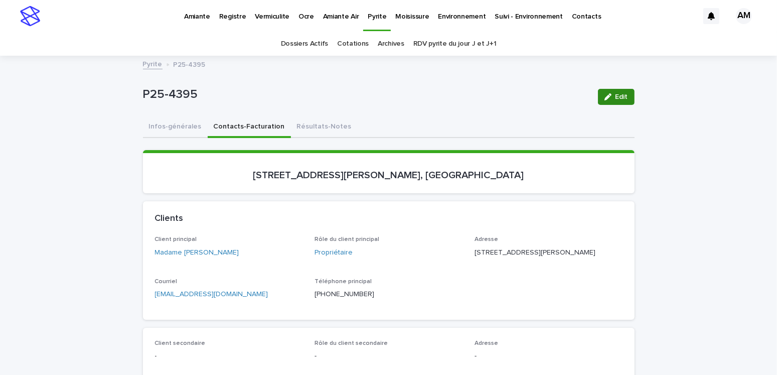
click at [629, 92] on button "Edit" at bounding box center [616, 97] width 37 height 16
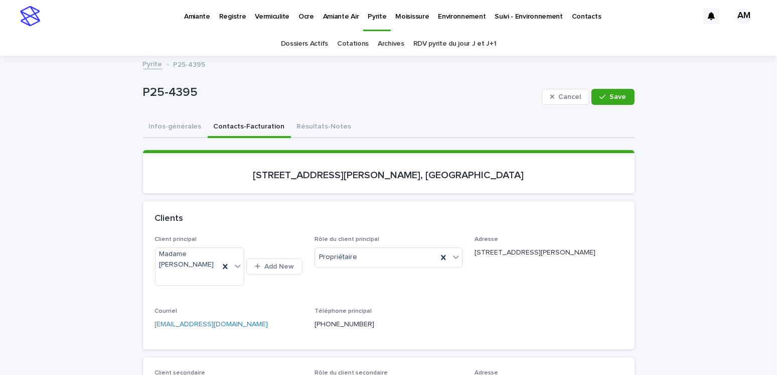
scroll to position [150, 0]
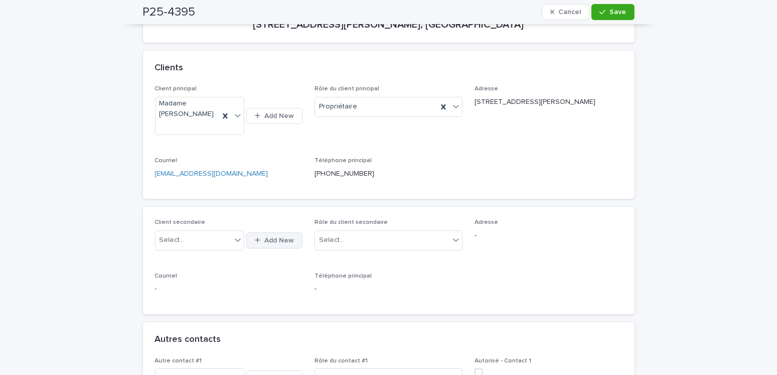
click at [273, 240] on span "Add New" at bounding box center [279, 240] width 30 height 7
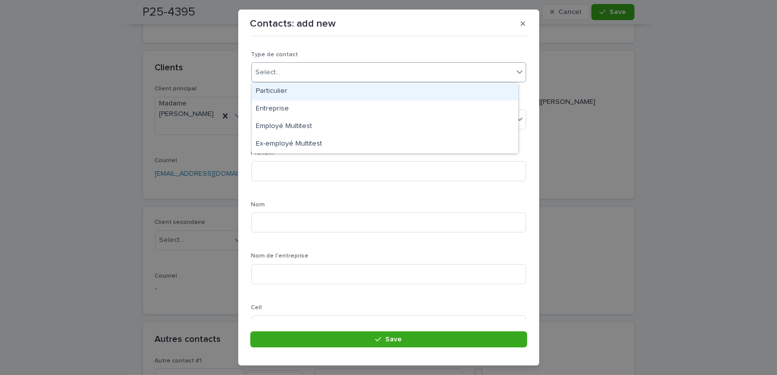
click at [270, 69] on div "Select..." at bounding box center [268, 72] width 25 height 11
click at [275, 94] on div "Particulier" at bounding box center [385, 92] width 266 height 18
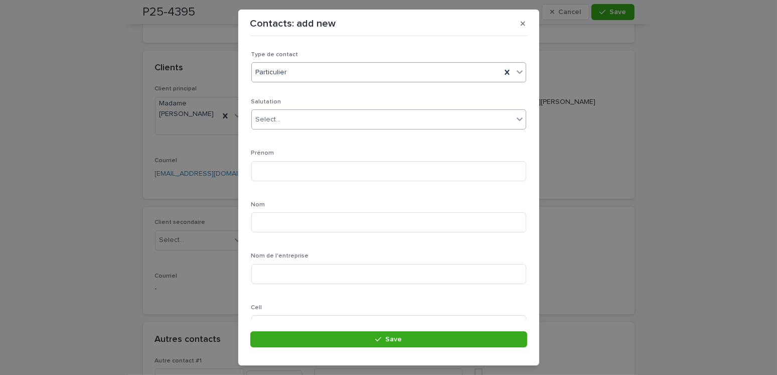
click at [286, 122] on div "Select..." at bounding box center [382, 119] width 261 height 17
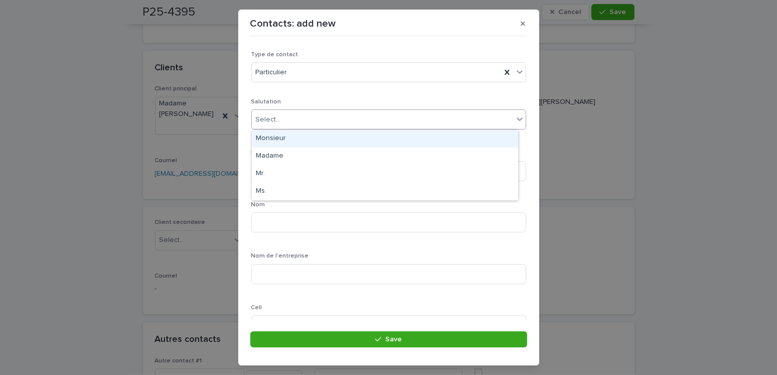
click at [273, 135] on div "Monsieur" at bounding box center [385, 139] width 266 height 18
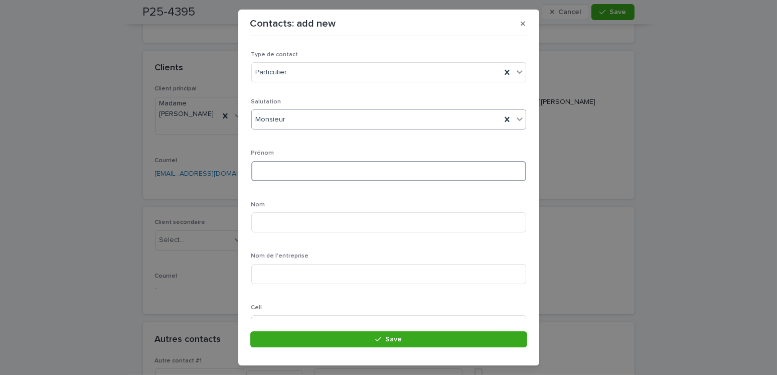
click at [272, 171] on input at bounding box center [388, 171] width 275 height 20
type input "*******"
type input "*********"
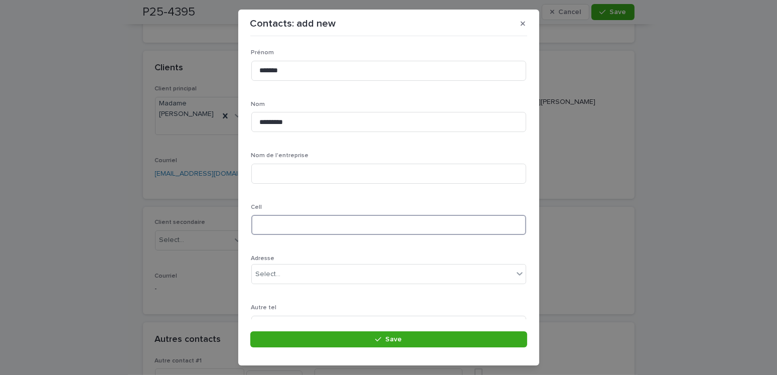
drag, startPoint x: 283, startPoint y: 222, endPoint x: 384, endPoint y: 257, distance: 107.0
click at [283, 223] on input at bounding box center [388, 225] width 275 height 20
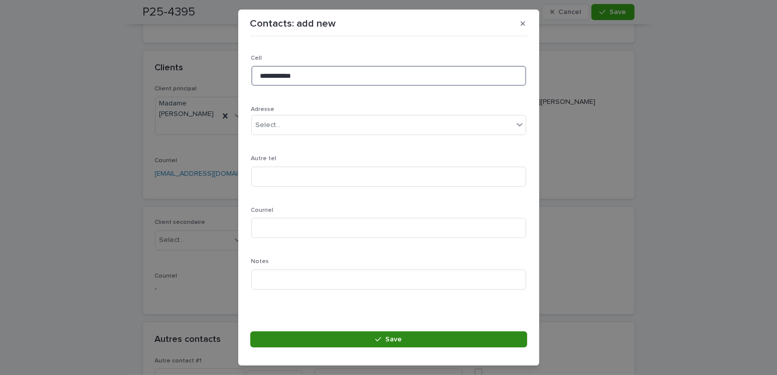
type input "**********"
click at [371, 337] on button "Save" at bounding box center [388, 339] width 277 height 16
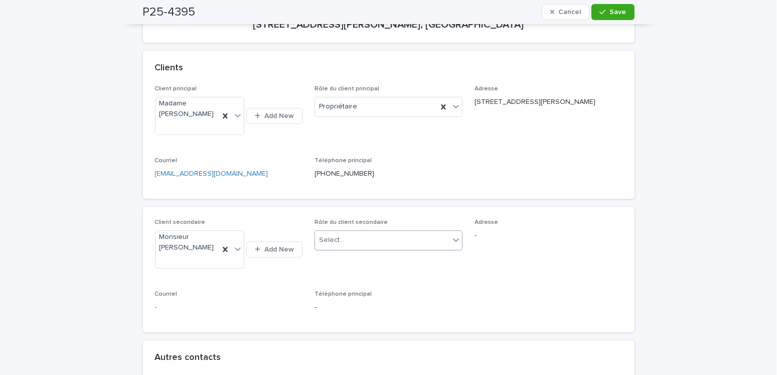
click at [362, 245] on div "Select..." at bounding box center [382, 240] width 134 height 17
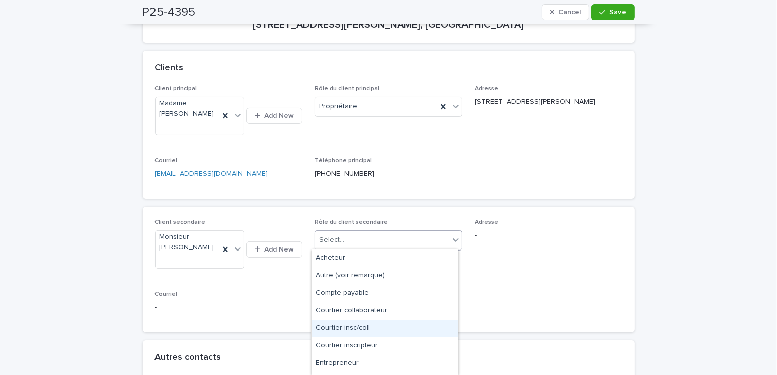
scroll to position [50, 0]
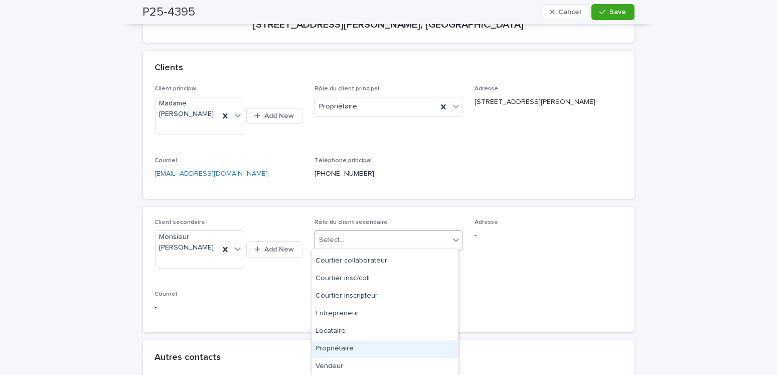
click at [339, 349] on div "Propriétaire" at bounding box center [384, 349] width 147 height 18
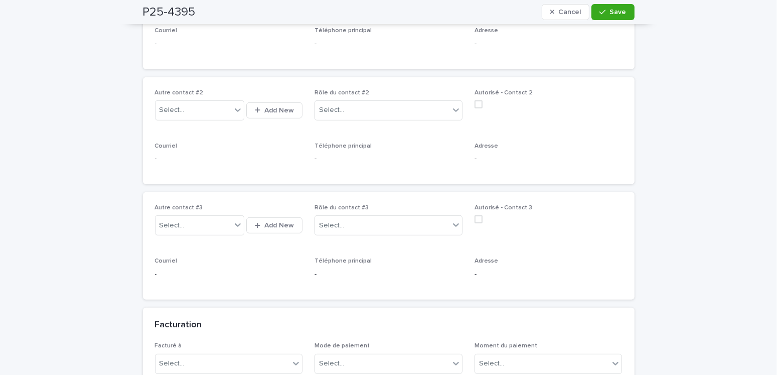
scroll to position [752, 0]
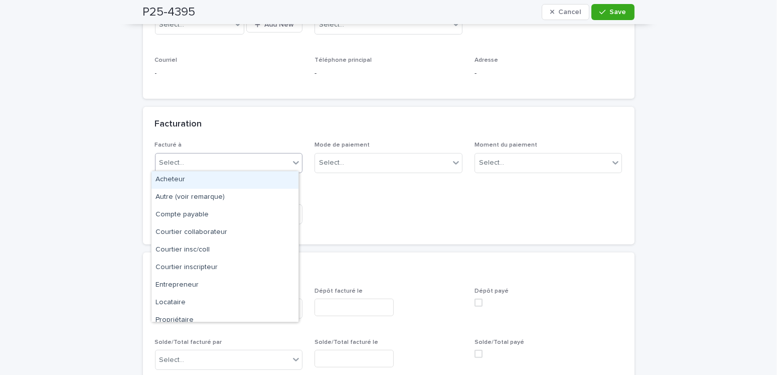
click at [174, 162] on div "Select..." at bounding box center [171, 162] width 25 height 11
click at [182, 318] on div "Propriétaire" at bounding box center [224, 320] width 147 height 18
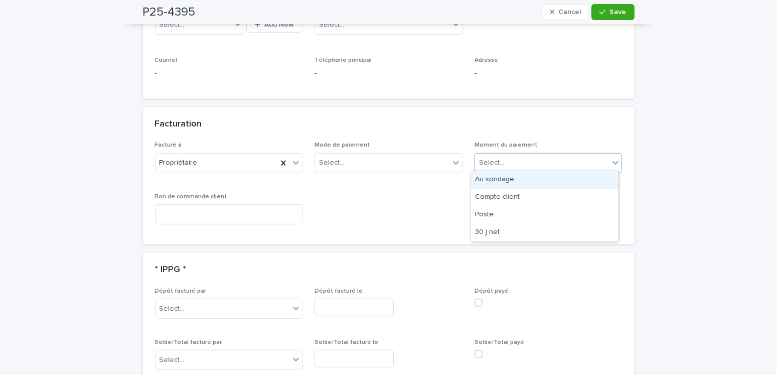
click at [503, 161] on div "Select..." at bounding box center [542, 162] width 134 height 17
click at [500, 181] on div "Au sondage" at bounding box center [544, 180] width 147 height 18
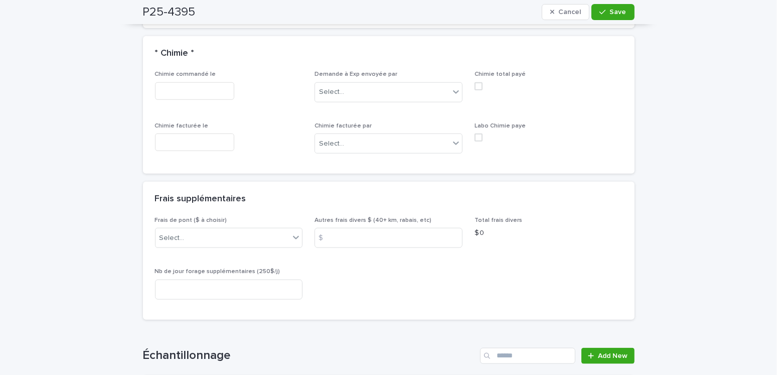
scroll to position [1203, 0]
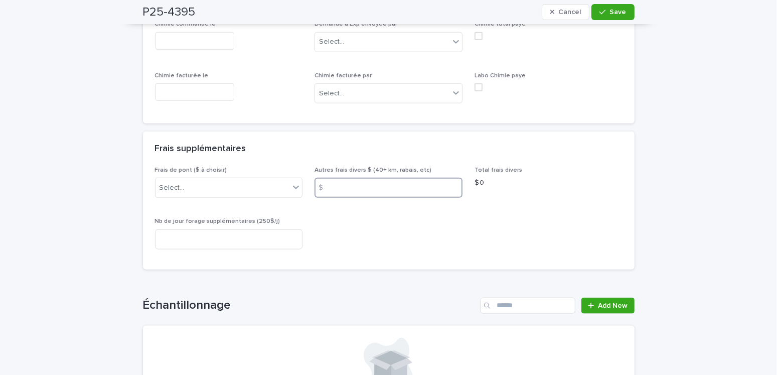
click at [337, 178] on input at bounding box center [388, 188] width 148 height 20
type input "**"
click at [248, 180] on div "Select..." at bounding box center [222, 188] width 134 height 17
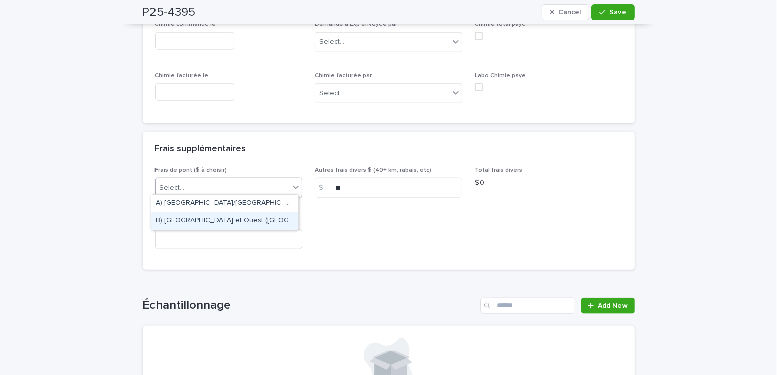
click at [225, 224] on div "B) [GEOGRAPHIC_DATA] et Ouest ([GEOGRAPHIC_DATA], etc.) 2024: 25$" at bounding box center [224, 221] width 147 height 18
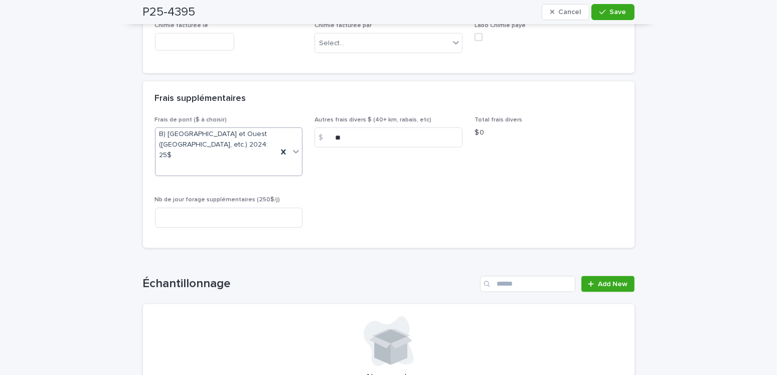
scroll to position [1354, 0]
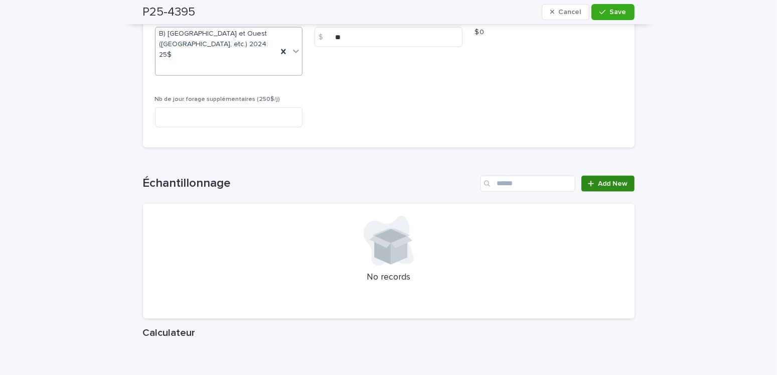
click at [593, 180] on div at bounding box center [593, 183] width 10 height 7
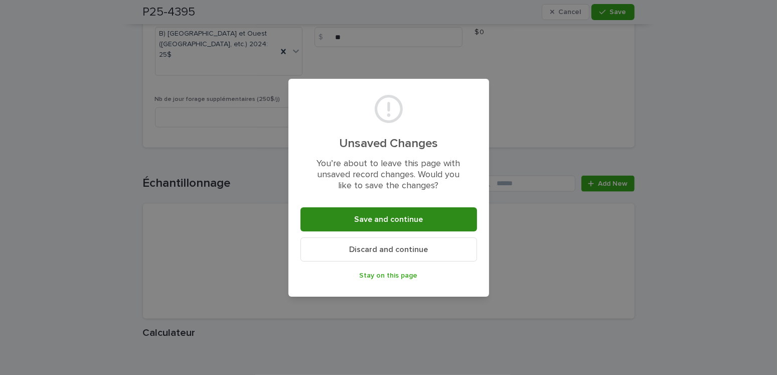
click at [344, 221] on button "Save and continue" at bounding box center [388, 219] width 177 height 24
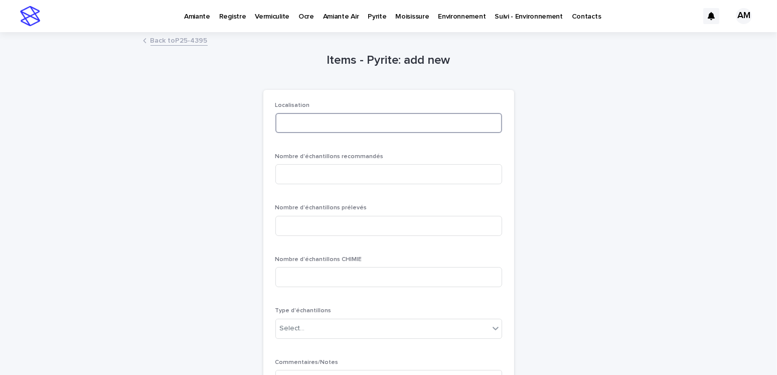
click at [301, 124] on input at bounding box center [388, 123] width 227 height 20
type input "********"
type input "*"
click at [328, 342] on div "Type d'échantillons Select..." at bounding box center [388, 326] width 227 height 39
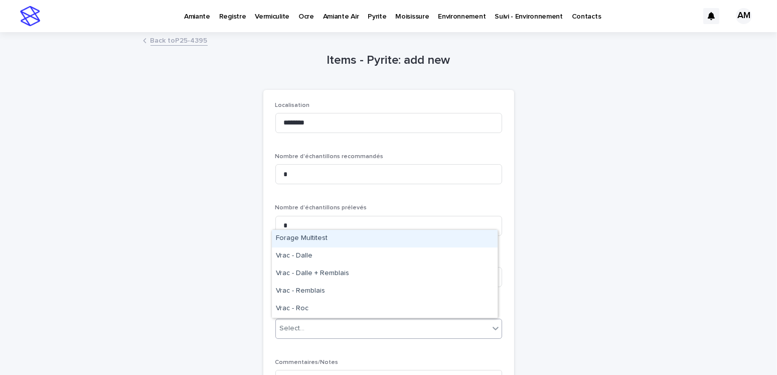
click at [335, 330] on div "Select..." at bounding box center [382, 328] width 213 height 17
click at [312, 239] on div "Forage Multitest" at bounding box center [385, 239] width 226 height 18
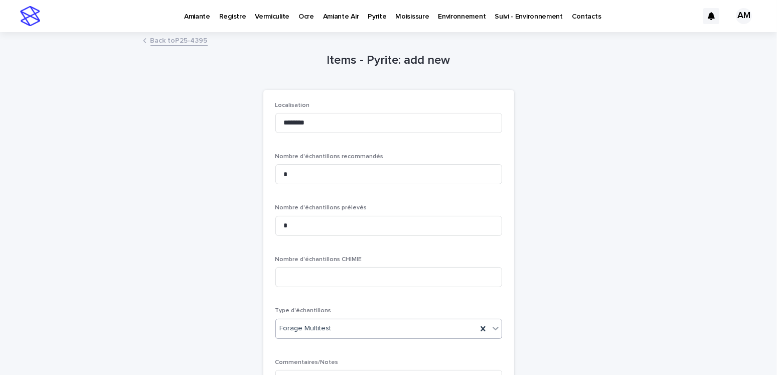
scroll to position [137, 0]
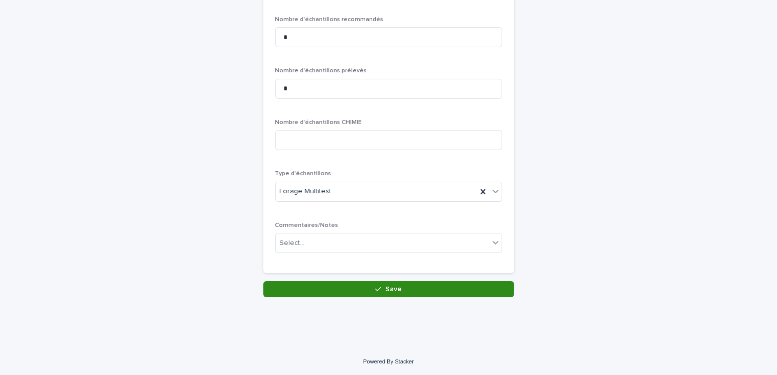
click at [393, 292] on button "Save" at bounding box center [388, 289] width 251 height 16
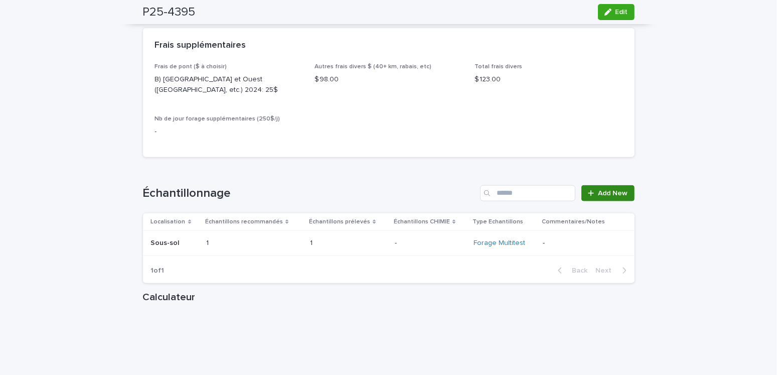
click at [608, 197] on span "Add New" at bounding box center [613, 193] width 30 height 7
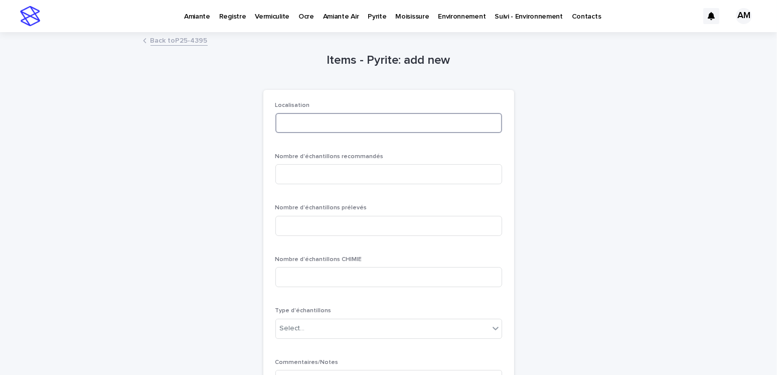
click at [296, 130] on input at bounding box center [388, 123] width 227 height 20
type input "******"
type input "*"
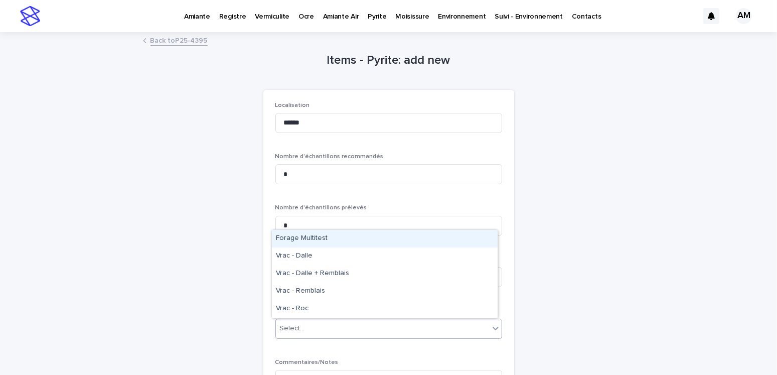
click at [299, 324] on div "Select..." at bounding box center [292, 328] width 25 height 11
click at [307, 241] on div "Forage Multitest" at bounding box center [385, 239] width 226 height 18
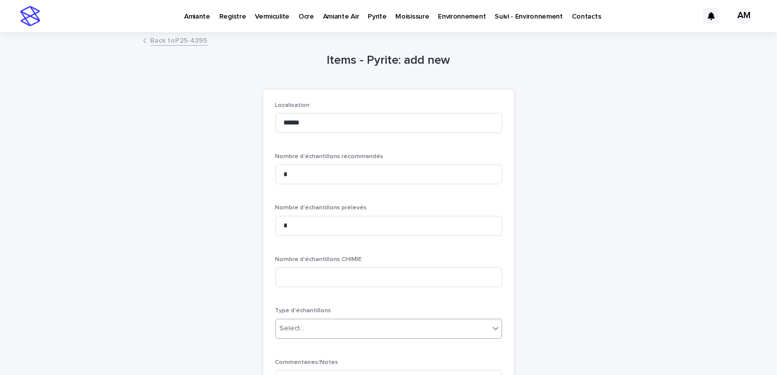
scroll to position [137, 0]
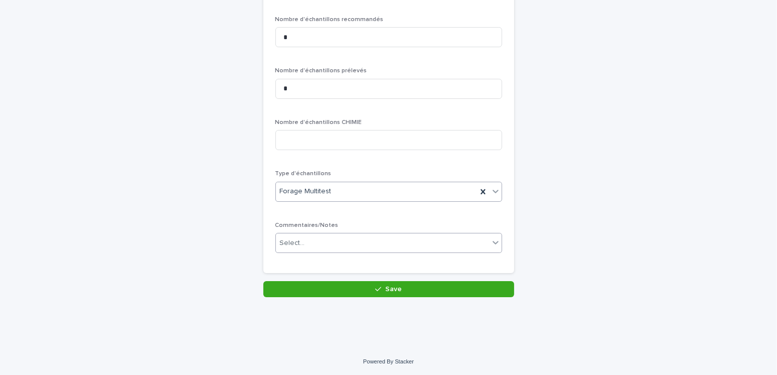
click at [332, 235] on div "Select..." at bounding box center [382, 243] width 213 height 17
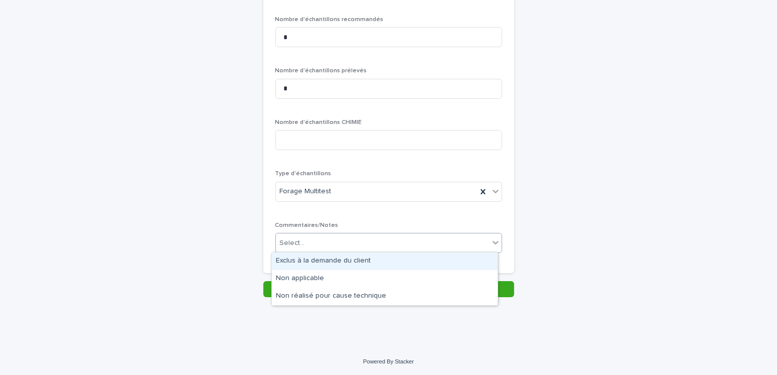
click at [321, 258] on div "Exclus à la demande du client" at bounding box center [385, 261] width 226 height 18
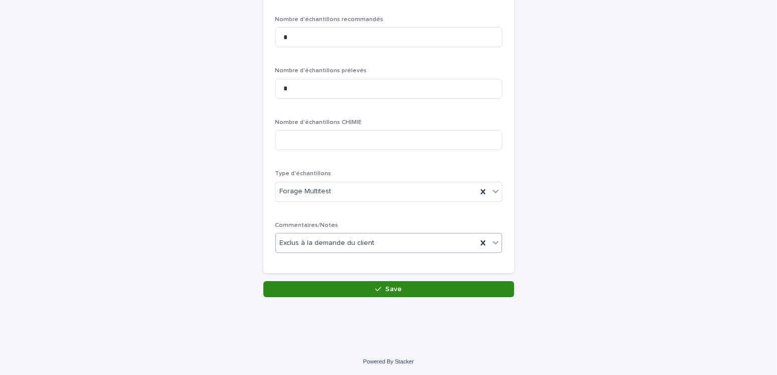
click at [366, 284] on button "Save" at bounding box center [388, 289] width 251 height 16
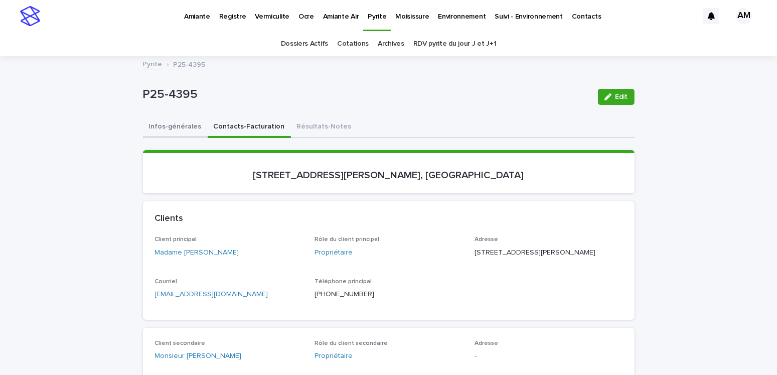
click at [172, 127] on button "Infos-générales" at bounding box center [175, 127] width 65 height 21
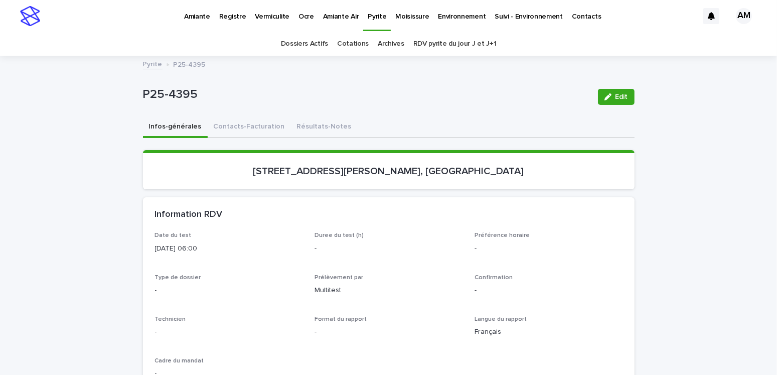
click at [599, 107] on div "Edit" at bounding box center [614, 97] width 41 height 40
click at [615, 99] on span "Edit" at bounding box center [621, 96] width 13 height 7
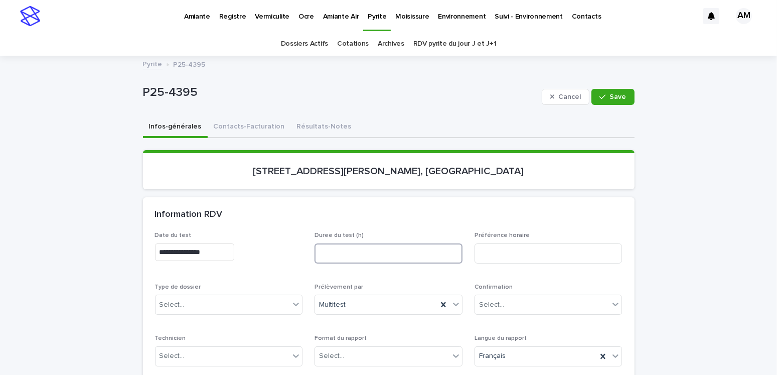
click at [348, 249] on input at bounding box center [388, 253] width 148 height 20
drag, startPoint x: 348, startPoint y: 249, endPoint x: 301, endPoint y: 246, distance: 47.2
click at [301, 246] on div "**********" at bounding box center [388, 329] width 467 height 194
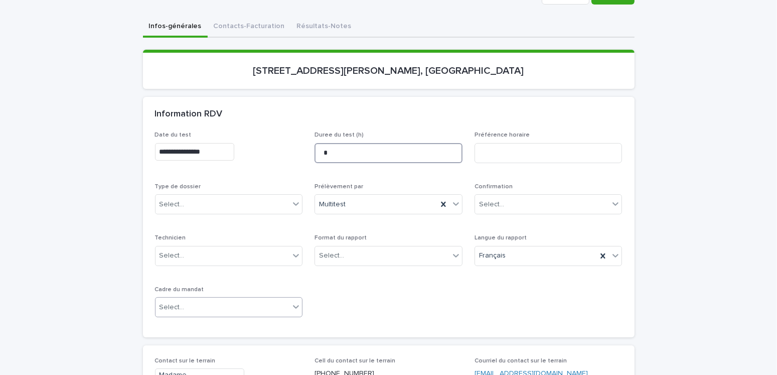
type input "*"
click at [182, 307] on div "Select..." at bounding box center [222, 307] width 134 height 17
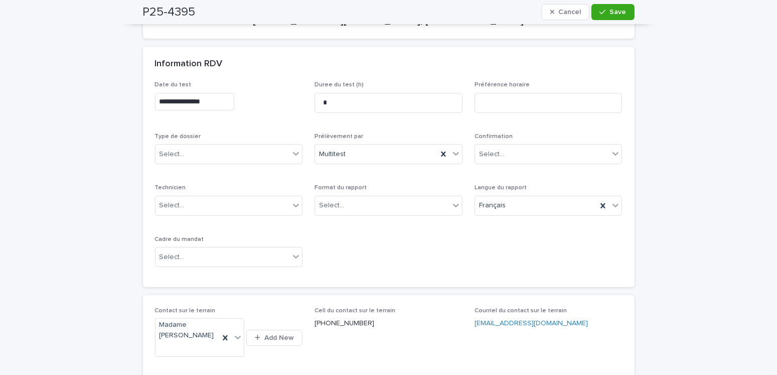
click at [389, 270] on div "**********" at bounding box center [388, 178] width 467 height 194
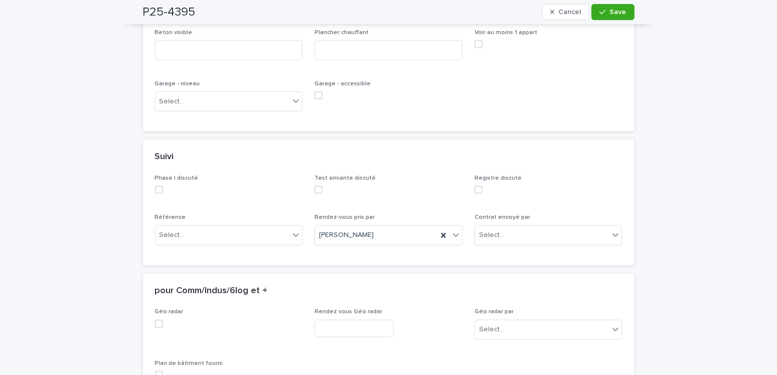
scroll to position [702, 0]
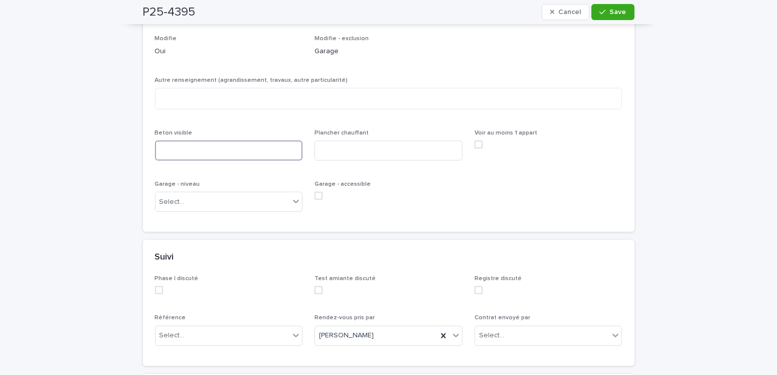
click at [180, 140] on input at bounding box center [229, 150] width 148 height 20
type input "***"
type input "*"
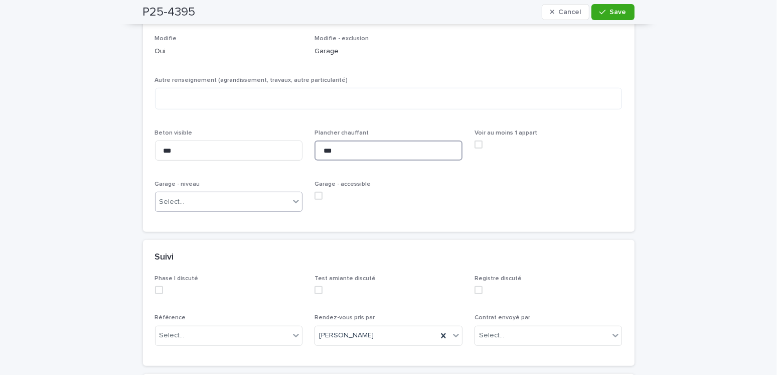
type input "***"
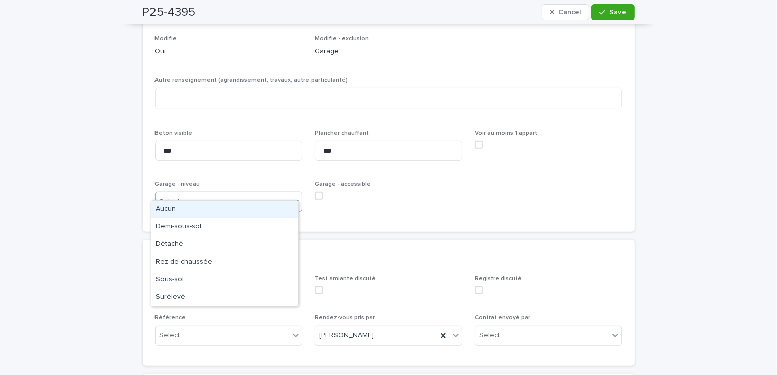
click at [200, 197] on div "Select..." at bounding box center [222, 202] width 134 height 17
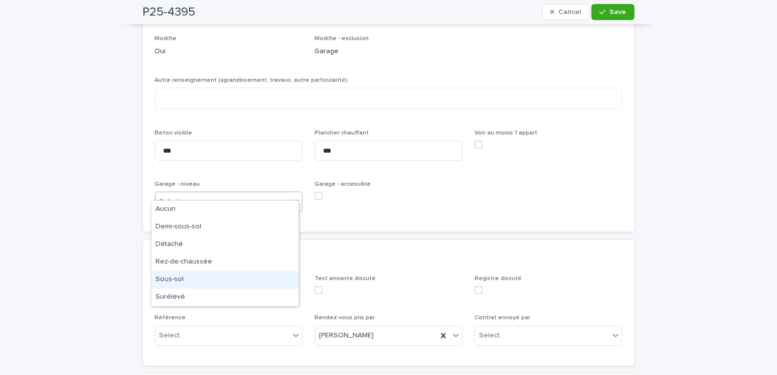
click at [176, 280] on div "Sous-sol" at bounding box center [224, 280] width 147 height 18
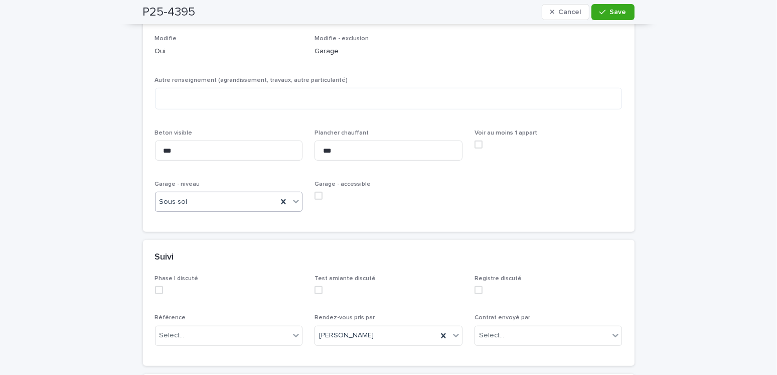
click at [314, 192] on span at bounding box center [318, 196] width 8 height 8
click at [225, 92] on textarea at bounding box center [388, 99] width 467 height 22
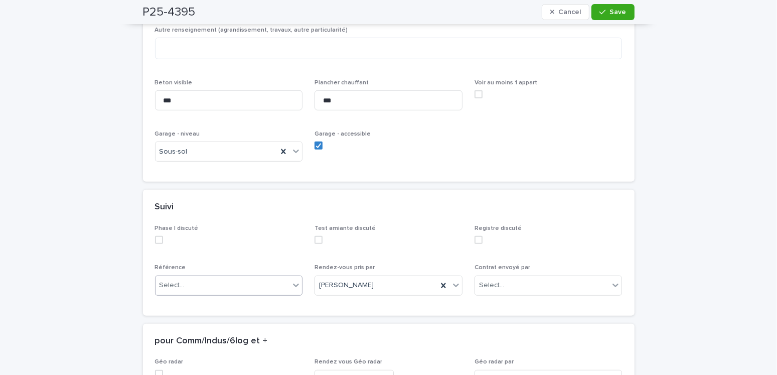
click at [188, 277] on div "Select..." at bounding box center [222, 285] width 134 height 17
drag, startPoint x: 185, startPoint y: 152, endPoint x: 184, endPoint y: 145, distance: 7.6
click at [185, 152] on div "Garage - niveau Sous-sol" at bounding box center [229, 149] width 148 height 39
click at [185, 144] on div "Sous-sol" at bounding box center [216, 151] width 122 height 17
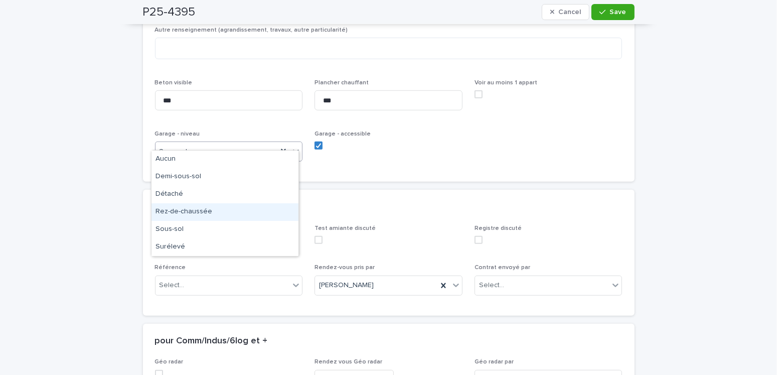
click at [193, 209] on div "Rez-de-chaussée" at bounding box center [224, 212] width 147 height 18
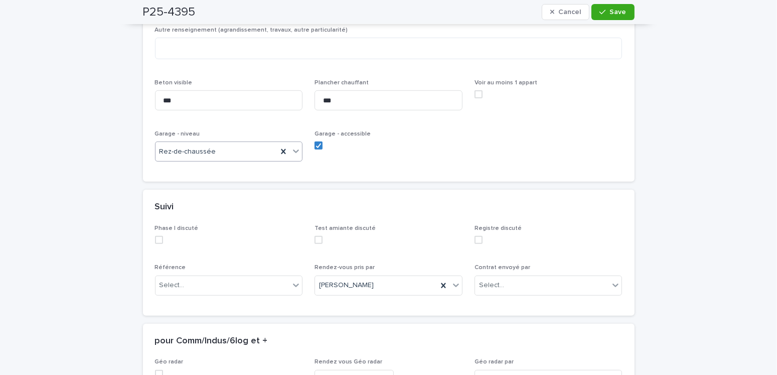
click at [203, 146] on span "Rez-de-chaussée" at bounding box center [187, 151] width 57 height 11
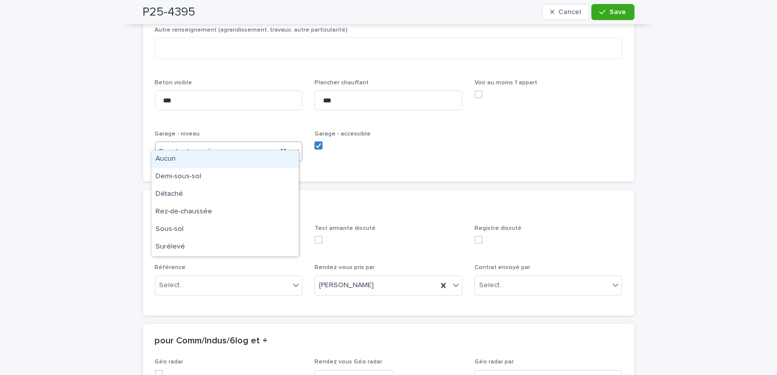
click at [184, 166] on div "Aucun" at bounding box center [224, 159] width 147 height 18
click at [181, 143] on div "Aucun" at bounding box center [216, 151] width 122 height 17
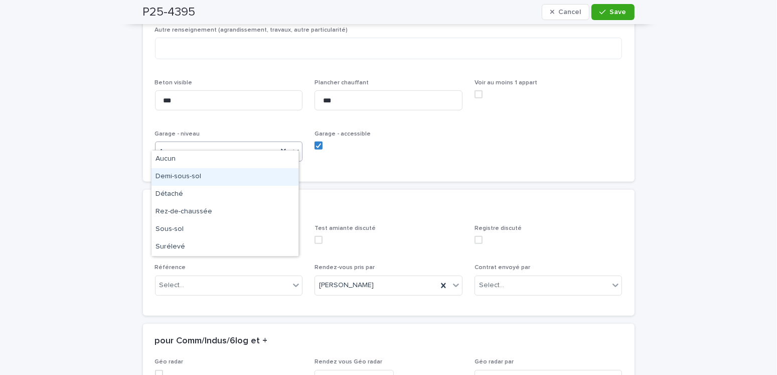
click at [176, 173] on div "Demi-sous-sol" at bounding box center [224, 177] width 147 height 18
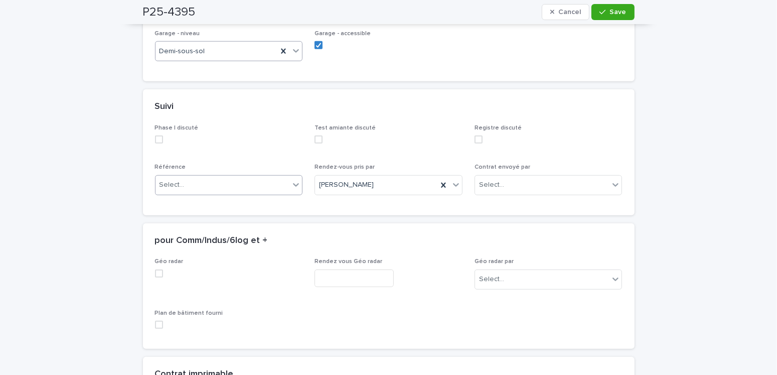
click at [188, 177] on div "Select..." at bounding box center [222, 185] width 134 height 17
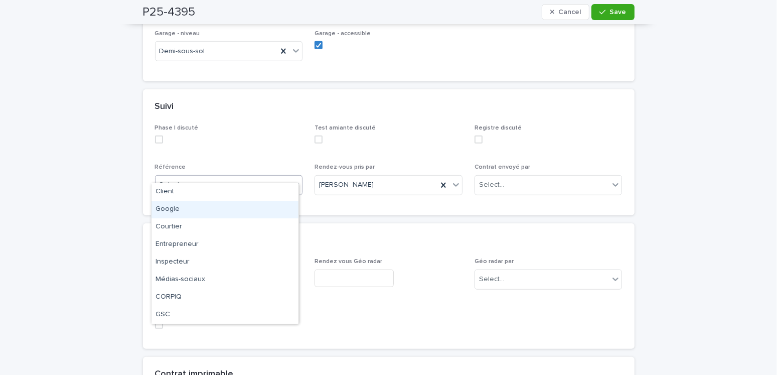
click at [164, 208] on div "Google" at bounding box center [224, 210] width 147 height 18
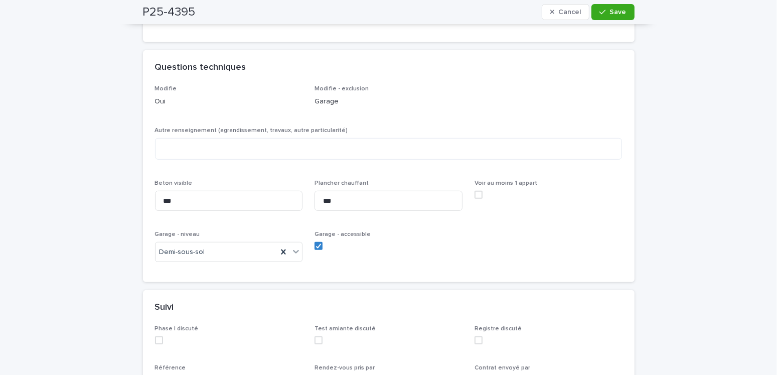
scroll to position [602, 0]
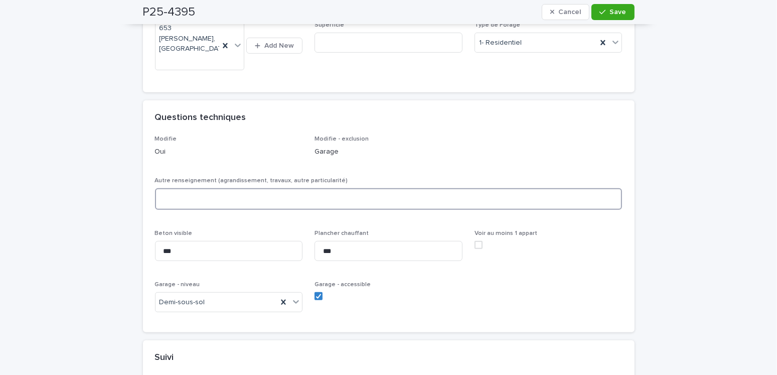
click at [179, 188] on textarea at bounding box center [388, 199] width 467 height 22
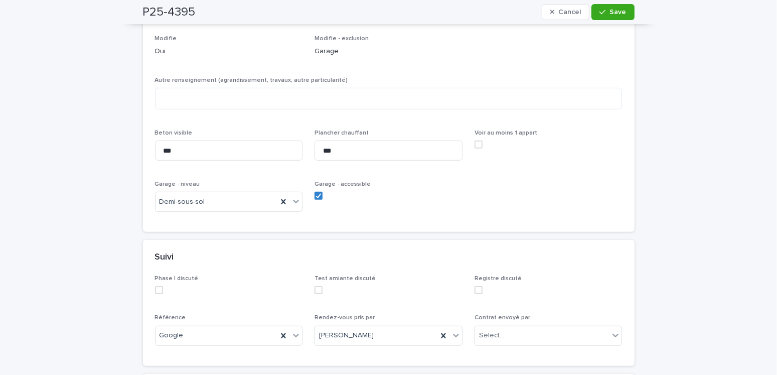
scroll to position [802, 0]
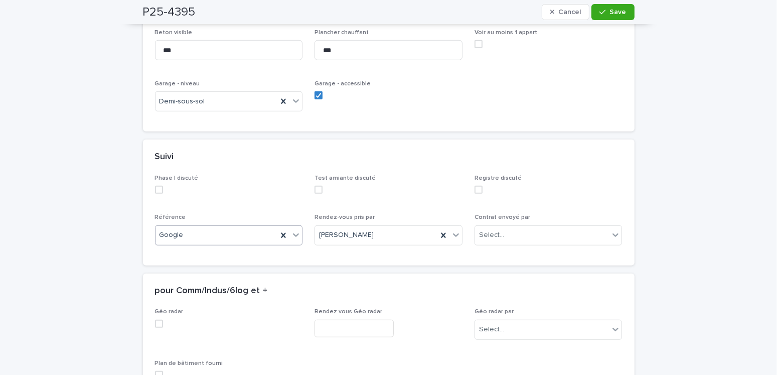
click at [187, 227] on div "Google" at bounding box center [216, 235] width 122 height 17
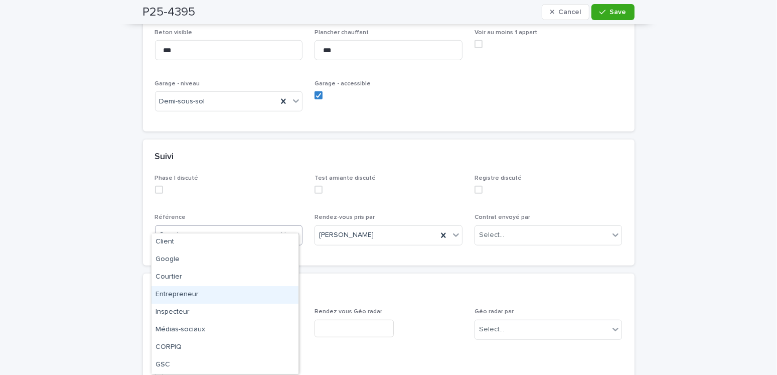
click at [184, 297] on div "Entrepreneur" at bounding box center [224, 295] width 147 height 18
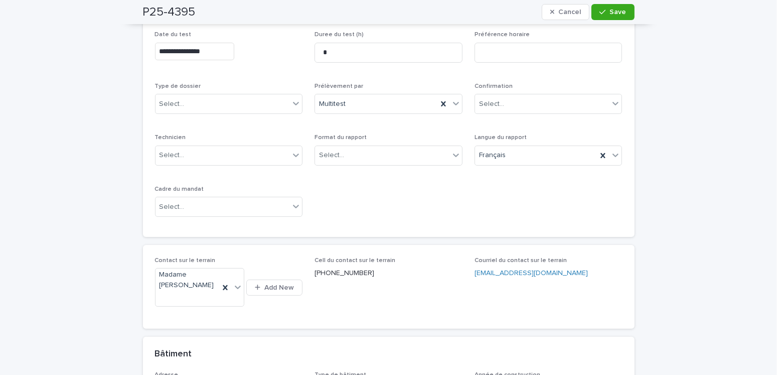
scroll to position [150, 0]
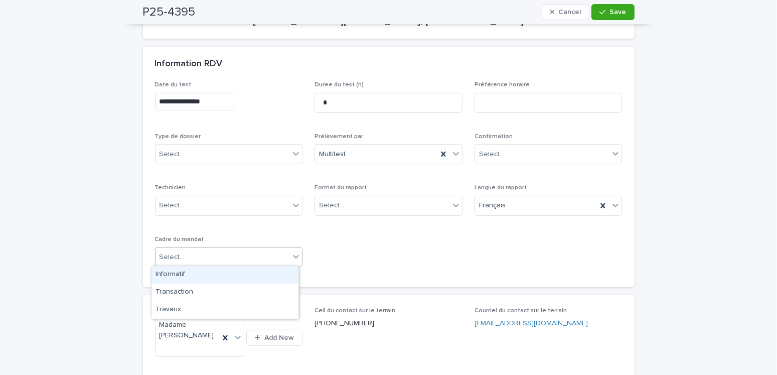
click at [170, 249] on div "Select..." at bounding box center [222, 257] width 134 height 17
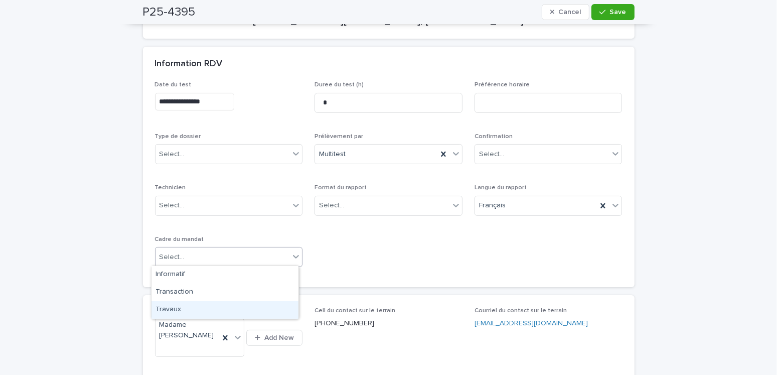
click at [178, 307] on div "Travaux" at bounding box center [224, 310] width 147 height 18
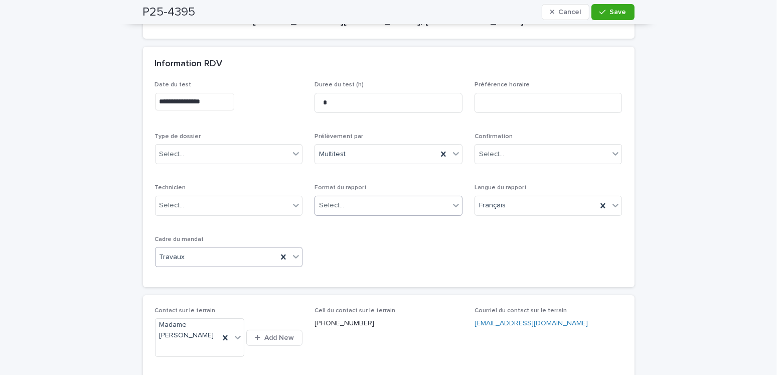
click at [345, 203] on div "Select..." at bounding box center [382, 205] width 134 height 17
click at [342, 219] on div "Électronique" at bounding box center [384, 224] width 147 height 18
click at [193, 150] on div "Select..." at bounding box center [222, 154] width 134 height 17
click at [185, 168] on div "Échantillonnage" at bounding box center [224, 172] width 147 height 18
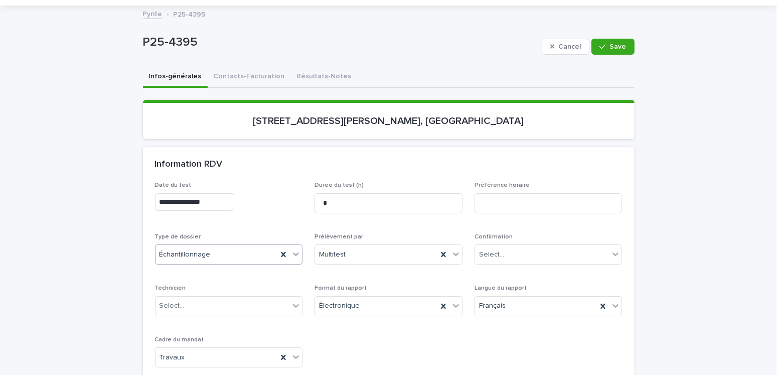
scroll to position [0, 0]
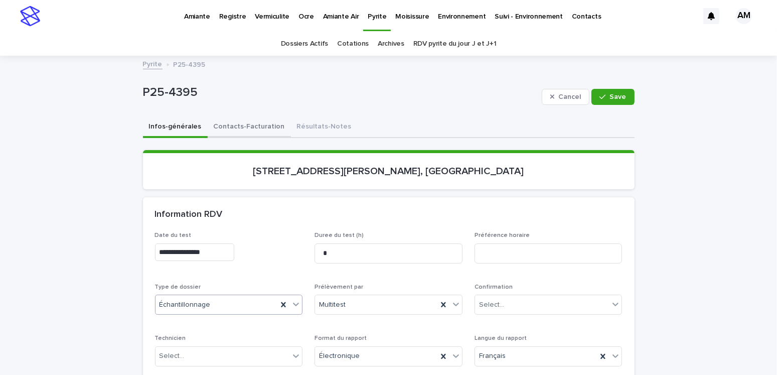
click at [253, 124] on button "Contacts-Facturation" at bounding box center [249, 127] width 83 height 21
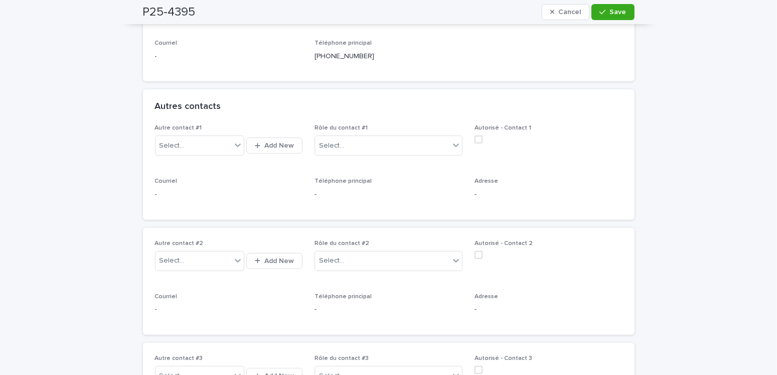
scroll to position [50, 0]
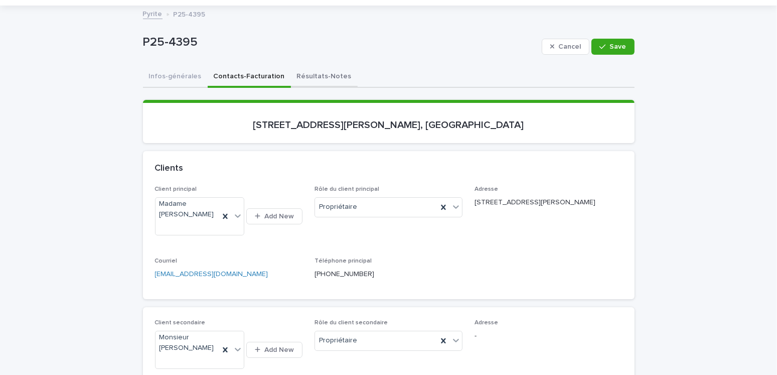
click at [318, 72] on button "Résultats-Notes" at bounding box center [324, 77] width 67 height 21
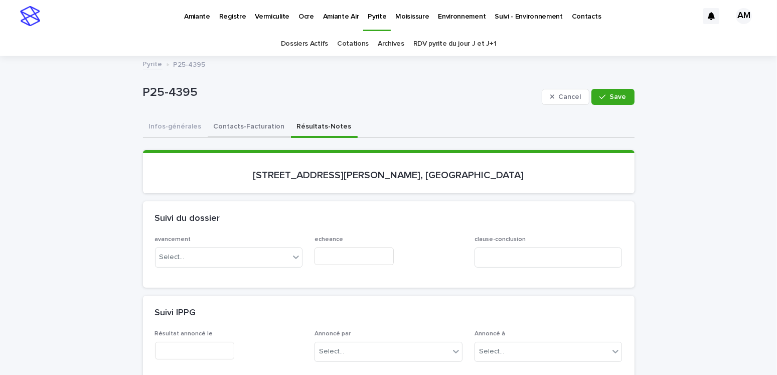
click at [251, 123] on button "Contacts-Facturation" at bounding box center [249, 127] width 83 height 21
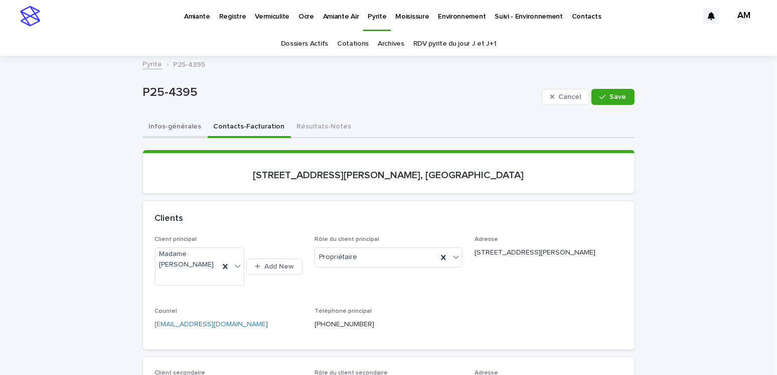
drag, startPoint x: 173, startPoint y: 122, endPoint x: 210, endPoint y: 129, distance: 37.2
click at [173, 122] on button "Infos-générales" at bounding box center [175, 127] width 65 height 21
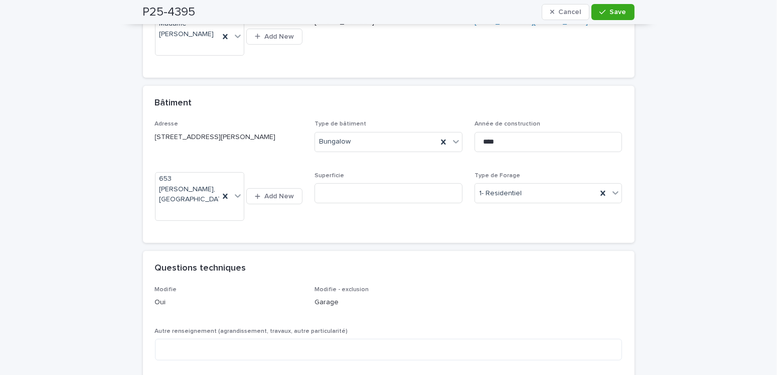
scroll to position [351, 0]
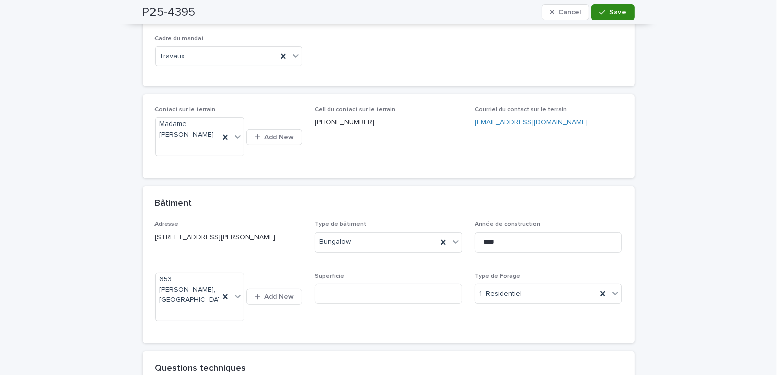
click at [618, 9] on span "Save" at bounding box center [618, 12] width 17 height 7
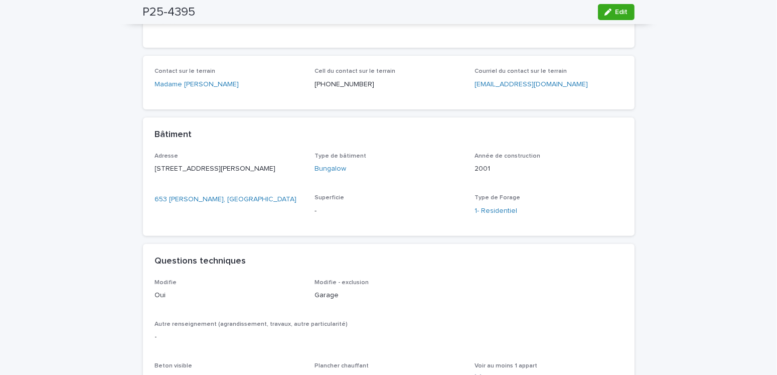
scroll to position [282, 0]
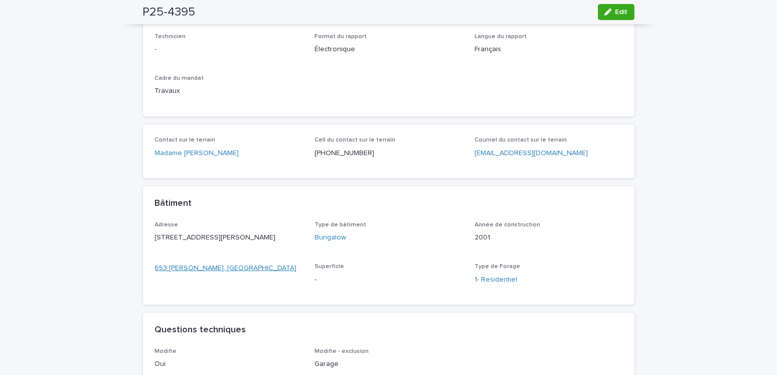
click at [193, 273] on link "653 Joli Bois, Prévost" at bounding box center [226, 268] width 142 height 11
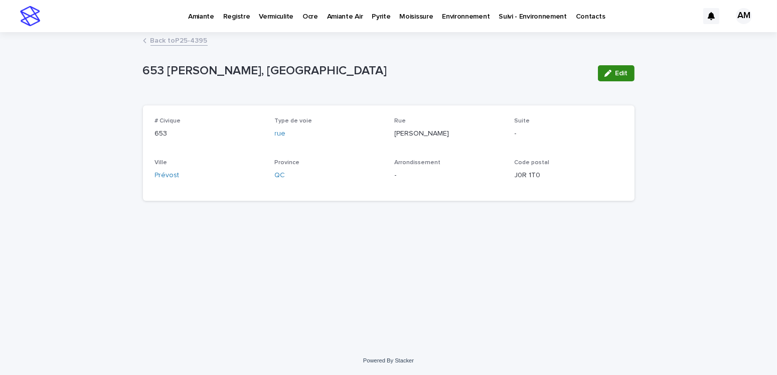
click at [623, 68] on button "Edit" at bounding box center [616, 73] width 37 height 16
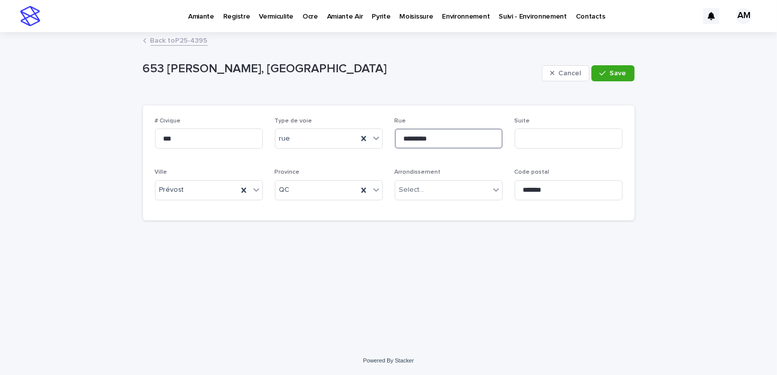
click at [415, 137] on input "*********" at bounding box center [449, 138] width 108 height 20
type input "*********"
click at [621, 70] on span "Save" at bounding box center [618, 73] width 17 height 7
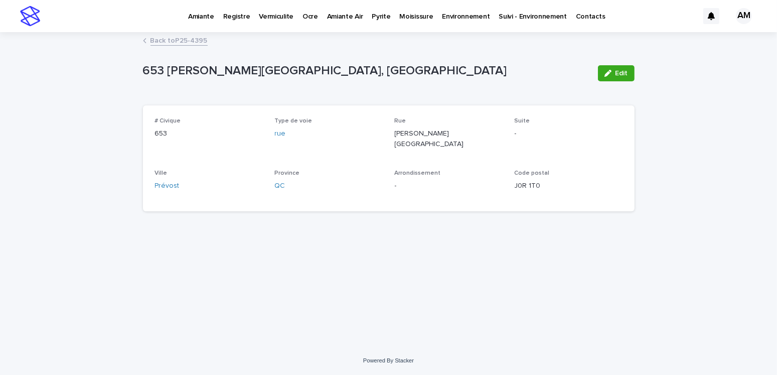
click at [180, 39] on link "Back to P25-4395" at bounding box center [178, 40] width 57 height 12
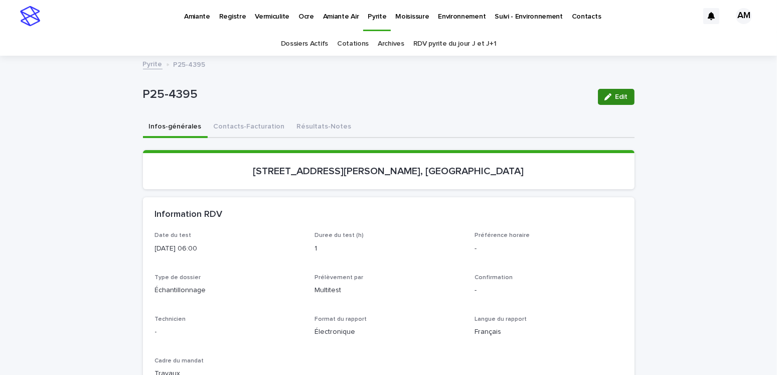
click at [615, 99] on span "Edit" at bounding box center [621, 96] width 13 height 7
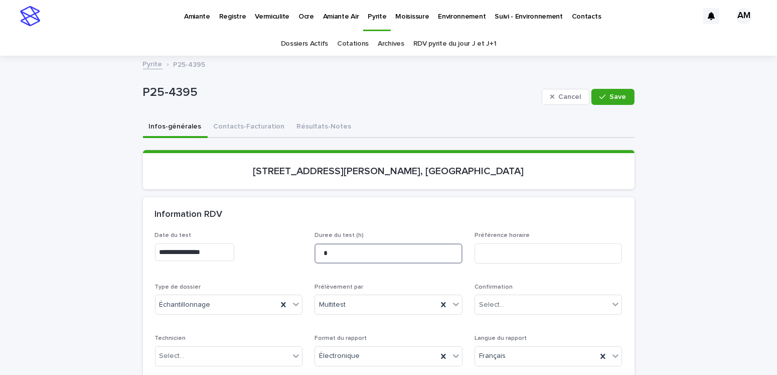
click at [340, 251] on input "*" at bounding box center [388, 253] width 148 height 20
type input "****"
click at [621, 100] on button "Save" at bounding box center [612, 97] width 43 height 16
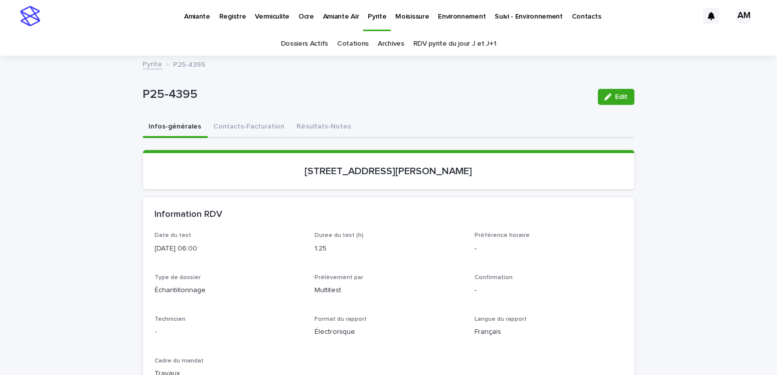
click at [143, 67] on link "Pyrite" at bounding box center [153, 64] width 20 height 12
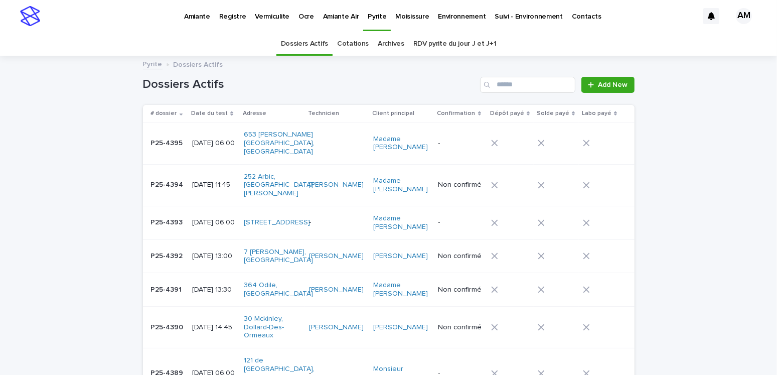
click at [197, 139] on p "[DATE] 06:00" at bounding box center [214, 143] width 44 height 9
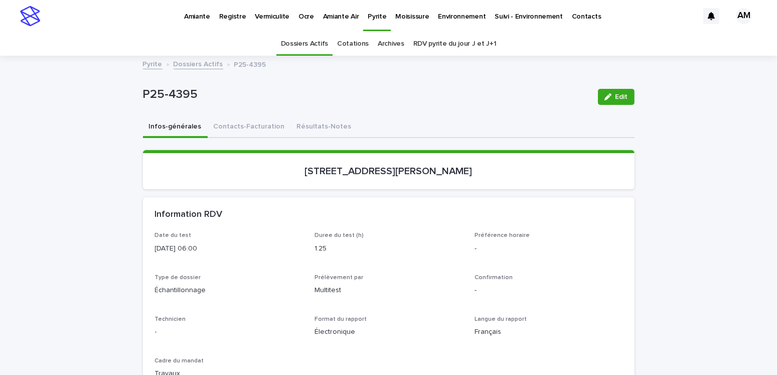
scroll to position [32, 0]
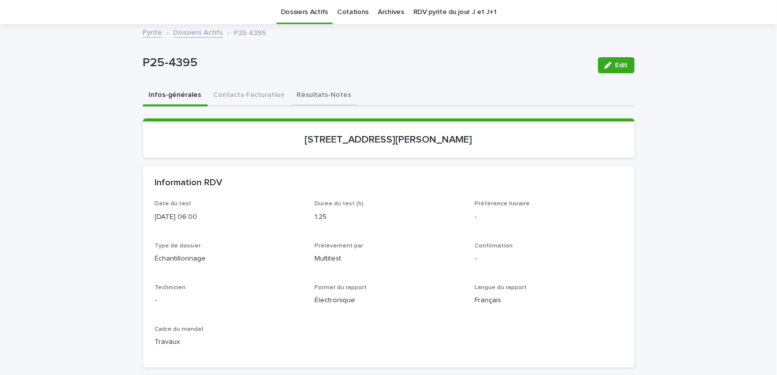
click at [320, 94] on button "Résultats-Notes" at bounding box center [324, 95] width 67 height 21
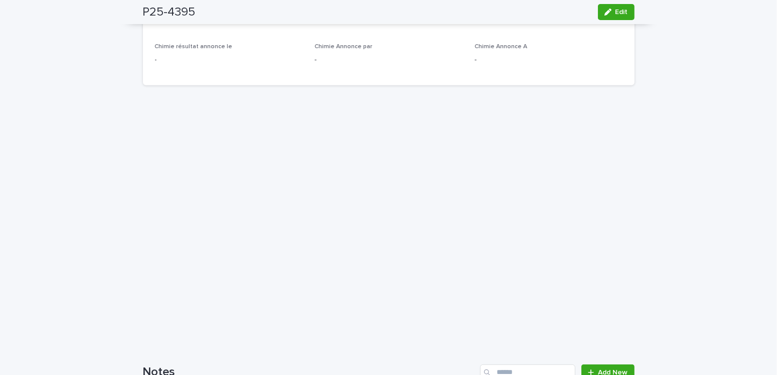
scroll to position [784, 0]
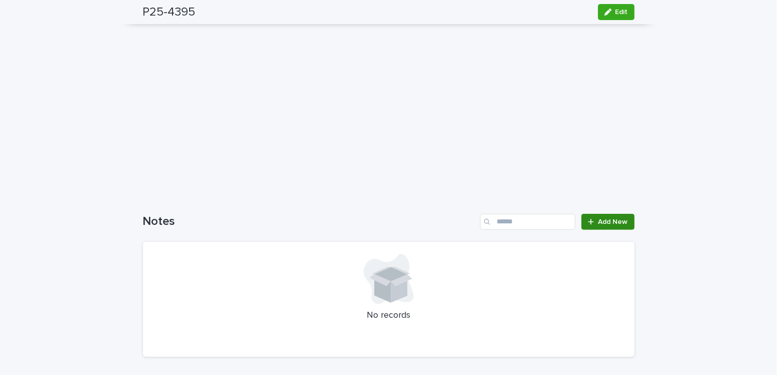
click at [598, 224] on link "Add New" at bounding box center [607, 222] width 53 height 16
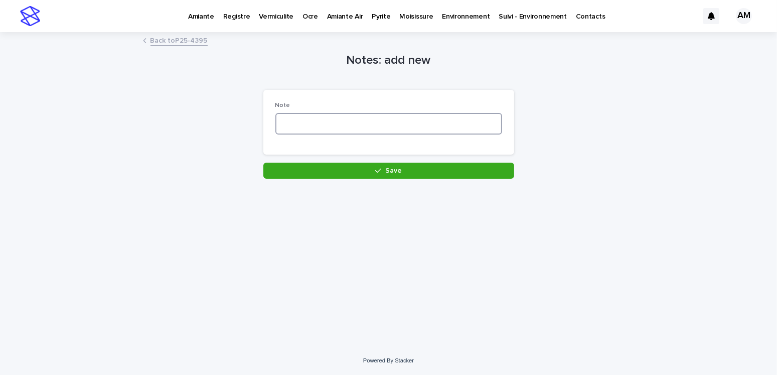
paste textarea "**********"
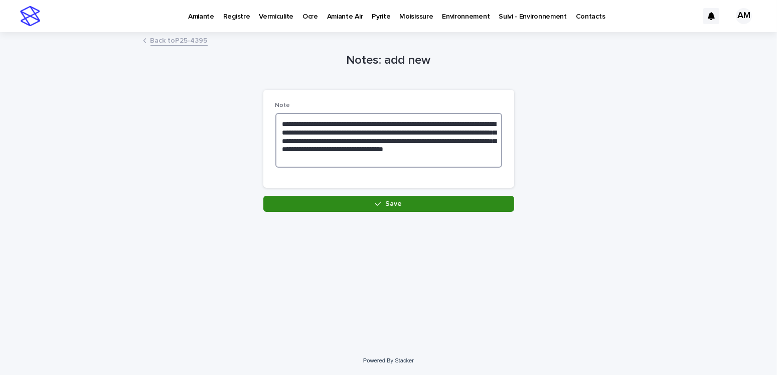
type textarea "**********"
click at [407, 198] on button "Save" at bounding box center [388, 204] width 251 height 16
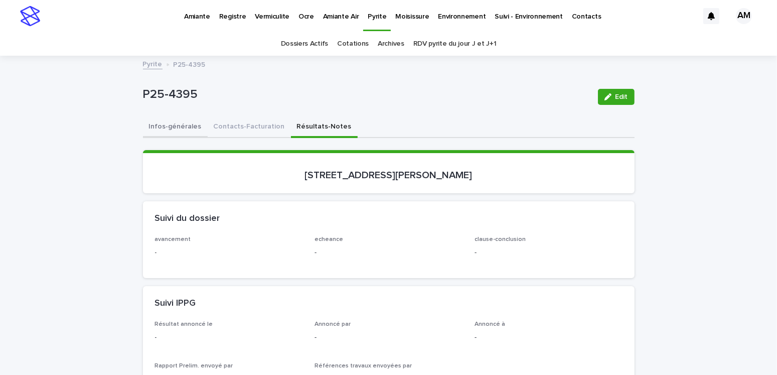
click at [190, 128] on button "Infos-générales" at bounding box center [175, 127] width 65 height 21
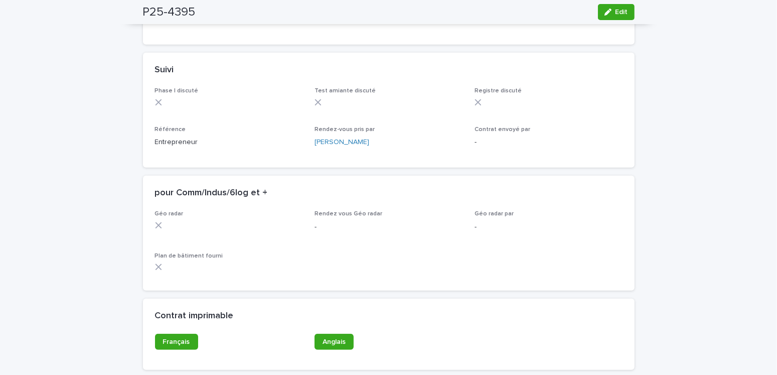
scroll to position [842, 0]
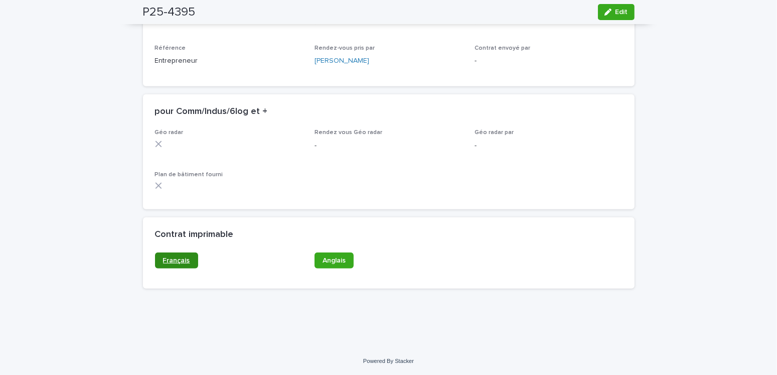
click at [173, 257] on span "Français" at bounding box center [176, 260] width 27 height 7
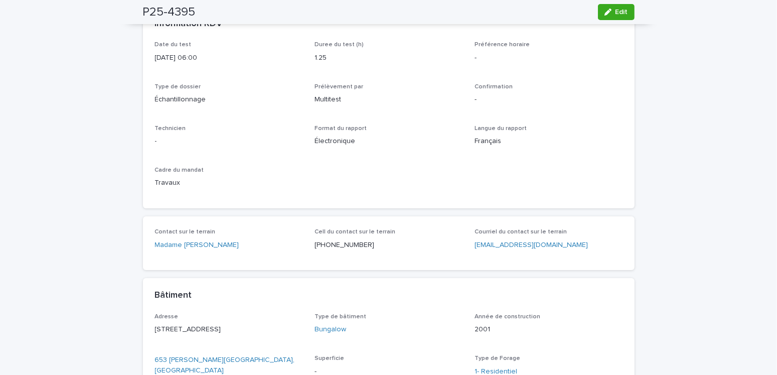
scroll to position [40, 0]
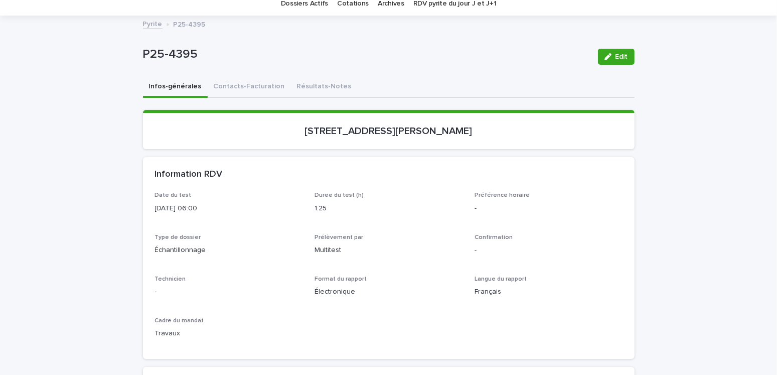
click at [612, 39] on div "Edit" at bounding box center [614, 57] width 41 height 40
click at [615, 53] on span "Edit" at bounding box center [621, 56] width 13 height 7
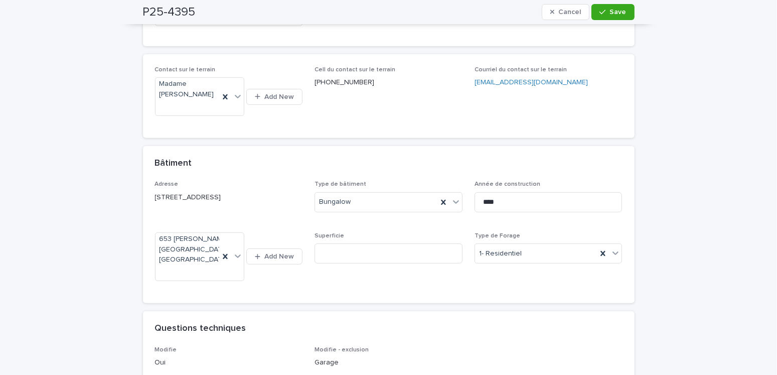
scroll to position [542, 0]
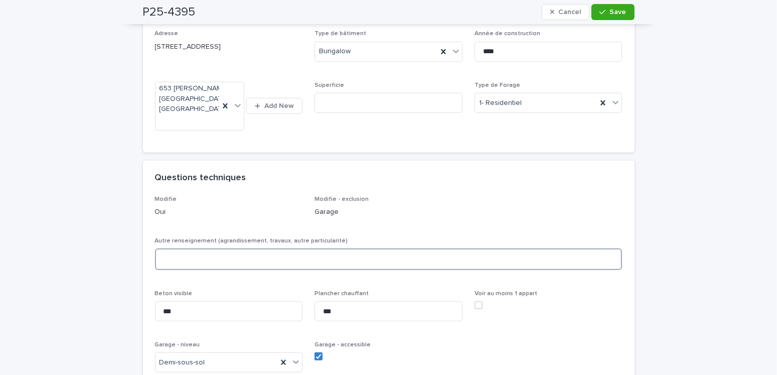
click at [197, 248] on textarea at bounding box center [388, 259] width 467 height 22
type textarea "***"
click at [620, 9] on span "Save" at bounding box center [618, 12] width 17 height 7
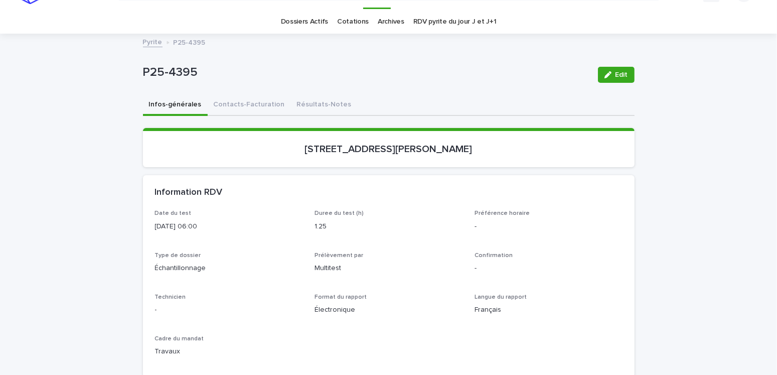
scroll to position [0, 0]
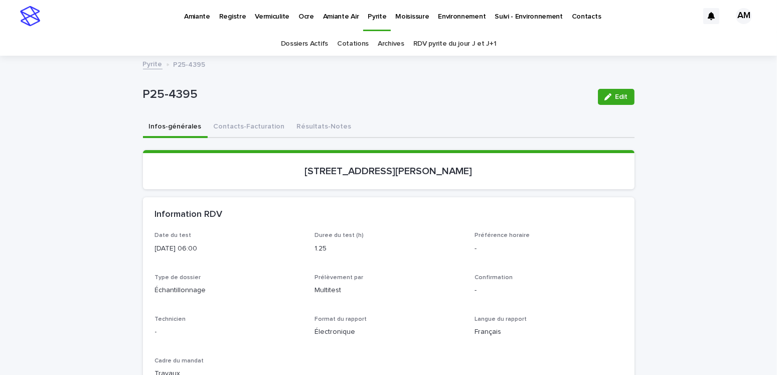
click at [148, 59] on link "Pyrite" at bounding box center [153, 64] width 20 height 12
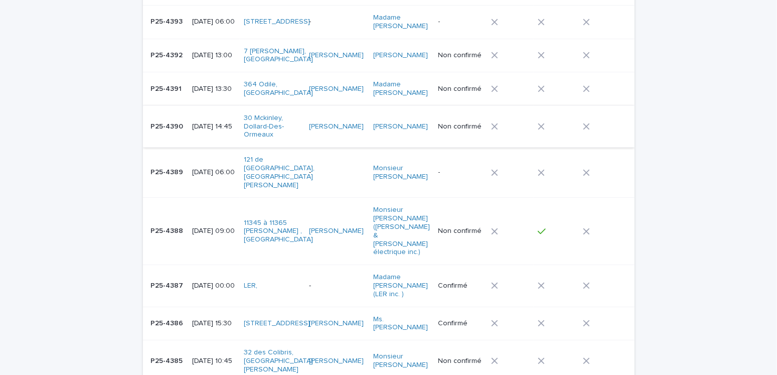
scroll to position [251, 0]
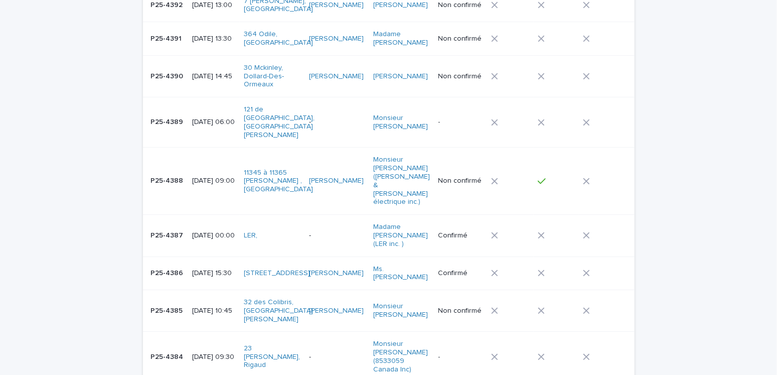
click at [222, 306] on p "[DATE] 10:45" at bounding box center [214, 310] width 44 height 9
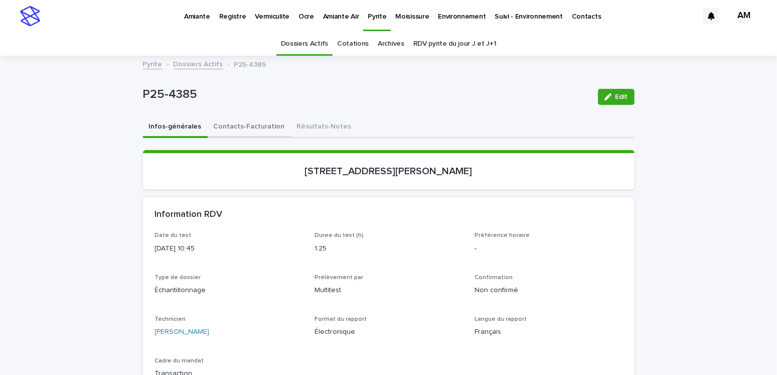
click at [219, 122] on button "Contacts-Facturation" at bounding box center [249, 127] width 83 height 21
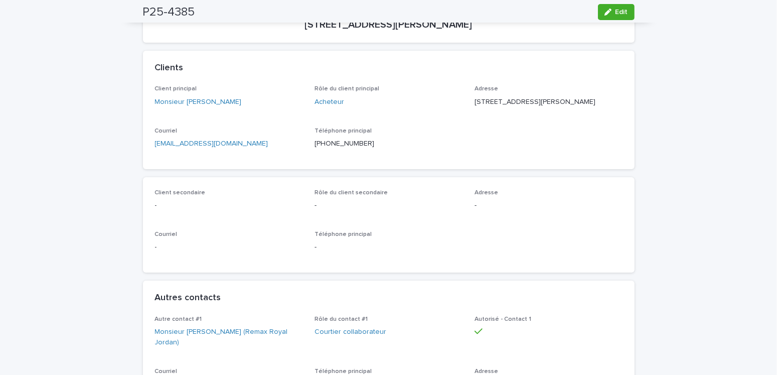
scroll to position [251, 0]
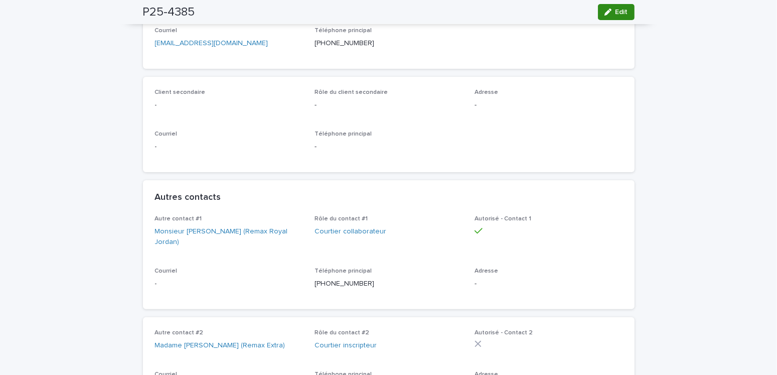
click at [613, 5] on button "Edit" at bounding box center [616, 12] width 37 height 16
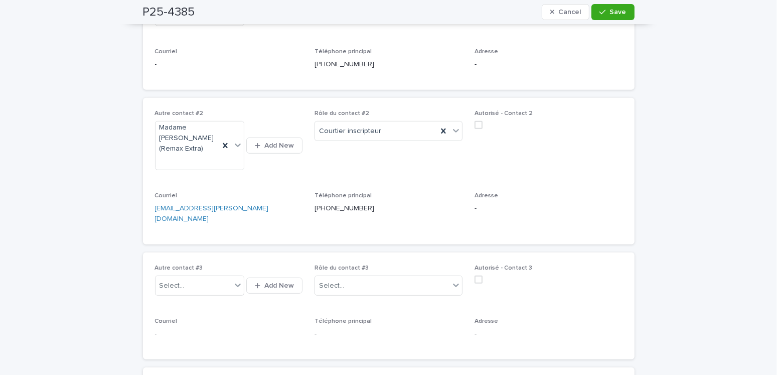
scroll to position [652, 0]
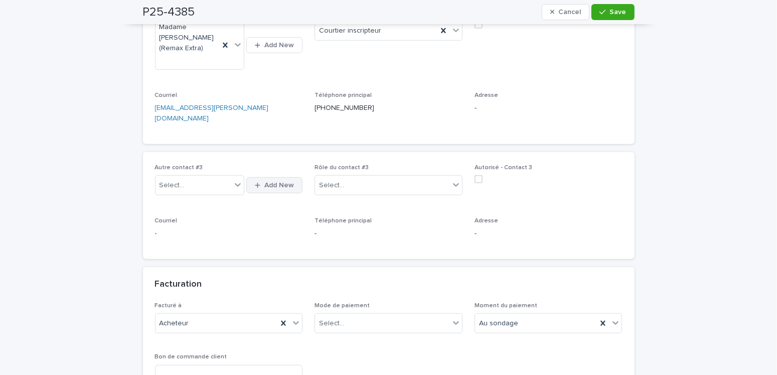
click at [275, 182] on span "Add New" at bounding box center [279, 185] width 30 height 7
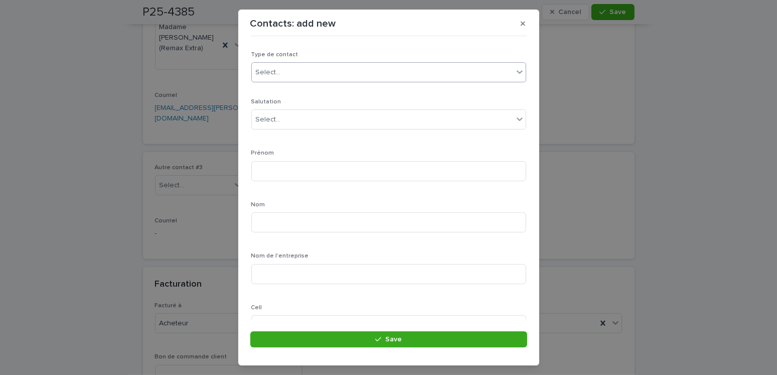
click at [282, 71] on input "text" at bounding box center [282, 72] width 1 height 9
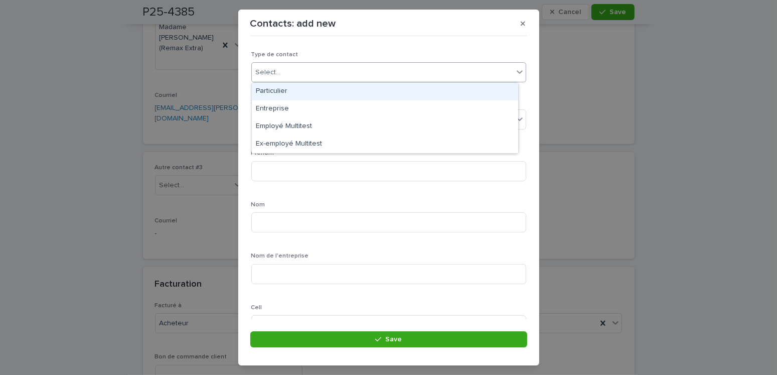
click at [273, 94] on div "Particulier" at bounding box center [385, 92] width 266 height 18
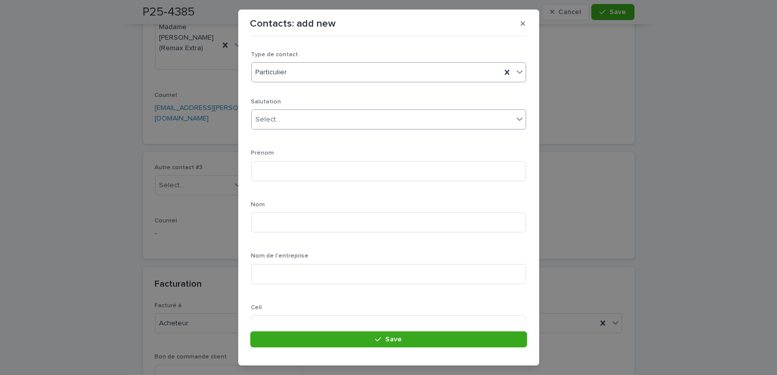
click at [279, 119] on div "Select..." at bounding box center [268, 119] width 25 height 11
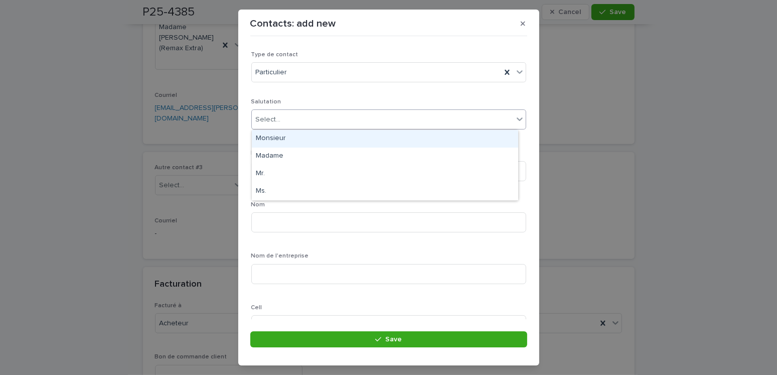
drag, startPoint x: 273, startPoint y: 138, endPoint x: 280, endPoint y: 160, distance: 23.2
click at [273, 138] on div "Monsieur" at bounding box center [385, 139] width 266 height 18
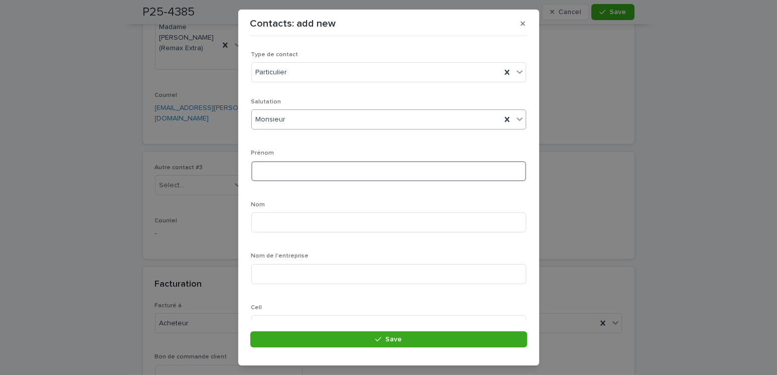
click at [277, 171] on input at bounding box center [388, 171] width 275 height 20
type input "******"
type input "*******"
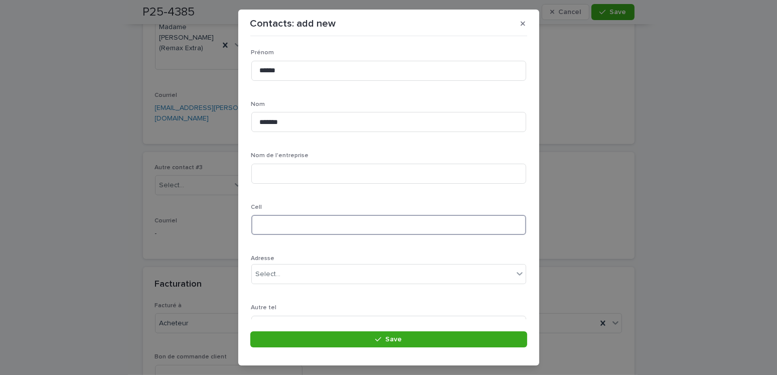
click at [265, 226] on input at bounding box center [388, 225] width 275 height 20
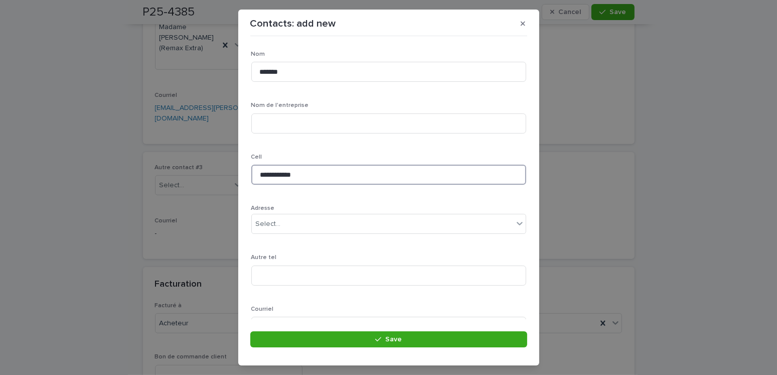
type input "**********"
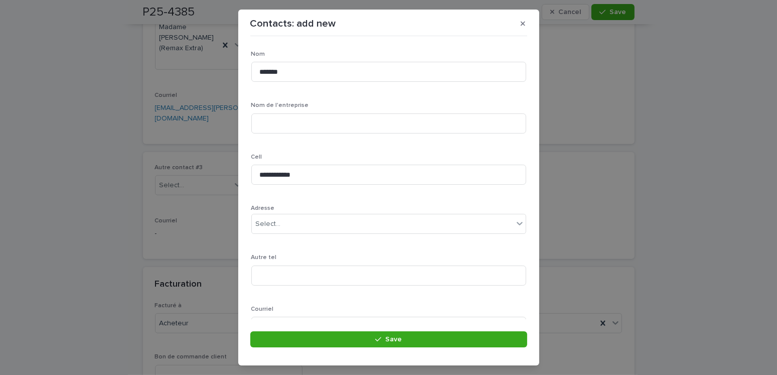
drag, startPoint x: 441, startPoint y: 341, endPoint x: 442, endPoint y: 356, distance: 15.1
click at [441, 341] on button "Save" at bounding box center [388, 339] width 277 height 16
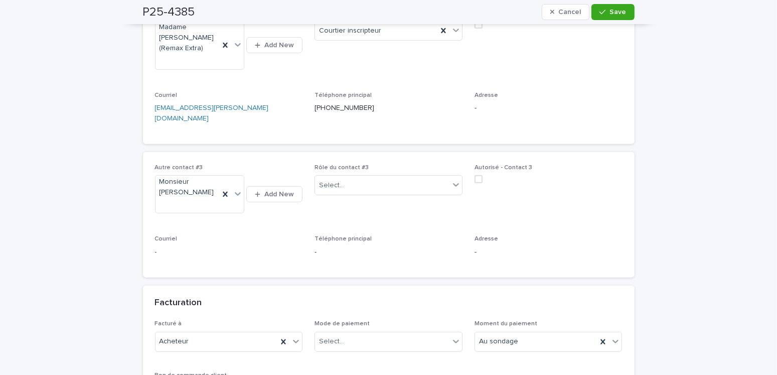
scroll to position [552, 0]
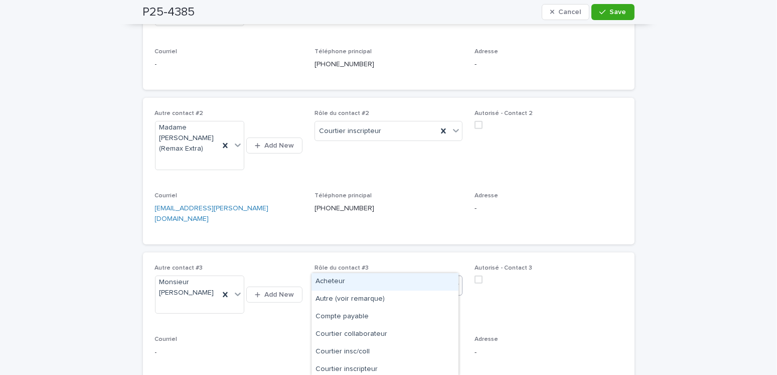
click at [379, 277] on div "Select..." at bounding box center [382, 285] width 134 height 17
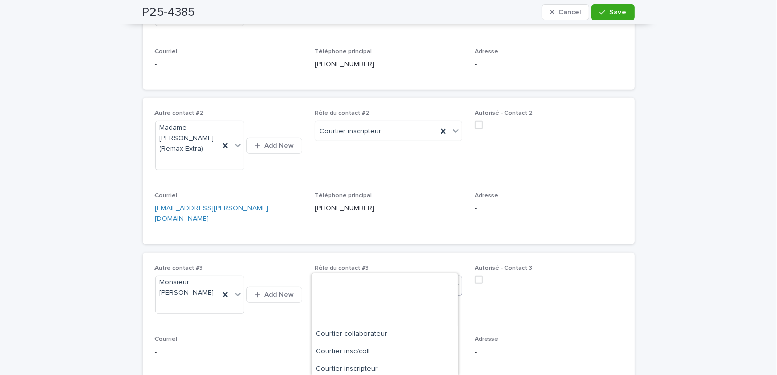
scroll to position [73, 0]
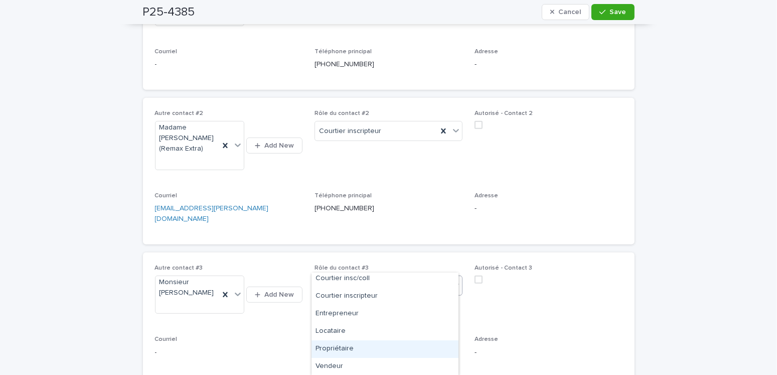
click at [343, 345] on div "Propriétaire" at bounding box center [384, 349] width 147 height 18
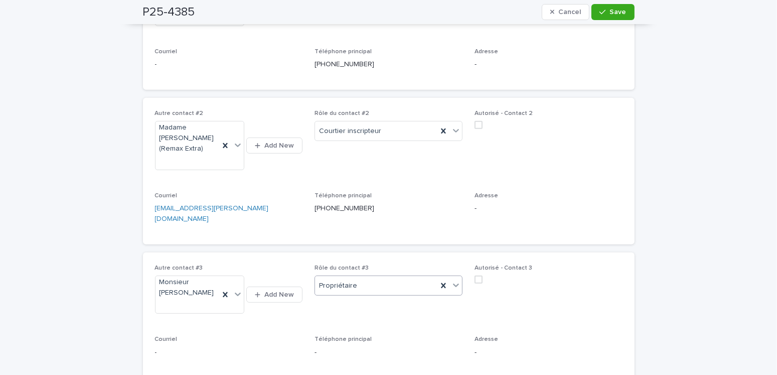
click at [602, 17] on button "Save" at bounding box center [612, 12] width 43 height 16
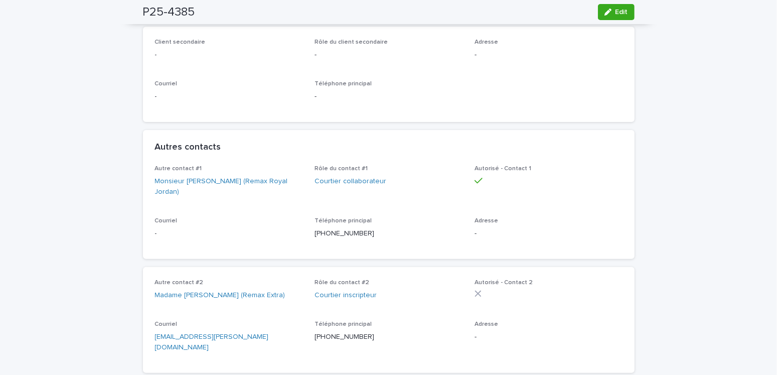
scroll to position [50, 0]
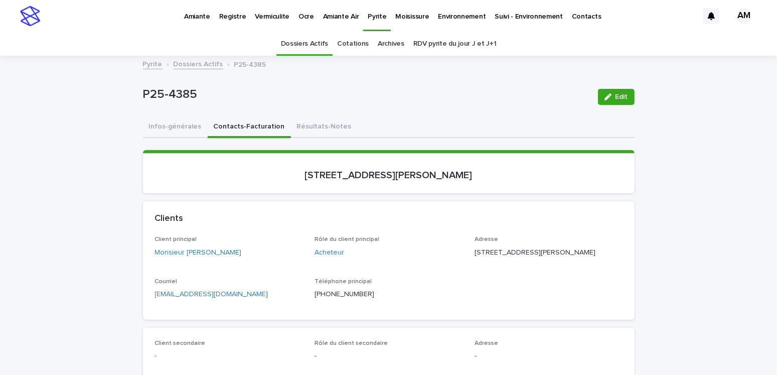
click at [191, 61] on link "Dossiers Actifs" at bounding box center [198, 64] width 50 height 12
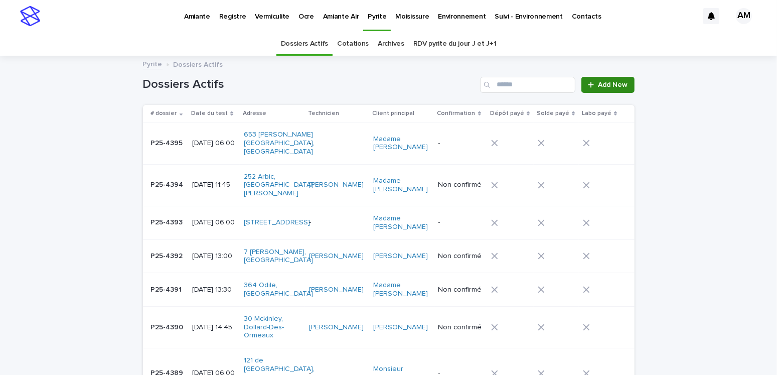
click at [610, 81] on span "Add New" at bounding box center [613, 84] width 30 height 7
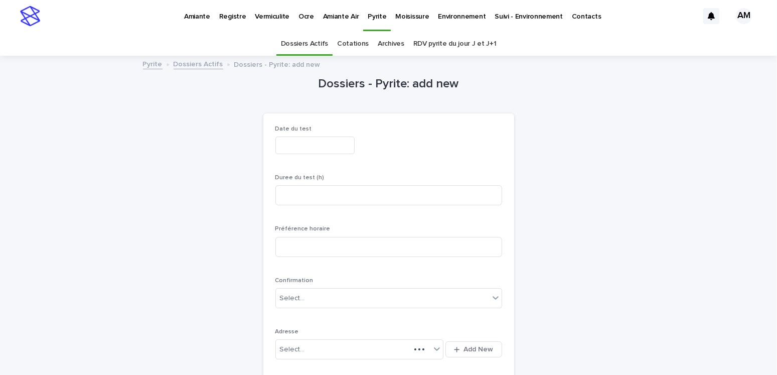
scroll to position [32, 0]
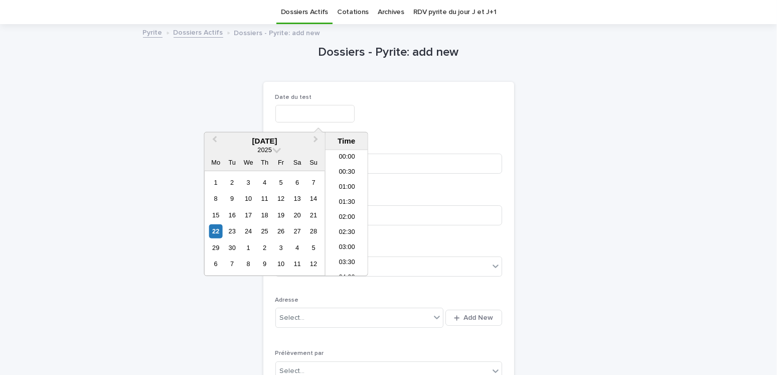
click at [298, 111] on input "text" at bounding box center [314, 114] width 79 height 18
click at [250, 231] on div "24" at bounding box center [249, 231] width 14 height 14
type input "**********"
click at [501, 116] on div "**********" at bounding box center [388, 370] width 251 height 576
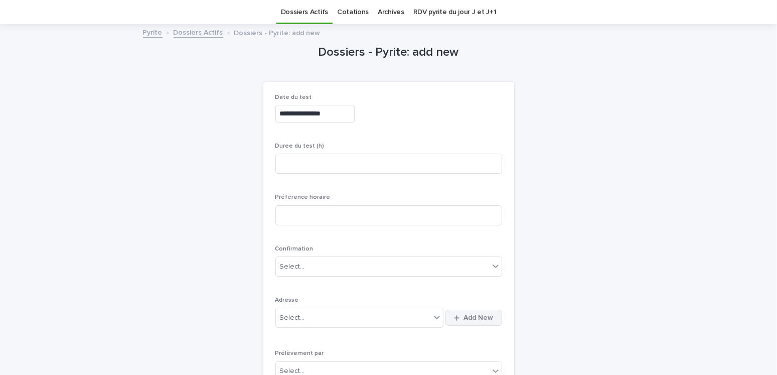
click at [464, 318] on span "Add New" at bounding box center [479, 317] width 30 height 7
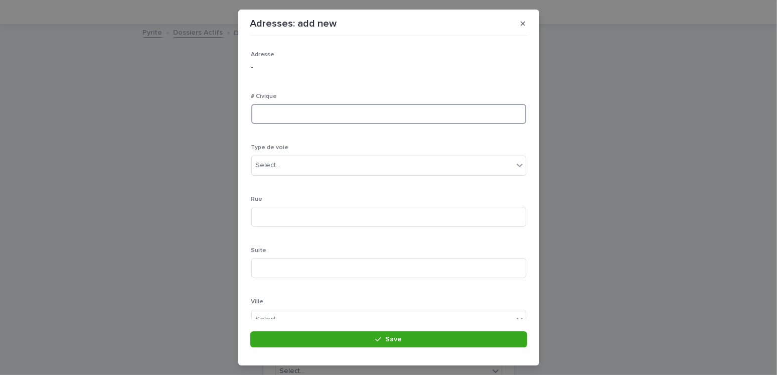
click at [306, 114] on input at bounding box center [388, 114] width 275 height 20
click at [298, 119] on input at bounding box center [388, 114] width 275 height 20
type input "*"
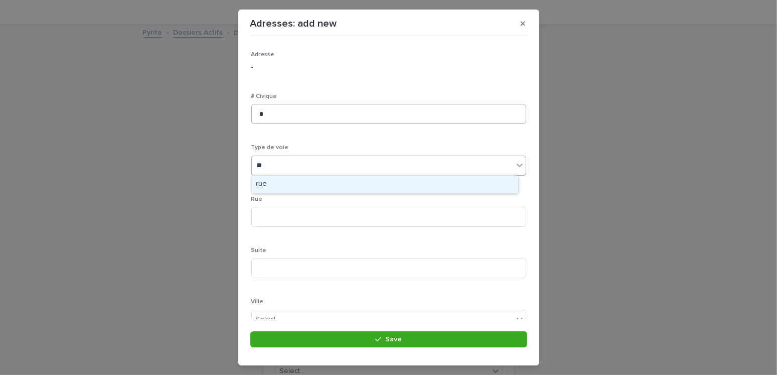
type input "***"
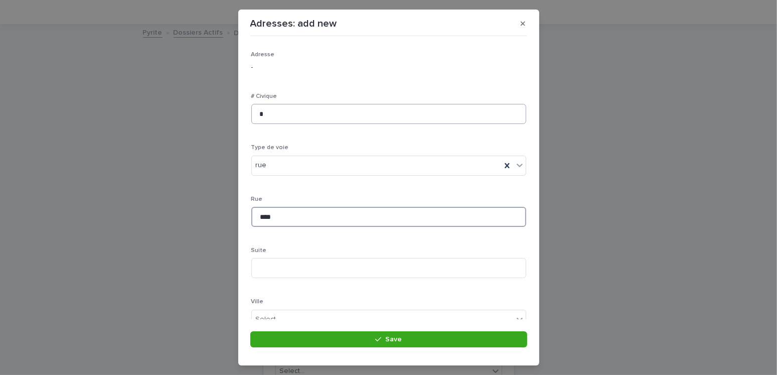
type input "****"
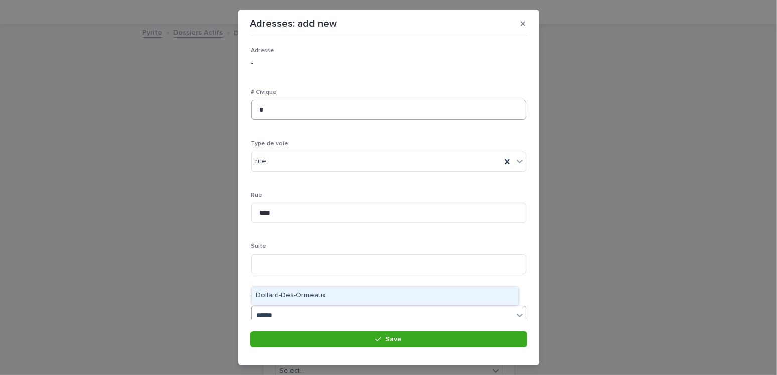
type input "*******"
click at [295, 297] on div "Dollard-Des-Ormeaux" at bounding box center [385, 296] width 266 height 18
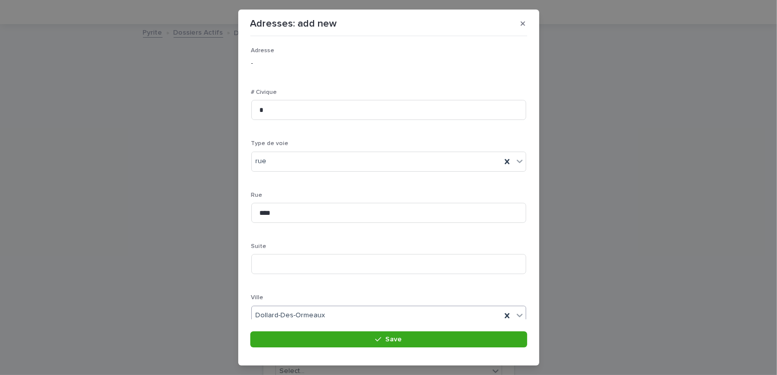
scroll to position [194, 0]
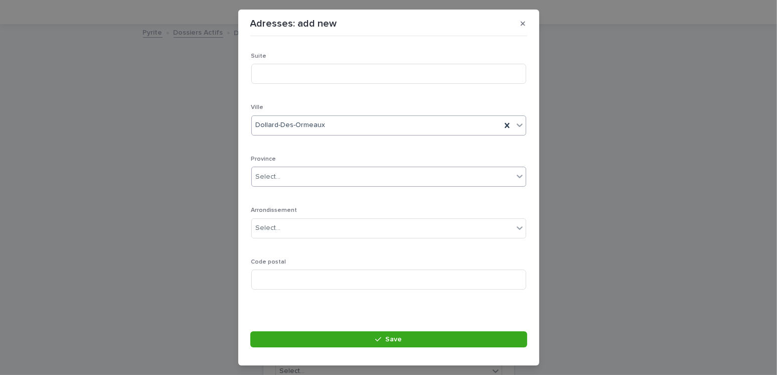
click at [277, 168] on div "Select..." at bounding box center [382, 176] width 261 height 17
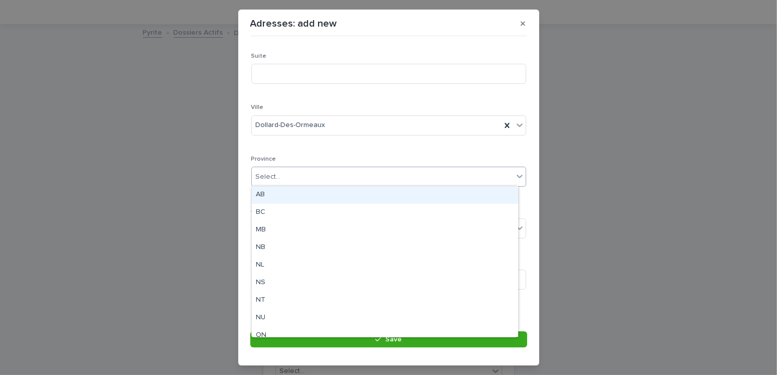
type input "*"
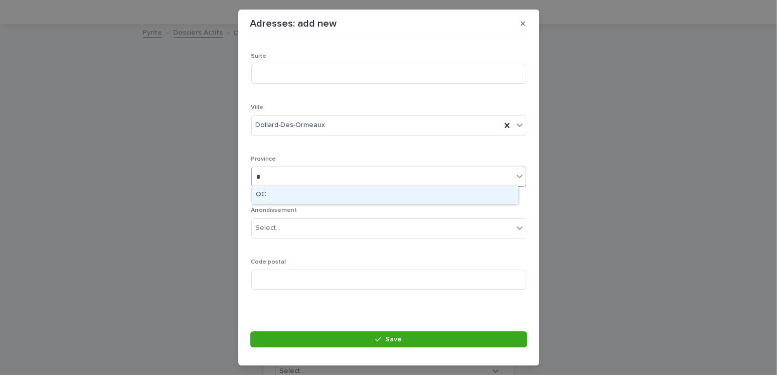
click at [270, 192] on div "QC" at bounding box center [385, 195] width 266 height 18
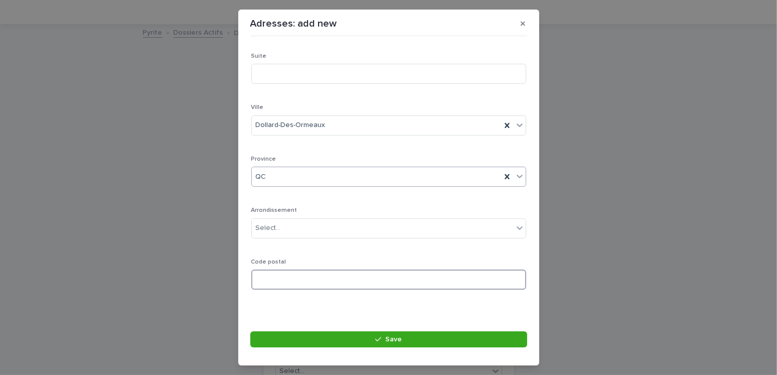
click at [284, 284] on input at bounding box center [388, 279] width 275 height 20
click at [269, 278] on input at bounding box center [388, 279] width 275 height 20
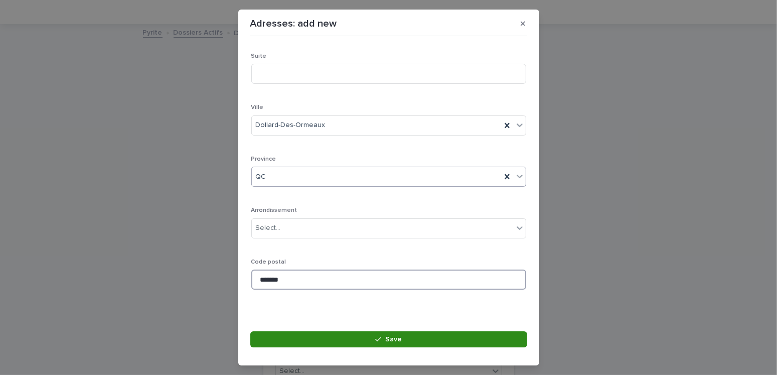
type input "*******"
click at [410, 340] on button "Save" at bounding box center [388, 339] width 277 height 16
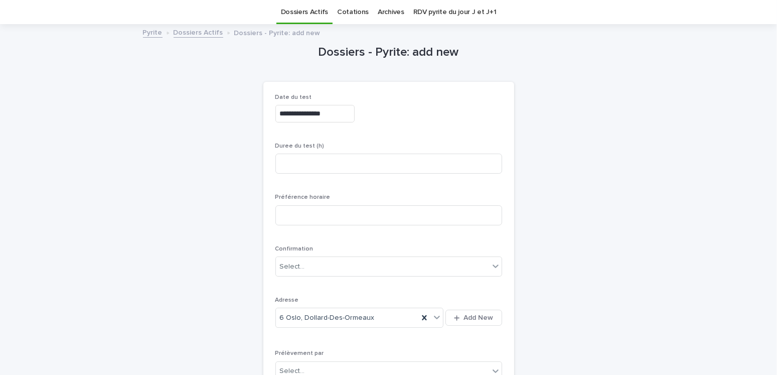
scroll to position [182, 0]
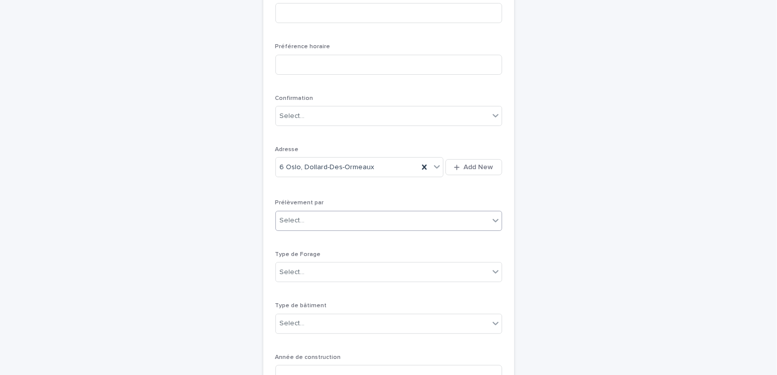
click at [298, 217] on div "Select..." at bounding box center [292, 220] width 25 height 11
click at [293, 234] on div "Multitest" at bounding box center [385, 239] width 226 height 18
click at [310, 273] on div "Select..." at bounding box center [382, 272] width 213 height 17
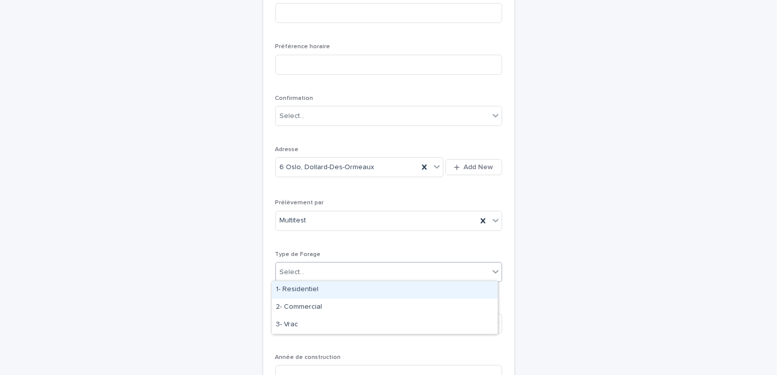
drag, startPoint x: 315, startPoint y: 288, endPoint x: 333, endPoint y: 290, distance: 17.7
click at [315, 288] on div "1- Residentiel" at bounding box center [385, 290] width 226 height 18
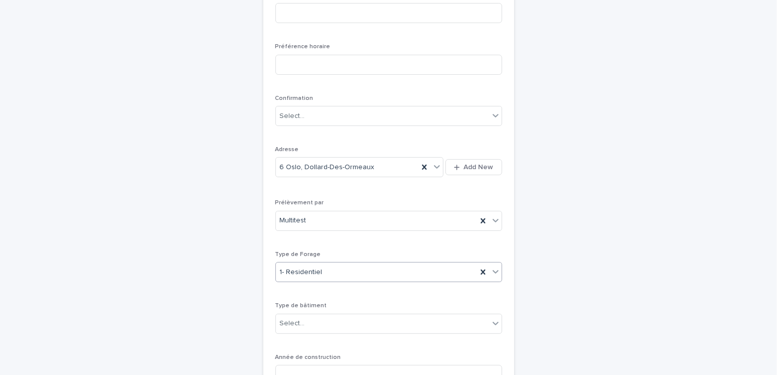
scroll to position [282, 0]
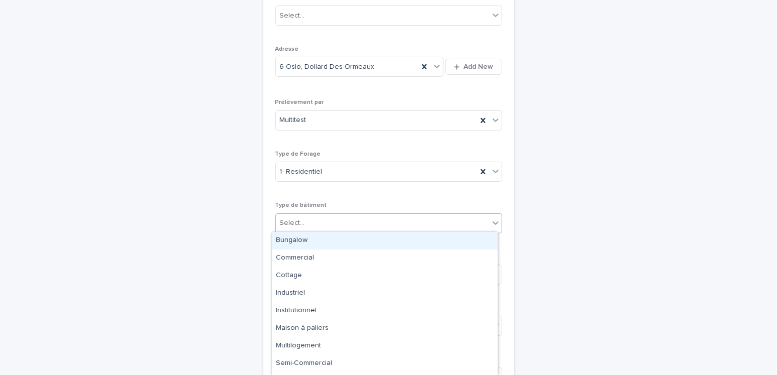
click at [305, 219] on div "Select..." at bounding box center [382, 223] width 213 height 17
click at [288, 241] on div "Bungalow" at bounding box center [385, 241] width 226 height 18
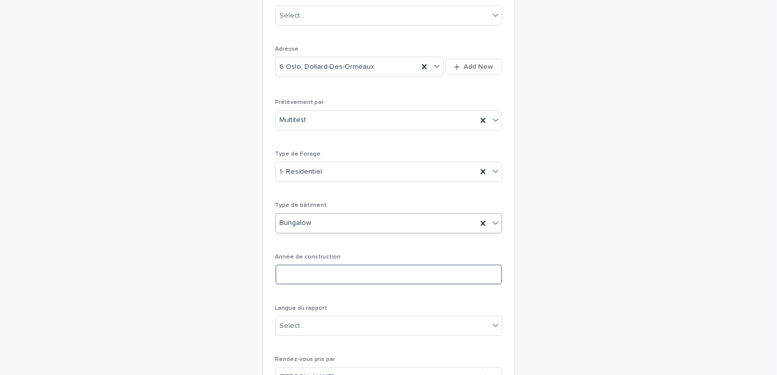
click at [282, 278] on input at bounding box center [388, 274] width 227 height 20
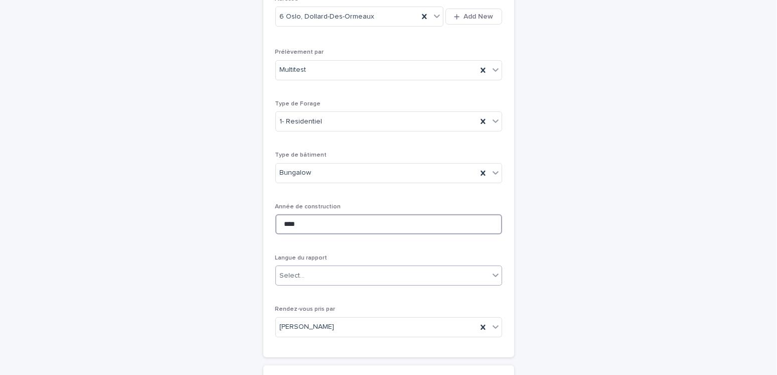
type input "****"
click at [307, 271] on div "Select..." at bounding box center [382, 275] width 213 height 17
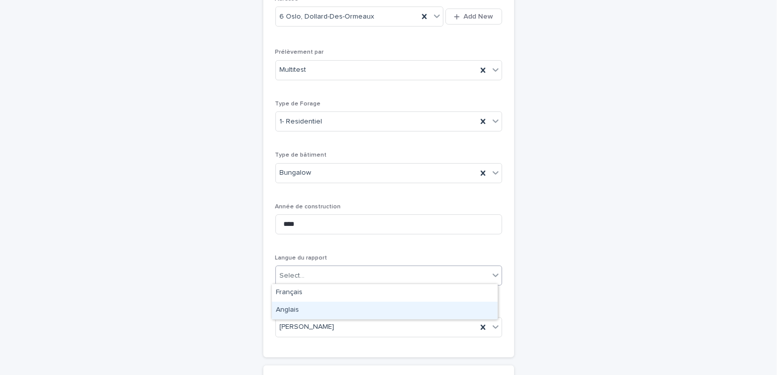
click at [294, 311] on div "Anglais" at bounding box center [385, 310] width 226 height 18
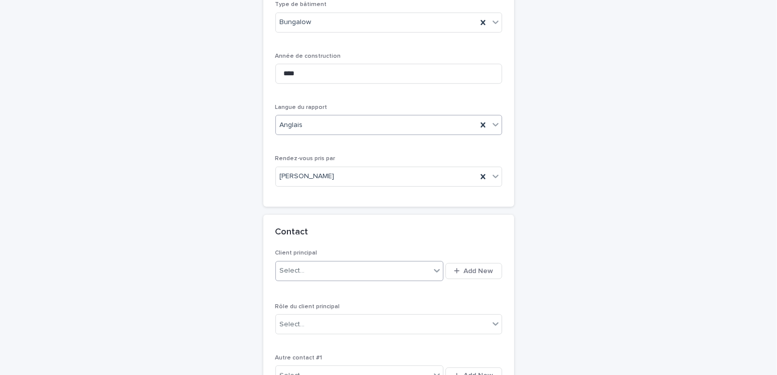
scroll to position [533, 0]
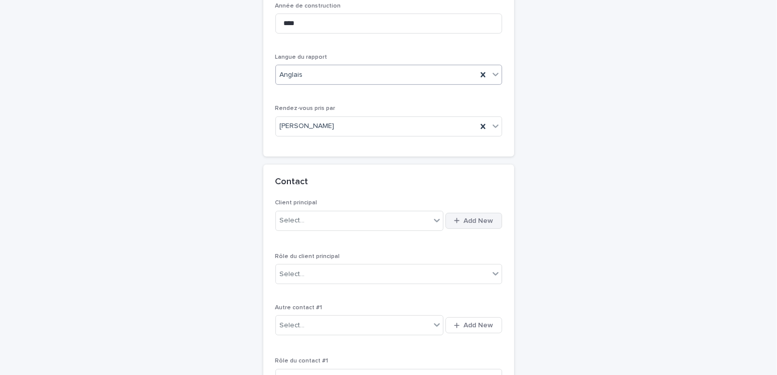
click at [467, 217] on span "Add New" at bounding box center [479, 220] width 30 height 7
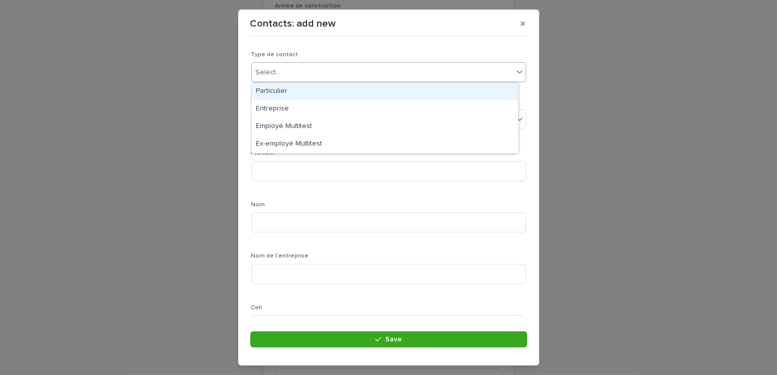
click at [279, 71] on div "Select..." at bounding box center [382, 72] width 261 height 17
click at [275, 92] on div "Particulier" at bounding box center [385, 92] width 266 height 18
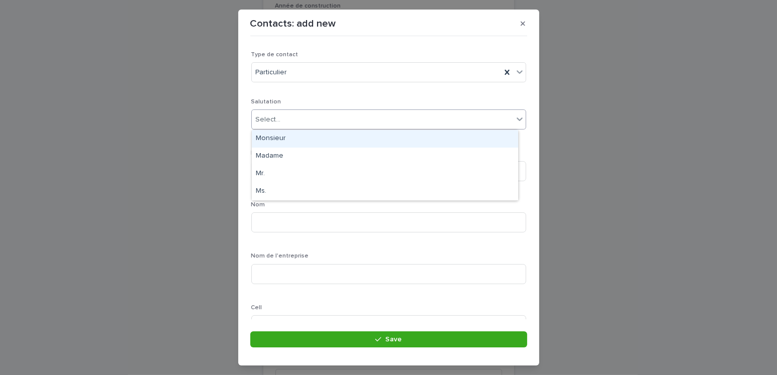
click at [266, 117] on div "Select..." at bounding box center [268, 119] width 25 height 11
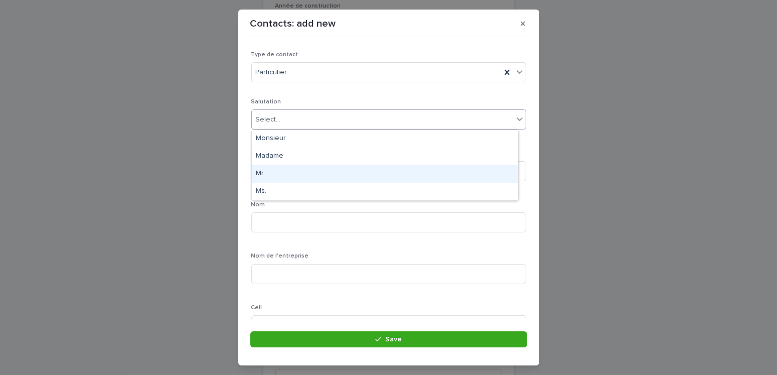
click at [257, 176] on div "Mr." at bounding box center [385, 174] width 266 height 18
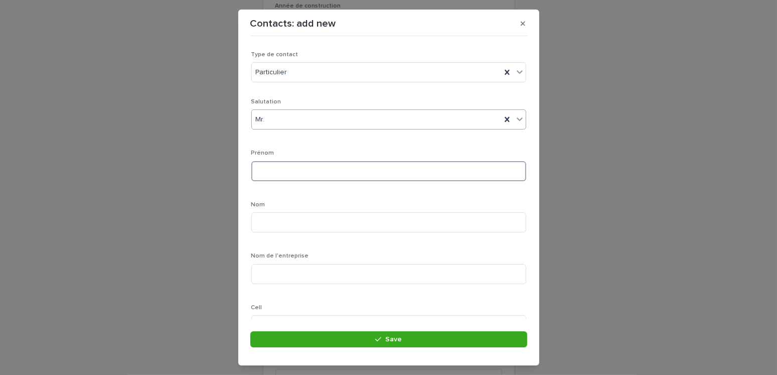
drag, startPoint x: 273, startPoint y: 167, endPoint x: 352, endPoint y: 184, distance: 80.9
click at [273, 167] on input at bounding box center [388, 171] width 275 height 20
type input "*****"
click at [273, 224] on input "****" at bounding box center [388, 222] width 275 height 20
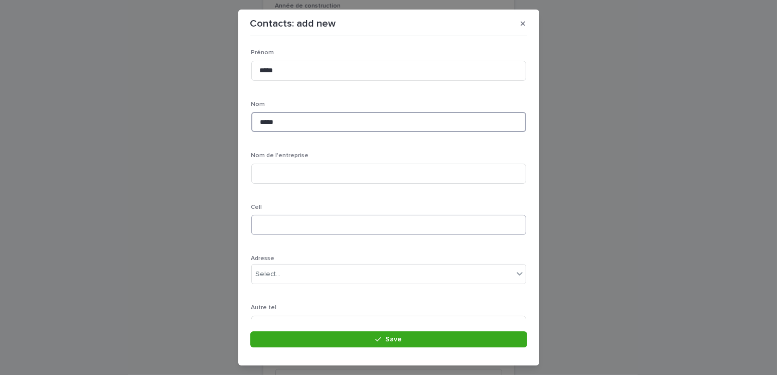
type input "*****"
click at [286, 222] on input at bounding box center [388, 225] width 275 height 20
type input "**********"
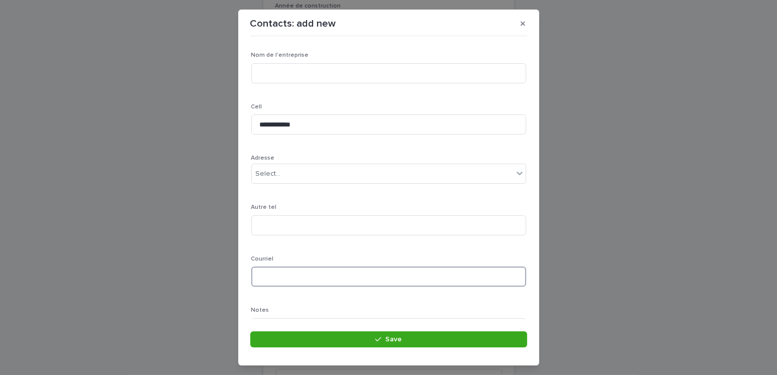
click at [279, 281] on input at bounding box center [388, 276] width 275 height 20
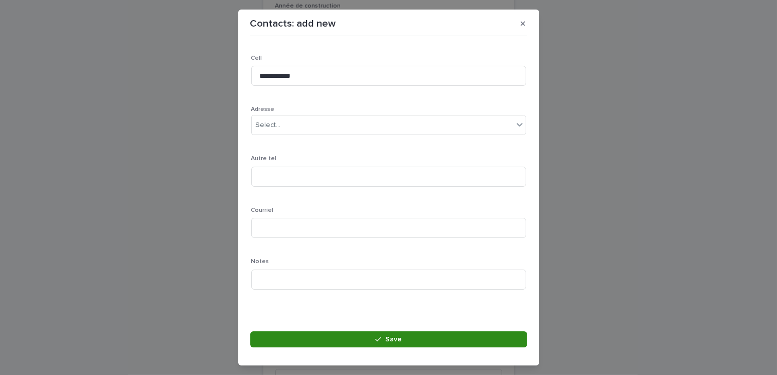
click at [426, 344] on button "Save" at bounding box center [388, 339] width 277 height 16
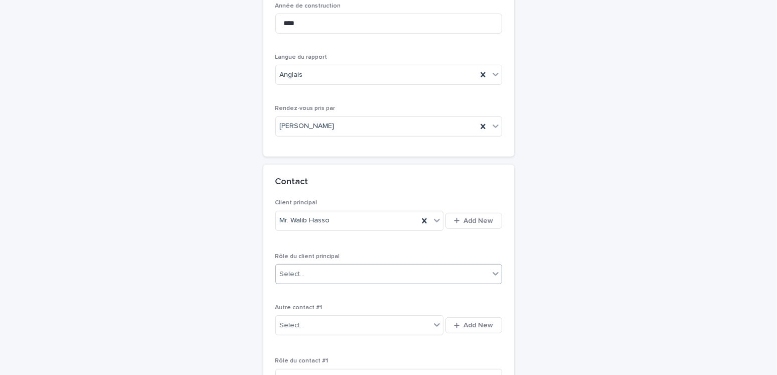
click at [312, 270] on div "Select..." at bounding box center [382, 274] width 213 height 17
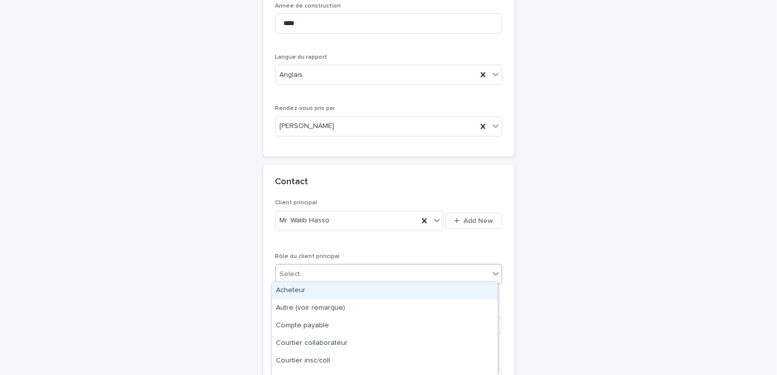
click at [307, 293] on div "Acheteur" at bounding box center [385, 291] width 226 height 18
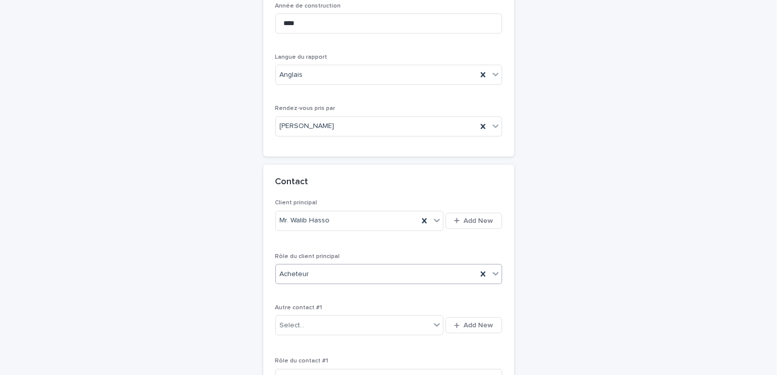
scroll to position [683, 0]
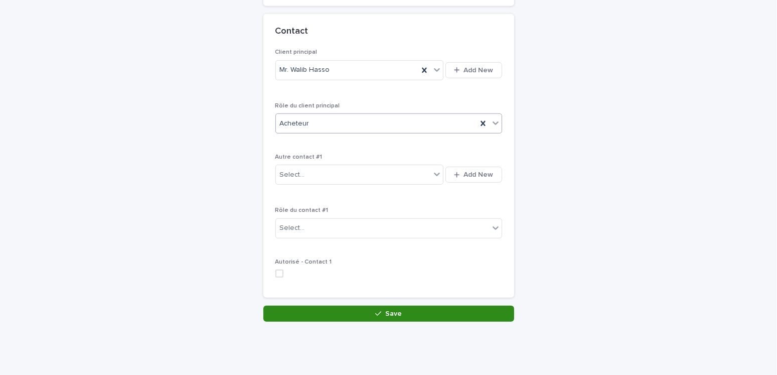
click at [388, 310] on span "Save" at bounding box center [393, 313] width 17 height 7
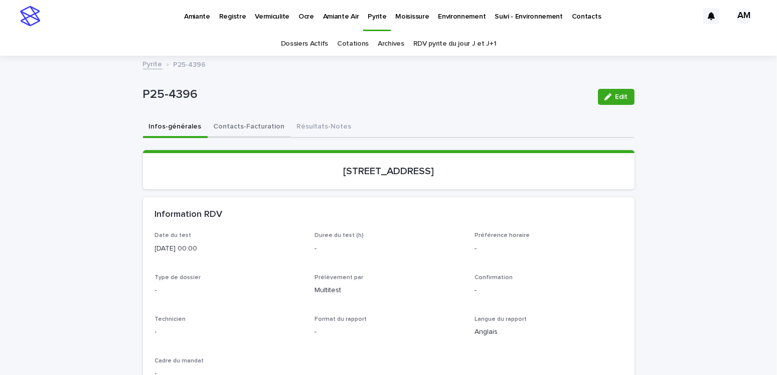
click at [226, 126] on button "Contacts-Facturation" at bounding box center [249, 127] width 83 height 21
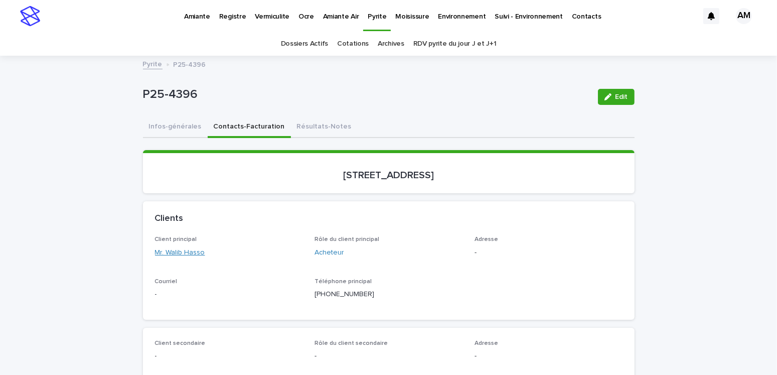
click at [189, 250] on link "Mr. Walib Hasso" at bounding box center [180, 252] width 50 height 11
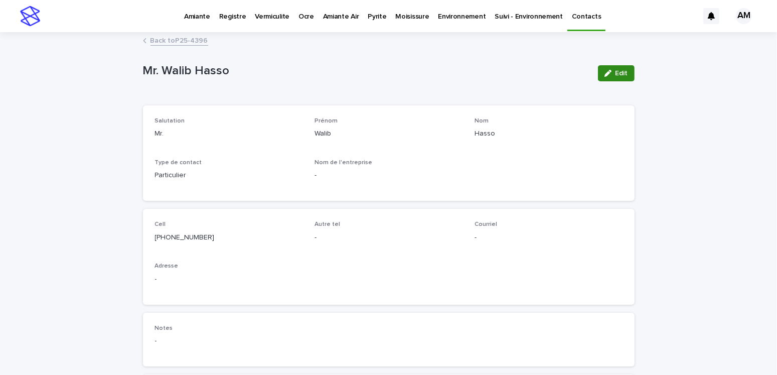
click at [618, 70] on span "Edit" at bounding box center [621, 73] width 13 height 7
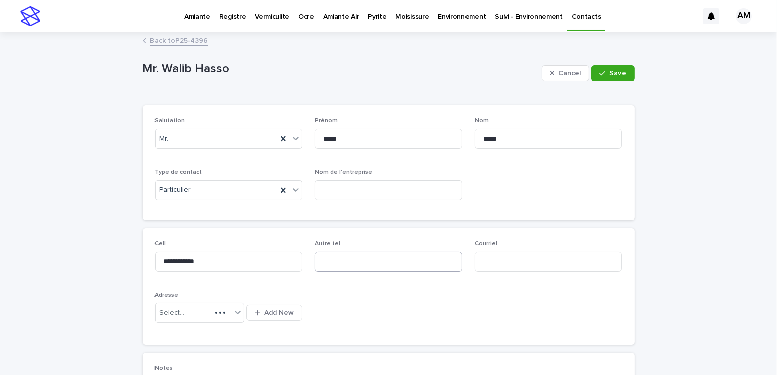
type input "**********"
click at [283, 311] on span "Add New" at bounding box center [279, 312] width 30 height 7
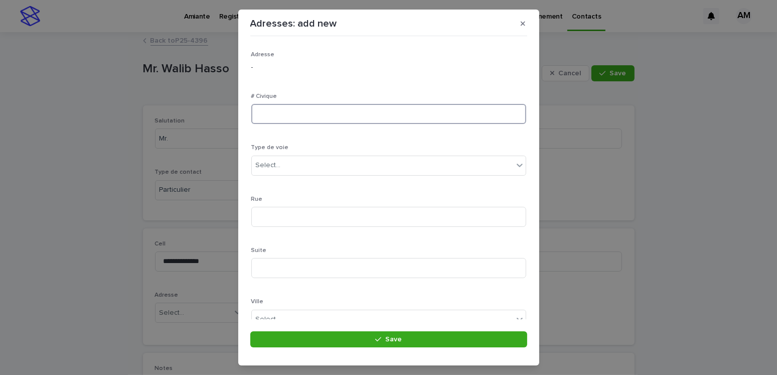
click at [313, 108] on input at bounding box center [388, 114] width 275 height 20
type input "****"
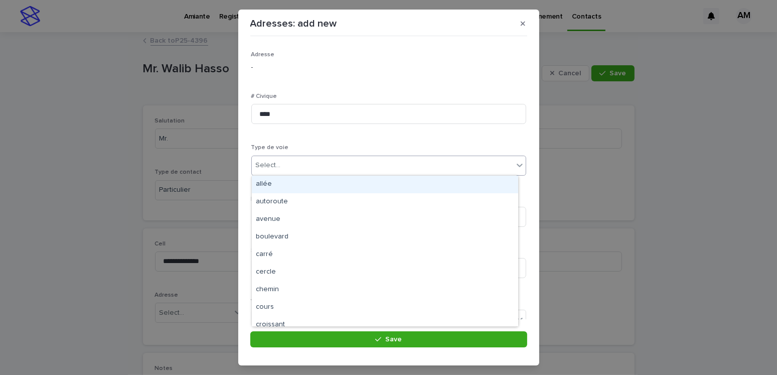
click at [285, 166] on div "Select..." at bounding box center [382, 165] width 261 height 17
type input "*********"
click at [276, 192] on div "boulevard" at bounding box center [385, 185] width 266 height 18
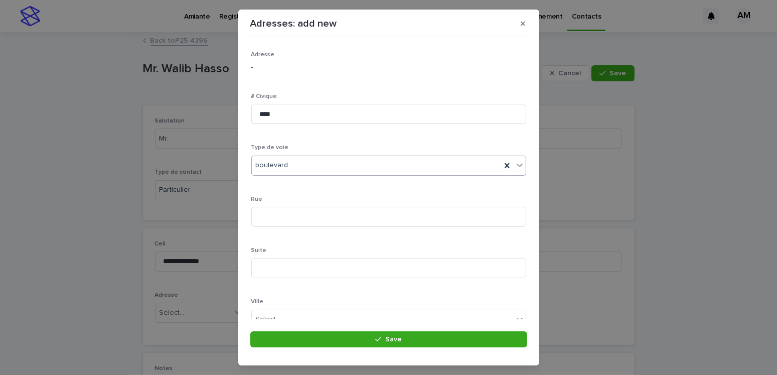
scroll to position [50, 0]
click at [267, 167] on input at bounding box center [388, 166] width 275 height 20
click at [266, 220] on input at bounding box center [388, 218] width 275 height 20
type input "***"
click at [284, 163] on input at bounding box center [388, 166] width 275 height 20
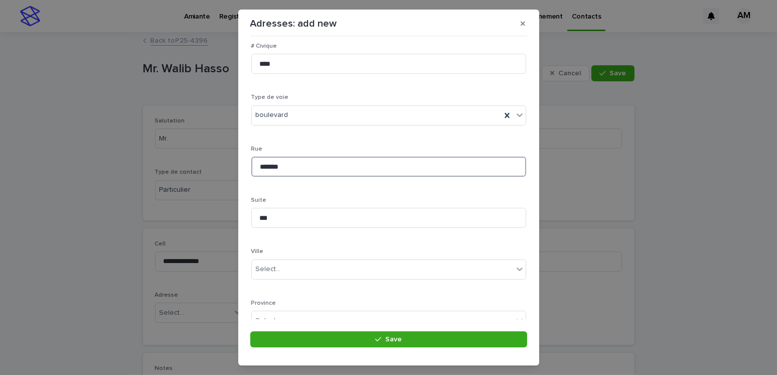
click at [277, 167] on input "*******" at bounding box center [388, 166] width 275 height 20
type input "*******"
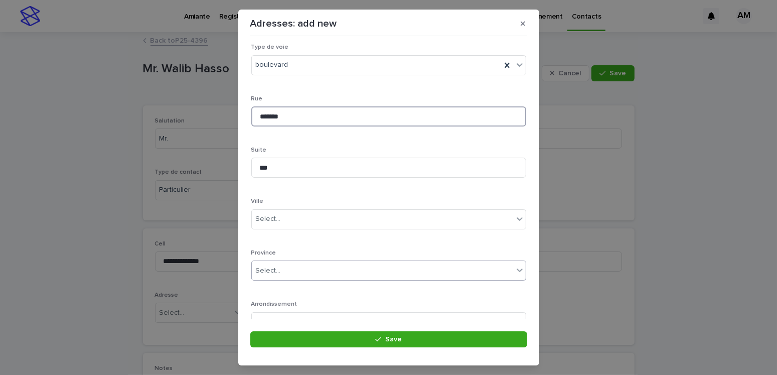
scroll to position [150, 0]
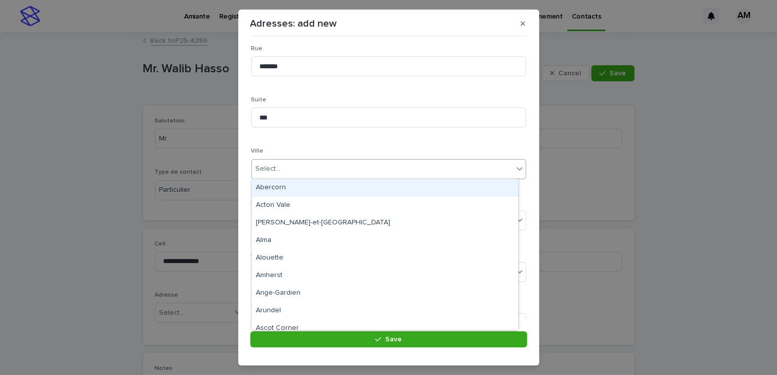
click at [282, 171] on input "text" at bounding box center [282, 168] width 1 height 9
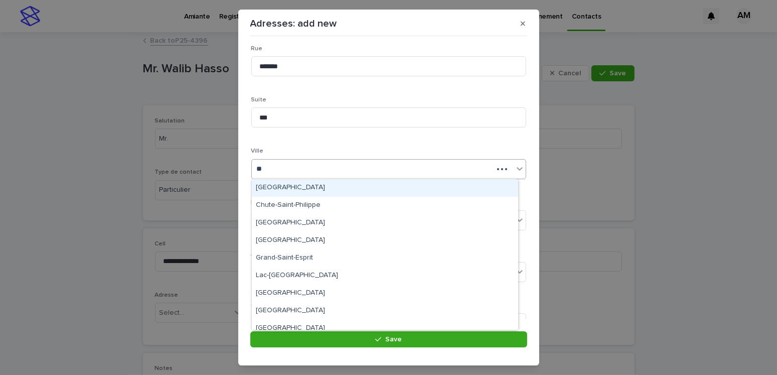
type input "*"
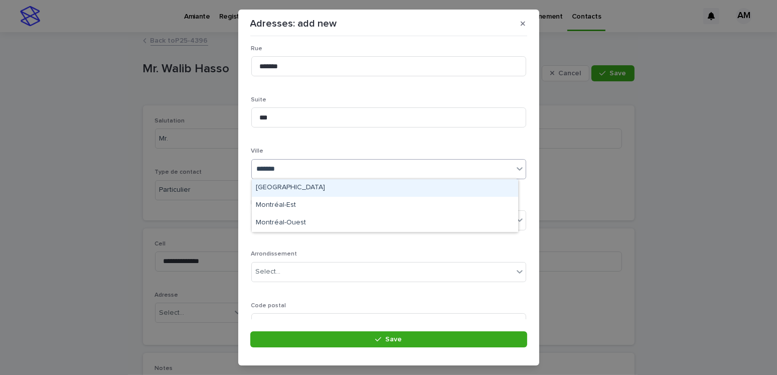
type input "********"
click at [274, 184] on div "[GEOGRAPHIC_DATA]" at bounding box center [385, 188] width 266 height 18
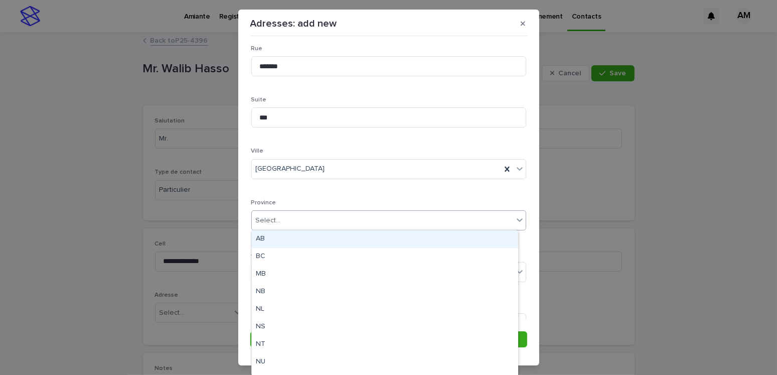
click at [270, 222] on div "Select..." at bounding box center [268, 220] width 25 height 11
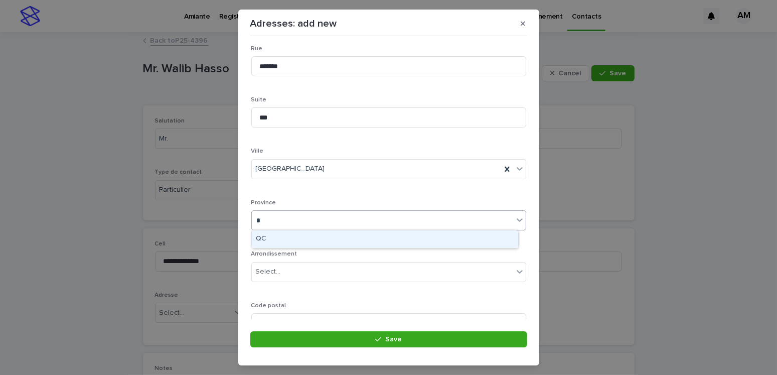
type input "**"
click at [268, 238] on div "QC" at bounding box center [385, 239] width 266 height 18
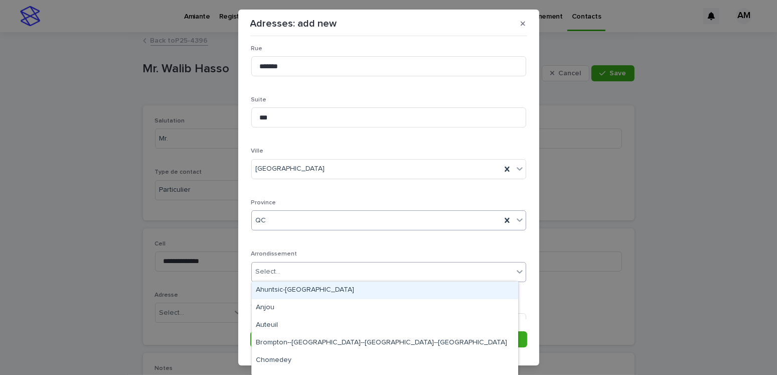
click at [269, 269] on div "Select..." at bounding box center [268, 271] width 25 height 11
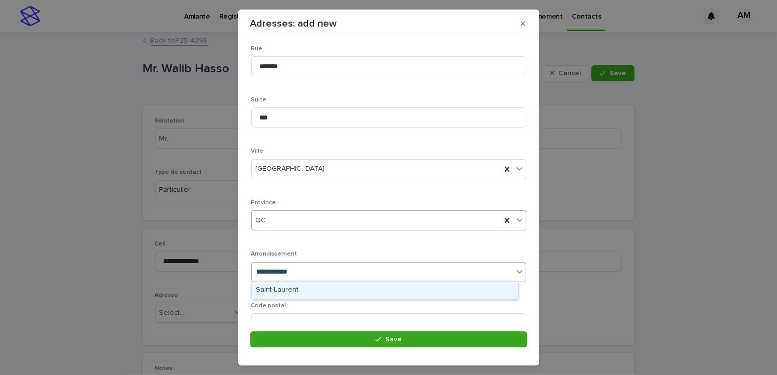
type input "**********"
click at [276, 288] on div "Saint-Laurent" at bounding box center [385, 290] width 266 height 18
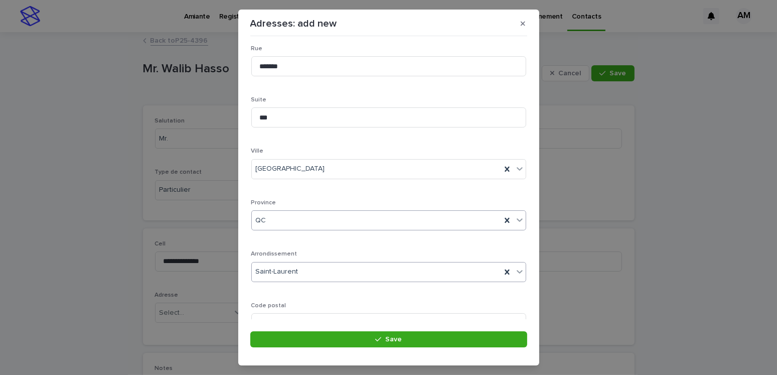
scroll to position [194, 0]
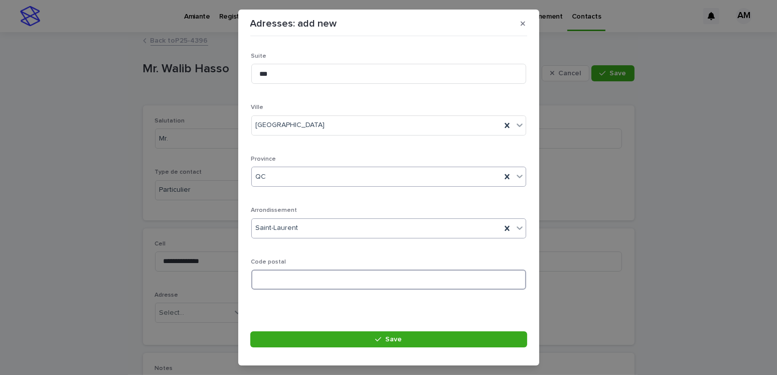
click at [294, 284] on input at bounding box center [388, 279] width 275 height 20
click at [278, 275] on input at bounding box center [388, 279] width 275 height 20
click at [282, 277] on input "*******" at bounding box center [388, 279] width 275 height 20
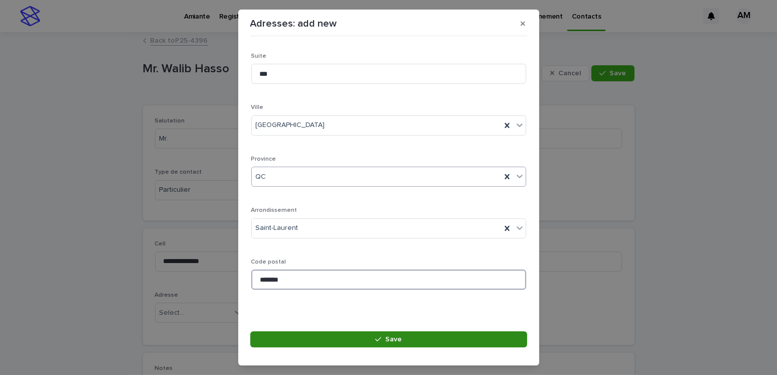
type input "*******"
click at [372, 331] on button "Save" at bounding box center [388, 339] width 277 height 16
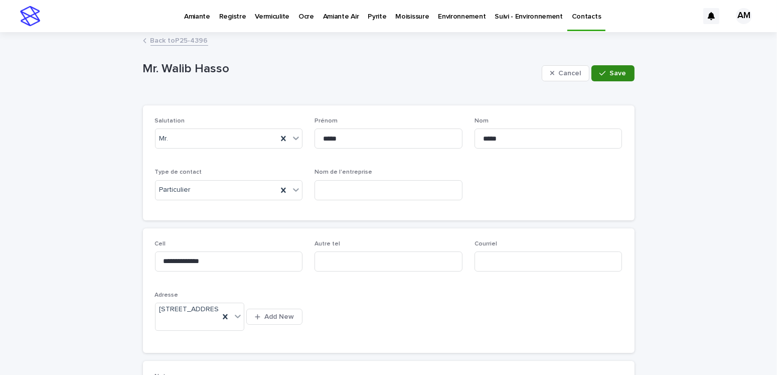
click at [615, 72] on span "Save" at bounding box center [618, 73] width 17 height 7
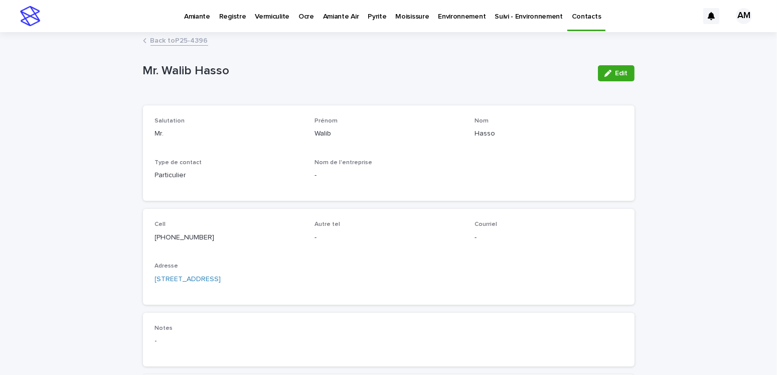
click at [182, 40] on link "Back to P25-4396" at bounding box center [179, 40] width 58 height 12
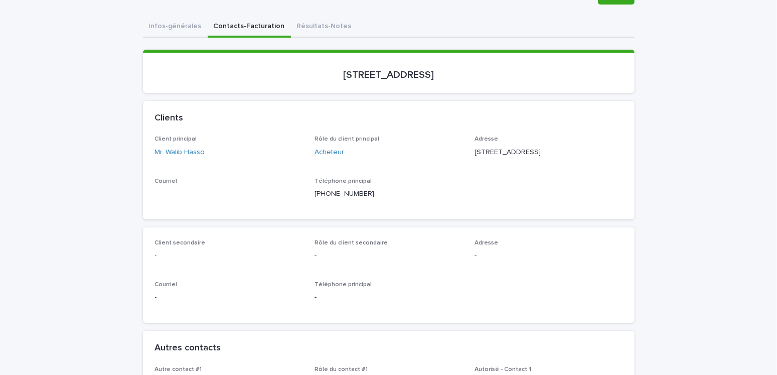
scroll to position [201, 0]
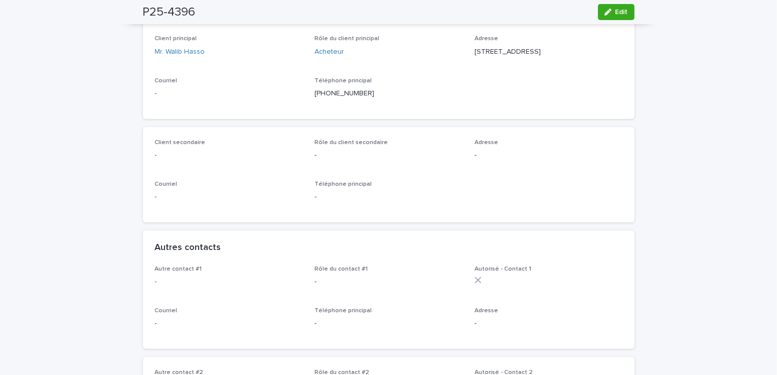
drag, startPoint x: 608, startPoint y: 9, endPoint x: 641, endPoint y: 142, distance: 137.5
click at [612, 11] on button "Edit" at bounding box center [616, 12] width 37 height 16
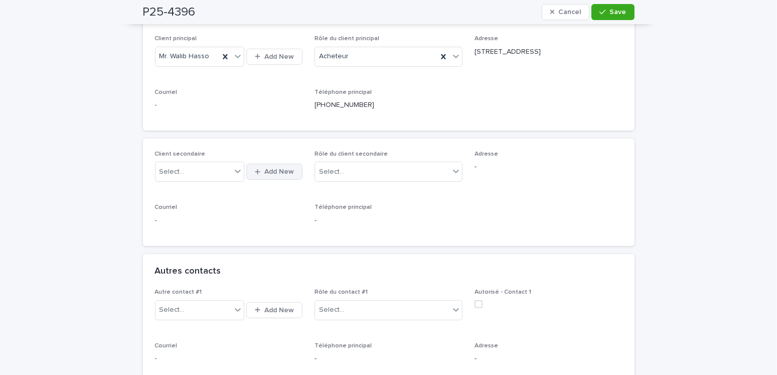
click at [275, 175] on span "Add New" at bounding box center [279, 171] width 30 height 7
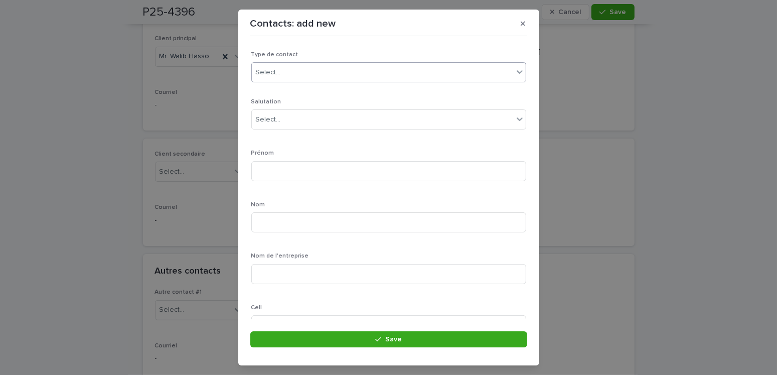
click at [307, 72] on div "Select..." at bounding box center [382, 72] width 261 height 17
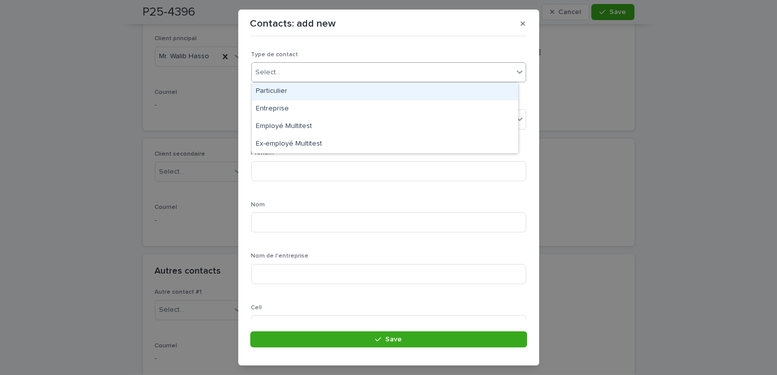
click at [277, 92] on div "Particulier" at bounding box center [385, 92] width 266 height 18
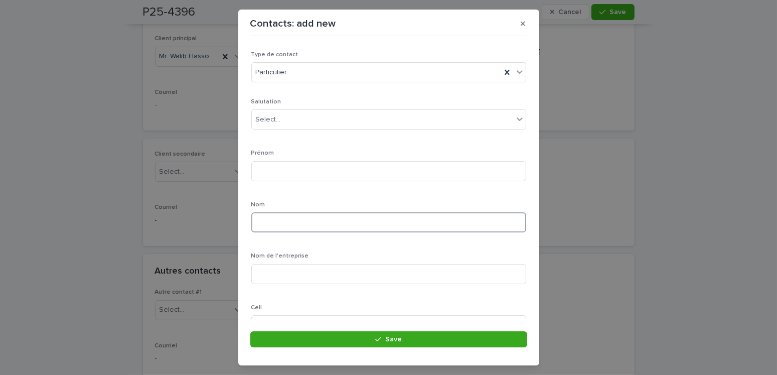
click at [271, 219] on input at bounding box center [388, 222] width 275 height 20
click at [273, 222] on input "*******" at bounding box center [388, 222] width 275 height 20
type input "*******"
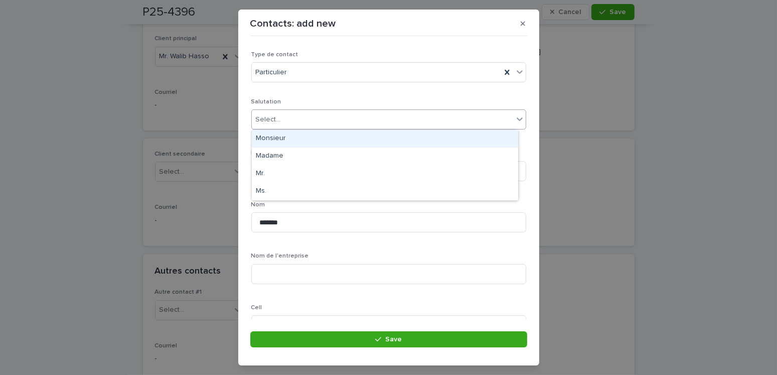
drag, startPoint x: 282, startPoint y: 111, endPoint x: 280, endPoint y: 117, distance: 6.2
click at [282, 112] on div "Select..." at bounding box center [382, 119] width 261 height 17
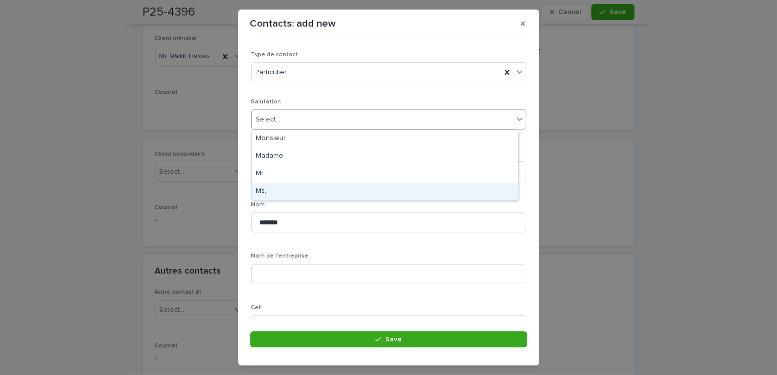
click at [263, 192] on div "Ms." at bounding box center [385, 192] width 266 height 18
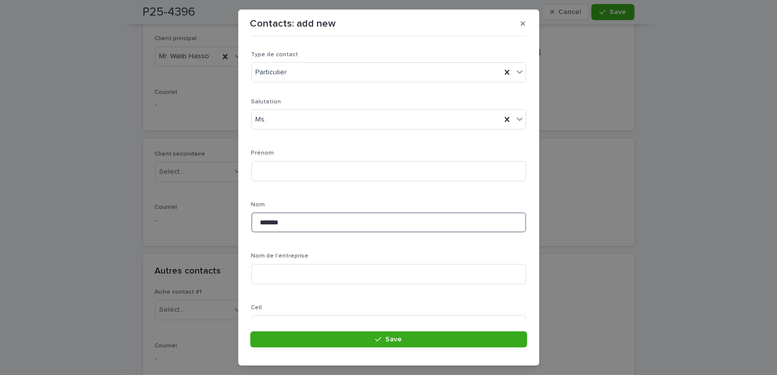
drag, startPoint x: 298, startPoint y: 220, endPoint x: 240, endPoint y: 231, distance: 58.8
click at [224, 227] on div "Contacts: add new Loading... Saving… Loading... Saving… Loading... Saving… Type…" at bounding box center [388, 187] width 777 height 375
paste input "*******"
type input "*******"
click at [276, 224] on input at bounding box center [388, 222] width 275 height 20
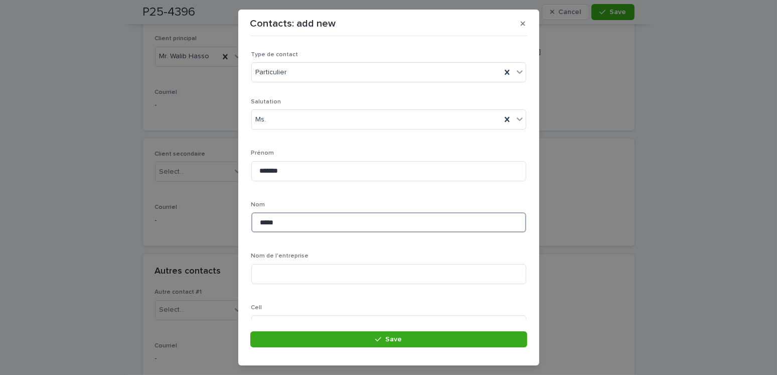
scroll to position [100, 0]
type input "*****"
click at [284, 221] on input at bounding box center [388, 225] width 275 height 20
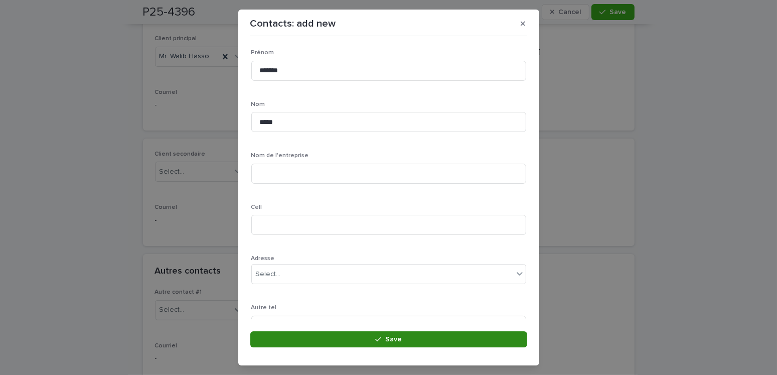
click at [381, 345] on button "Save" at bounding box center [388, 339] width 277 height 16
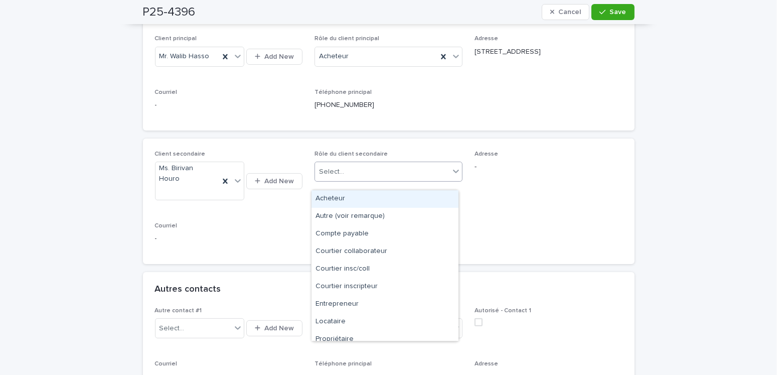
click at [325, 177] on div "Select..." at bounding box center [331, 171] width 25 height 11
click at [336, 198] on div "Acheteur" at bounding box center [384, 199] width 147 height 18
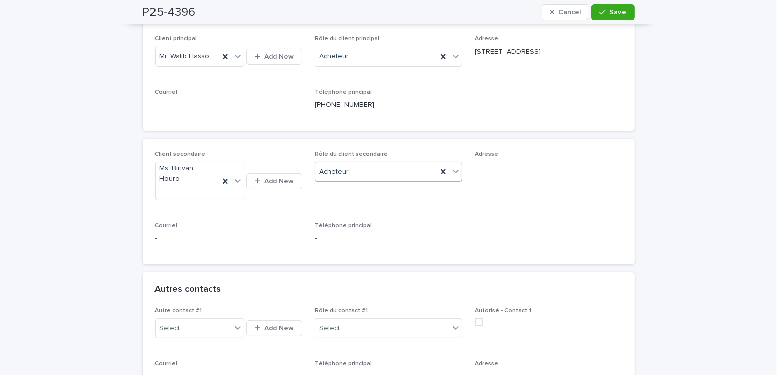
click at [604, 21] on div "P25-4396 Cancel Save" at bounding box center [388, 12] width 491 height 24
click at [610, 14] on span "Save" at bounding box center [618, 12] width 17 height 7
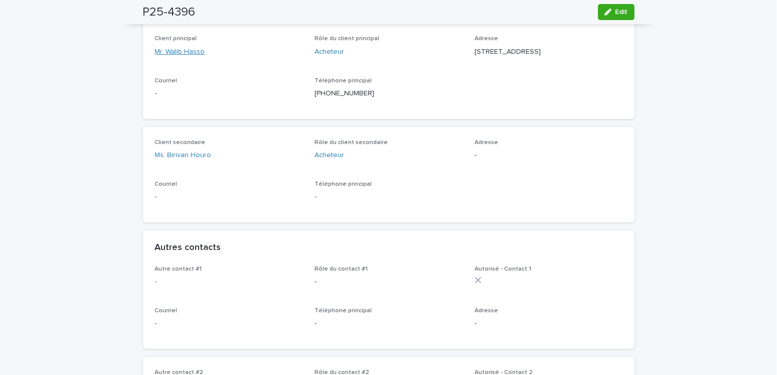
click at [195, 52] on link "Mr. Walib Hasso" at bounding box center [180, 52] width 50 height 11
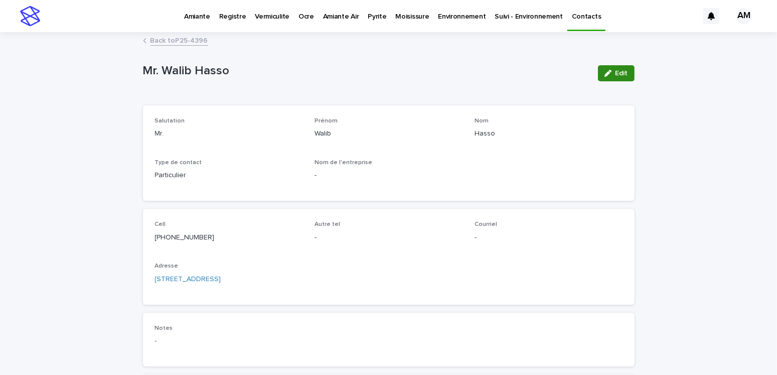
click at [612, 77] on button "Edit" at bounding box center [616, 73] width 37 height 16
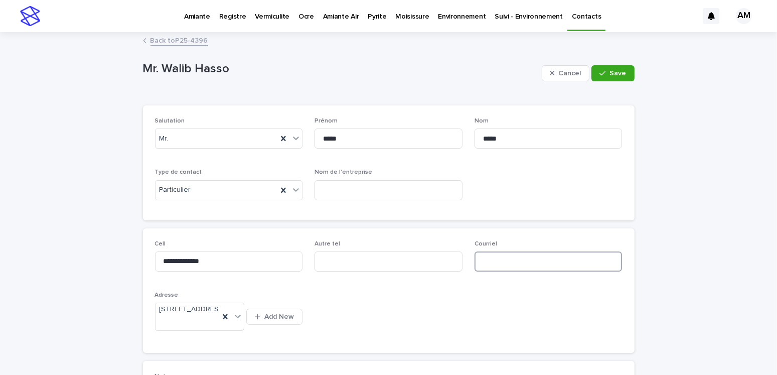
click at [486, 256] on input at bounding box center [548, 261] width 148 height 20
type input "**********"
click at [620, 70] on span "Save" at bounding box center [618, 73] width 17 height 7
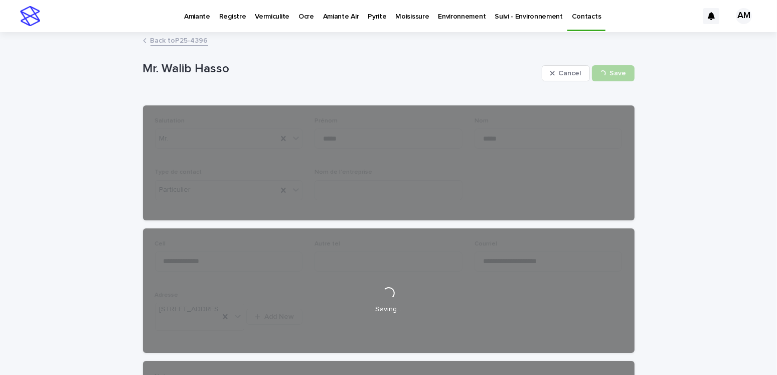
click at [171, 40] on link "Back to P25-4396" at bounding box center [179, 40] width 58 height 12
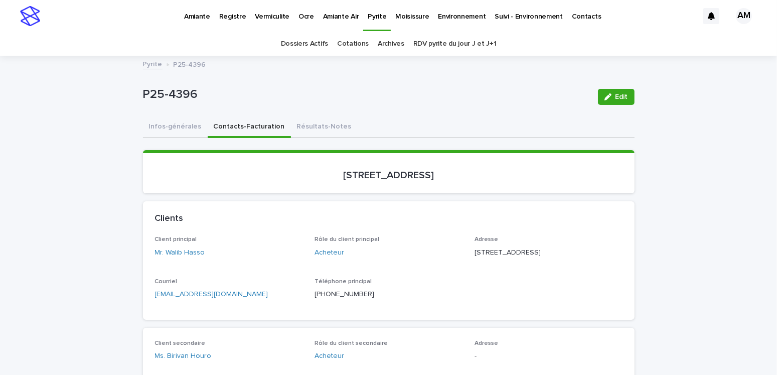
scroll to position [201, 0]
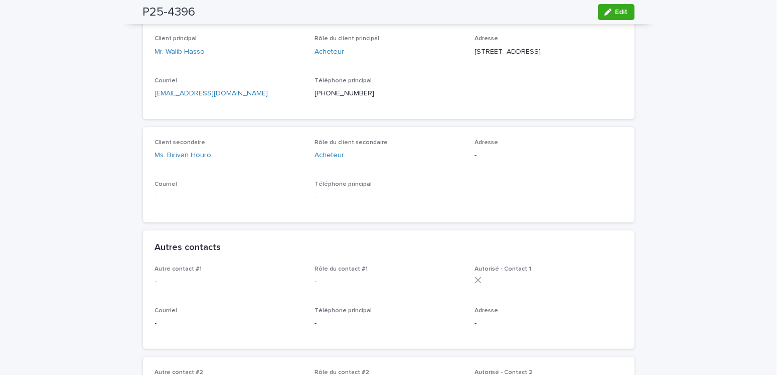
drag, startPoint x: 617, startPoint y: 11, endPoint x: 300, endPoint y: 205, distance: 372.3
click at [618, 12] on span "Edit" at bounding box center [621, 12] width 13 height 7
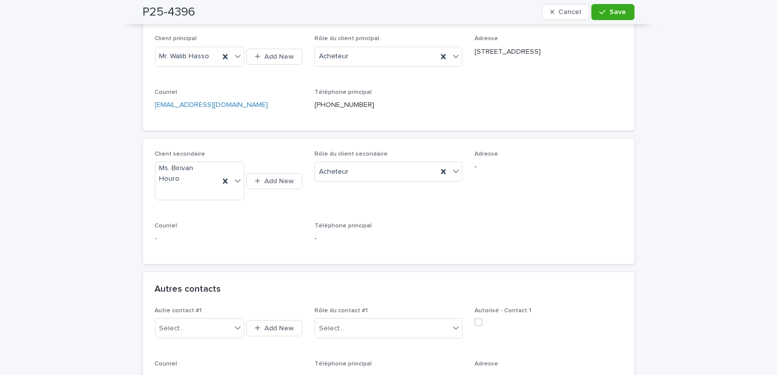
scroll to position [351, 0]
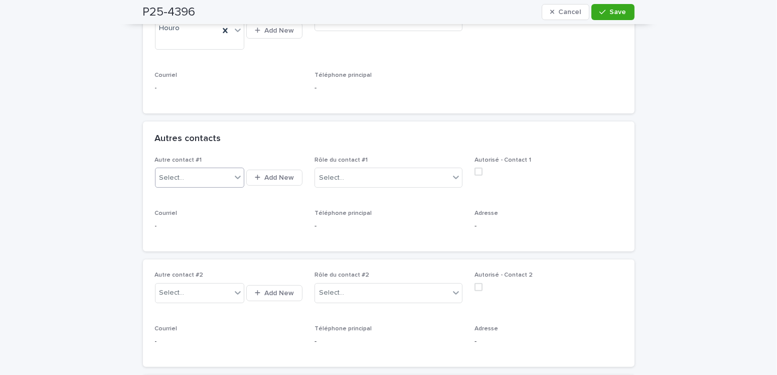
click at [195, 173] on div "Select..." at bounding box center [193, 177] width 76 height 17
type input "*"
type input "***"
click at [281, 169] on button "Add New" at bounding box center [274, 177] width 56 height 16
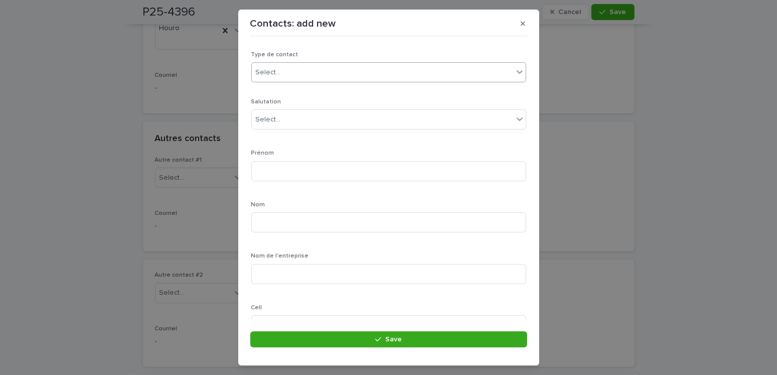
click at [286, 70] on div "Select..." at bounding box center [382, 72] width 261 height 17
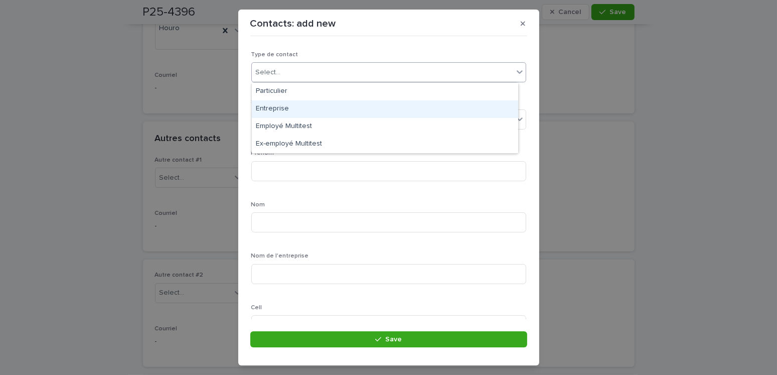
click at [278, 105] on div "Entreprise" at bounding box center [385, 109] width 266 height 18
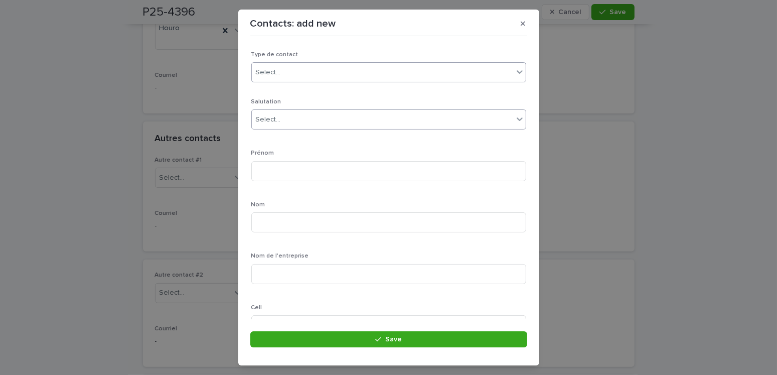
click at [278, 113] on div "Select..." at bounding box center [382, 119] width 261 height 17
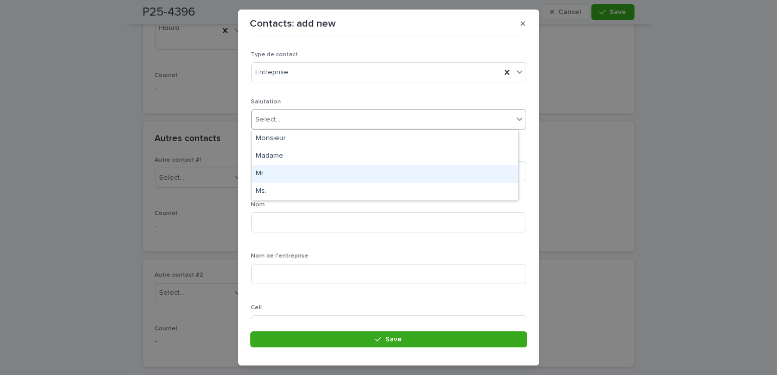
click at [265, 173] on div "Mr." at bounding box center [385, 174] width 266 height 18
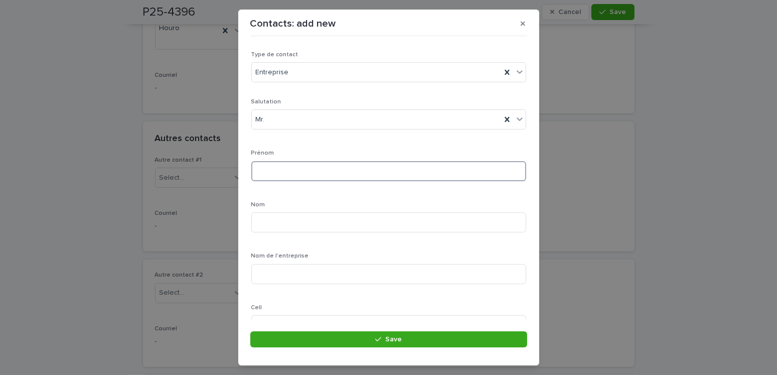
click at [272, 178] on input at bounding box center [388, 171] width 275 height 20
type input "***"
click at [274, 226] on input at bounding box center [388, 222] width 275 height 20
type input "**********"
click at [326, 272] on input at bounding box center [388, 274] width 275 height 20
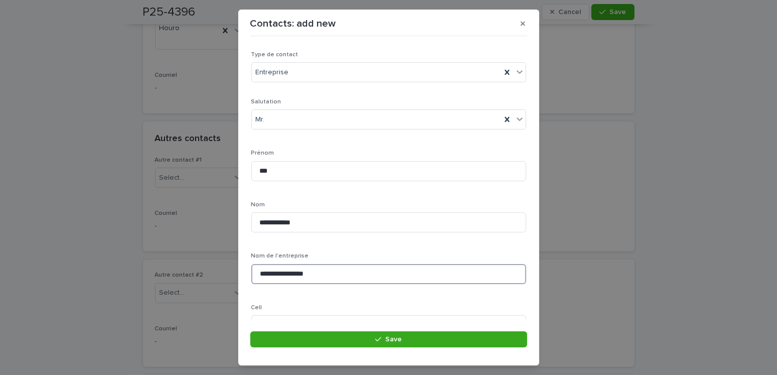
type input "**********"
click at [278, 222] on input "**********" at bounding box center [388, 222] width 275 height 20
type input "**********"
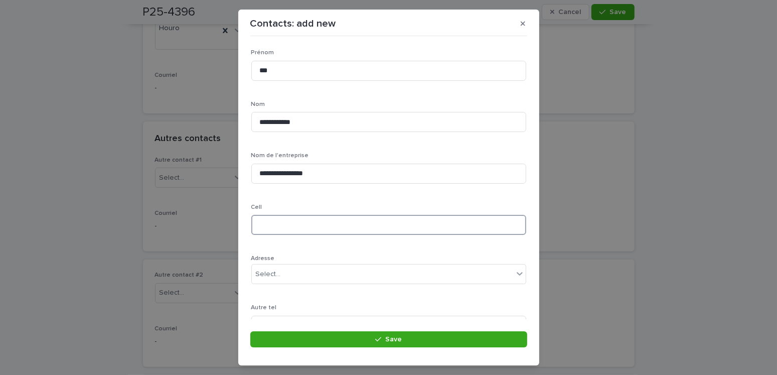
click at [281, 222] on input at bounding box center [388, 225] width 275 height 20
type input "**********"
click at [282, 70] on input "***" at bounding box center [388, 71] width 275 height 20
type input "**********"
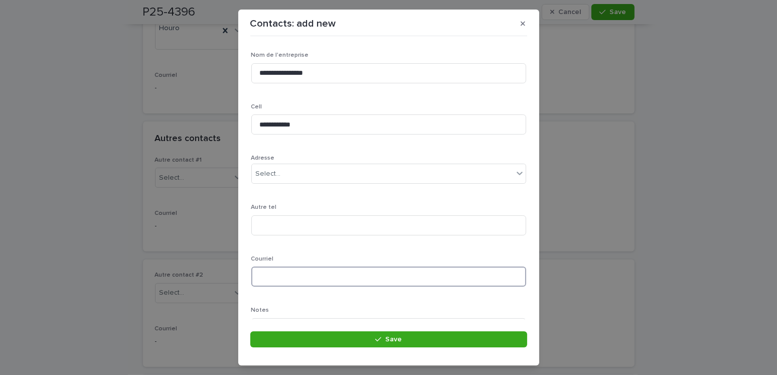
click at [273, 275] on input at bounding box center [388, 276] width 275 height 20
click at [302, 275] on input "**********" at bounding box center [388, 276] width 275 height 20
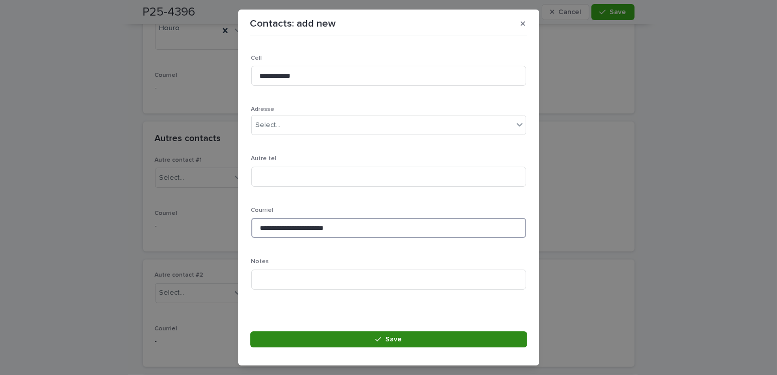
type input "**********"
click at [421, 339] on button "Save" at bounding box center [388, 339] width 277 height 16
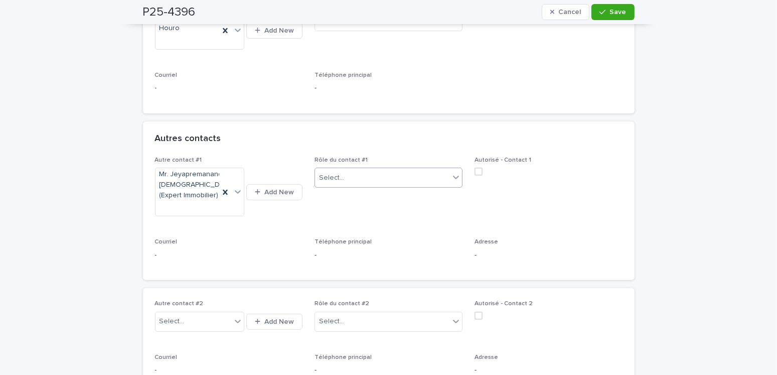
drag, startPoint x: 340, startPoint y: 169, endPoint x: 348, endPoint y: 173, distance: 9.0
click at [345, 171] on div at bounding box center [345, 177] width 1 height 13
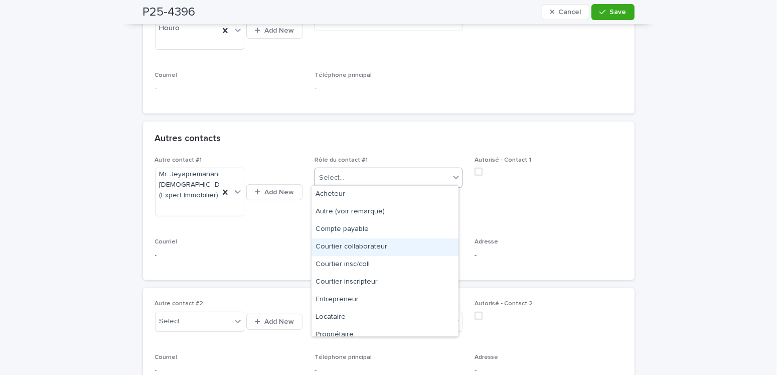
click at [367, 249] on div "Courtier collaborateur" at bounding box center [384, 247] width 147 height 18
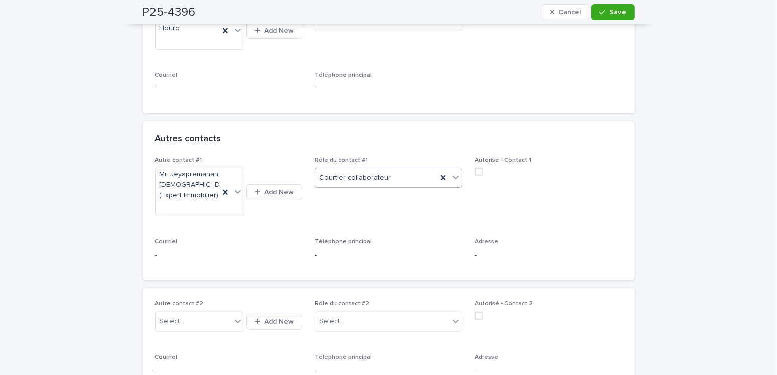
click at [474, 167] on span at bounding box center [478, 171] width 8 height 8
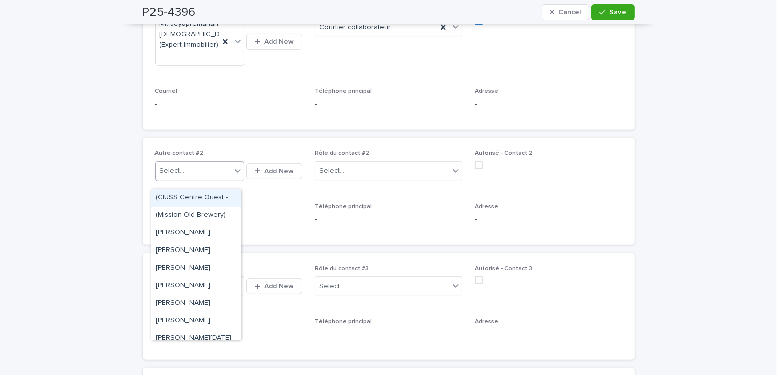
click at [176, 176] on div "Select..." at bounding box center [171, 170] width 25 height 11
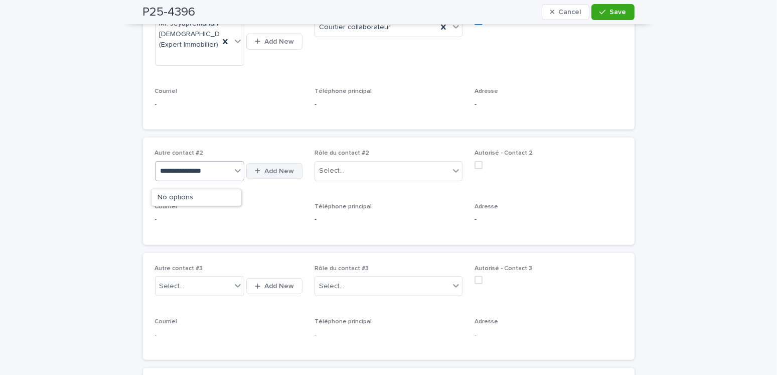
type input "**********"
click at [264, 174] on span "Add New" at bounding box center [279, 170] width 30 height 7
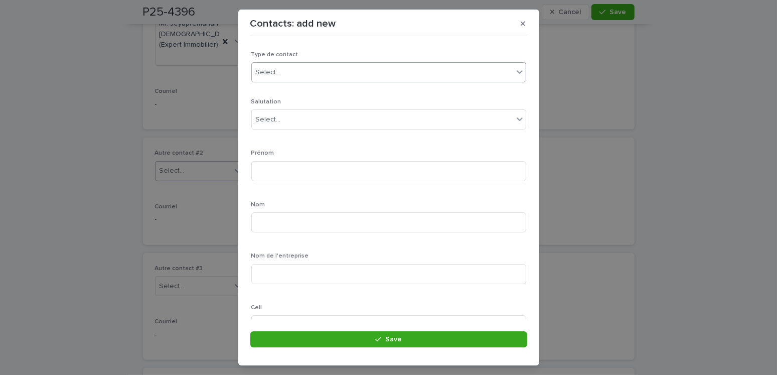
click at [290, 79] on div "Select..." at bounding box center [382, 72] width 261 height 17
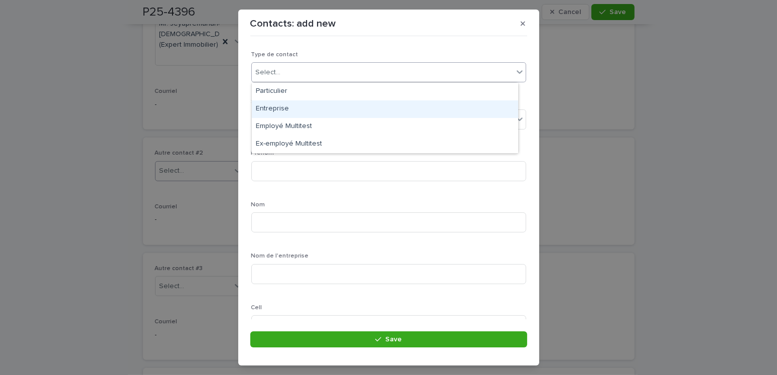
click at [278, 107] on div "Entreprise" at bounding box center [385, 109] width 266 height 18
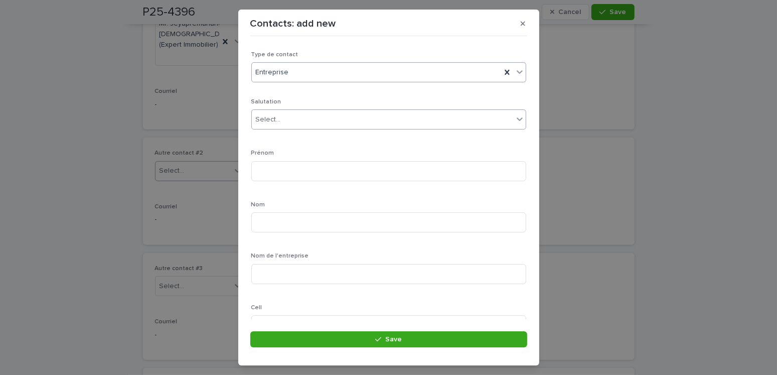
click at [274, 120] on div "Select..." at bounding box center [268, 119] width 25 height 11
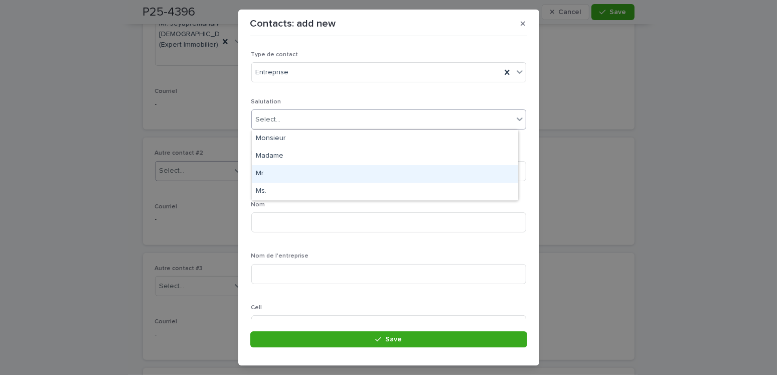
click at [265, 173] on div "Mr." at bounding box center [385, 174] width 266 height 18
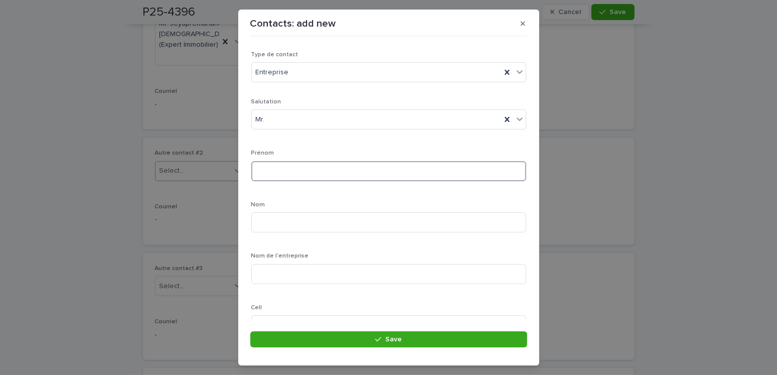
click at [273, 167] on input at bounding box center [388, 171] width 275 height 20
click at [522, 27] on button "button" at bounding box center [522, 24] width 17 height 16
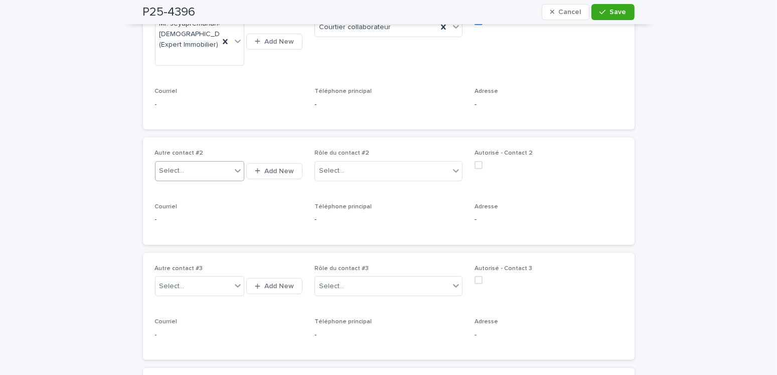
scroll to position [602, 0]
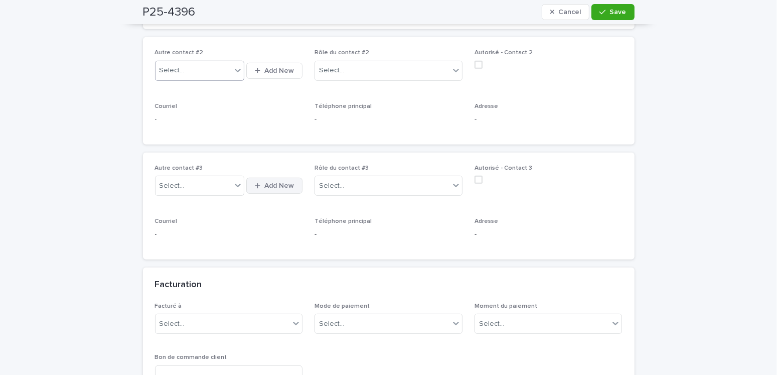
click at [270, 189] on span "Add New" at bounding box center [279, 185] width 30 height 7
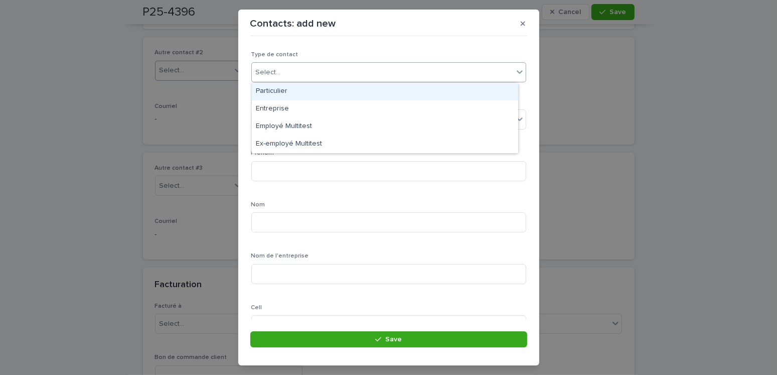
click at [318, 74] on div "Select..." at bounding box center [382, 72] width 261 height 17
click at [276, 96] on div "Particulier" at bounding box center [385, 92] width 266 height 18
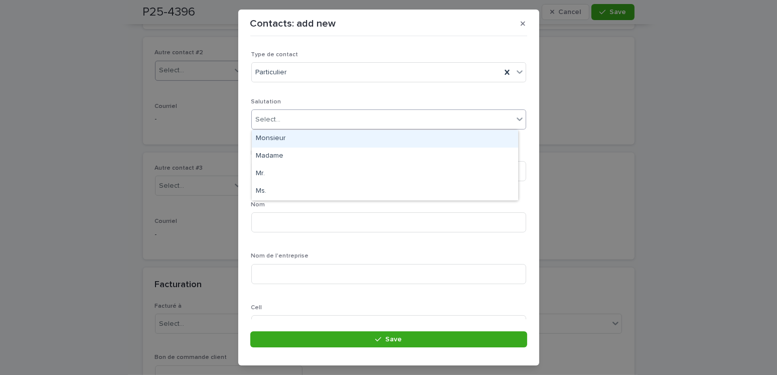
click at [292, 114] on div "Select..." at bounding box center [382, 119] width 261 height 17
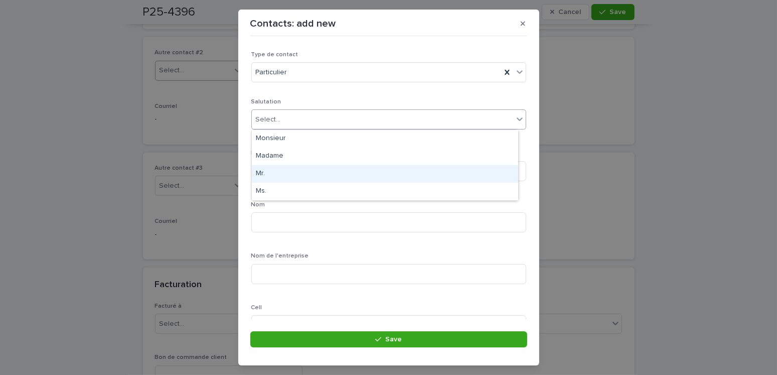
click at [267, 170] on div "Mr." at bounding box center [385, 174] width 266 height 18
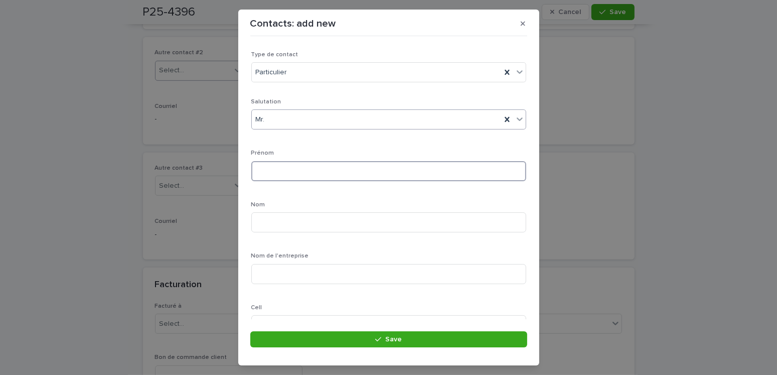
click at [277, 171] on input at bounding box center [388, 171] width 275 height 20
type input "***"
click at [269, 230] on input at bounding box center [388, 222] width 275 height 20
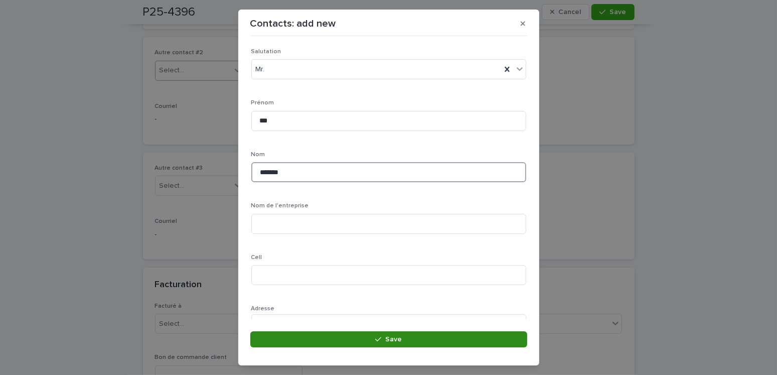
type input "*******"
click at [368, 337] on button "Save" at bounding box center [388, 339] width 277 height 16
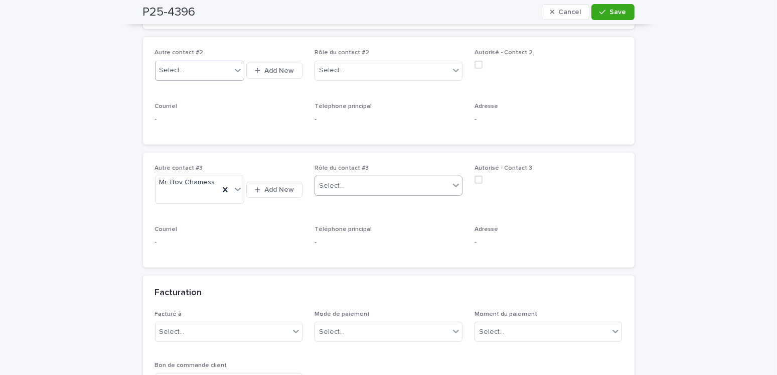
click at [339, 194] on div "Select..." at bounding box center [382, 186] width 134 height 17
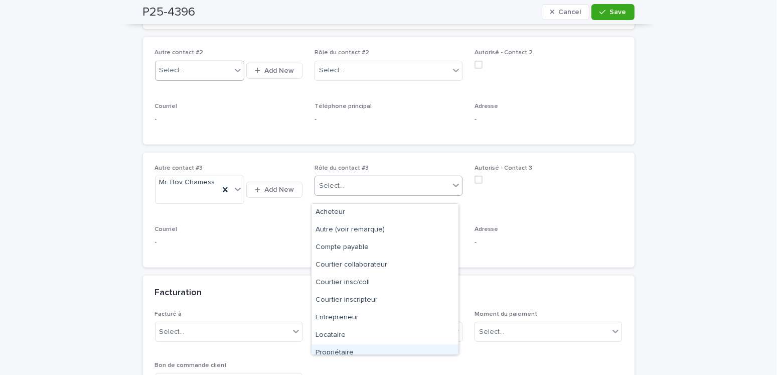
click at [341, 353] on div "Propriétaire" at bounding box center [384, 353] width 147 height 18
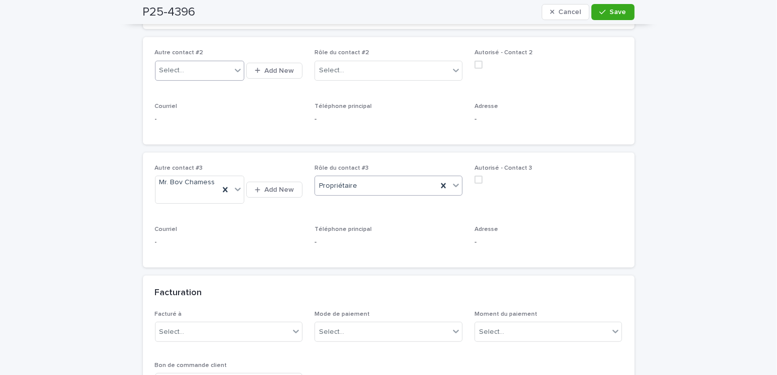
click at [176, 76] on div "Select..." at bounding box center [171, 70] width 25 height 11
type input "**********"
click at [281, 73] on button "Add New" at bounding box center [274, 71] width 56 height 16
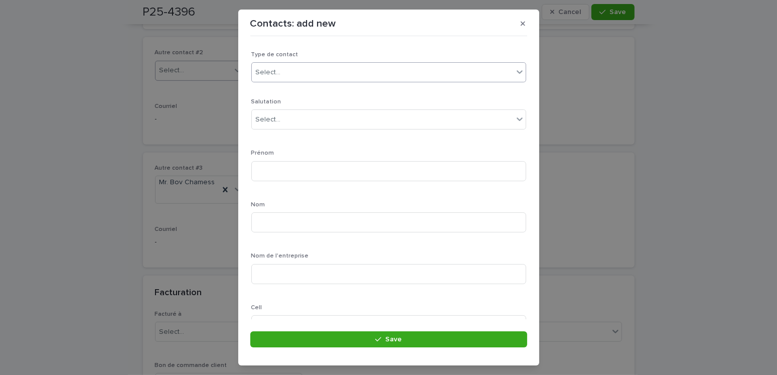
click at [321, 71] on div "Select..." at bounding box center [382, 72] width 261 height 17
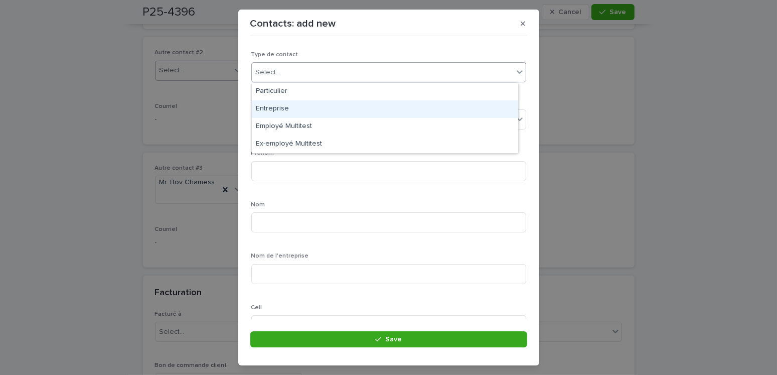
click at [281, 102] on div "Entreprise" at bounding box center [385, 109] width 266 height 18
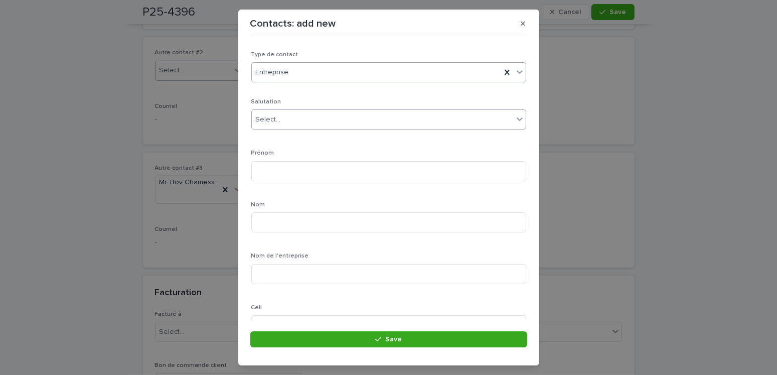
click at [286, 121] on div "Select..." at bounding box center [382, 119] width 261 height 17
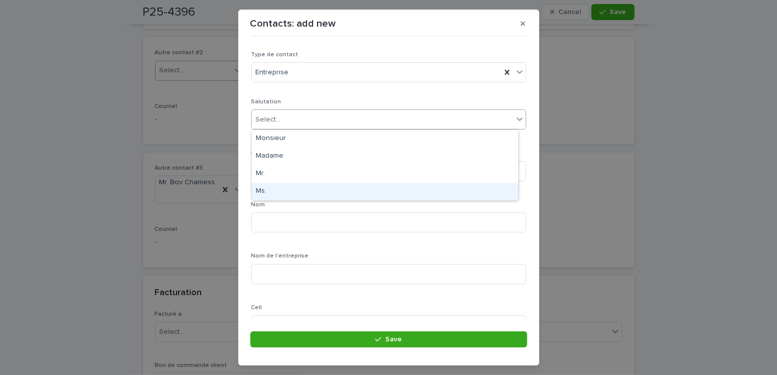
click at [262, 195] on div "Ms." at bounding box center [385, 192] width 266 height 18
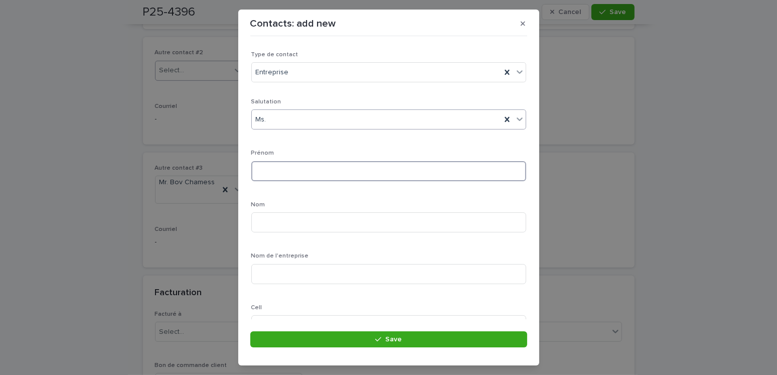
click at [284, 165] on input at bounding box center [388, 171] width 275 height 20
type input "******"
click at [288, 177] on input at bounding box center [388, 173] width 275 height 20
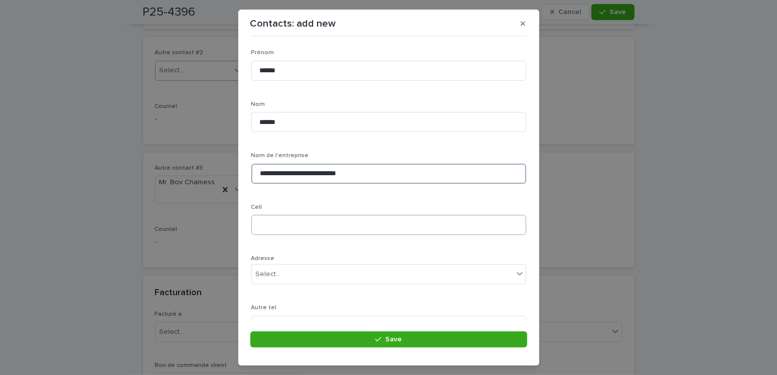
type input "**********"
click at [282, 218] on input at bounding box center [388, 225] width 275 height 20
click at [265, 217] on input at bounding box center [388, 225] width 275 height 20
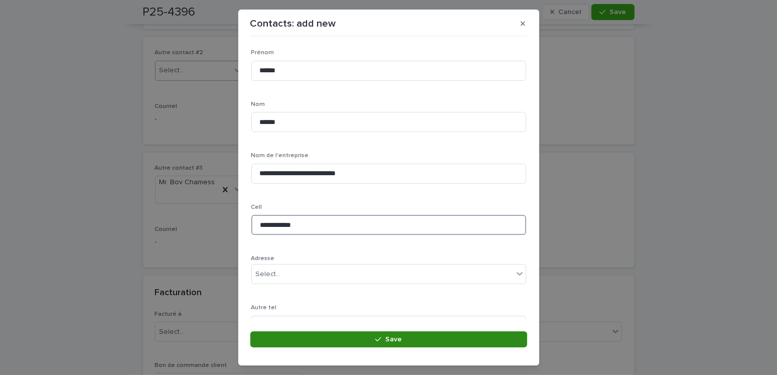
type input "**********"
click at [408, 338] on button "Save" at bounding box center [388, 339] width 277 height 16
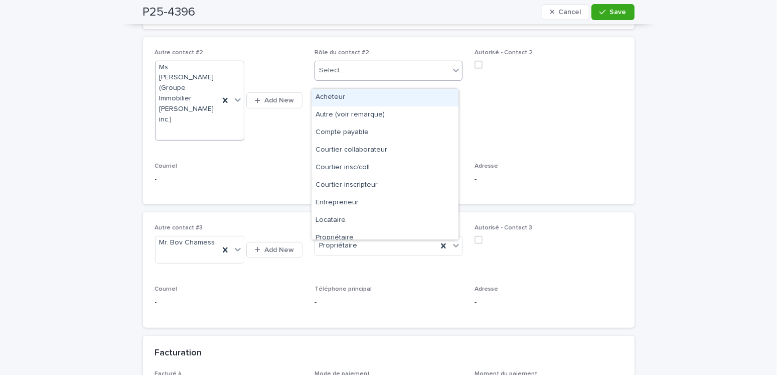
click at [338, 73] on div "Select..." at bounding box center [331, 70] width 25 height 11
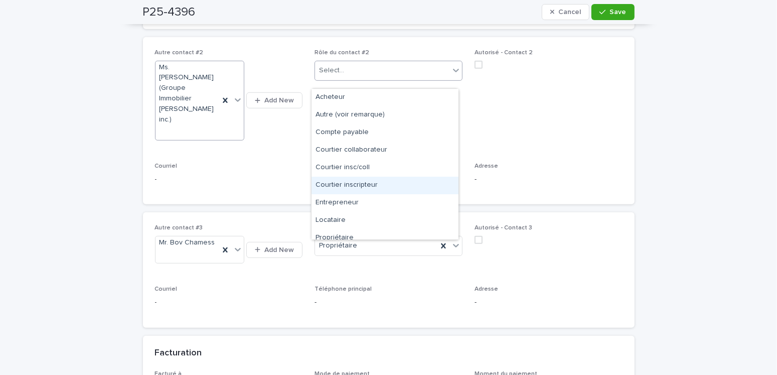
click at [351, 188] on div "Courtier inscripteur" at bounding box center [384, 186] width 147 height 18
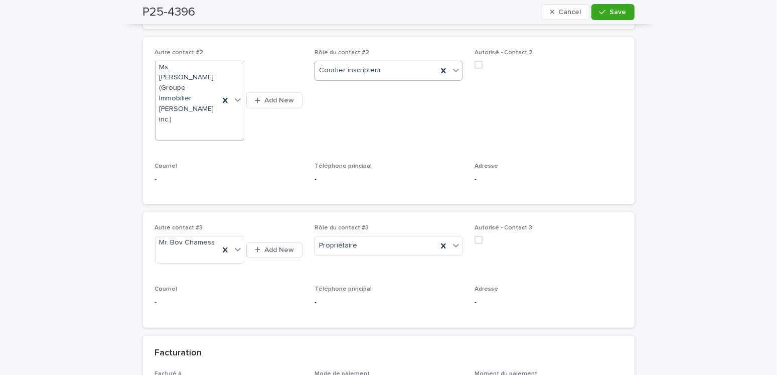
scroll to position [802, 0]
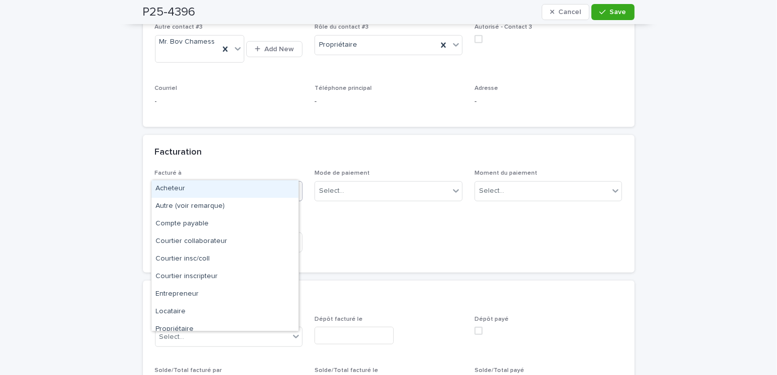
click at [188, 181] on div "Select..." at bounding box center [229, 191] width 148 height 20
click at [176, 182] on div "Acheteur" at bounding box center [224, 189] width 147 height 18
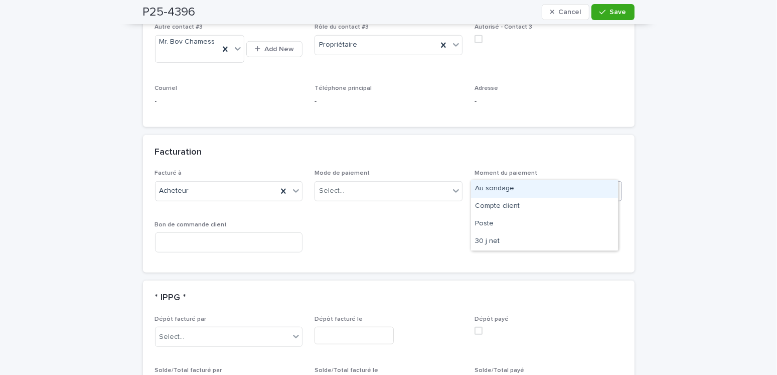
click at [501, 183] on div "Select..." at bounding box center [542, 191] width 134 height 17
click at [498, 188] on div "Au sondage" at bounding box center [544, 189] width 147 height 18
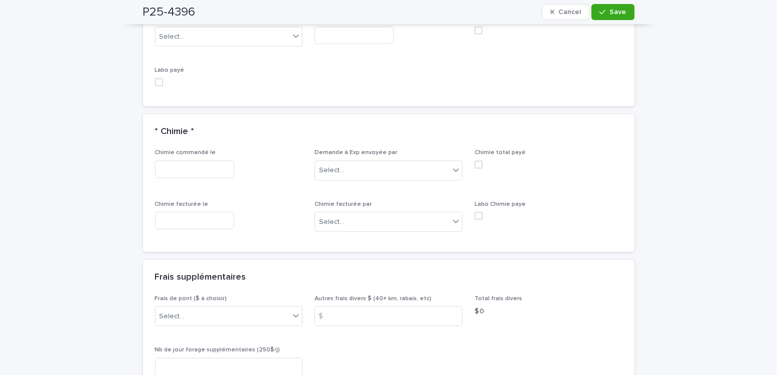
scroll to position [1304, 0]
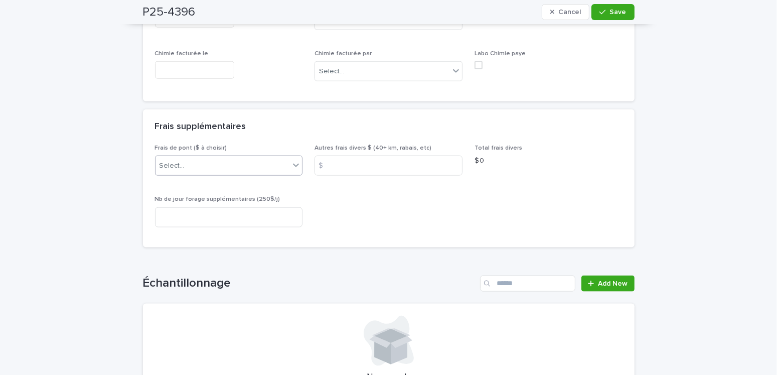
click at [195, 155] on div "Select..." at bounding box center [229, 165] width 148 height 20
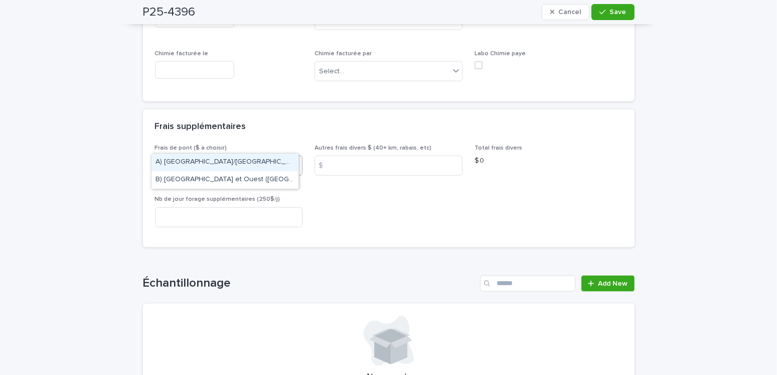
click at [207, 158] on div "A) [GEOGRAPHIC_DATA]/[GEOGRAPHIC_DATA] 2024: 15$" at bounding box center [224, 162] width 147 height 18
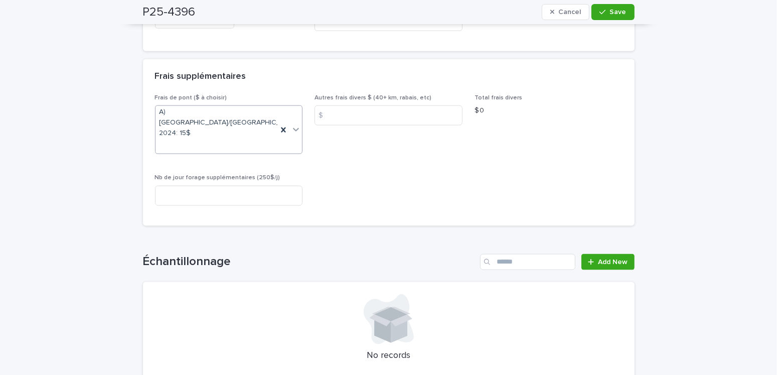
scroll to position [1404, 0]
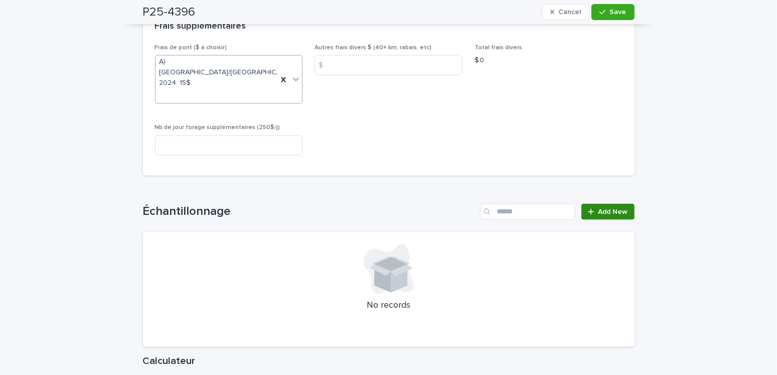
click at [603, 208] on span "Add New" at bounding box center [613, 211] width 30 height 7
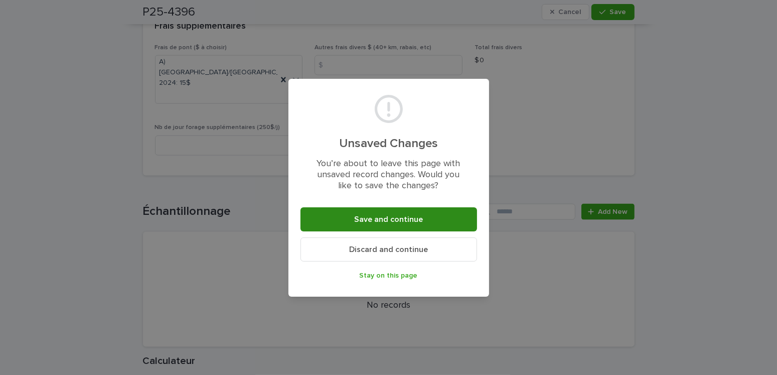
click at [368, 225] on button "Save and continue" at bounding box center [388, 219] width 177 height 24
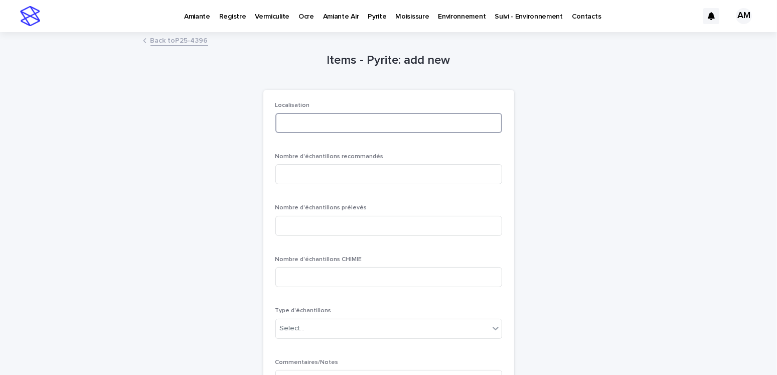
click at [309, 128] on input at bounding box center [388, 123] width 227 height 20
type input "********"
type input "*"
click at [319, 328] on div "Select..." at bounding box center [382, 328] width 213 height 17
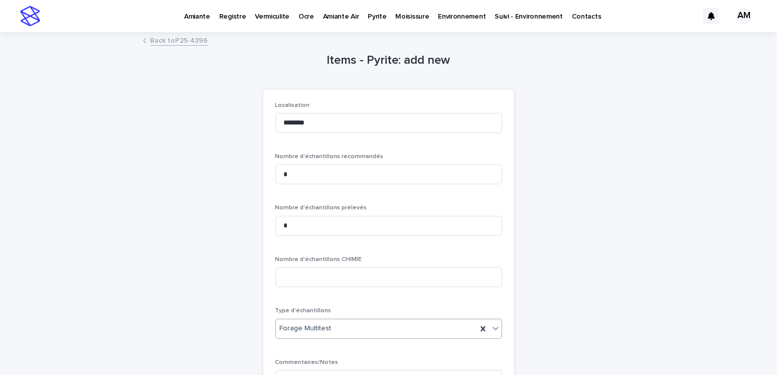
scroll to position [137, 0]
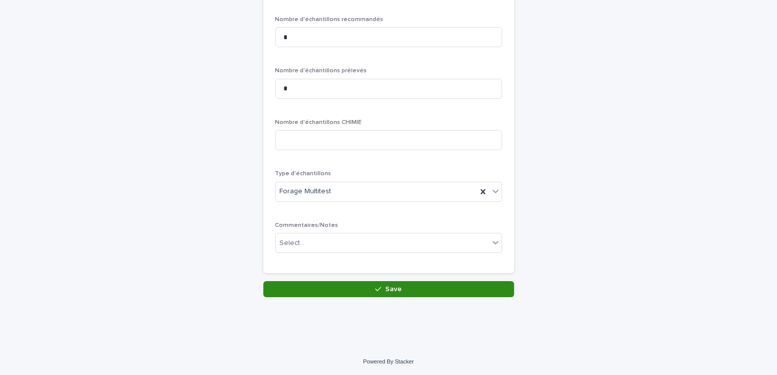
click at [386, 288] on span "Save" at bounding box center [393, 288] width 17 height 7
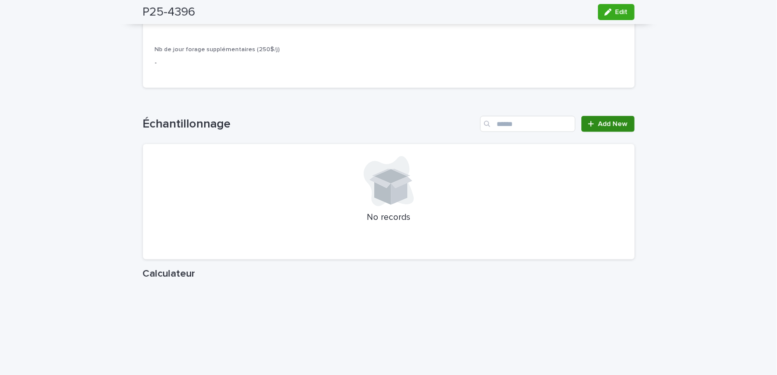
click at [598, 121] on span "Add New" at bounding box center [613, 123] width 30 height 7
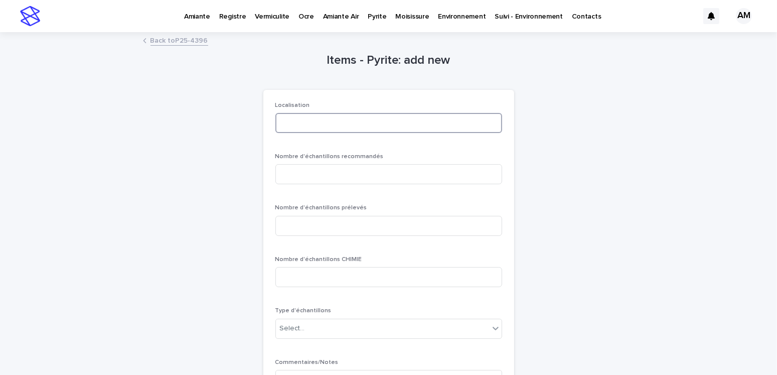
click at [287, 120] on input at bounding box center [388, 123] width 227 height 20
type input "******"
type input "*"
click at [346, 325] on div "Select..." at bounding box center [382, 328] width 213 height 17
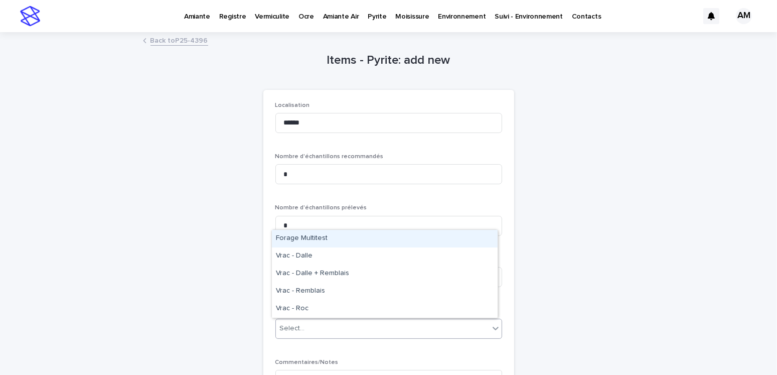
click at [338, 235] on div "Forage Multitest" at bounding box center [385, 239] width 226 height 18
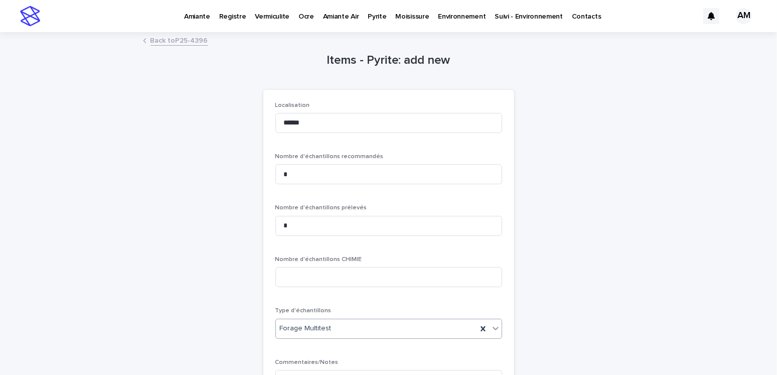
scroll to position [137, 0]
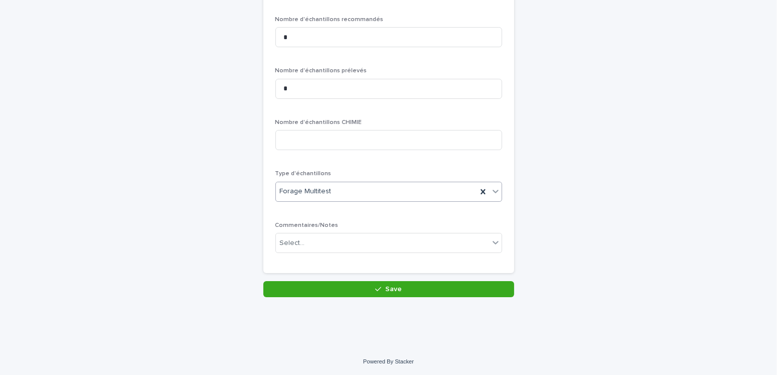
click at [368, 284] on button "Save" at bounding box center [388, 289] width 251 height 16
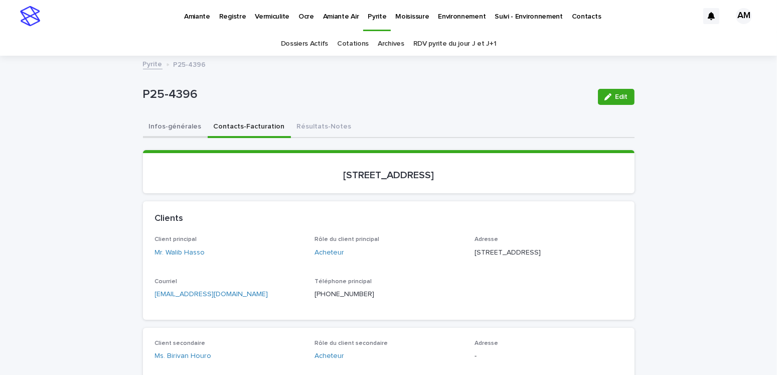
click at [171, 122] on button "Infos-générales" at bounding box center [175, 127] width 65 height 21
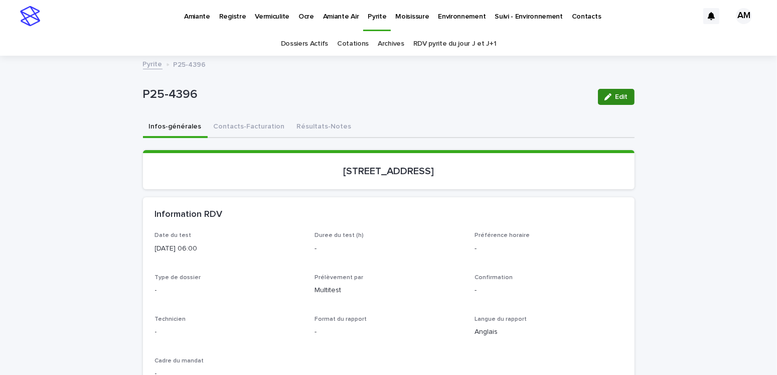
click at [617, 96] on span "Edit" at bounding box center [621, 96] width 13 height 7
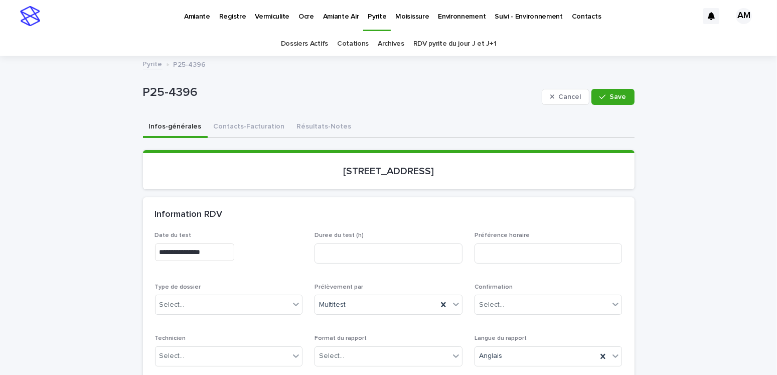
scroll to position [100, 0]
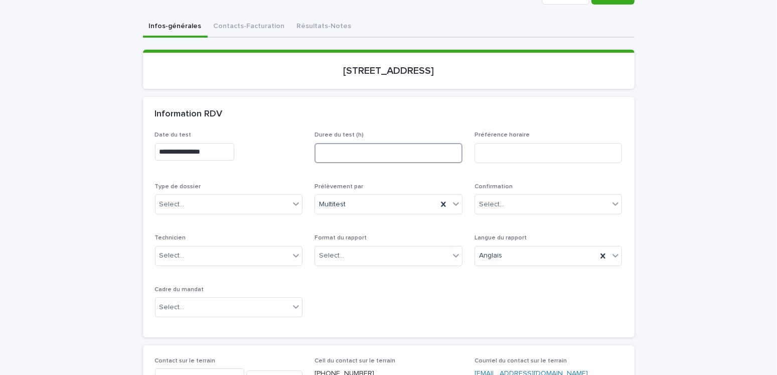
click at [336, 152] on input at bounding box center [388, 153] width 148 height 20
type input "****"
click at [200, 204] on div "Select..." at bounding box center [222, 204] width 134 height 17
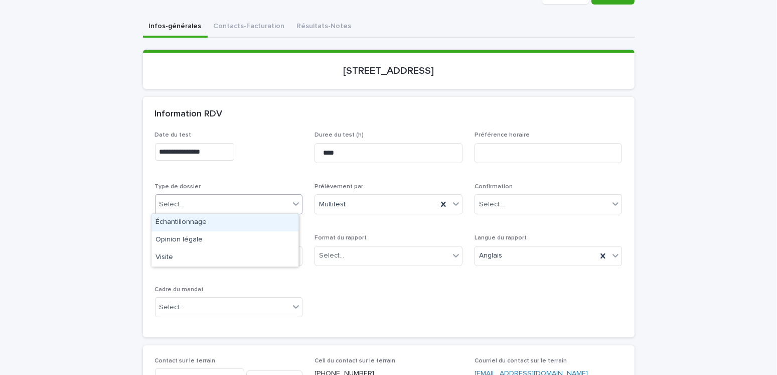
click at [181, 223] on div "Échantillonnage" at bounding box center [224, 223] width 147 height 18
click at [341, 247] on div "Select..." at bounding box center [388, 256] width 148 height 20
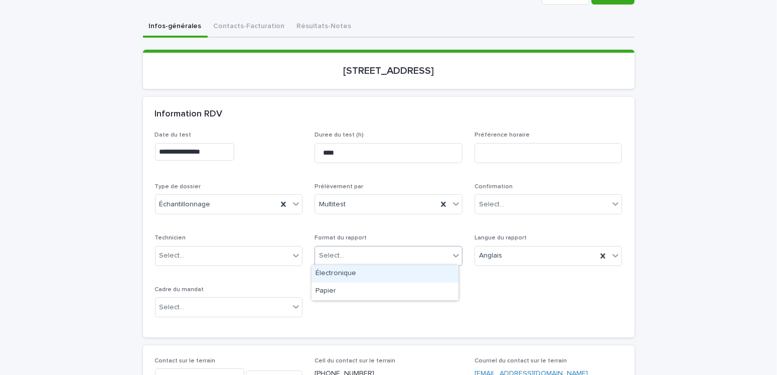
click at [337, 274] on div "Électronique" at bounding box center [384, 274] width 147 height 18
drag, startPoint x: 182, startPoint y: 301, endPoint x: 198, endPoint y: 299, distance: 16.2
click at [182, 301] on div "Select..." at bounding box center [222, 307] width 134 height 17
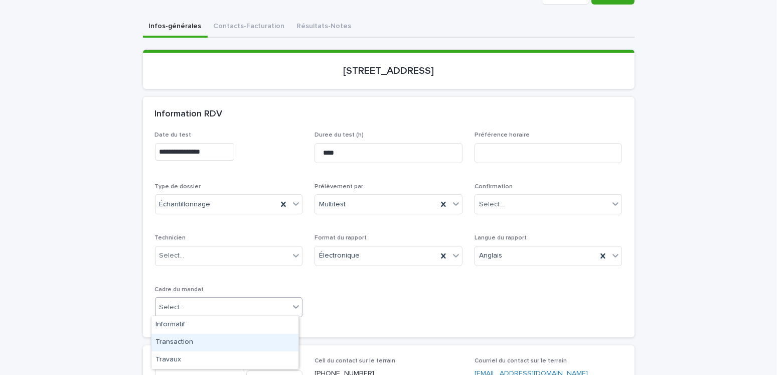
drag, startPoint x: 183, startPoint y: 339, endPoint x: 221, endPoint y: 326, distance: 40.4
click at [183, 339] on div "Transaction" at bounding box center [224, 342] width 147 height 18
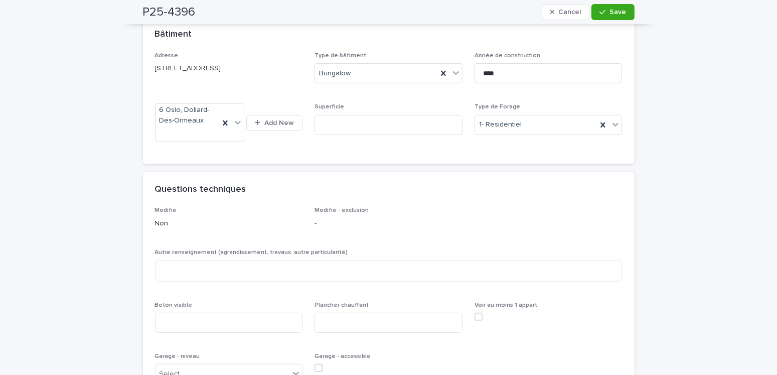
scroll to position [702, 0]
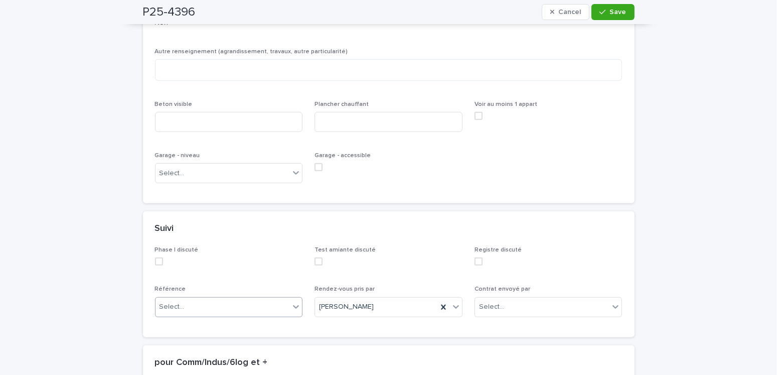
click at [186, 310] on div "Select..." at bounding box center [222, 306] width 134 height 17
click at [183, 215] on div "Entrepreneur" at bounding box center [224, 216] width 147 height 18
click at [186, 305] on span "Entrepreneur" at bounding box center [180, 306] width 43 height 11
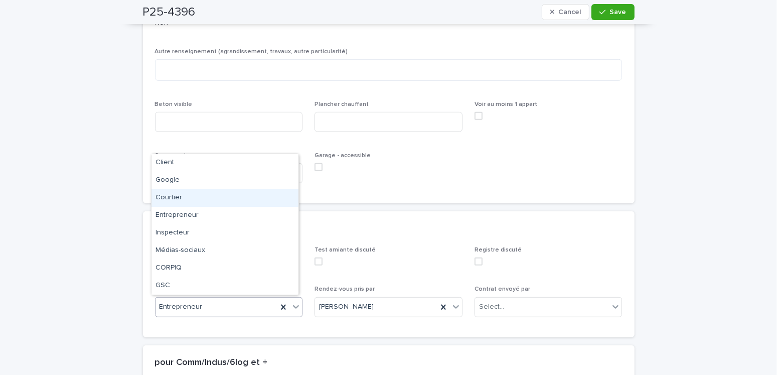
click at [181, 200] on div "Courtier" at bounding box center [224, 198] width 147 height 18
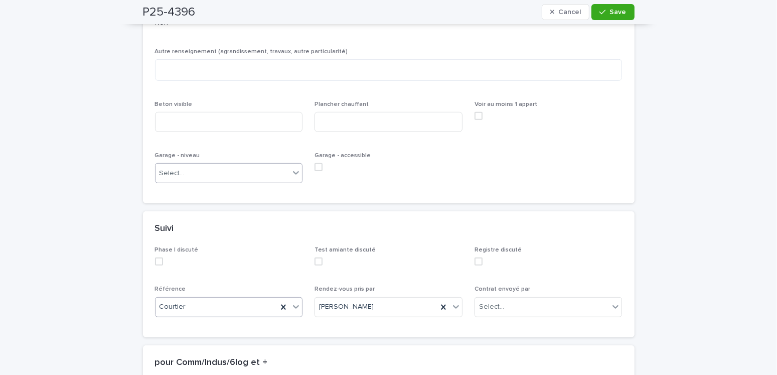
click at [179, 165] on div "Select..." at bounding box center [222, 173] width 134 height 17
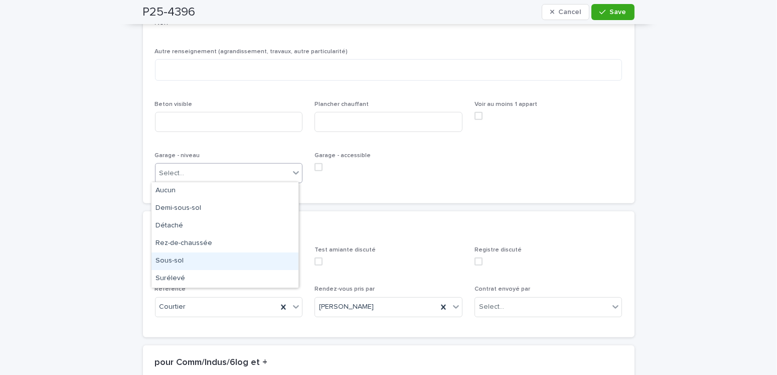
click at [173, 264] on div "Sous-sol" at bounding box center [224, 261] width 147 height 18
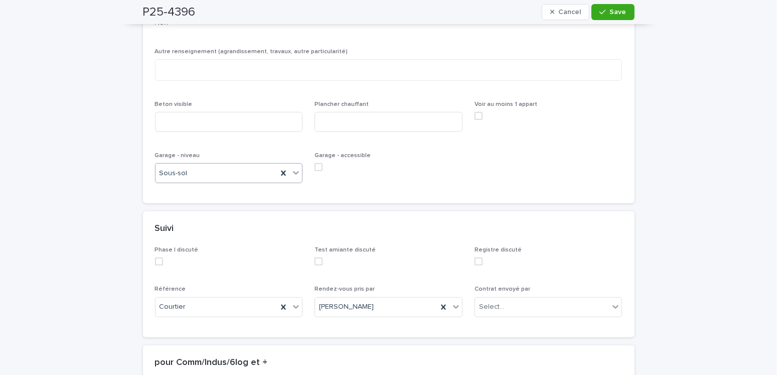
click at [315, 167] on span at bounding box center [318, 167] width 8 height 8
click at [215, 124] on input at bounding box center [229, 122] width 148 height 20
type input "***"
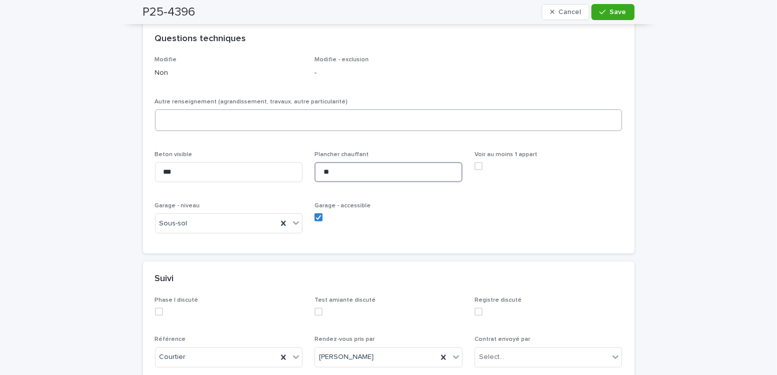
type input "**"
click at [198, 112] on textarea at bounding box center [388, 120] width 467 height 22
click at [197, 119] on textarea at bounding box center [388, 120] width 467 height 22
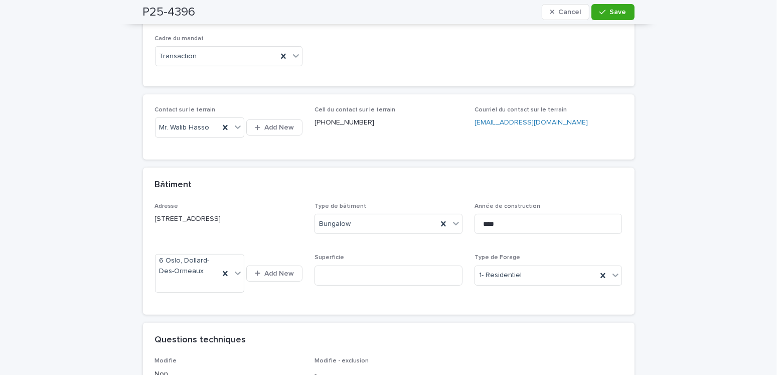
scroll to position [251, 0]
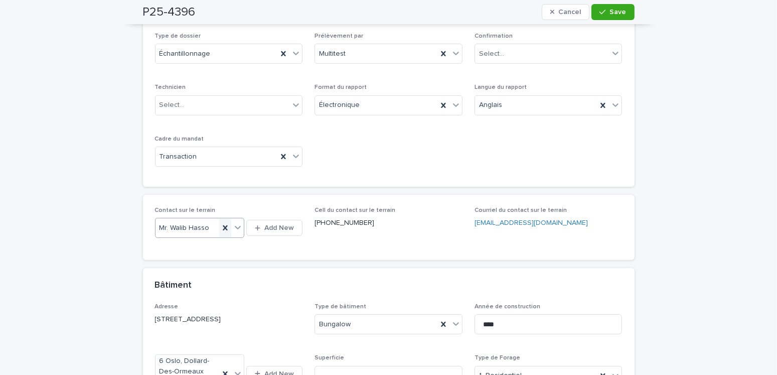
type textarea "**"
click at [223, 226] on icon at bounding box center [225, 227] width 5 height 5
type input "******"
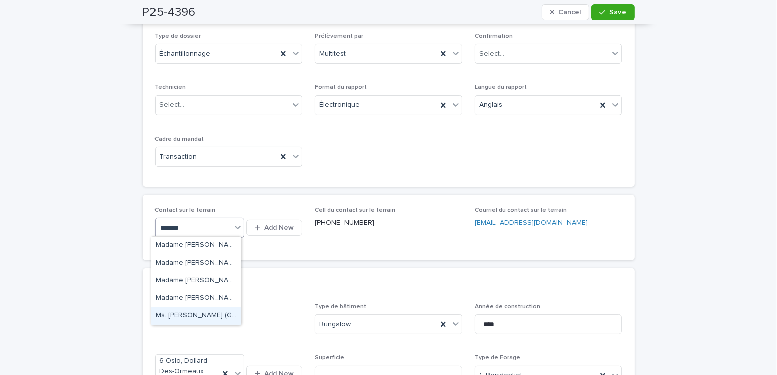
click at [206, 317] on div "Ms. Olivia Attias (Groupe Immobilier Londono inc.)" at bounding box center [195, 316] width 89 height 18
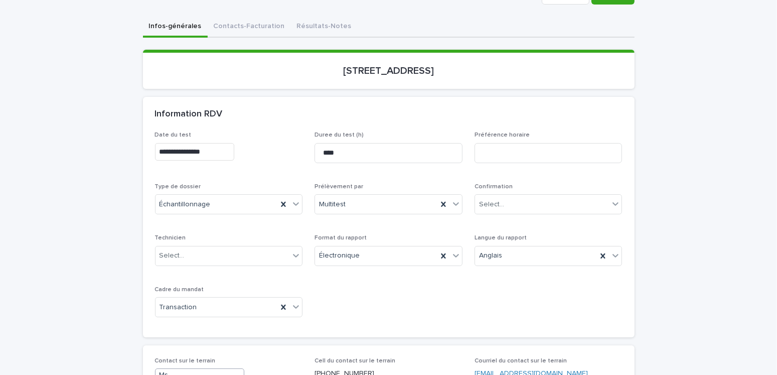
scroll to position [50, 0]
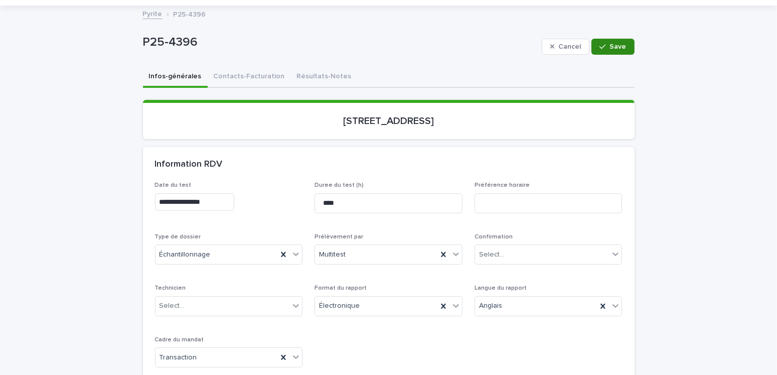
click at [613, 40] on button "Save" at bounding box center [612, 47] width 43 height 16
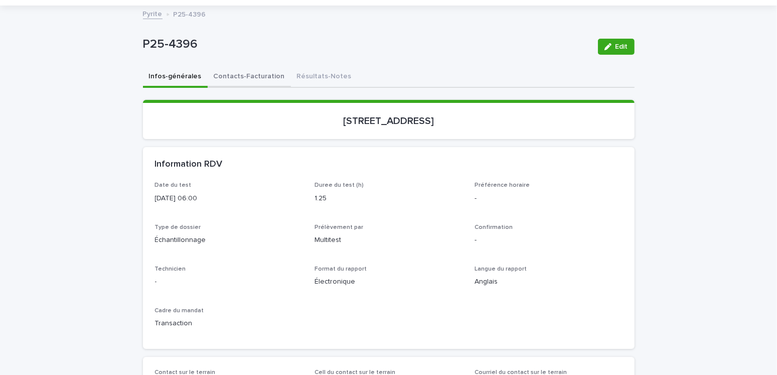
click at [249, 74] on button "Contacts-Facturation" at bounding box center [249, 77] width 83 height 21
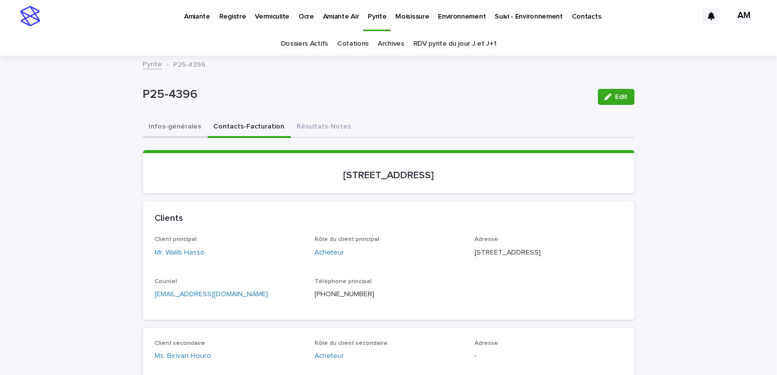
click at [160, 125] on button "Infos-générales" at bounding box center [175, 127] width 65 height 21
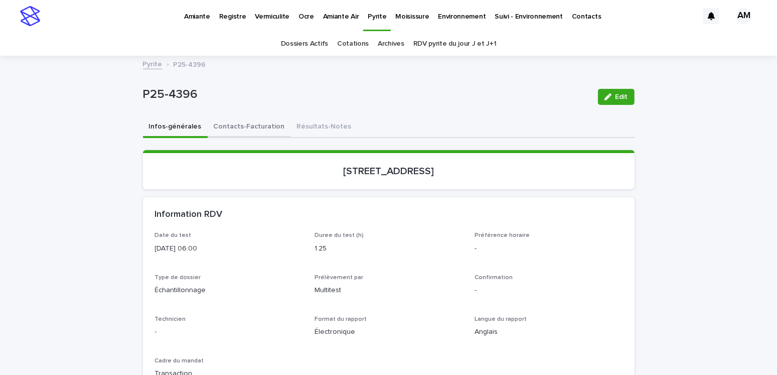
click at [255, 123] on button "Contacts-Facturation" at bounding box center [249, 127] width 83 height 21
click at [170, 124] on button "Infos-générales" at bounding box center [175, 127] width 65 height 21
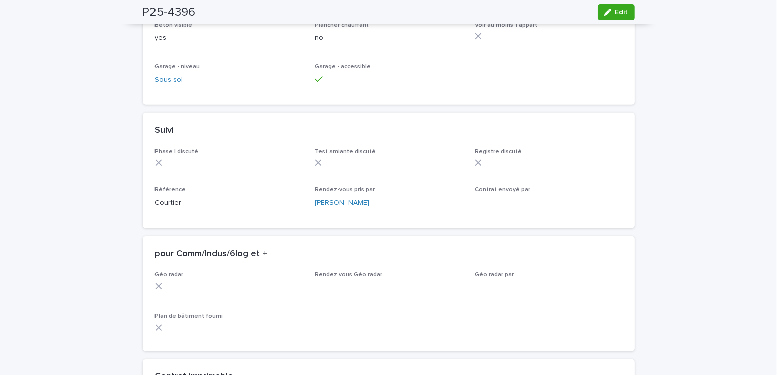
scroll to position [852, 0]
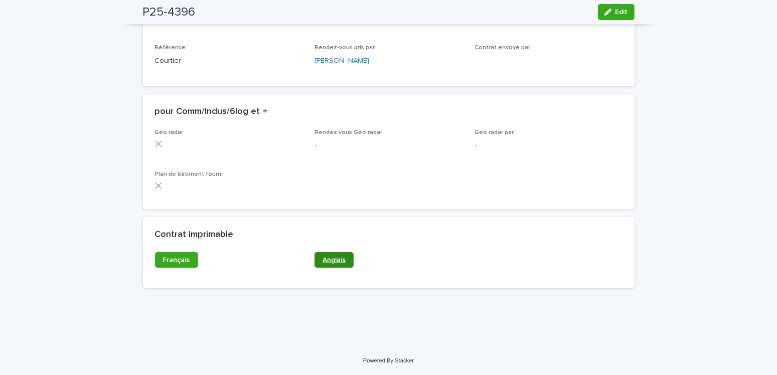
click at [336, 264] on link "Anglais" at bounding box center [333, 260] width 39 height 16
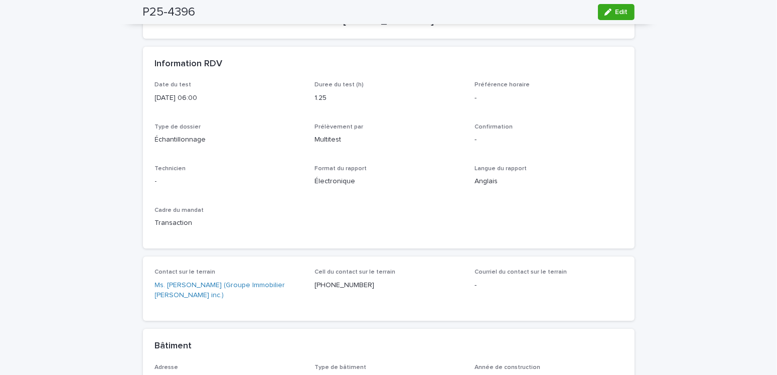
scroll to position [0, 0]
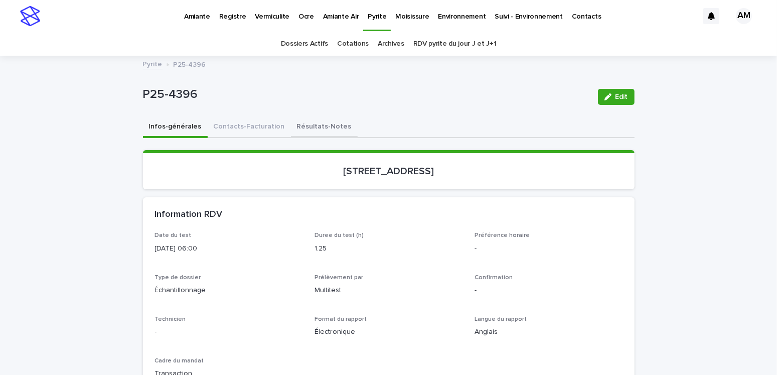
click at [260, 117] on button "Contacts-Facturation" at bounding box center [249, 127] width 83 height 21
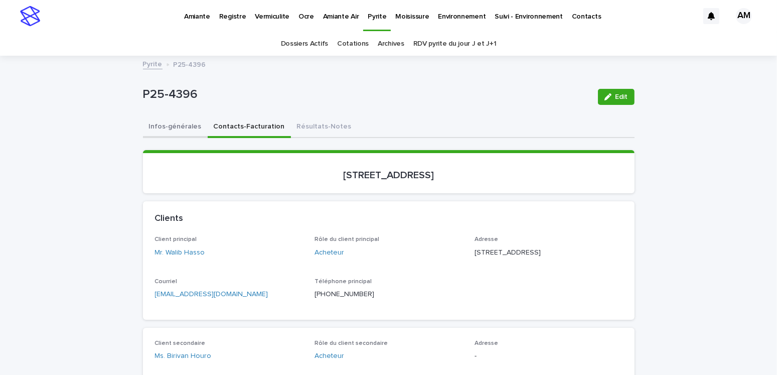
click at [167, 121] on button "Infos-générales" at bounding box center [175, 127] width 65 height 21
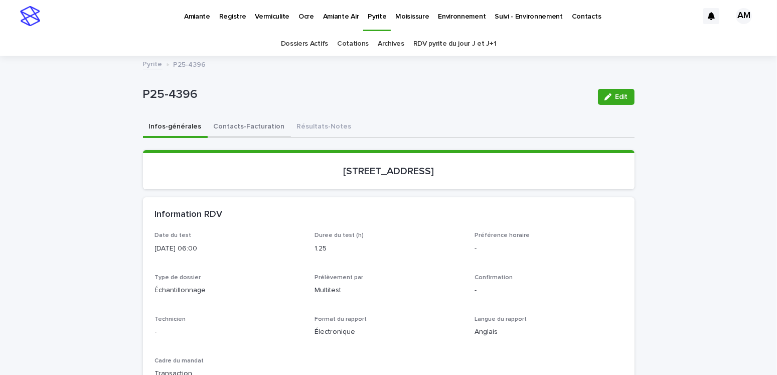
click at [243, 125] on button "Contacts-Facturation" at bounding box center [249, 127] width 83 height 21
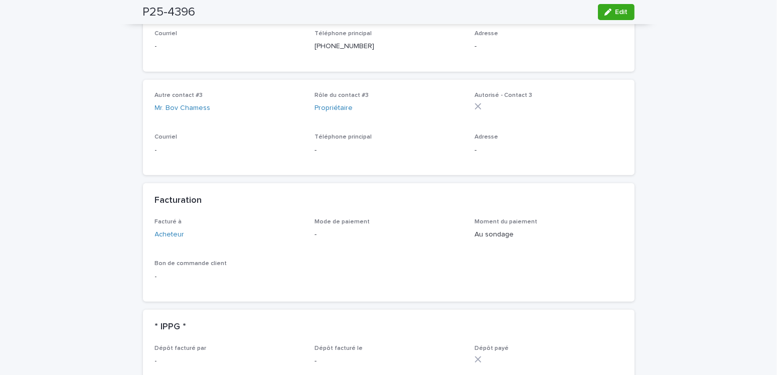
scroll to position [501, 0]
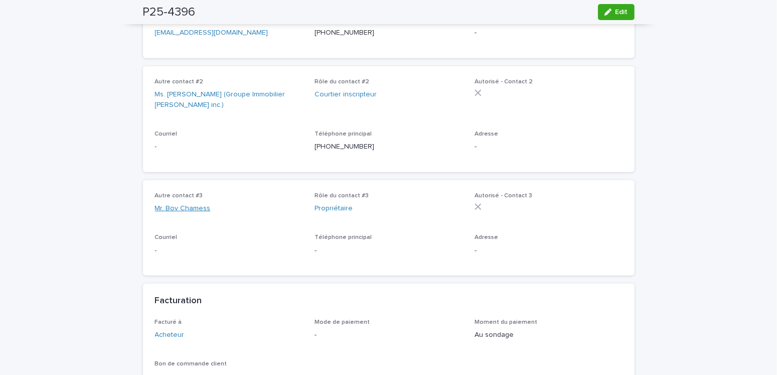
click at [188, 214] on link "Mr. Bov Chamess" at bounding box center [183, 208] width 56 height 11
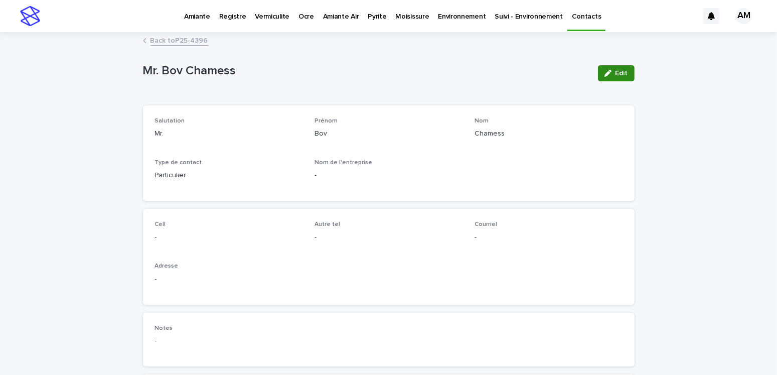
click at [604, 71] on icon "button" at bounding box center [607, 73] width 7 height 7
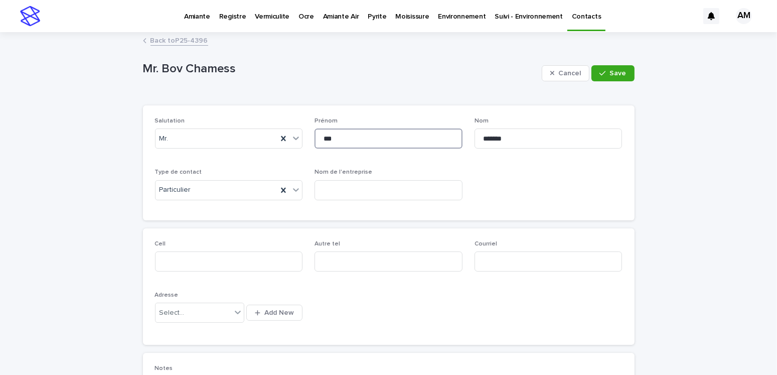
click at [322, 136] on input "***" at bounding box center [388, 138] width 148 height 20
type input "***"
click at [491, 136] on input "*******" at bounding box center [548, 138] width 148 height 20
type input "********"
click at [220, 258] on input at bounding box center [229, 261] width 148 height 20
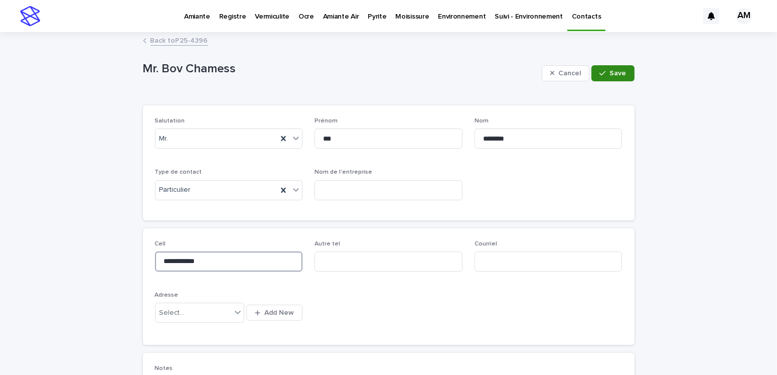
type input "**********"
click at [606, 69] on button "Save" at bounding box center [612, 73] width 43 height 16
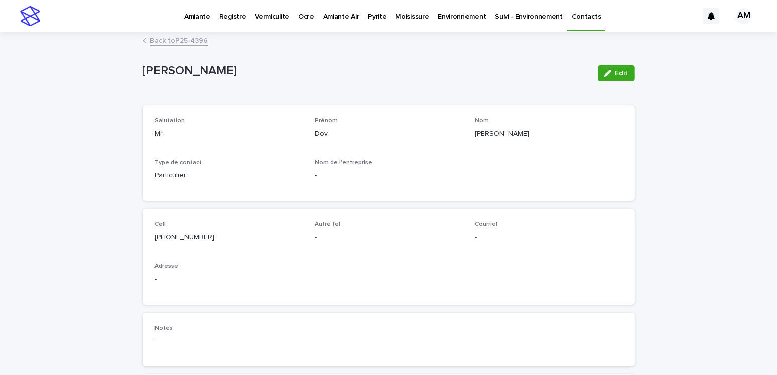
click at [192, 42] on link "Back to P25-4396" at bounding box center [179, 40] width 58 height 12
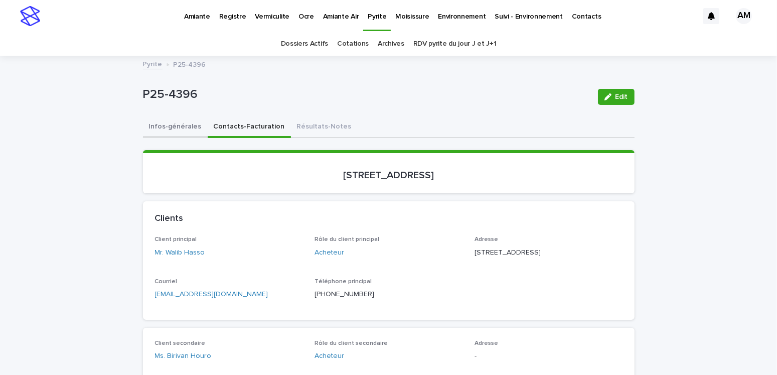
click at [169, 124] on button "Infos-générales" at bounding box center [175, 127] width 65 height 21
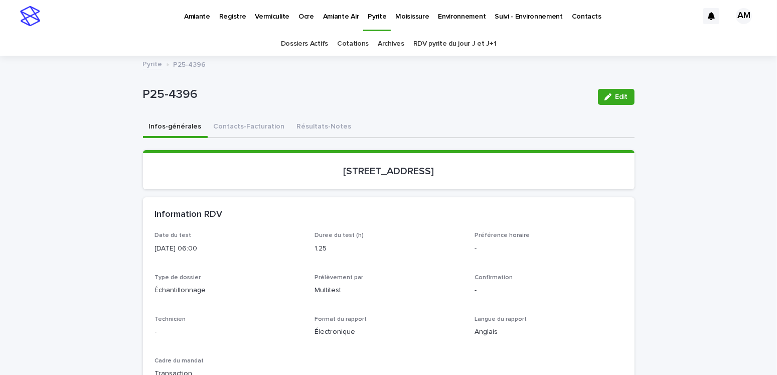
click at [256, 13] on p "Vermiculite" at bounding box center [272, 10] width 35 height 21
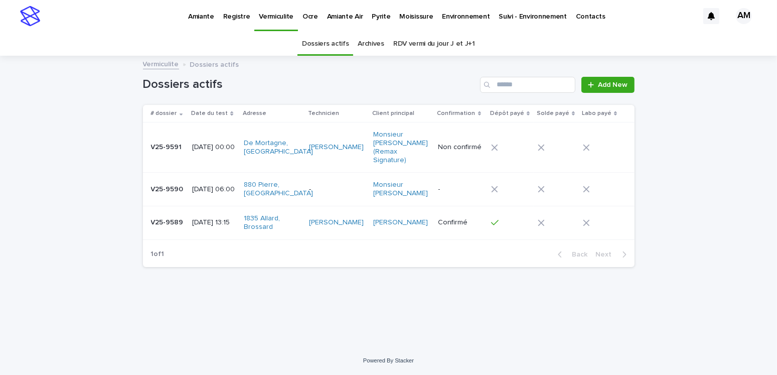
click at [207, 148] on p "2025-09-22 00:00" at bounding box center [214, 147] width 44 height 9
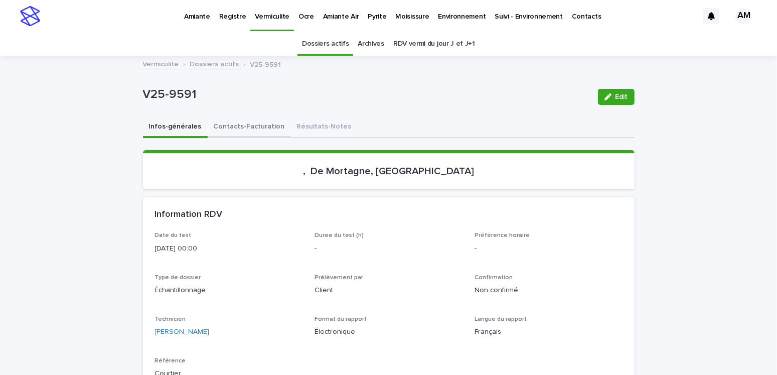
click at [239, 127] on button "Contacts-Facturation" at bounding box center [249, 127] width 83 height 21
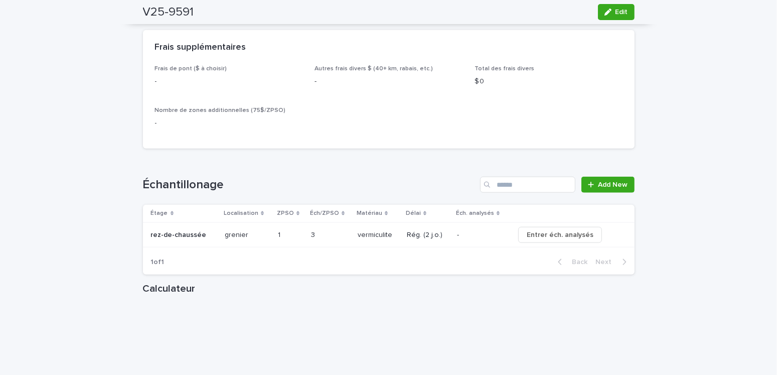
scroll to position [1219, 0]
